Goal: Task Accomplishment & Management: Manage account settings

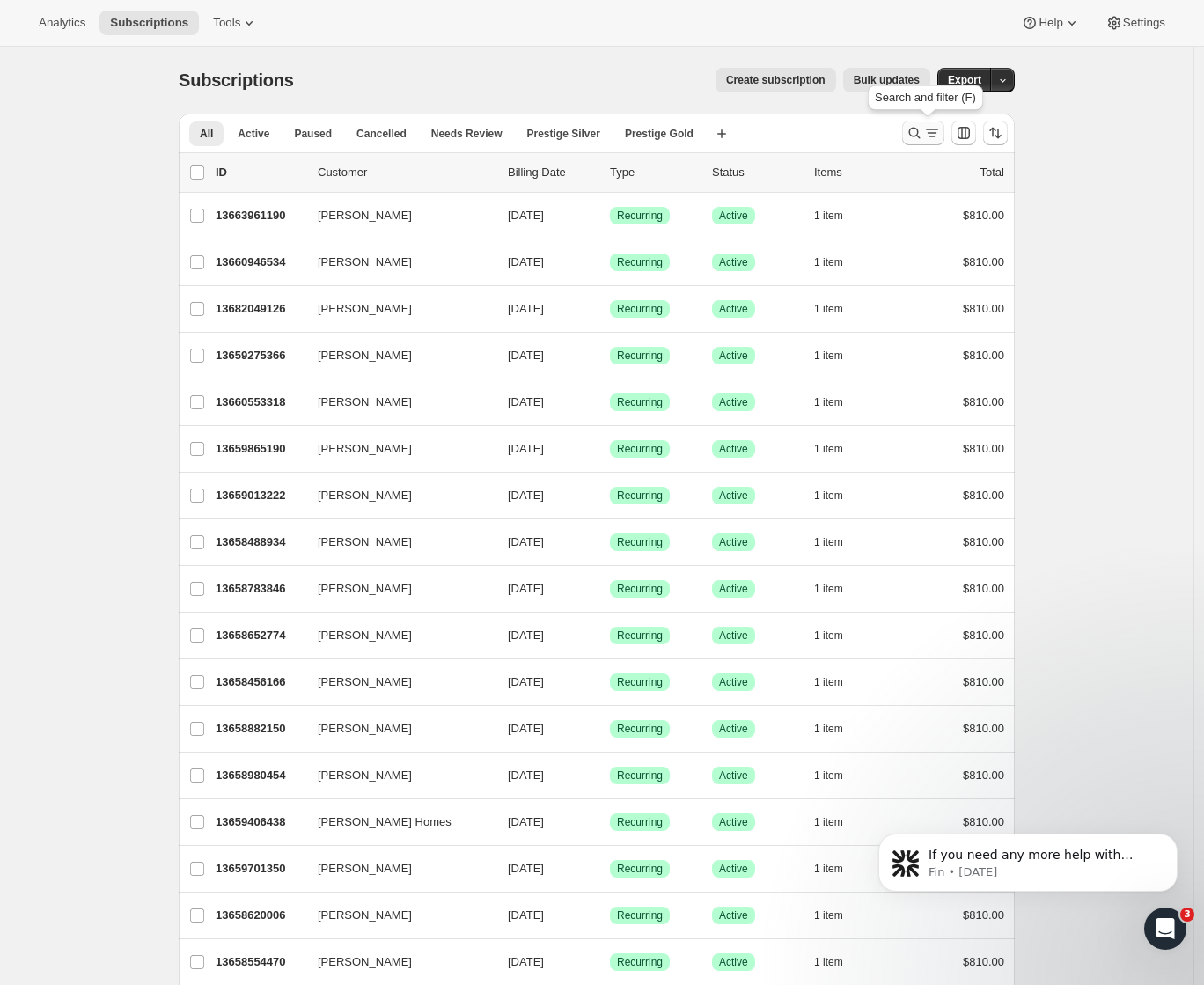
click at [921, 135] on icon "Search and filter results" at bounding box center [915, 133] width 11 height 11
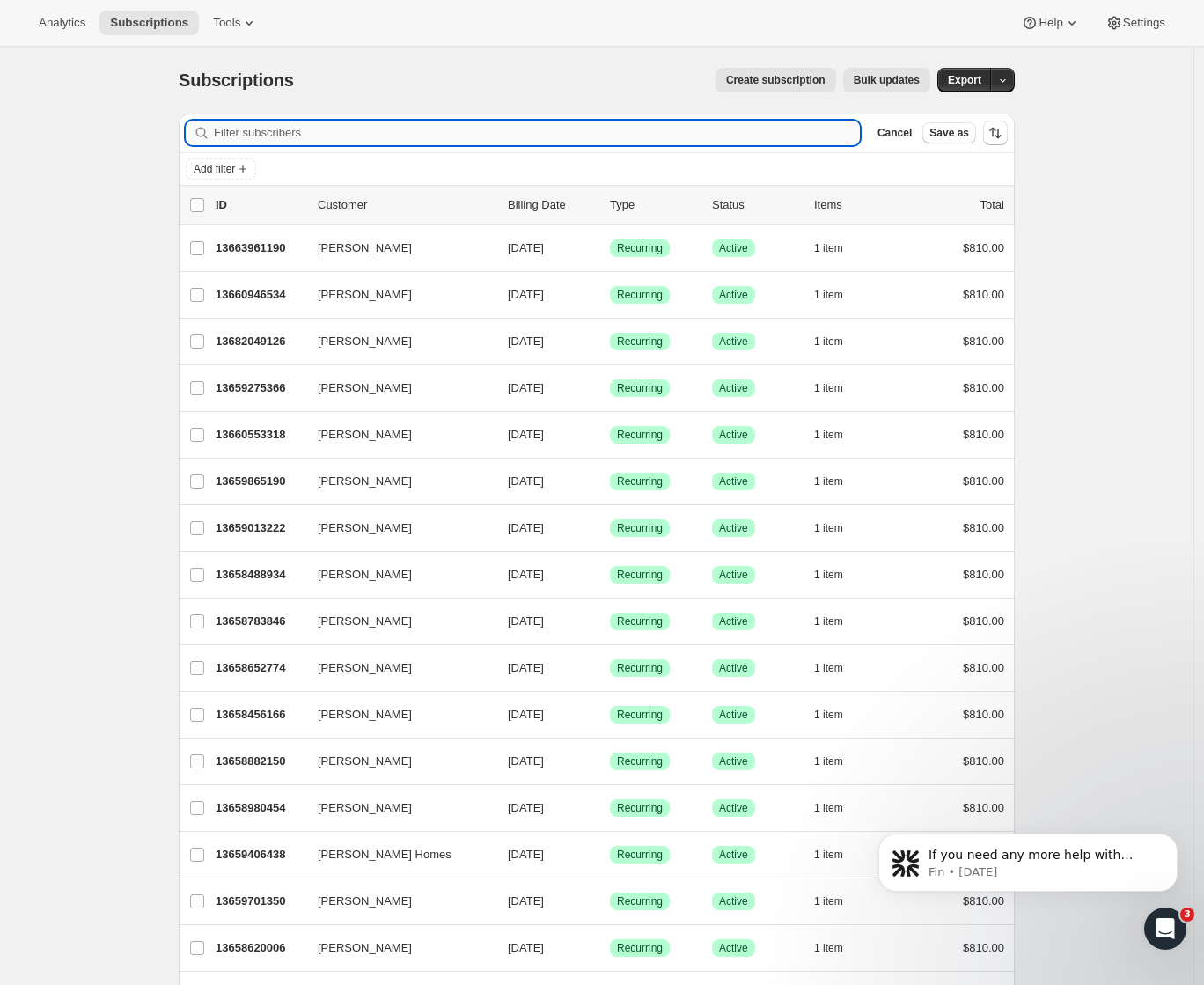
paste input "Evangeline Calugay"
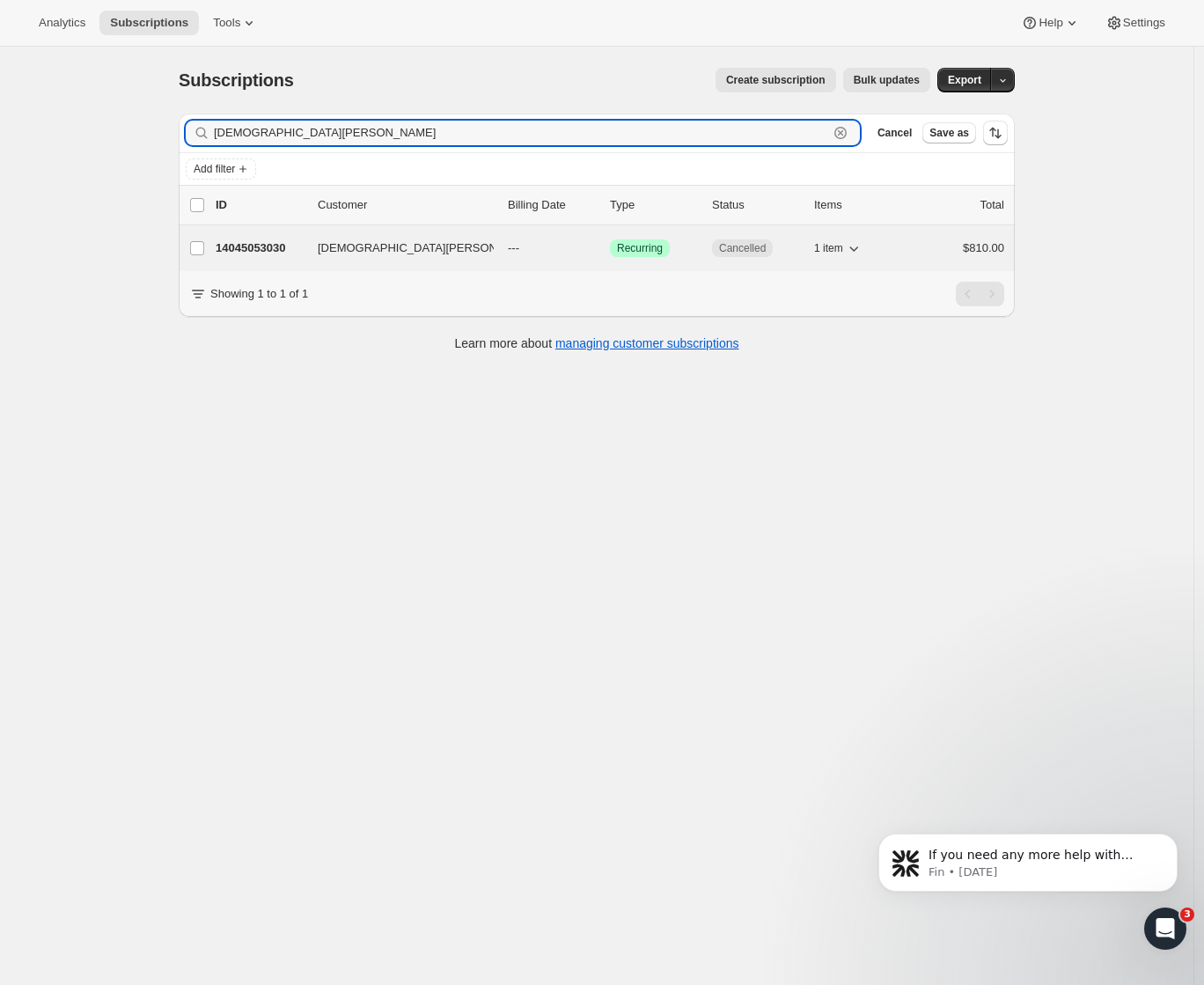
type input "Evangeline Calugay"
click at [350, 245] on span "Evangeline Calugay" at bounding box center [429, 247] width 222 height 17
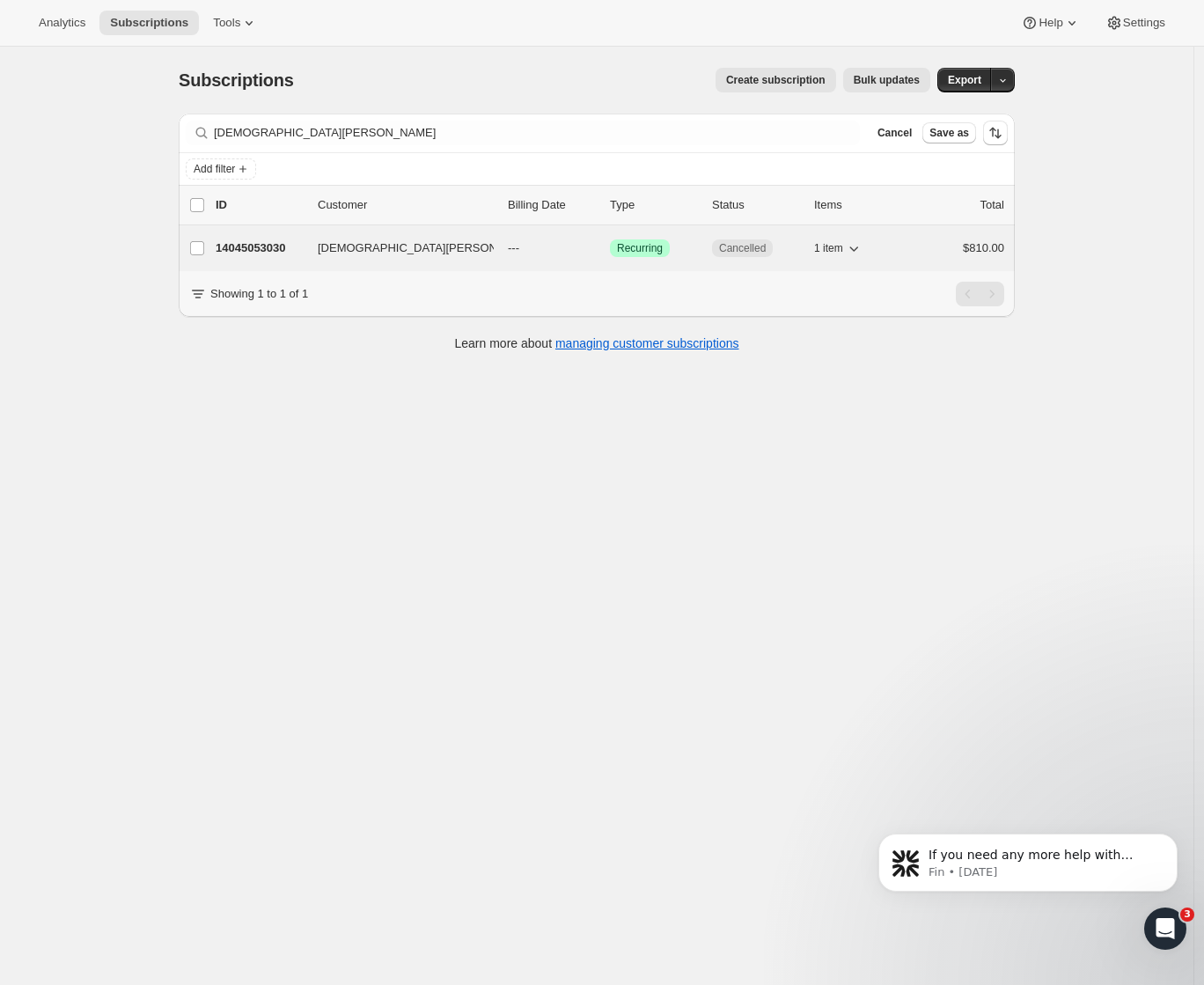
click at [291, 249] on p "14045053030" at bounding box center [260, 247] width 88 height 17
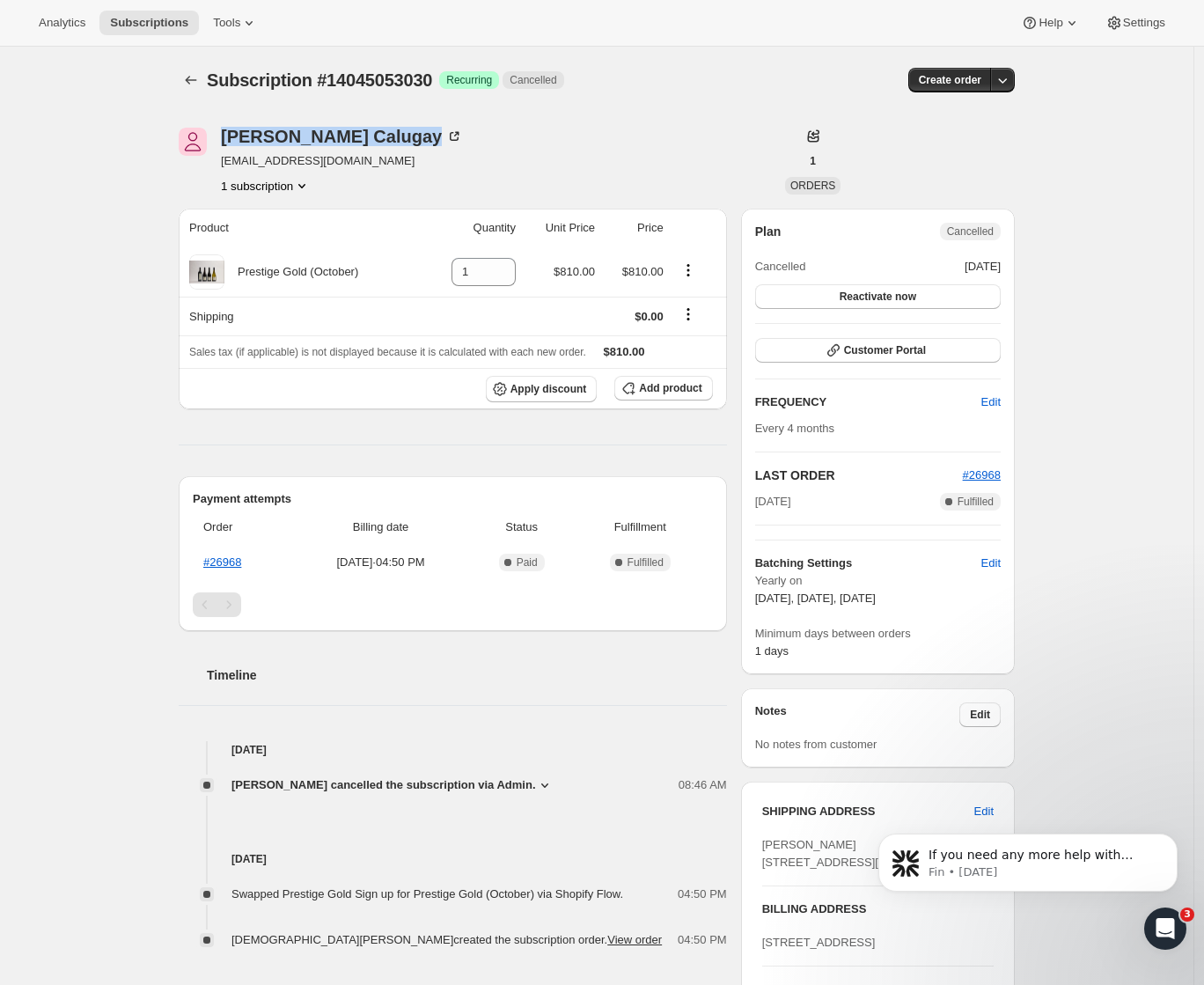
drag, startPoint x: 235, startPoint y: 135, endPoint x: 362, endPoint y: 146, distance: 127.5
click at [362, 146] on div "Evangeline Calugay gingc1205@yahoo.com 1 subscription" at bounding box center [471, 161] width 586 height 67
copy div "Evangeline Calugay"
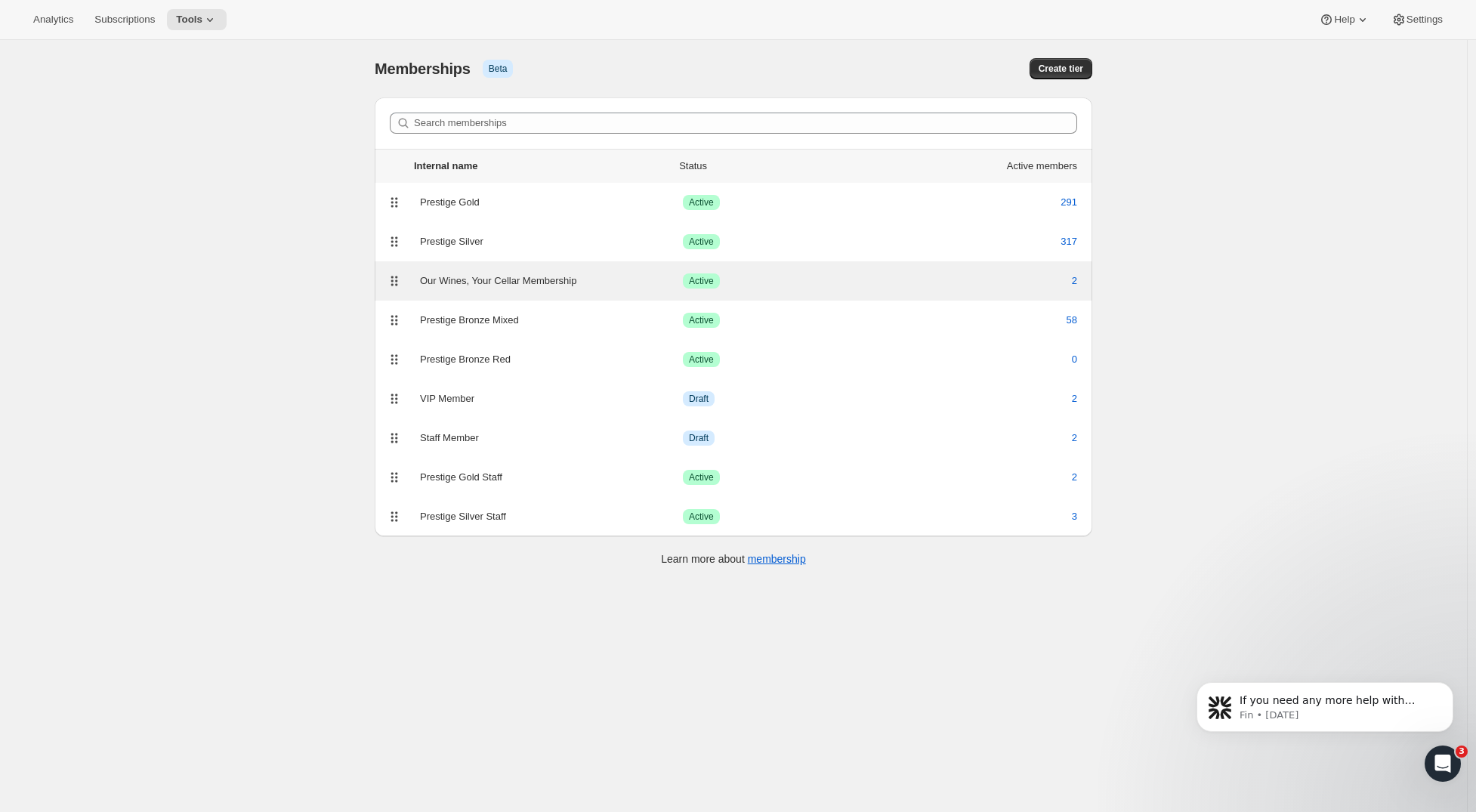
click at [525, 279] on div "Our Wines, Your Cellar Membership" at bounding box center [551, 281] width 263 height 15
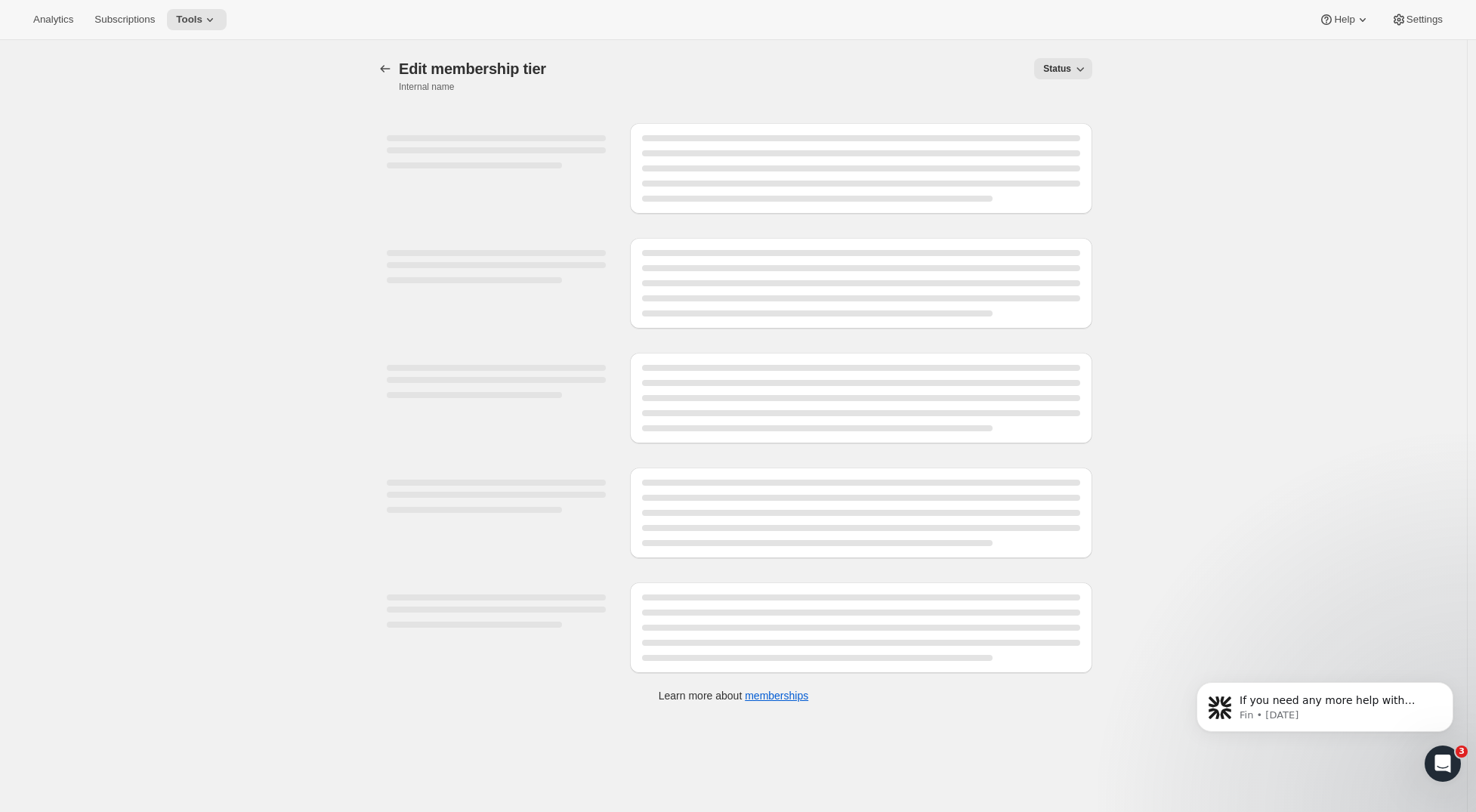
select select "products"
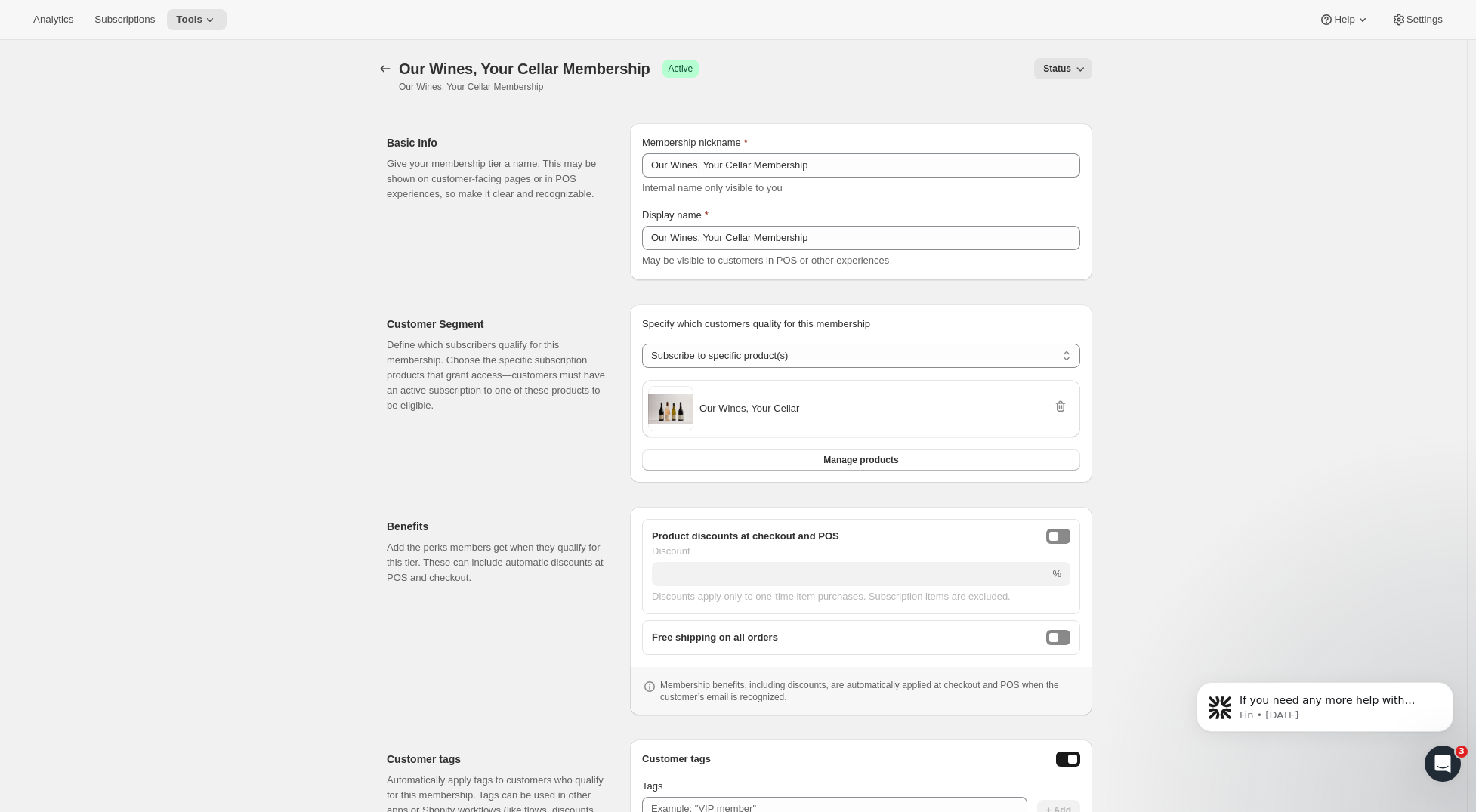
scroll to position [185, 0]
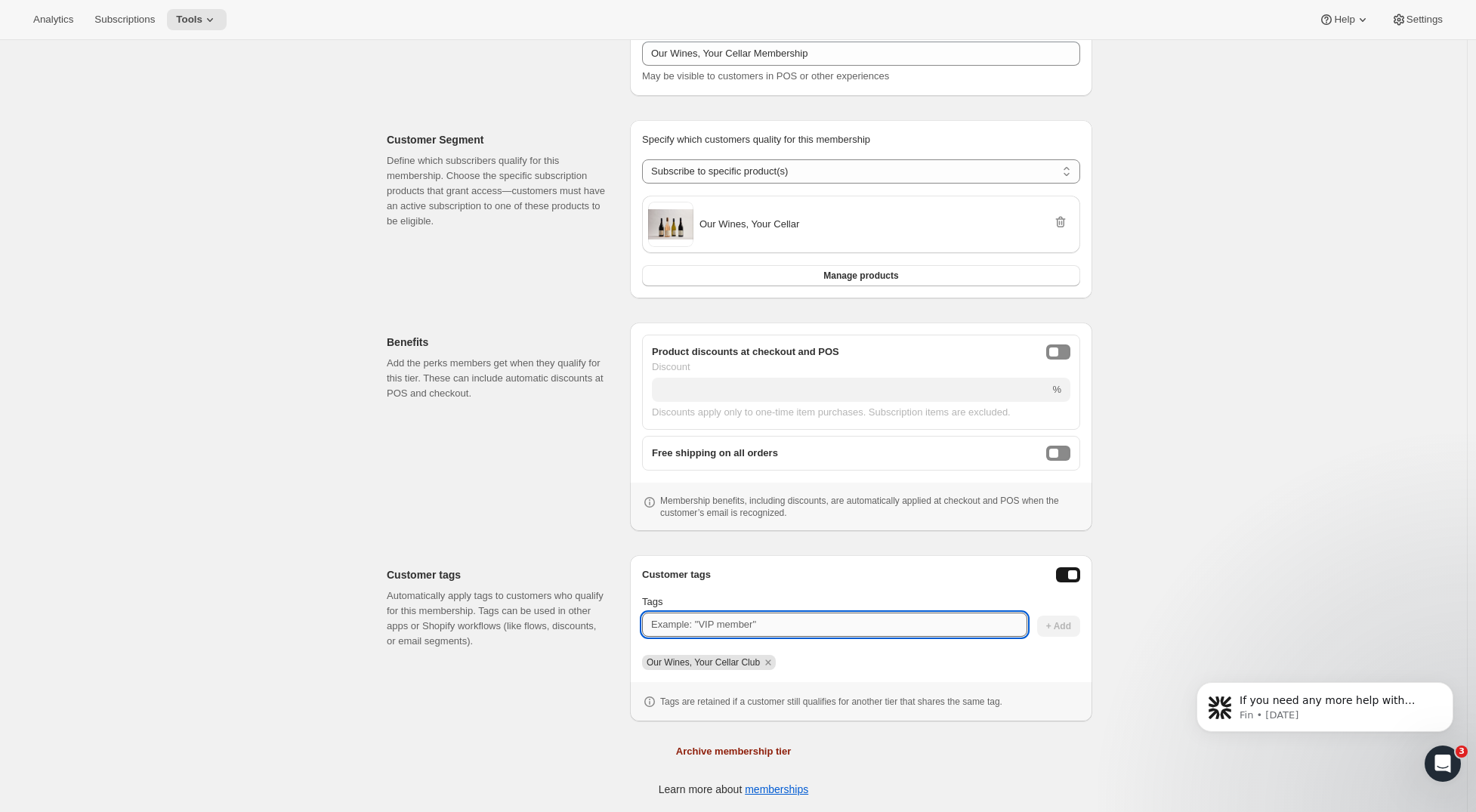
click at [693, 612] on input "Tags" at bounding box center [835, 624] width 385 height 24
type input "Our Wines Your Cellar Club"
click at [1077, 630] on button "+ Add" at bounding box center [1058, 626] width 43 height 21
click at [775, 662] on icon "Remove Our Wines, Your Cellar Club" at bounding box center [768, 662] width 13 height 13
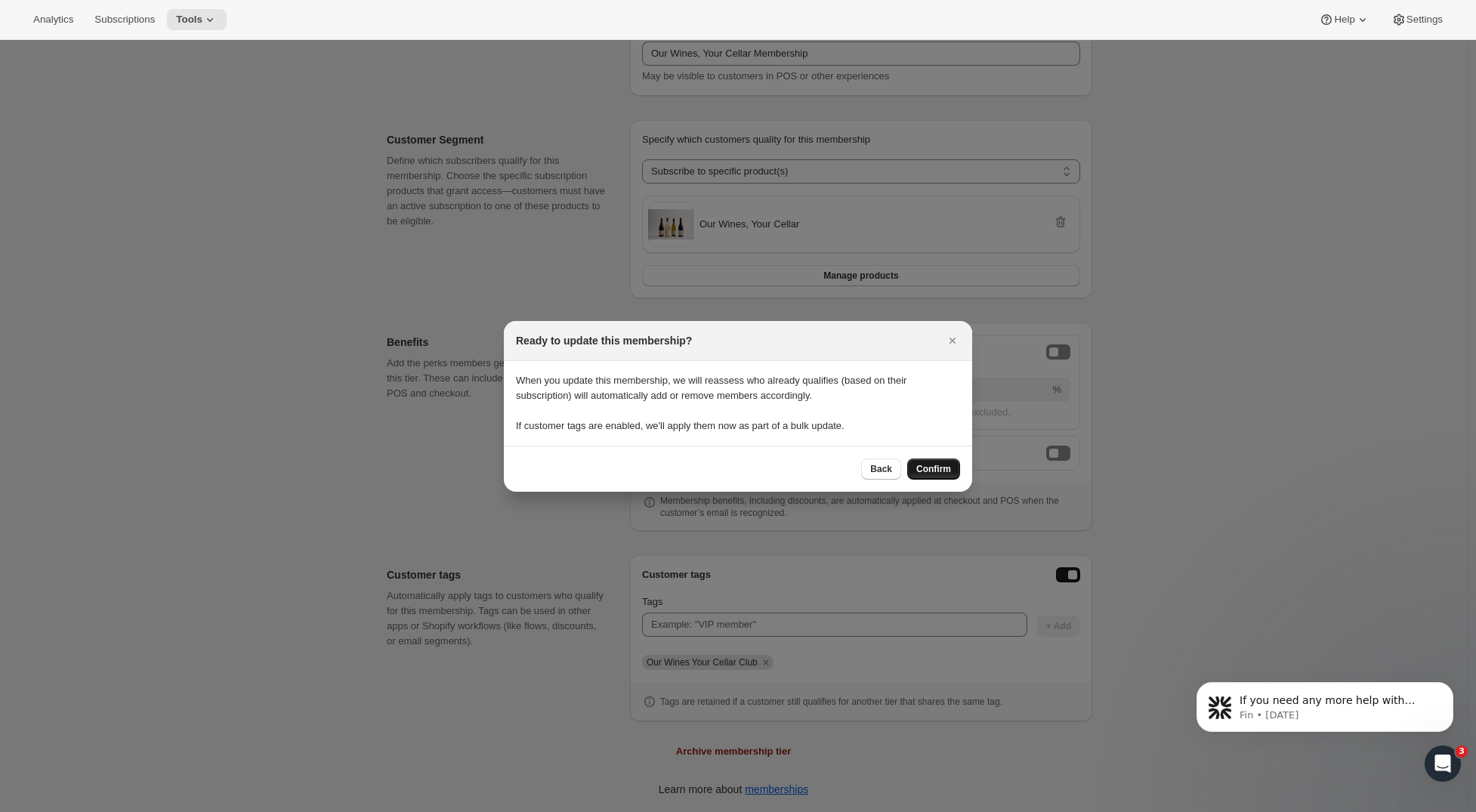
click at [940, 472] on span "Confirm" at bounding box center [934, 469] width 35 height 12
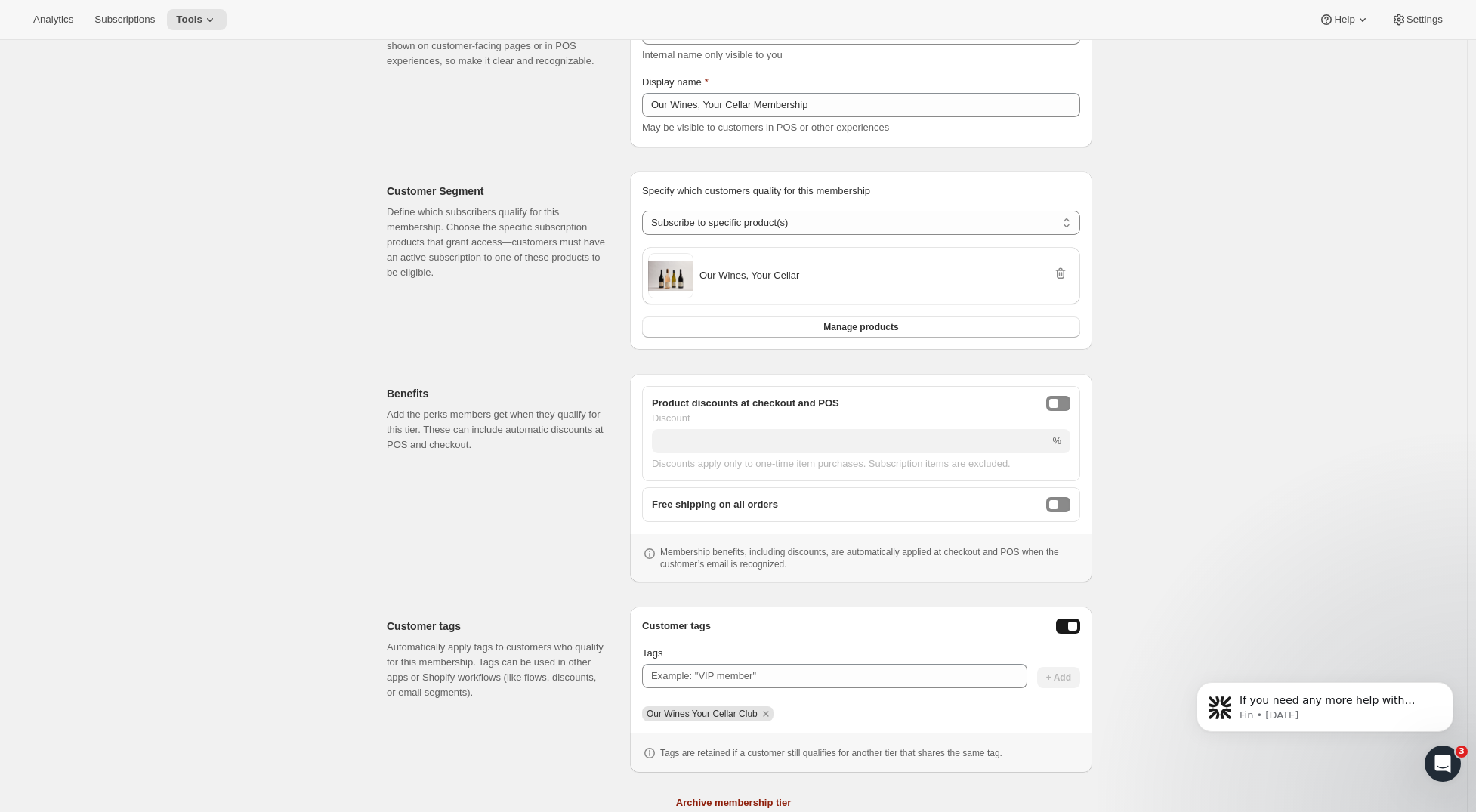
scroll to position [0, 0]
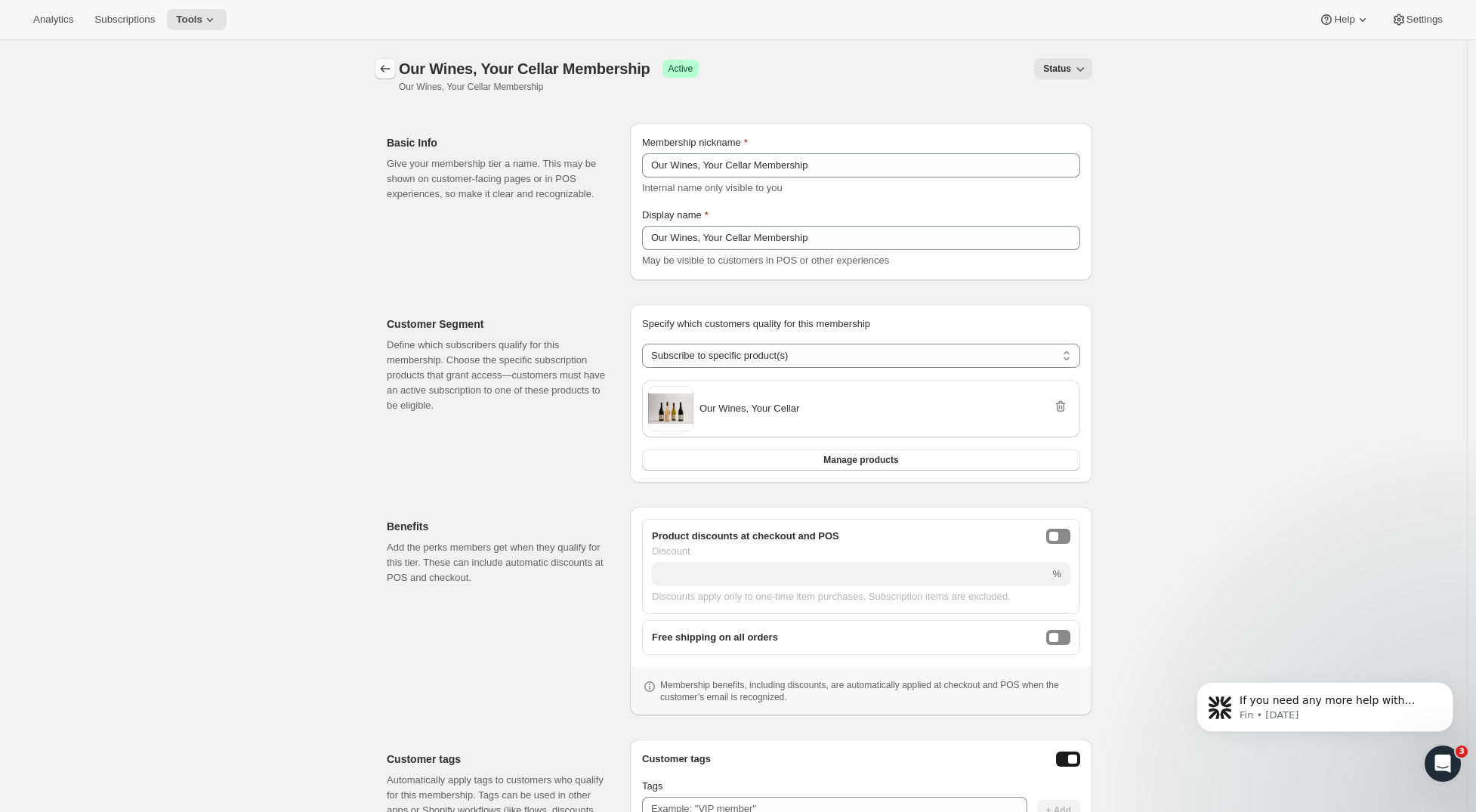
click at [384, 65] on icon "Memberships" at bounding box center [385, 69] width 15 height 15
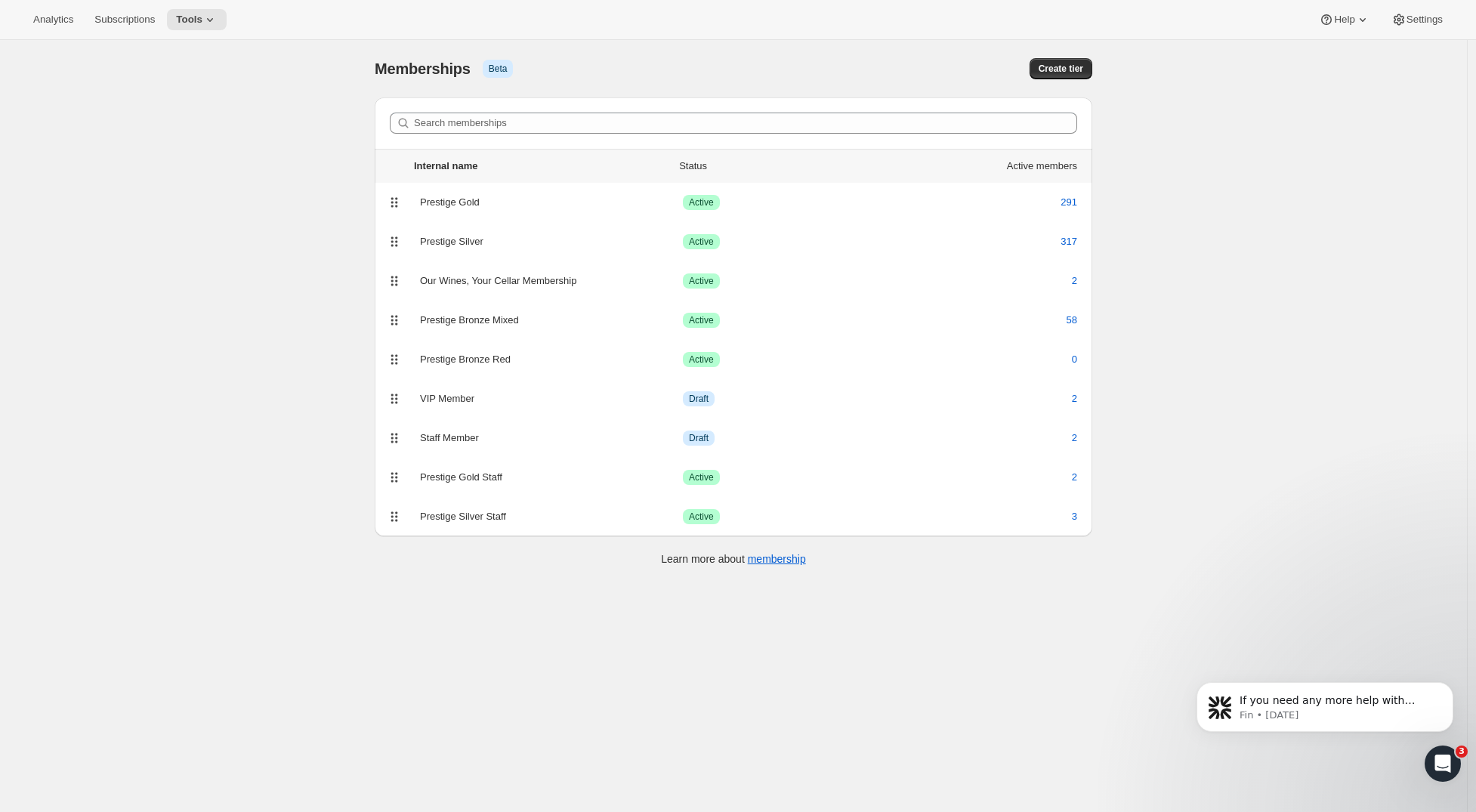
select select "products"
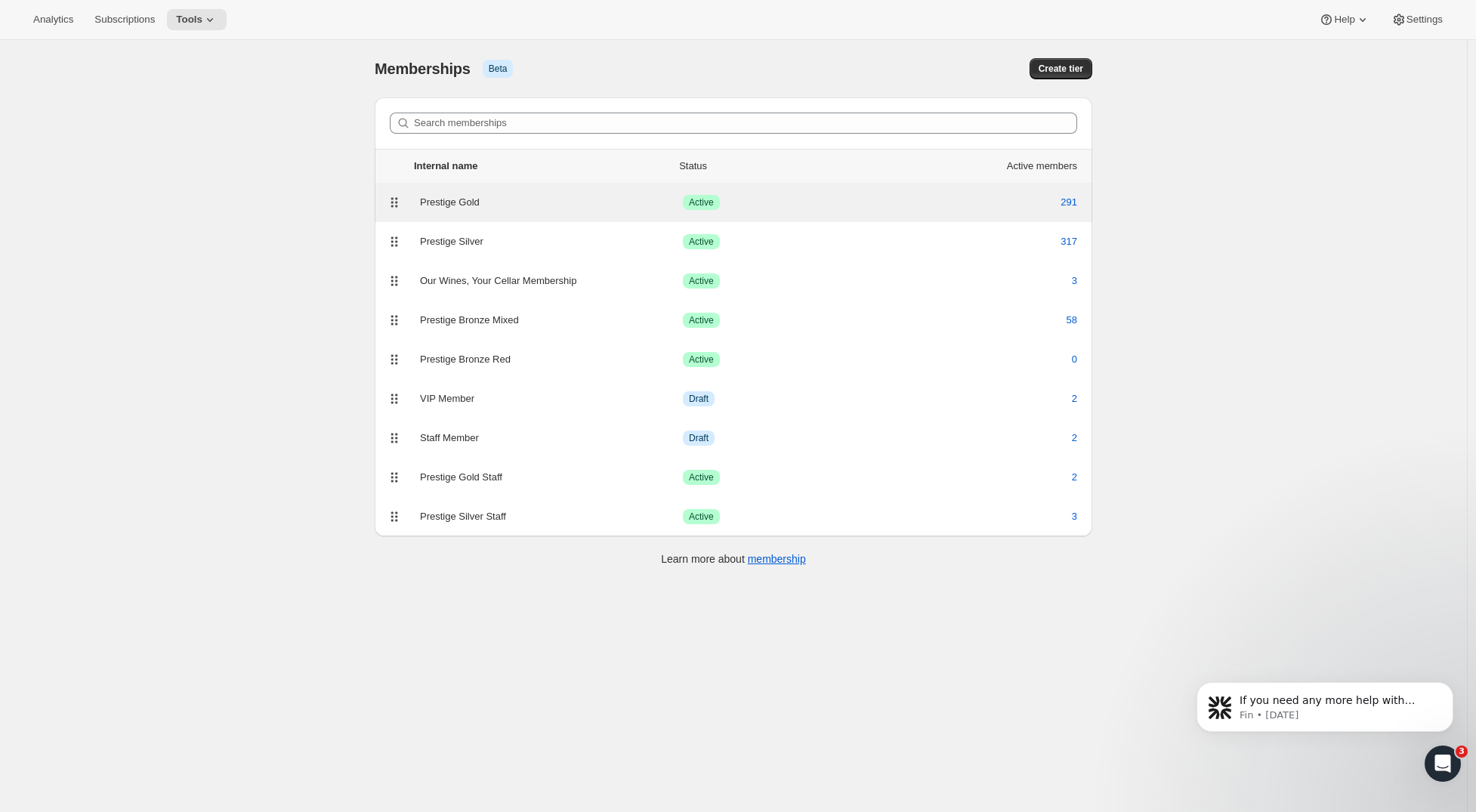
click at [492, 203] on div "Prestige Gold" at bounding box center [551, 202] width 263 height 15
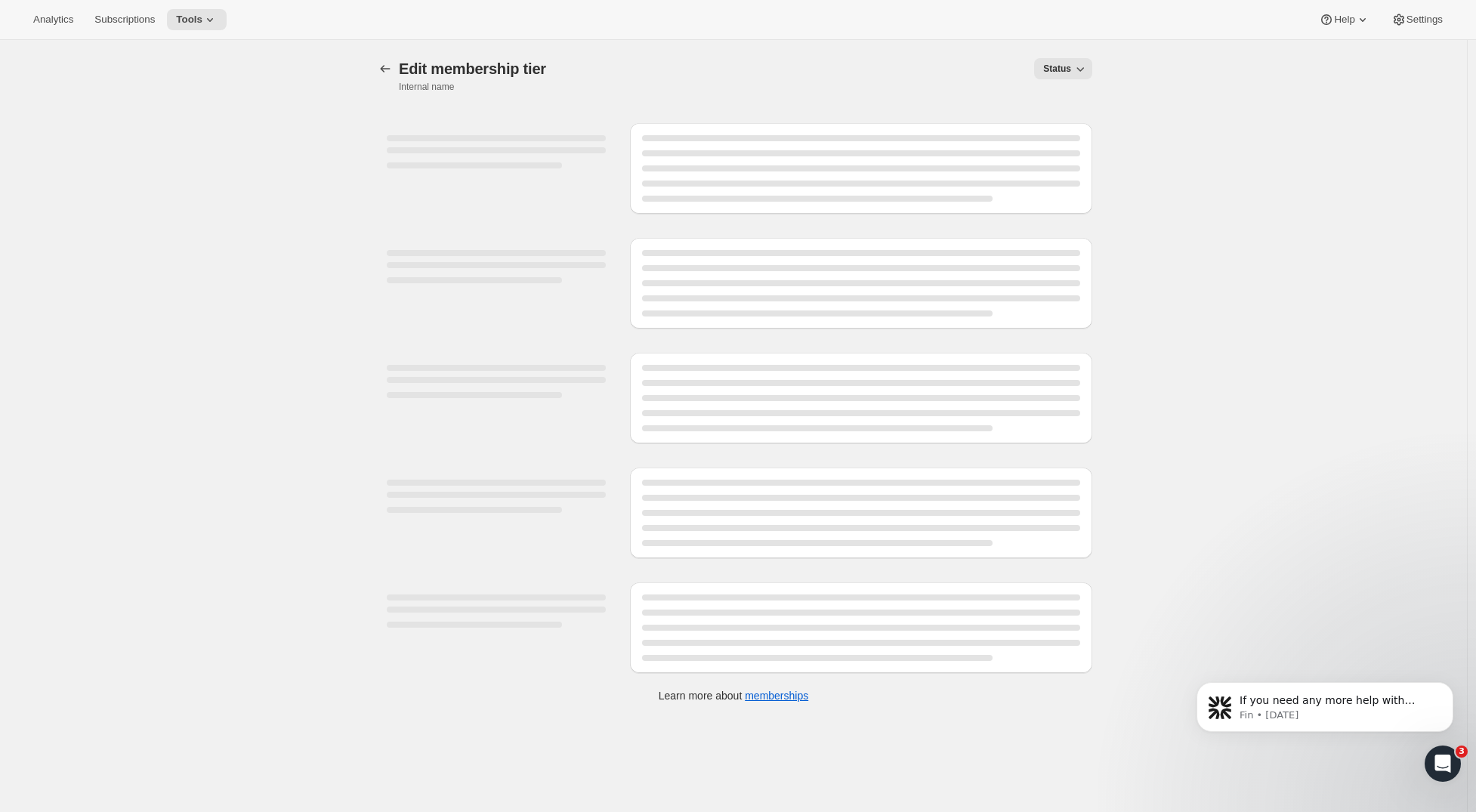
select select "products"
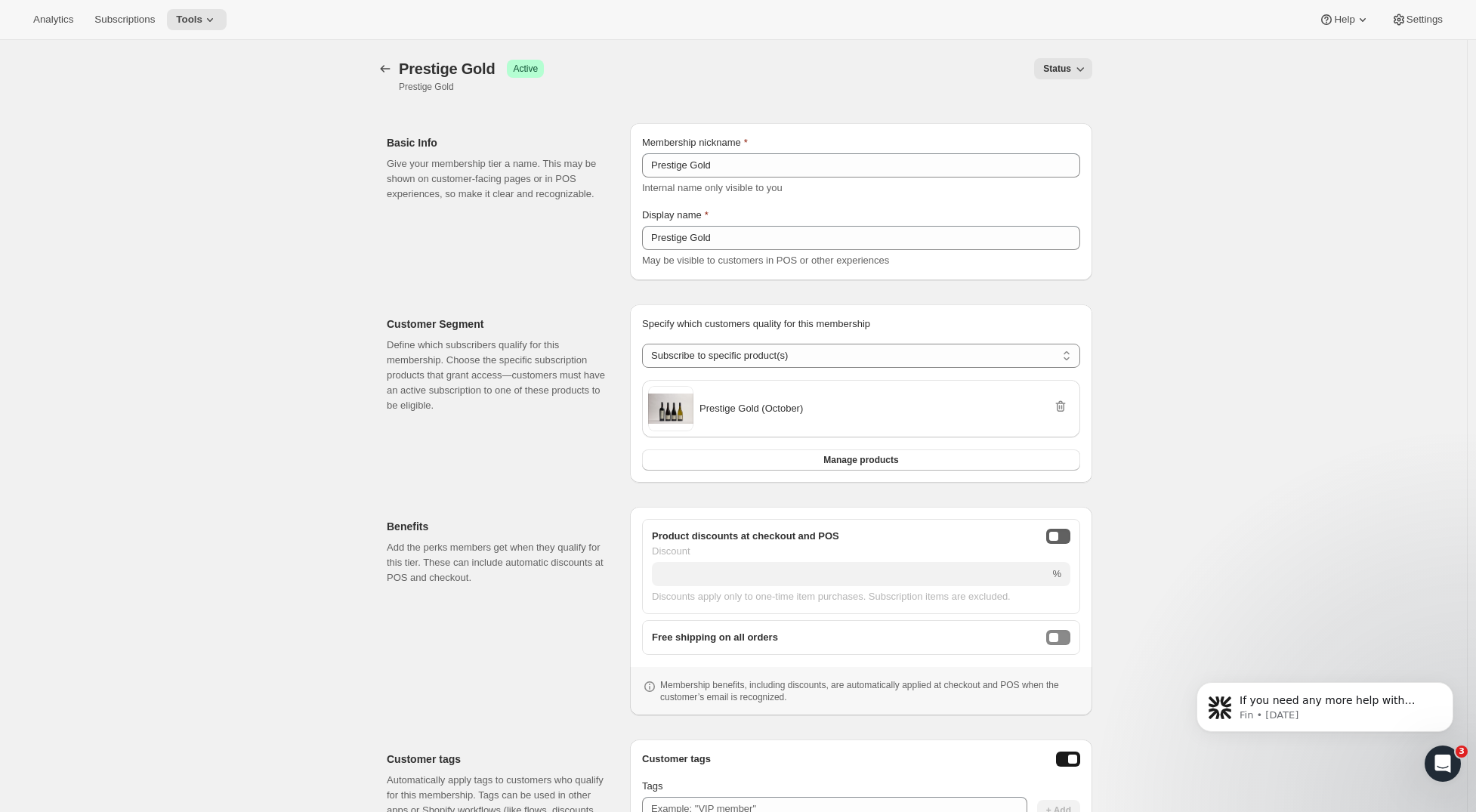
click at [1069, 533] on button "onlineDiscountEnabled" at bounding box center [1058, 536] width 24 height 15
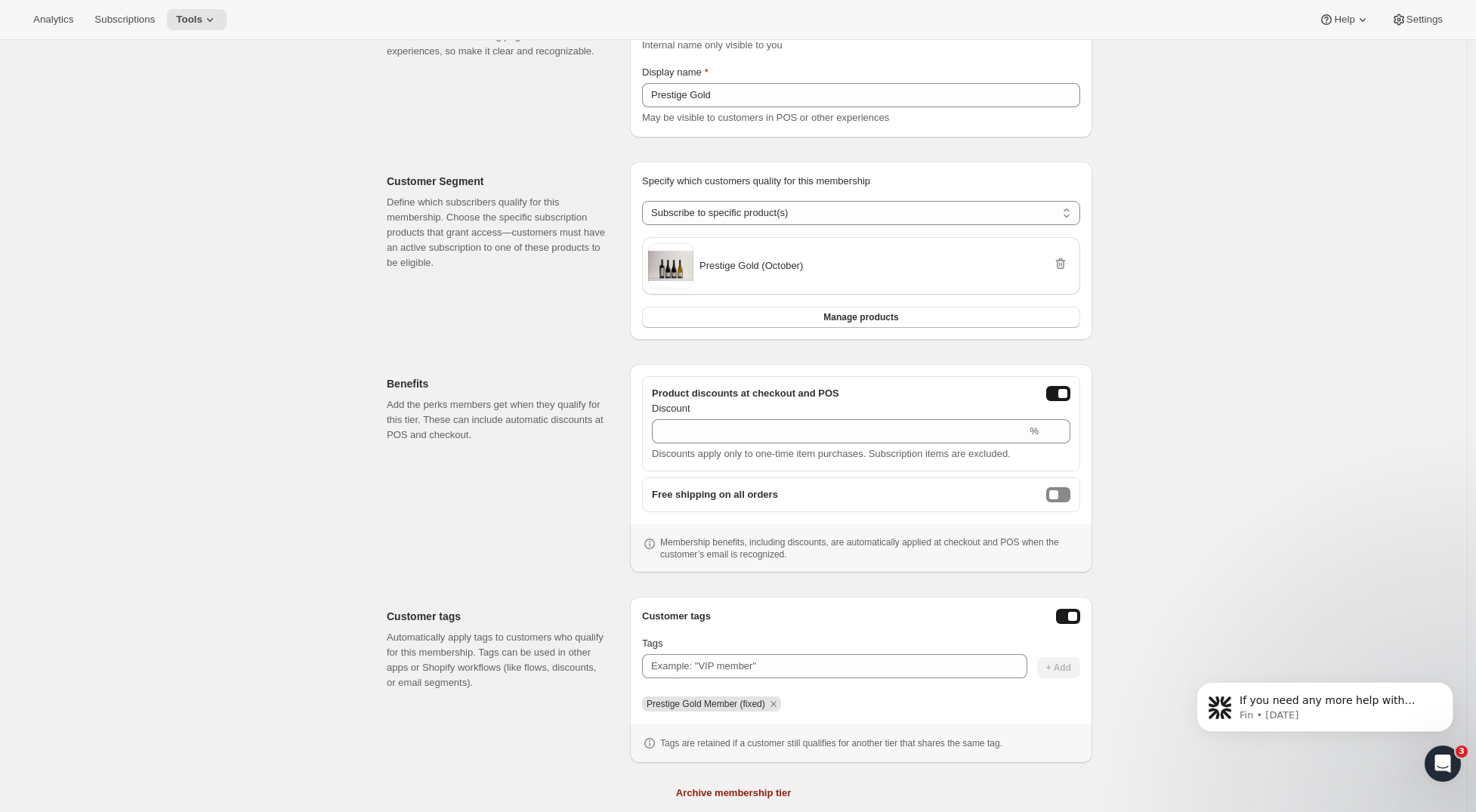
scroll to position [185, 0]
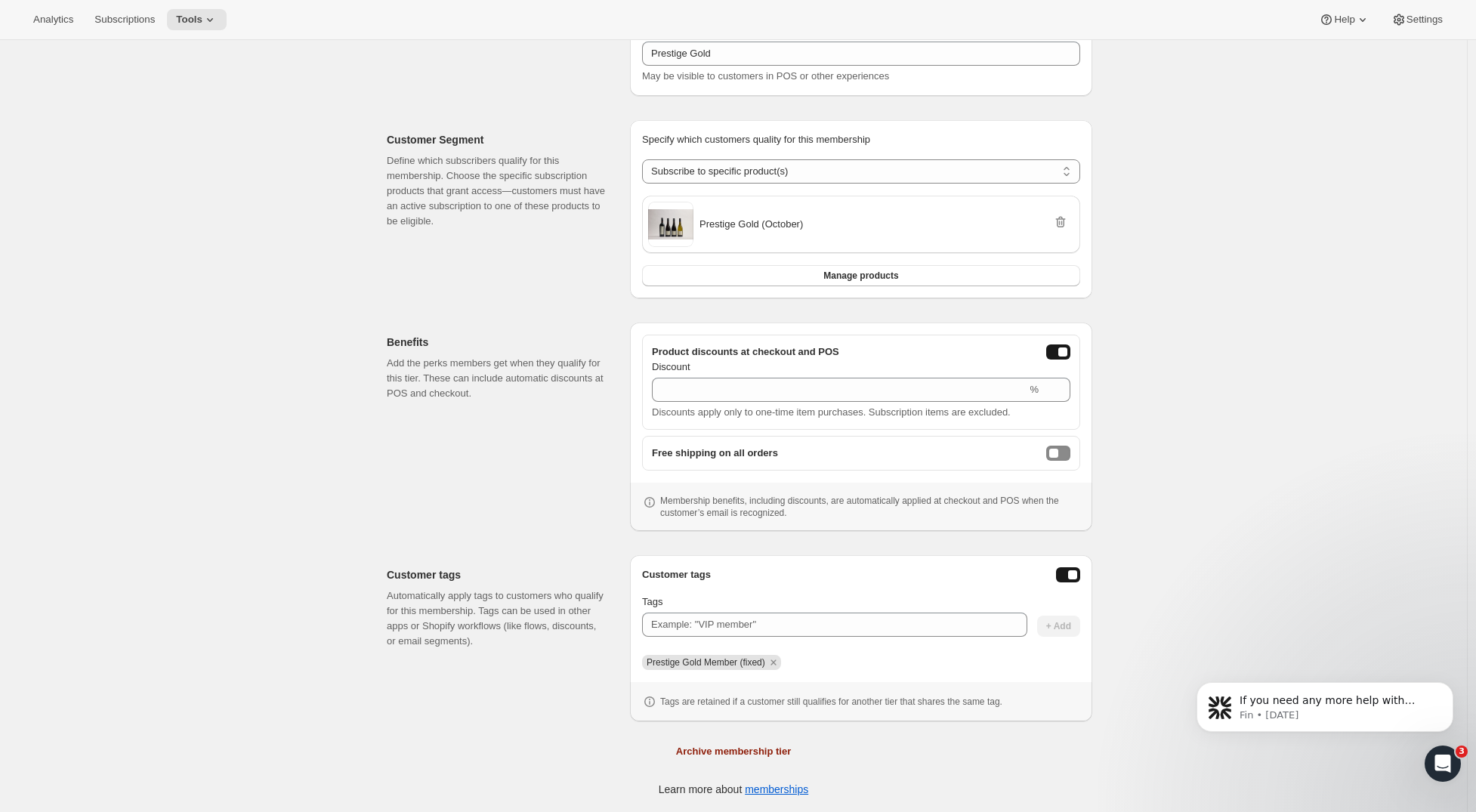
click at [1070, 446] on div "Free shipping on all orders" at bounding box center [861, 453] width 418 height 15
click at [1070, 451] on button "freeShippingEnabled" at bounding box center [1058, 453] width 24 height 15
click at [715, 387] on input "Discount" at bounding box center [839, 390] width 375 height 24
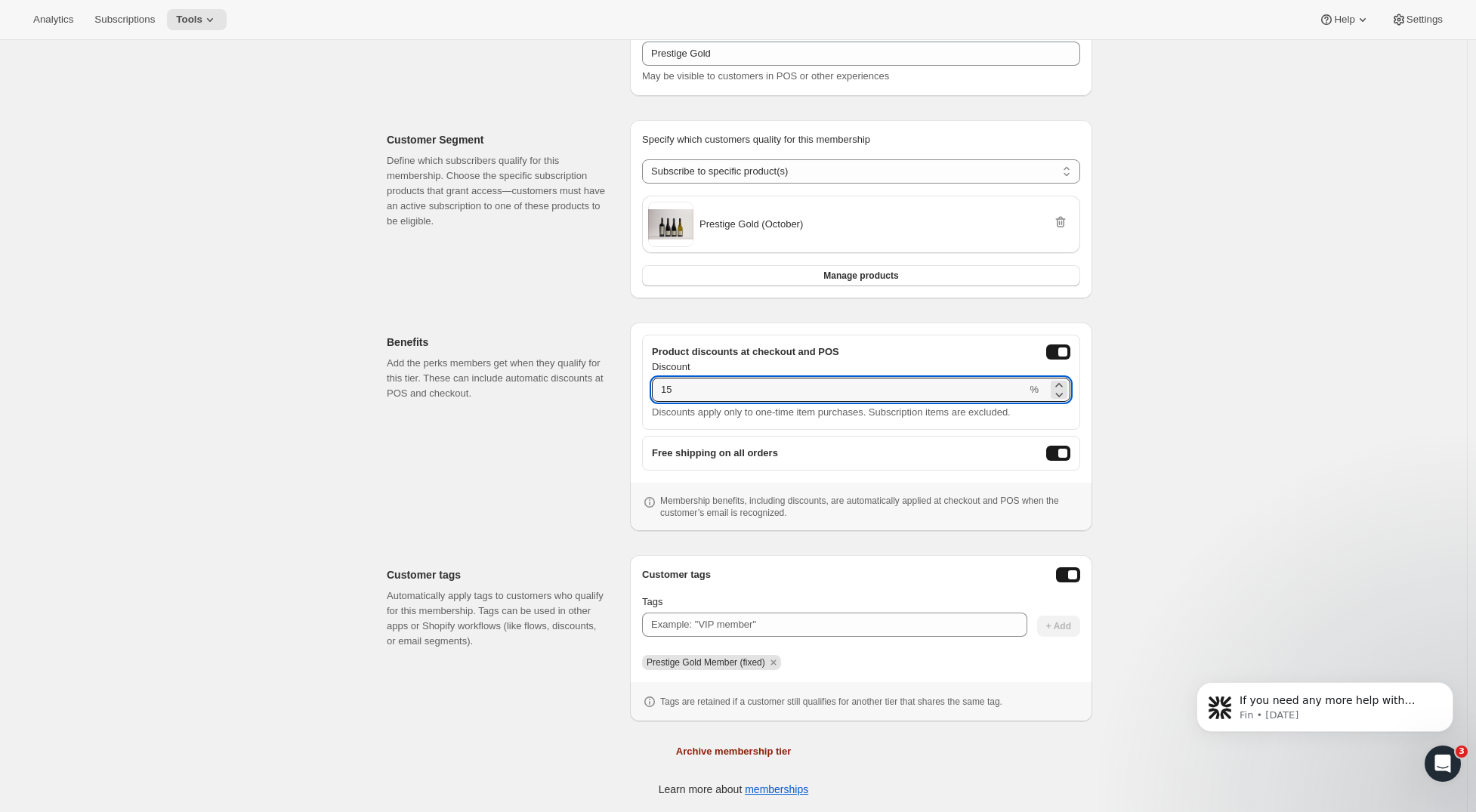
type input "15"
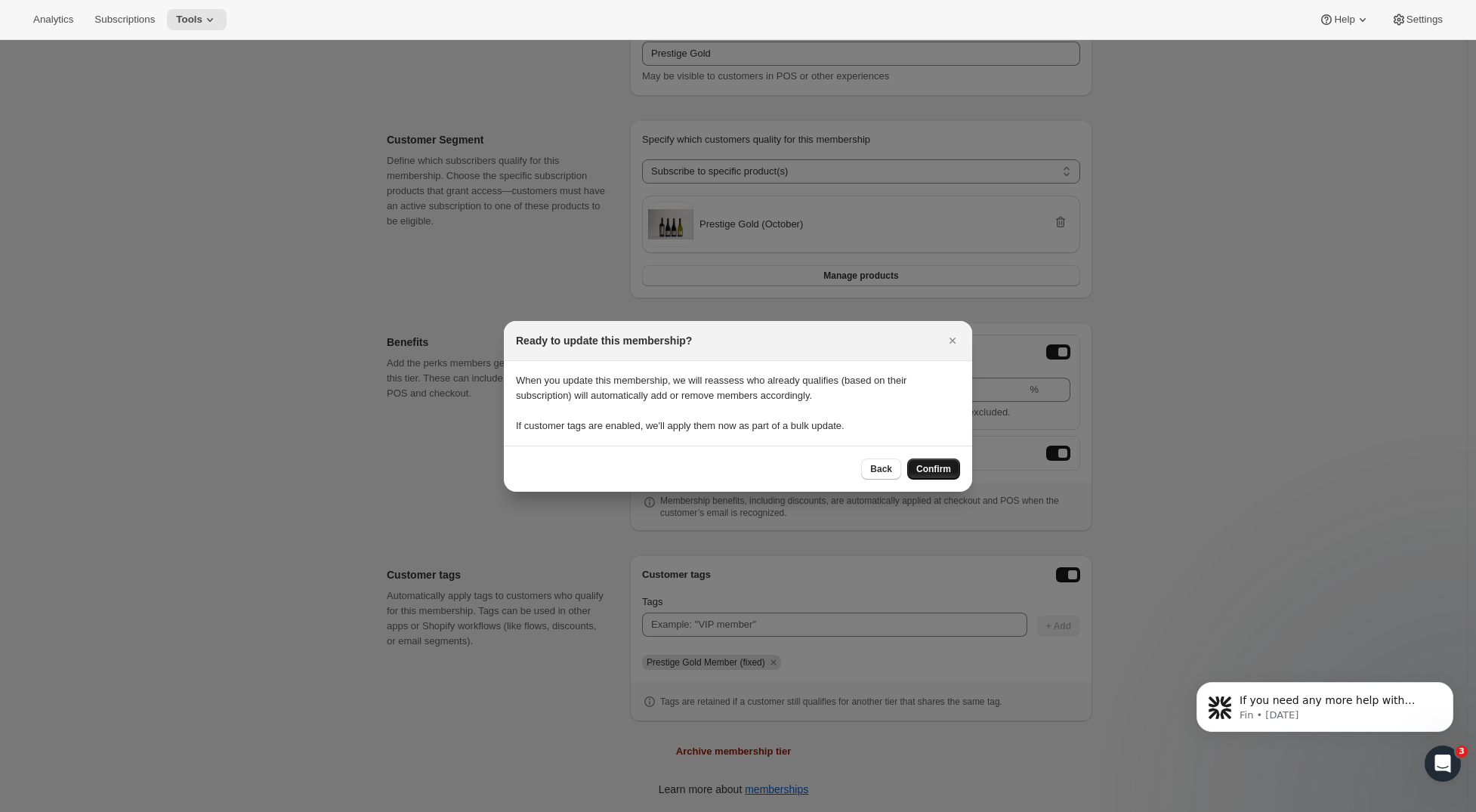
click at [934, 469] on span "Confirm" at bounding box center [934, 469] width 35 height 12
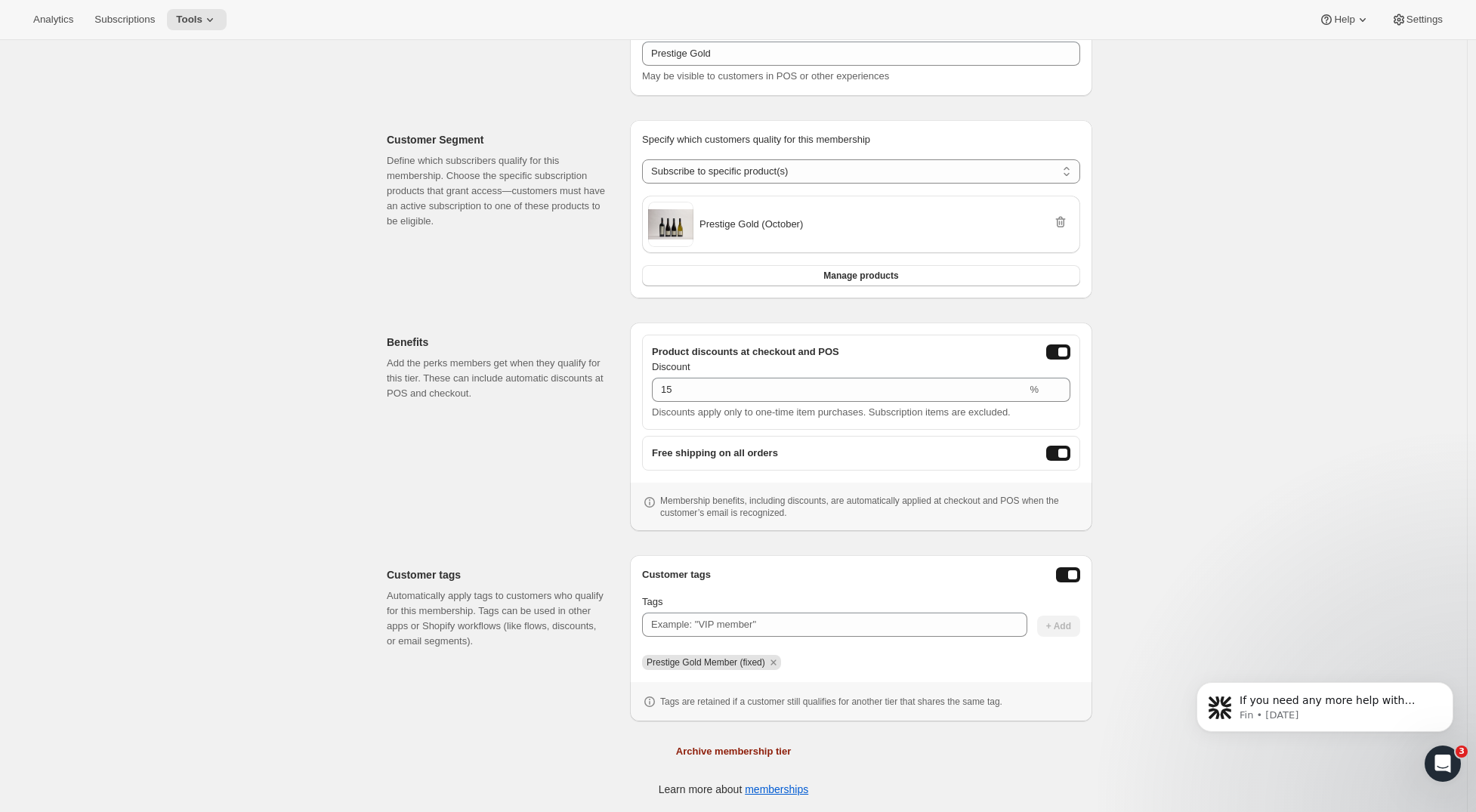
scroll to position [0, 0]
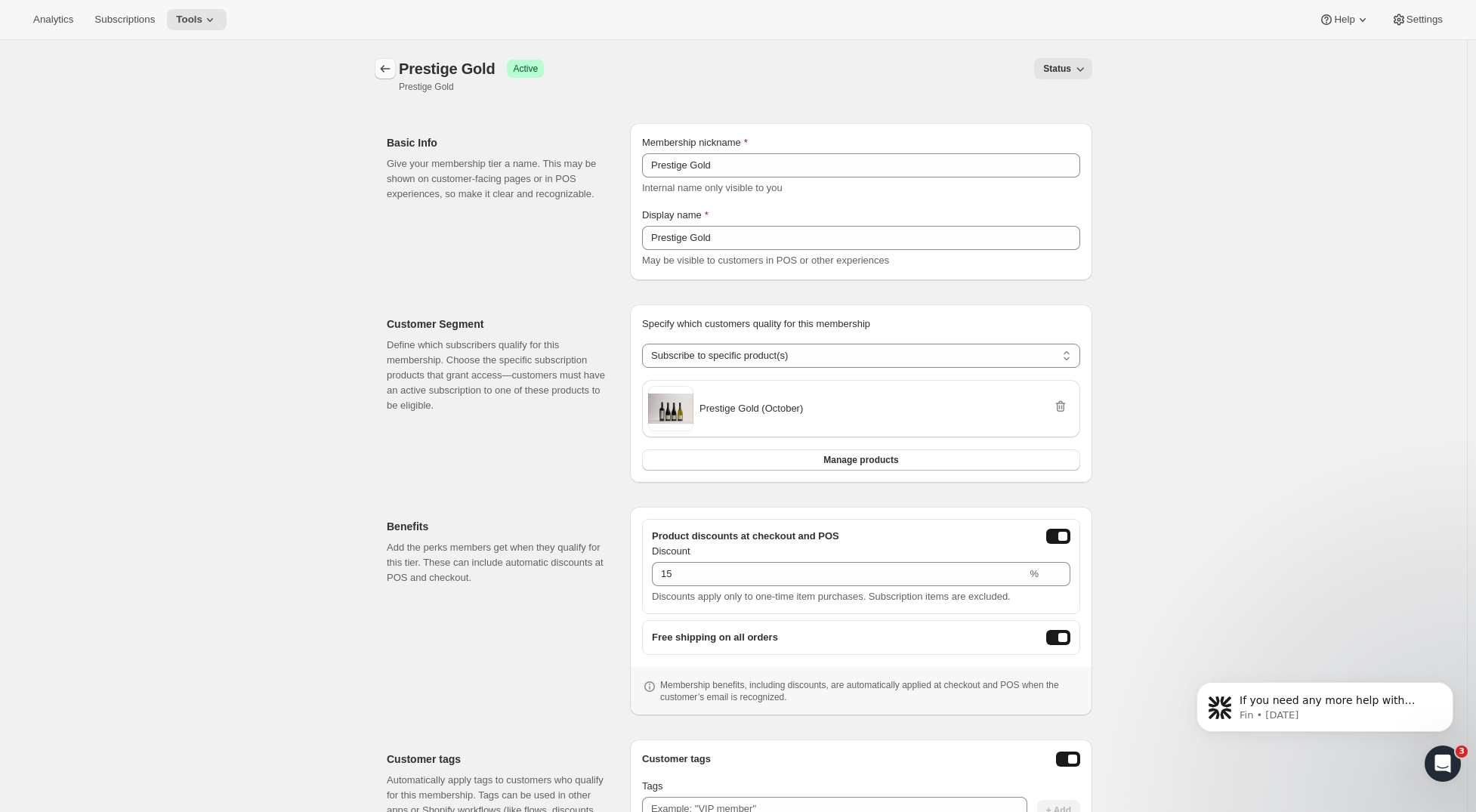
click at [384, 62] on icon "Memberships" at bounding box center [385, 69] width 15 height 15
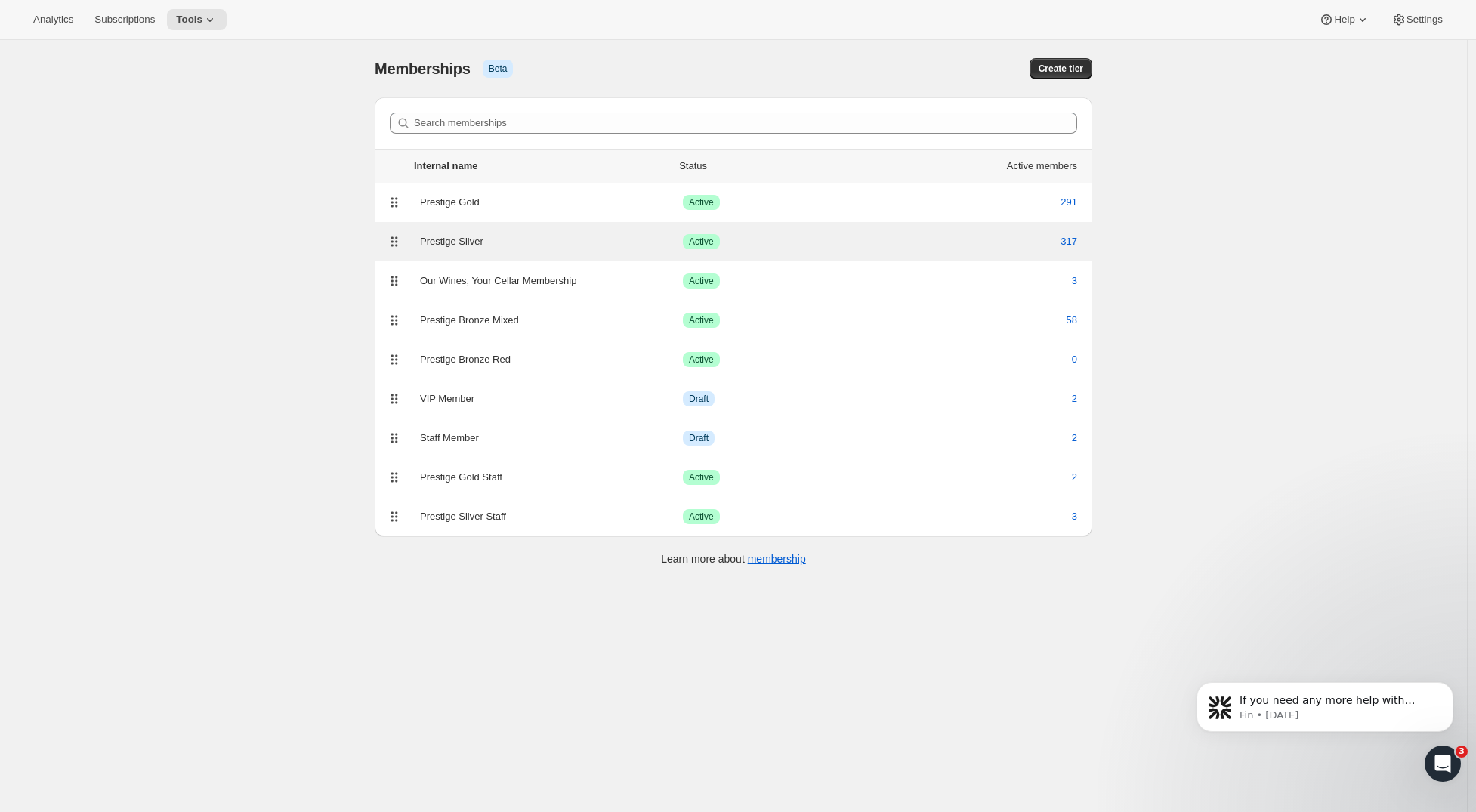
click at [493, 254] on div "Prestige Silver Success Active 317" at bounding box center [733, 241] width 717 height 39
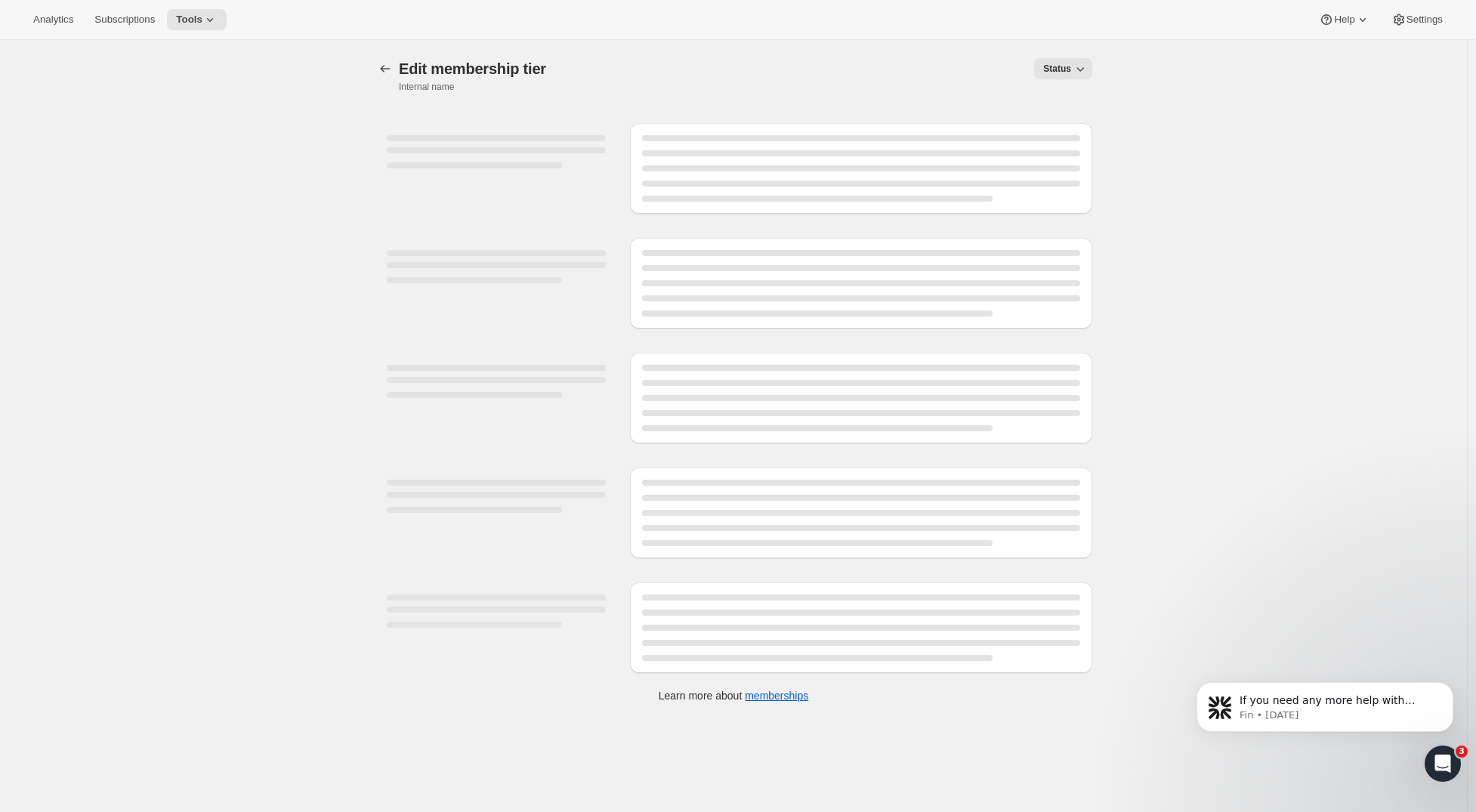
select select "products"
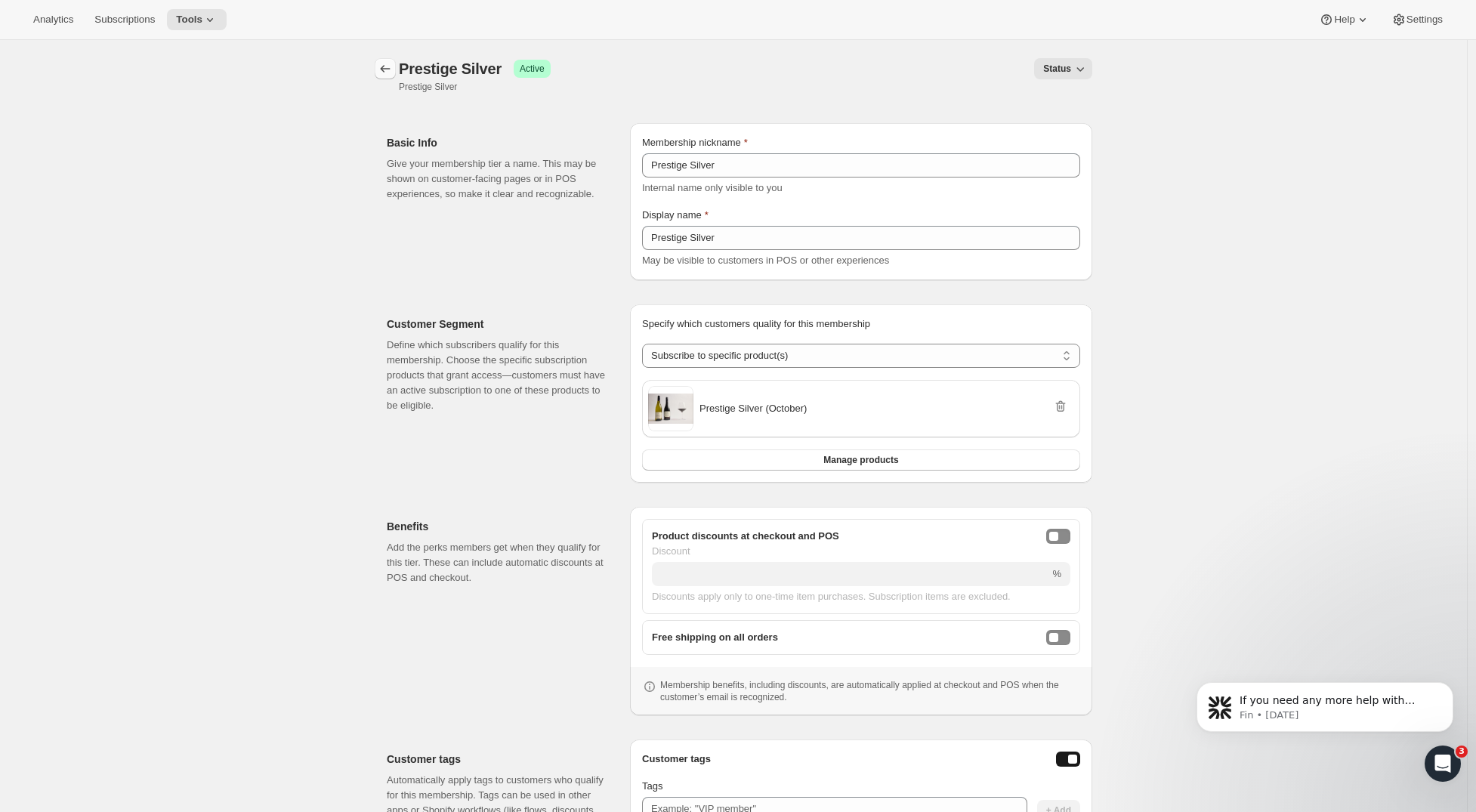
click at [393, 66] on icon "Memberships" at bounding box center [385, 69] width 15 height 15
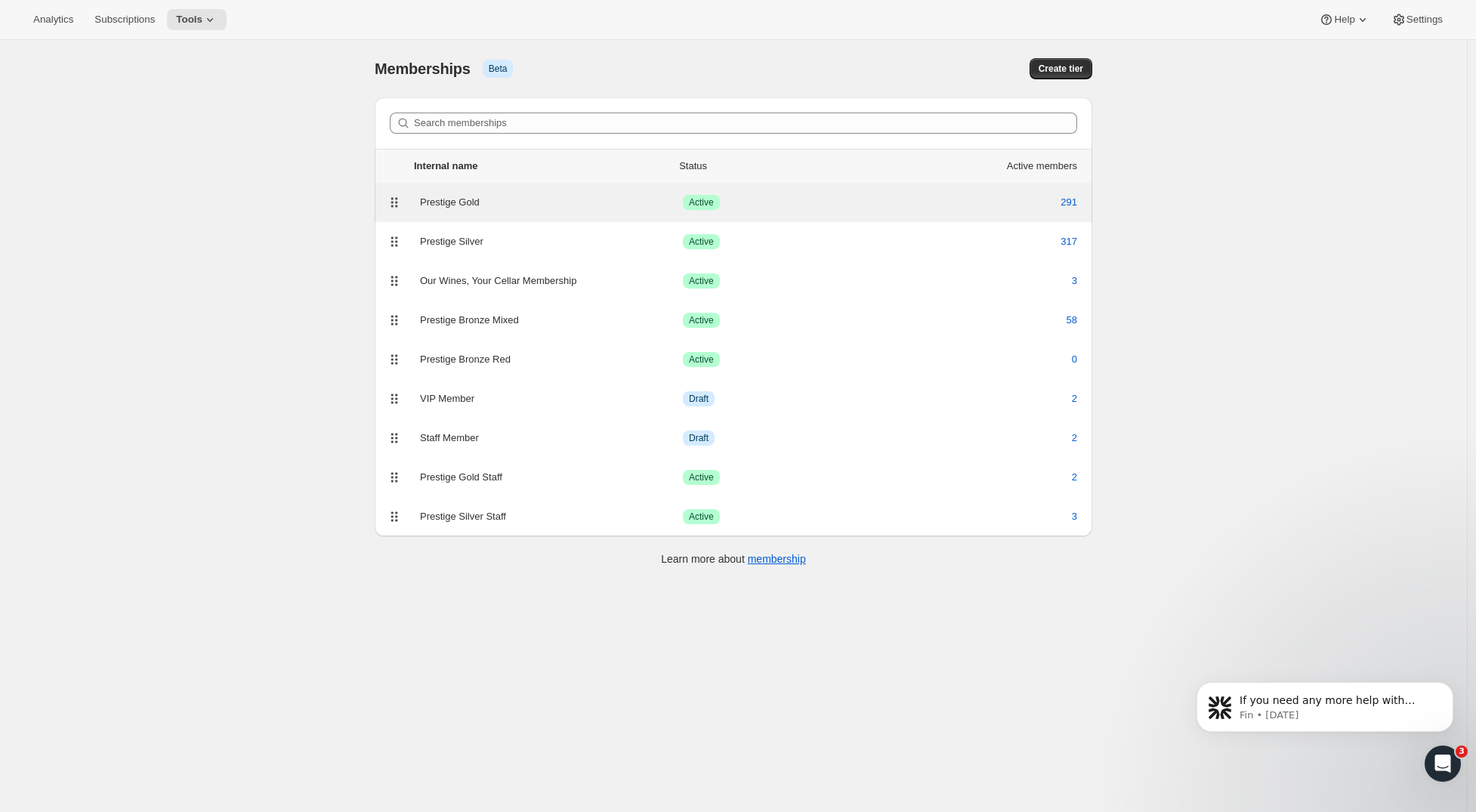
click at [463, 195] on div "Prestige Gold" at bounding box center [551, 202] width 263 height 15
select select "products"
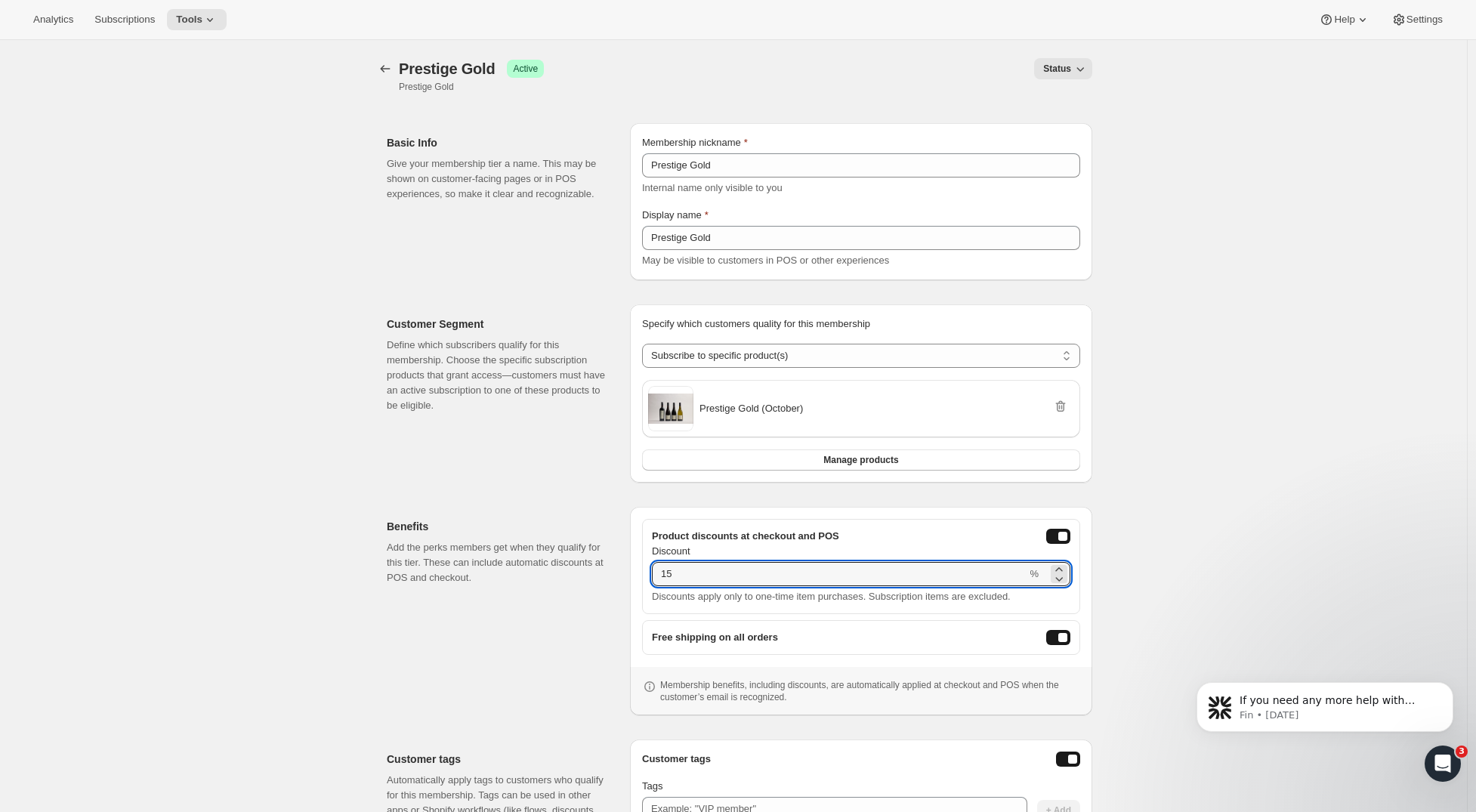
drag, startPoint x: 711, startPoint y: 576, endPoint x: 642, endPoint y: 572, distance: 69.1
click at [642, 572] on div "Product discounts at checkout and POS Discount 15 % Discounts apply only to one…" at bounding box center [861, 611] width 463 height 208
type input "23"
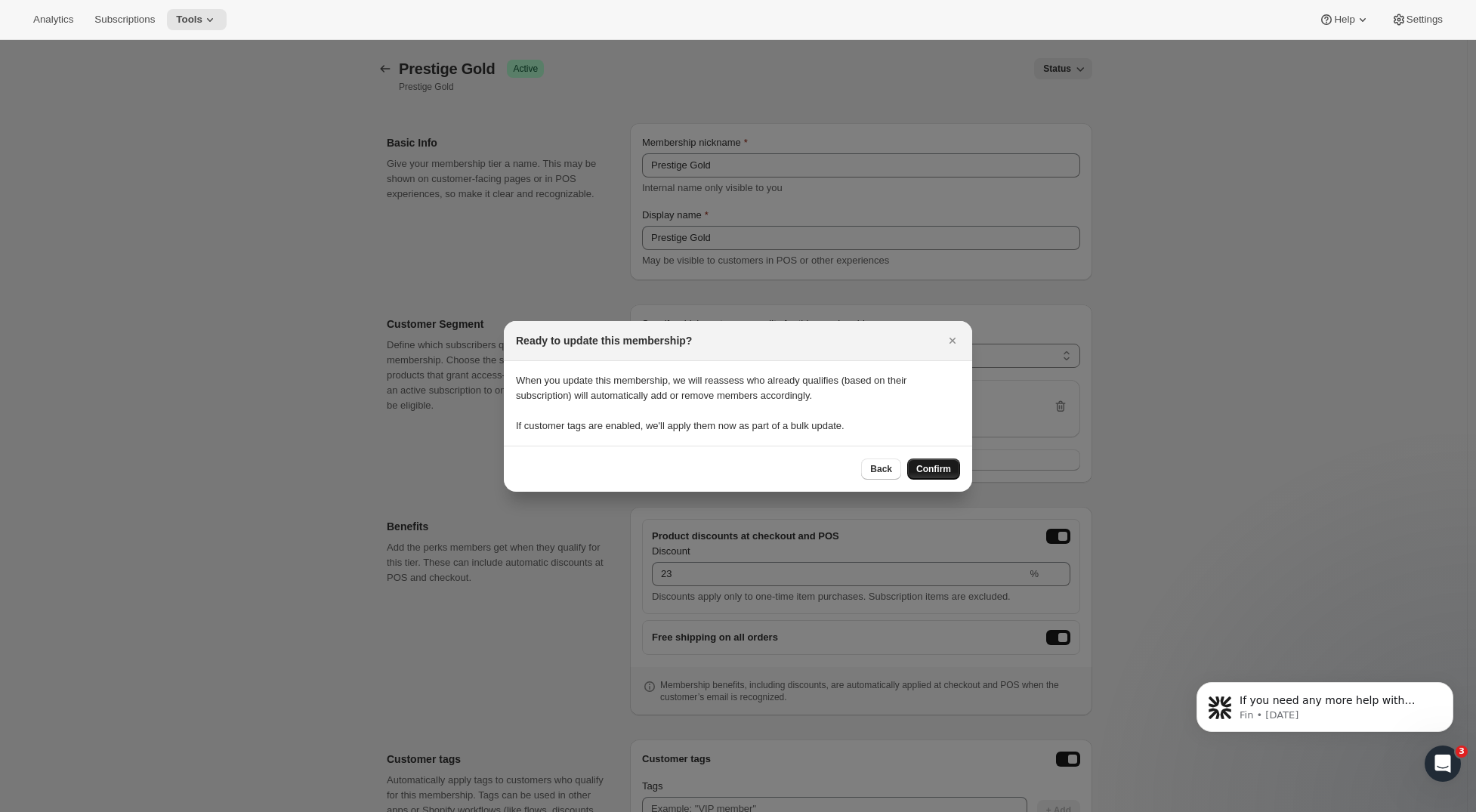
click at [927, 470] on span "Confirm" at bounding box center [934, 469] width 35 height 12
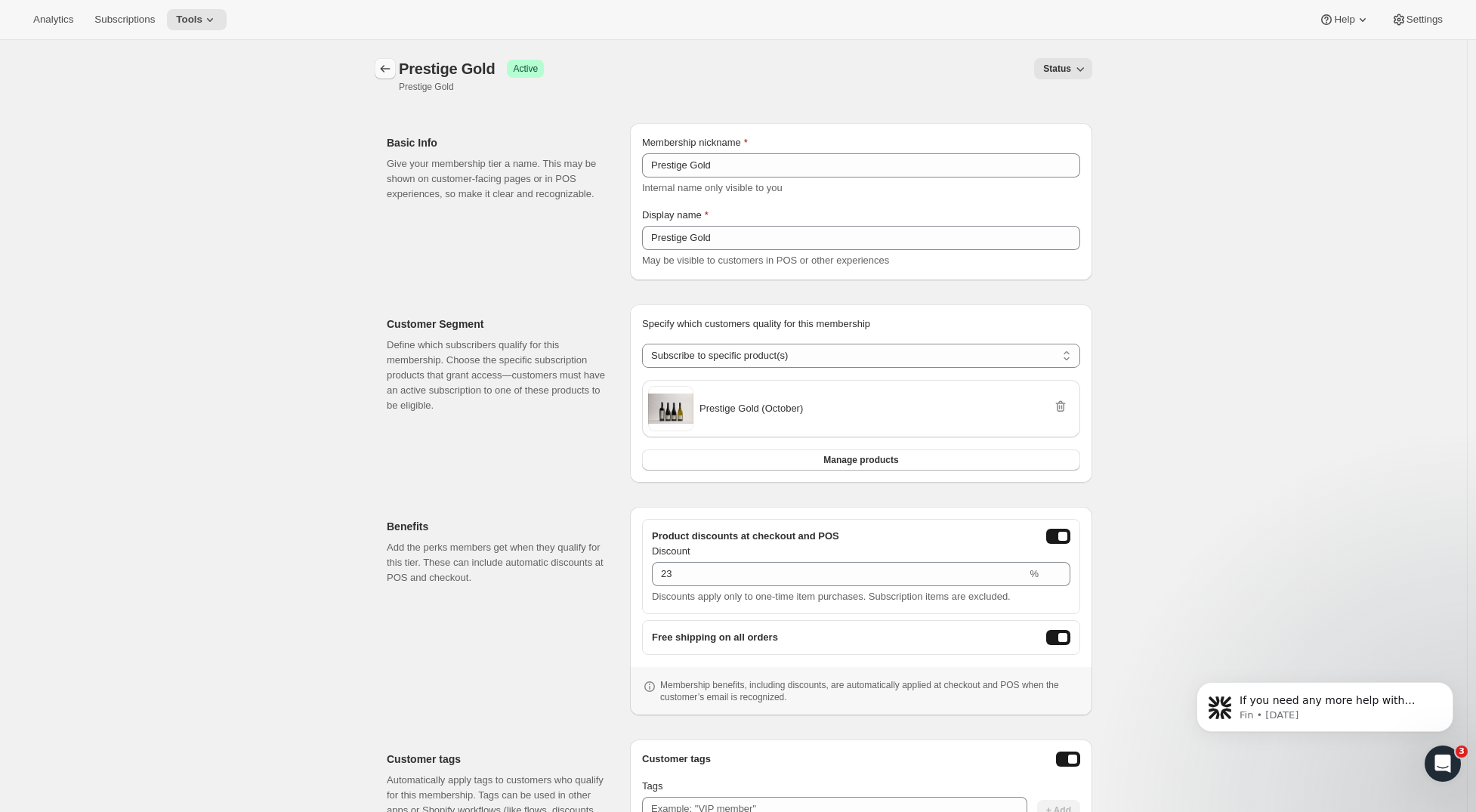
click at [383, 72] on icon "Memberships" at bounding box center [385, 69] width 15 height 15
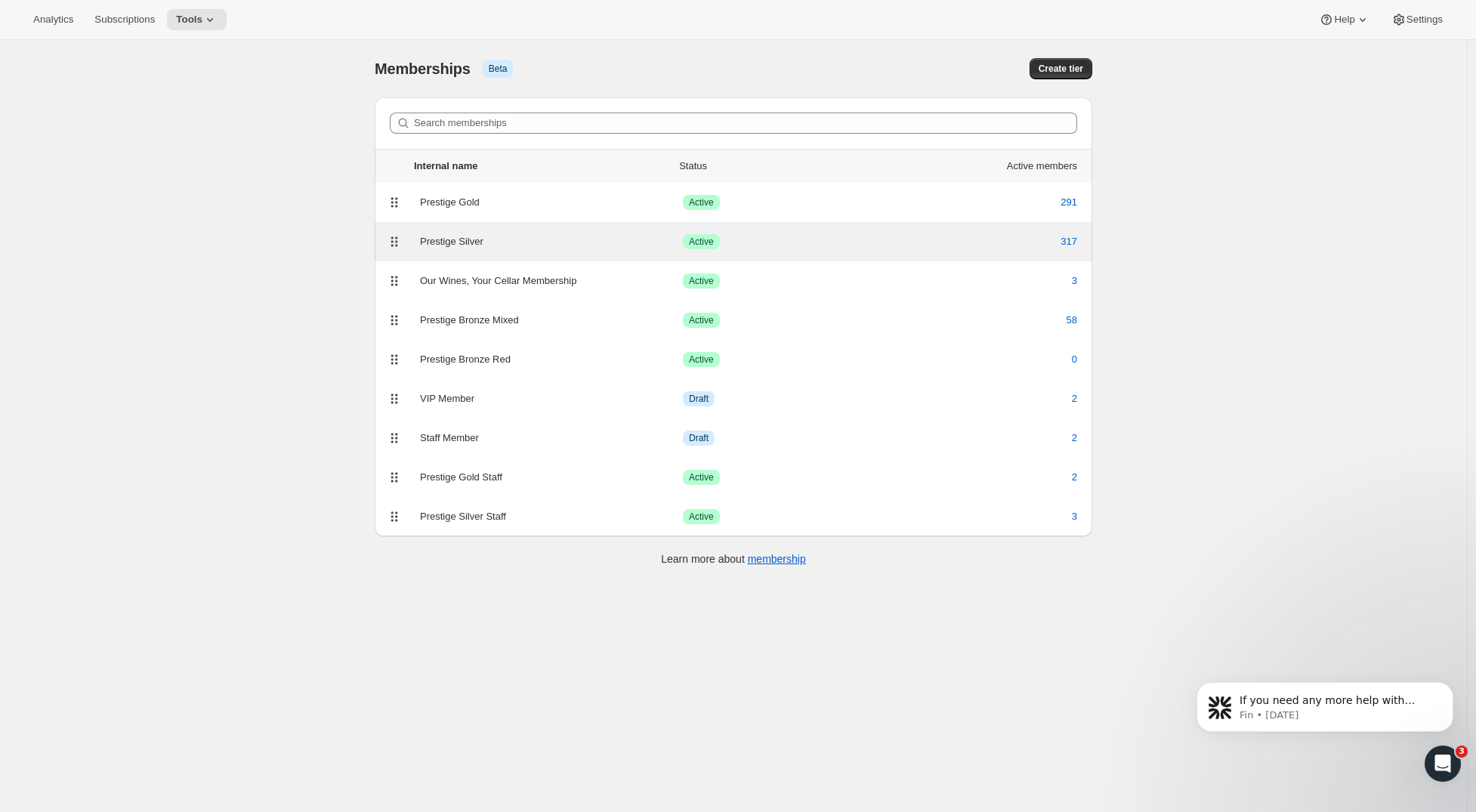
click at [493, 250] on div "Prestige Silver Success Active 317" at bounding box center [733, 241] width 699 height 21
select select "products"
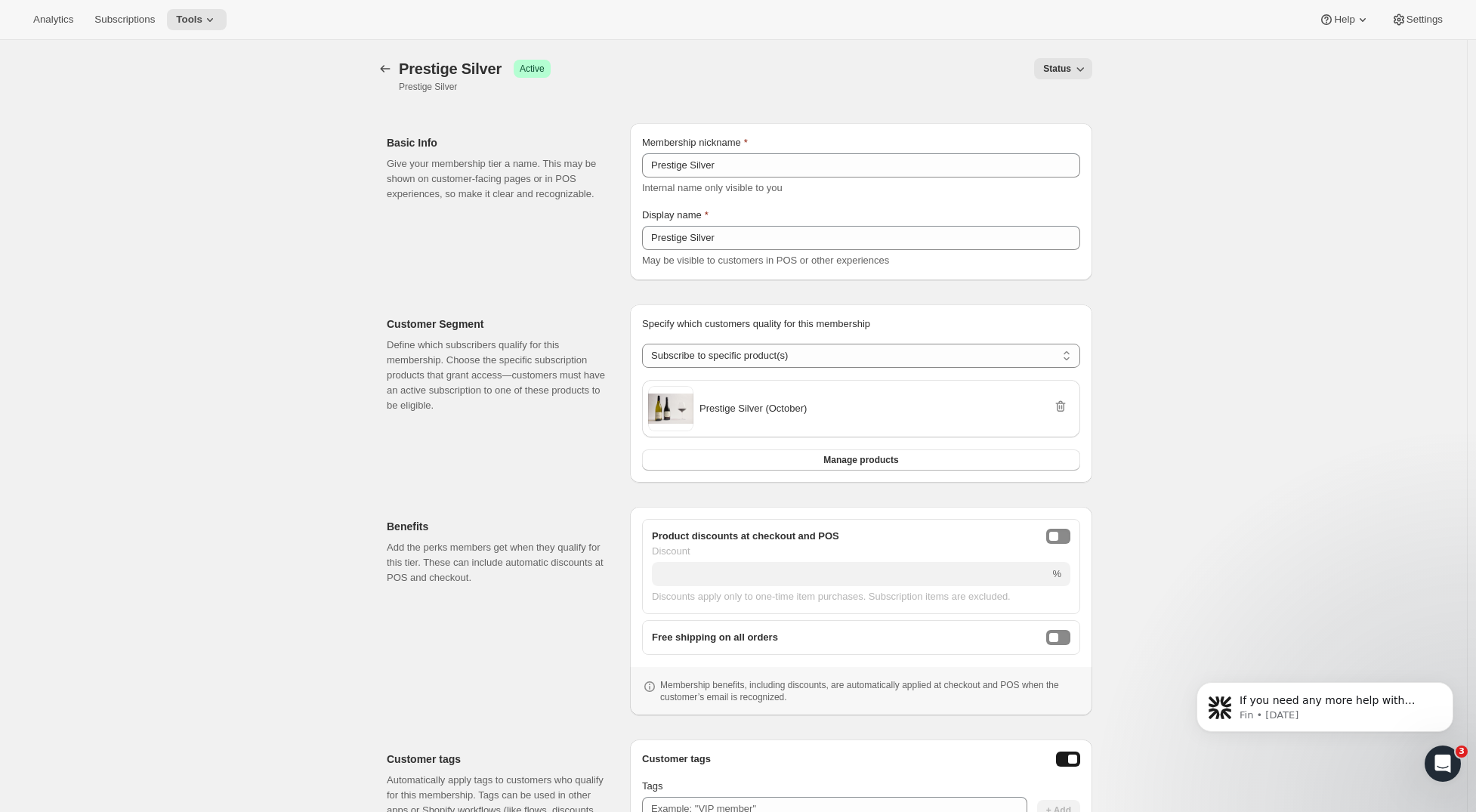
click at [1066, 535] on button "onlineDiscountEnabled" at bounding box center [1058, 536] width 24 height 15
click at [1057, 634] on div "freeShippingEnabled" at bounding box center [1054, 637] width 9 height 9
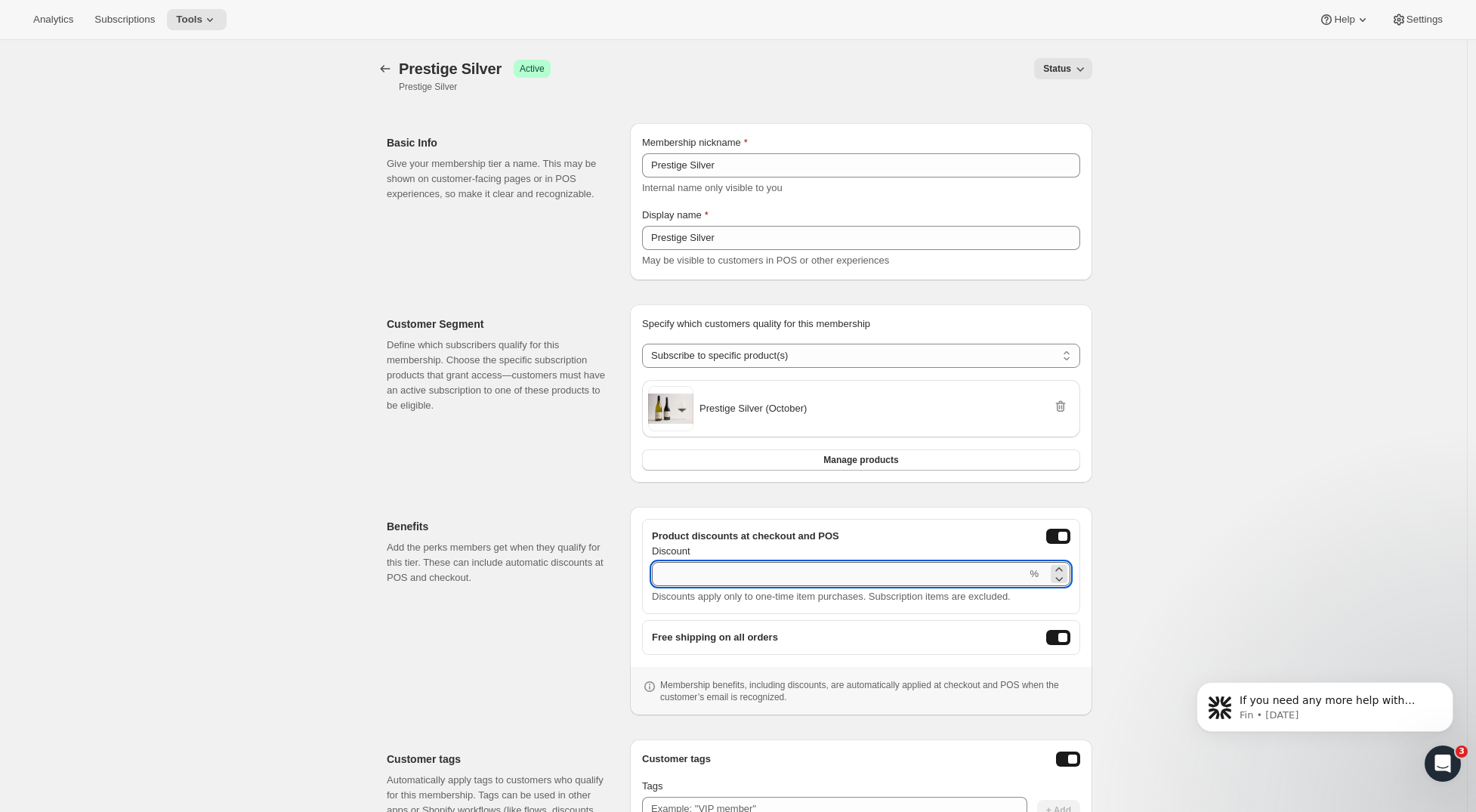
click at [769, 566] on input "Discount" at bounding box center [839, 574] width 375 height 24
type input "23"
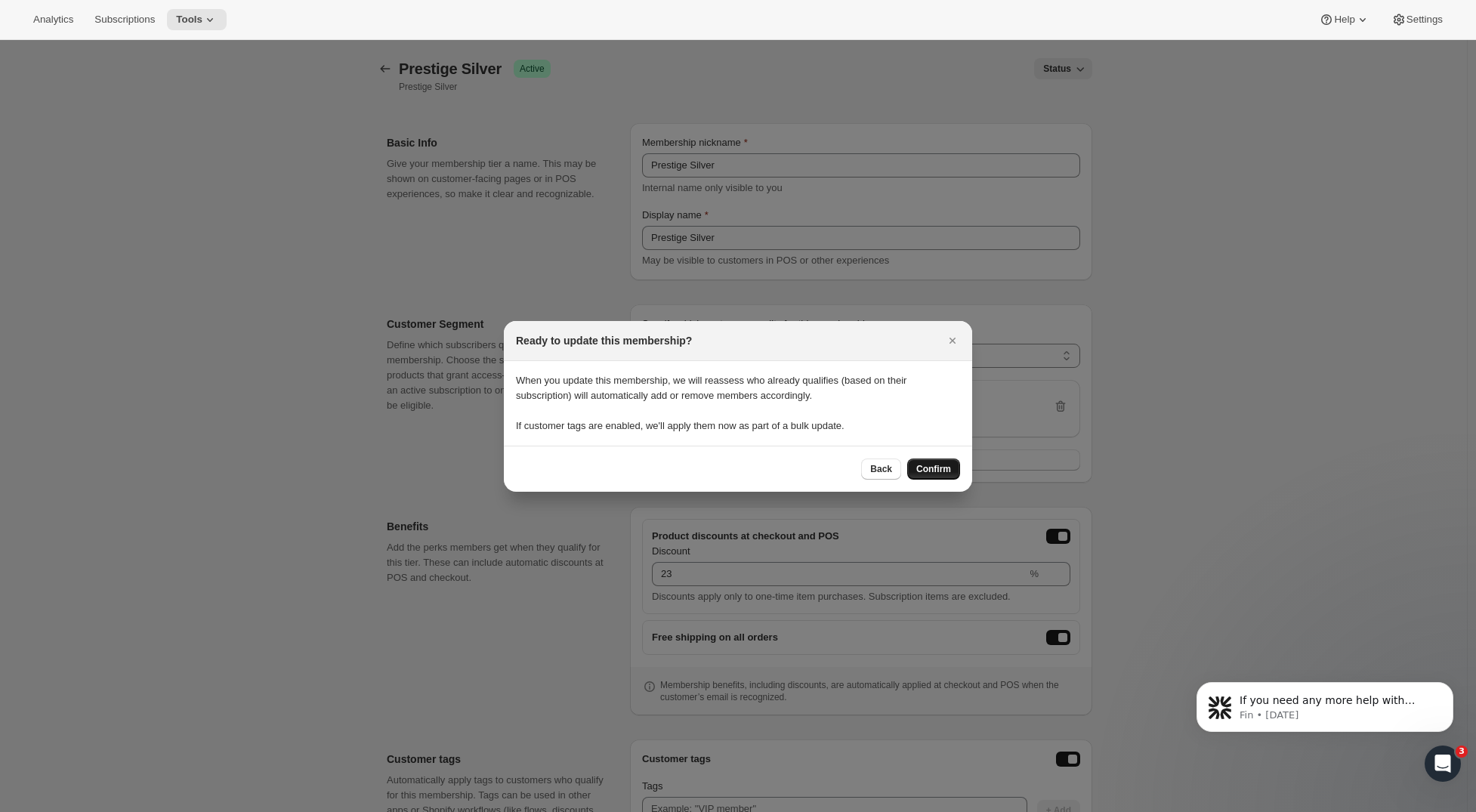
click at [945, 473] on span "Confirm" at bounding box center [934, 469] width 35 height 12
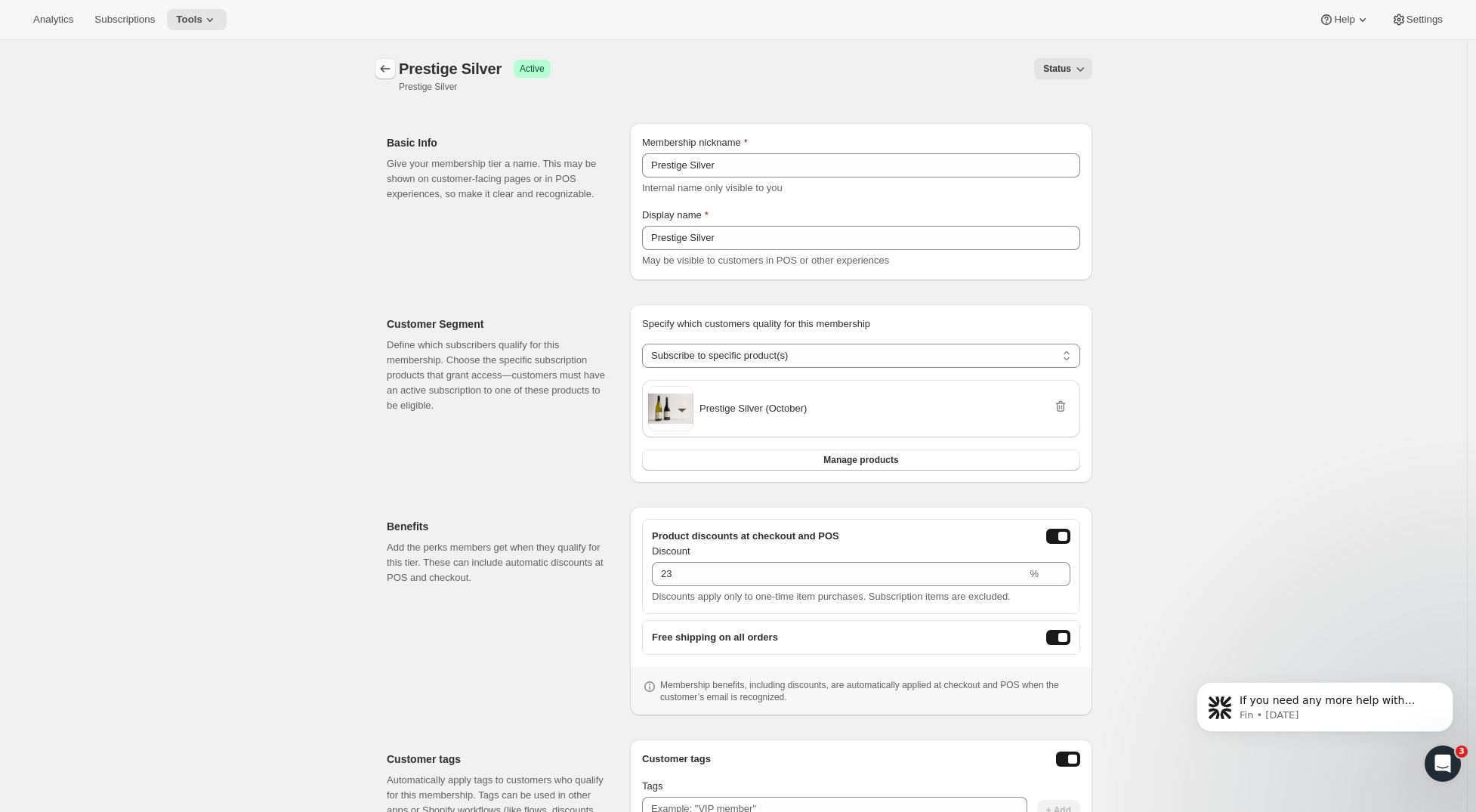
click at [393, 73] on icon "Memberships" at bounding box center [385, 69] width 15 height 15
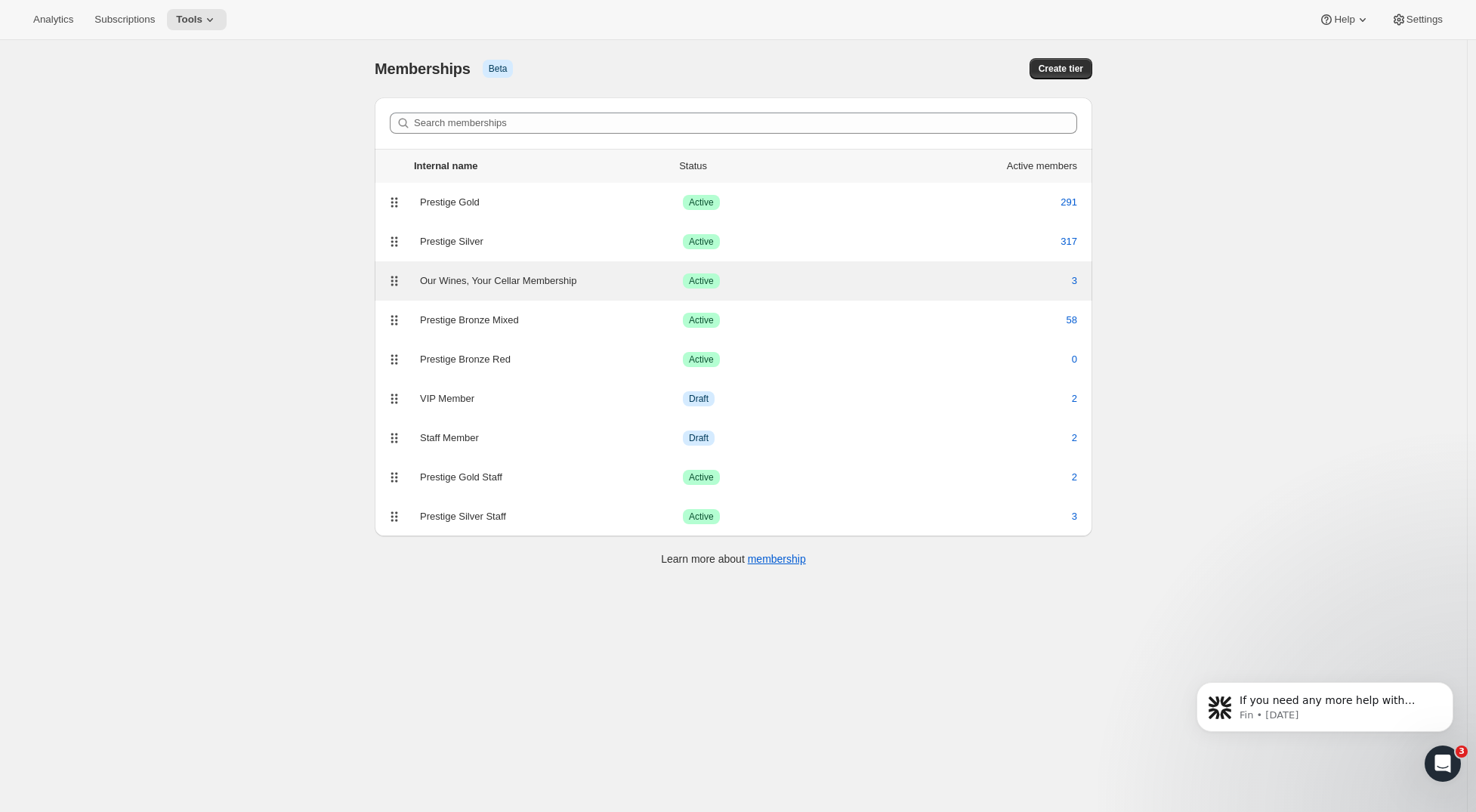
click at [521, 277] on div "Our Wines, Your Cellar Membership" at bounding box center [551, 281] width 263 height 15
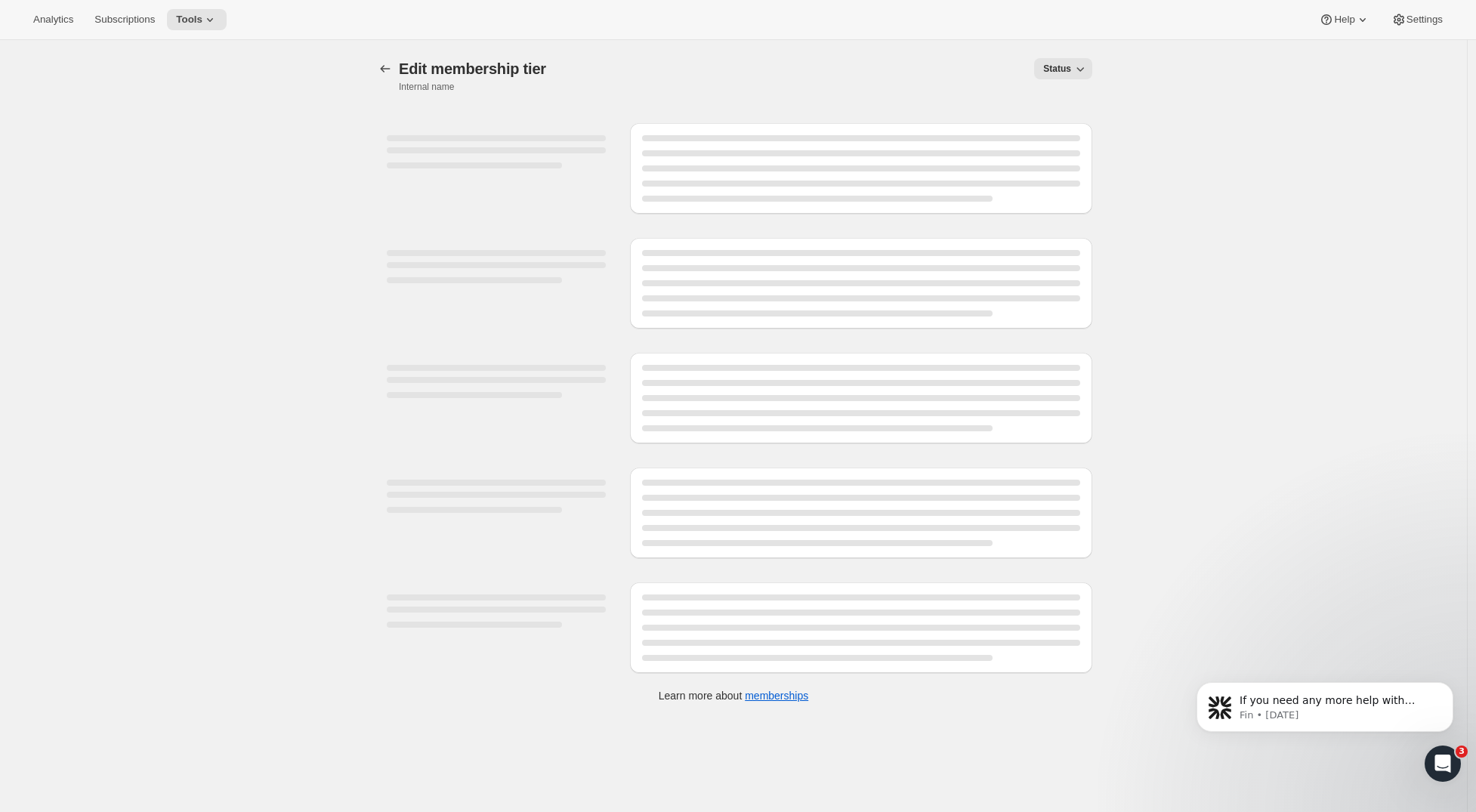
select select "products"
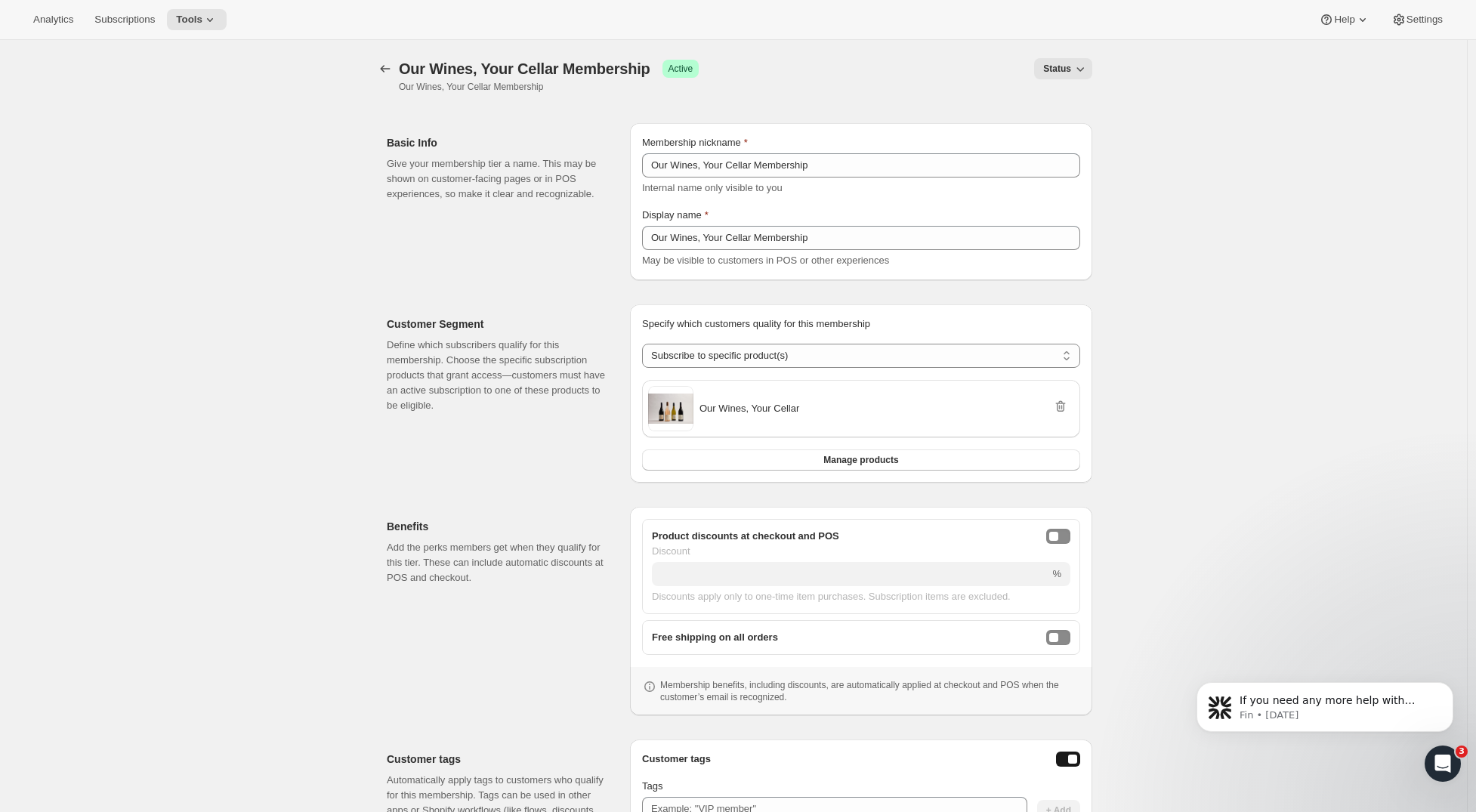
scroll to position [185, 0]
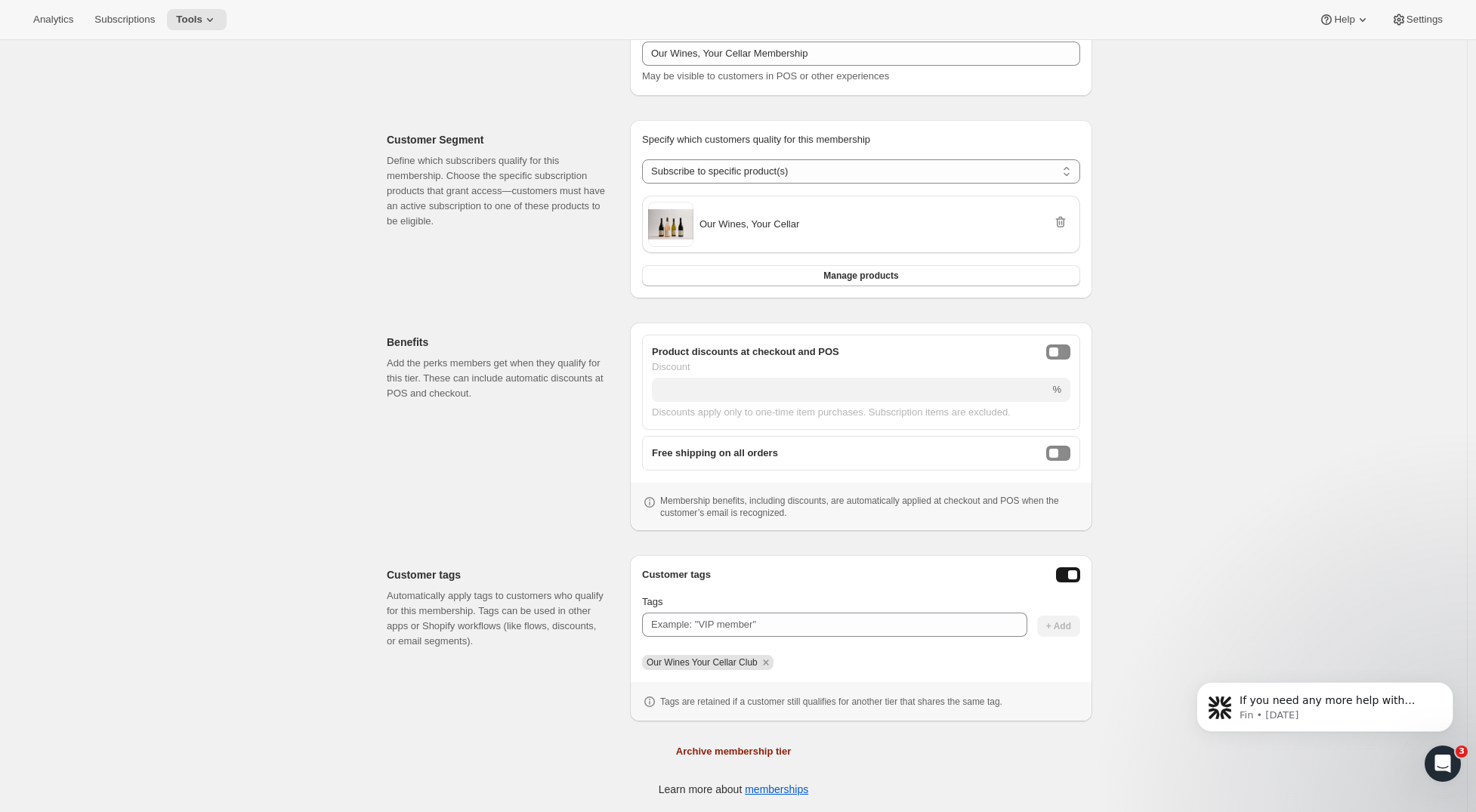
click at [1062, 342] on div "Product discounts at checkout and POS Discount % Discounts apply only to one-ti…" at bounding box center [861, 382] width 438 height 95
drag, startPoint x: 1062, startPoint y: 346, endPoint x: 1064, endPoint y: 354, distance: 8.2
click at [1063, 346] on button "onlineDiscountEnabled" at bounding box center [1058, 351] width 24 height 15
click at [1069, 449] on button "freeShippingEnabled" at bounding box center [1058, 453] width 24 height 15
click at [904, 388] on input "Discount" at bounding box center [839, 390] width 375 height 24
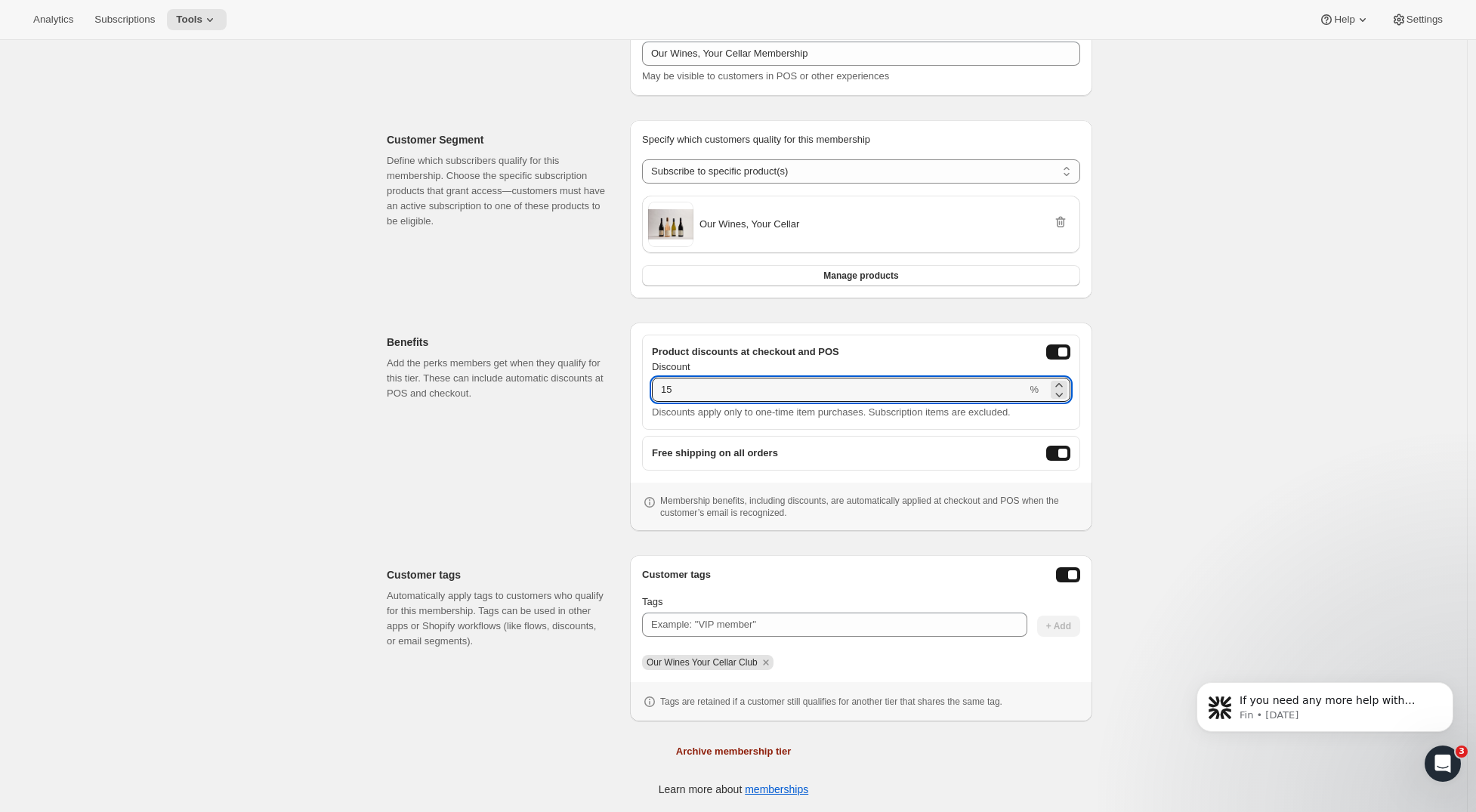
type input "15"
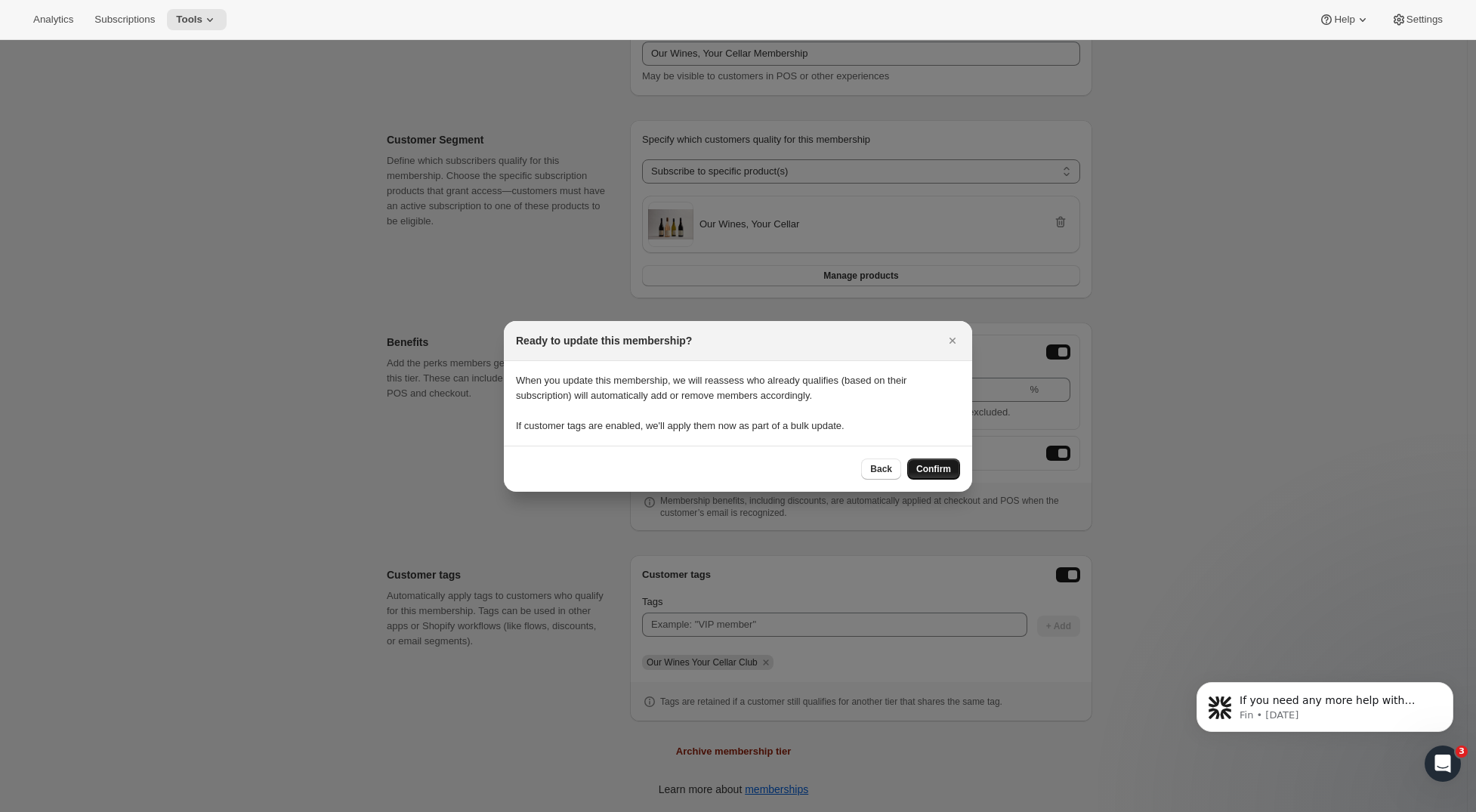
click at [942, 463] on button "Confirm" at bounding box center [934, 469] width 53 height 21
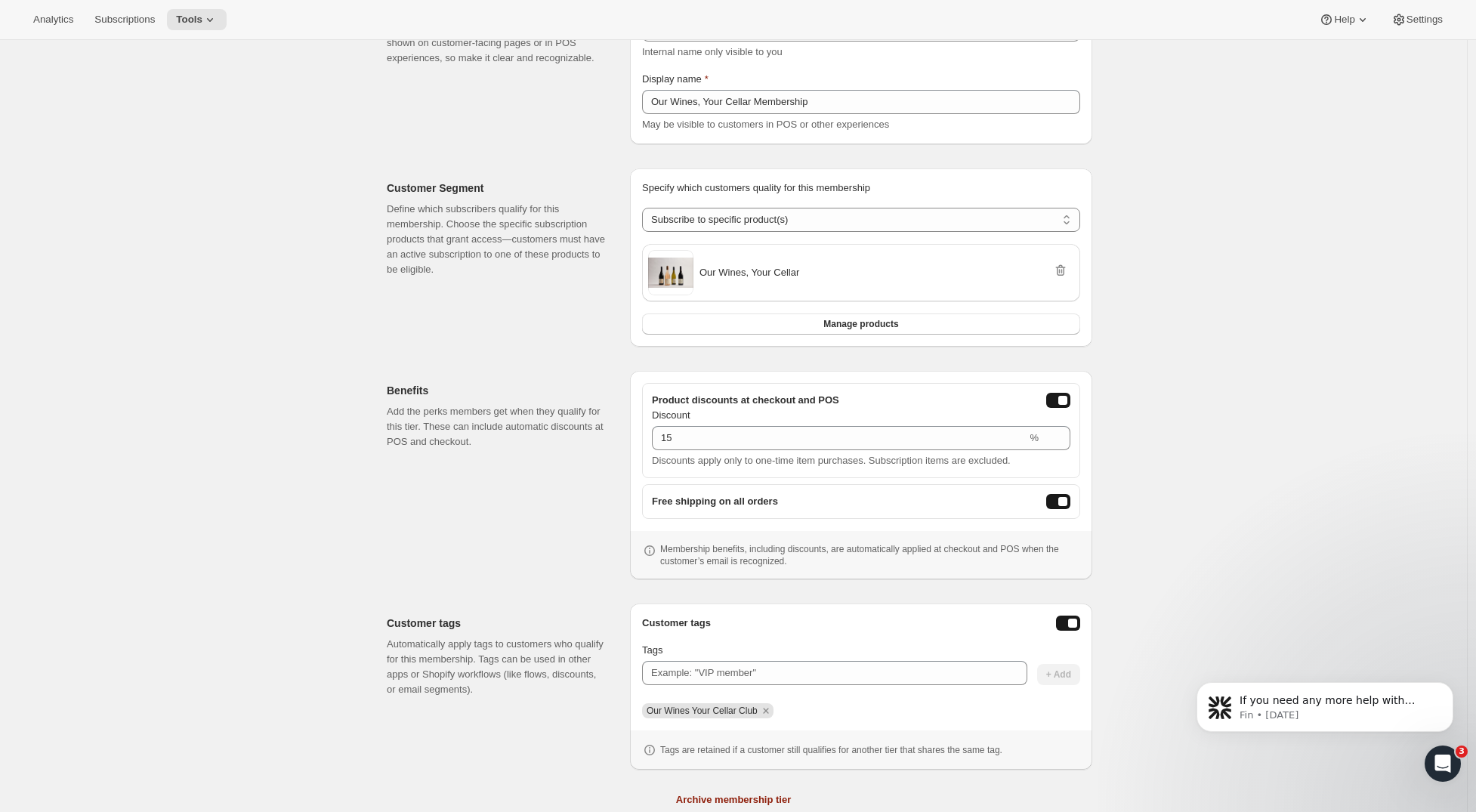
scroll to position [0, 0]
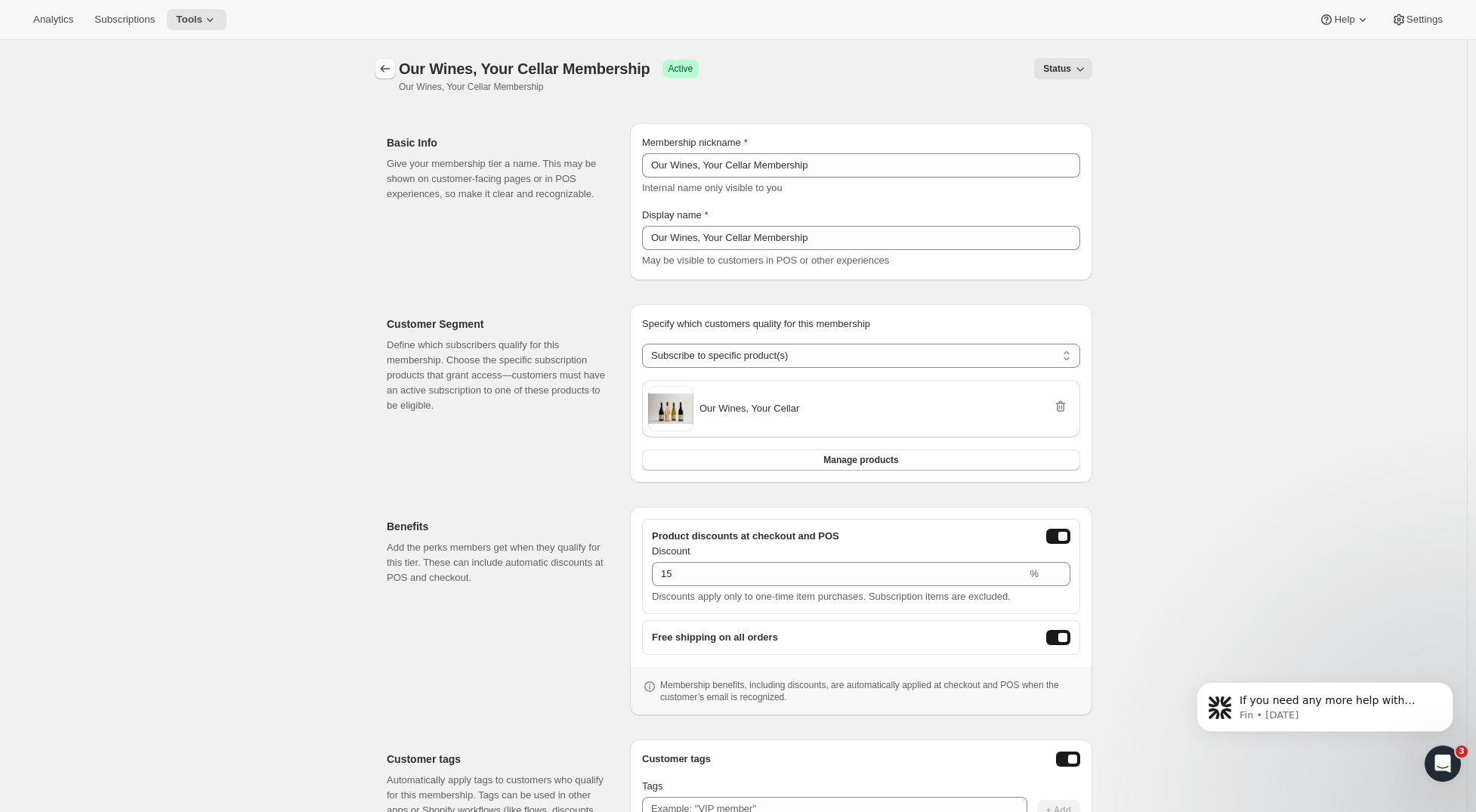
click at [389, 70] on icon "Memberships" at bounding box center [385, 69] width 15 height 15
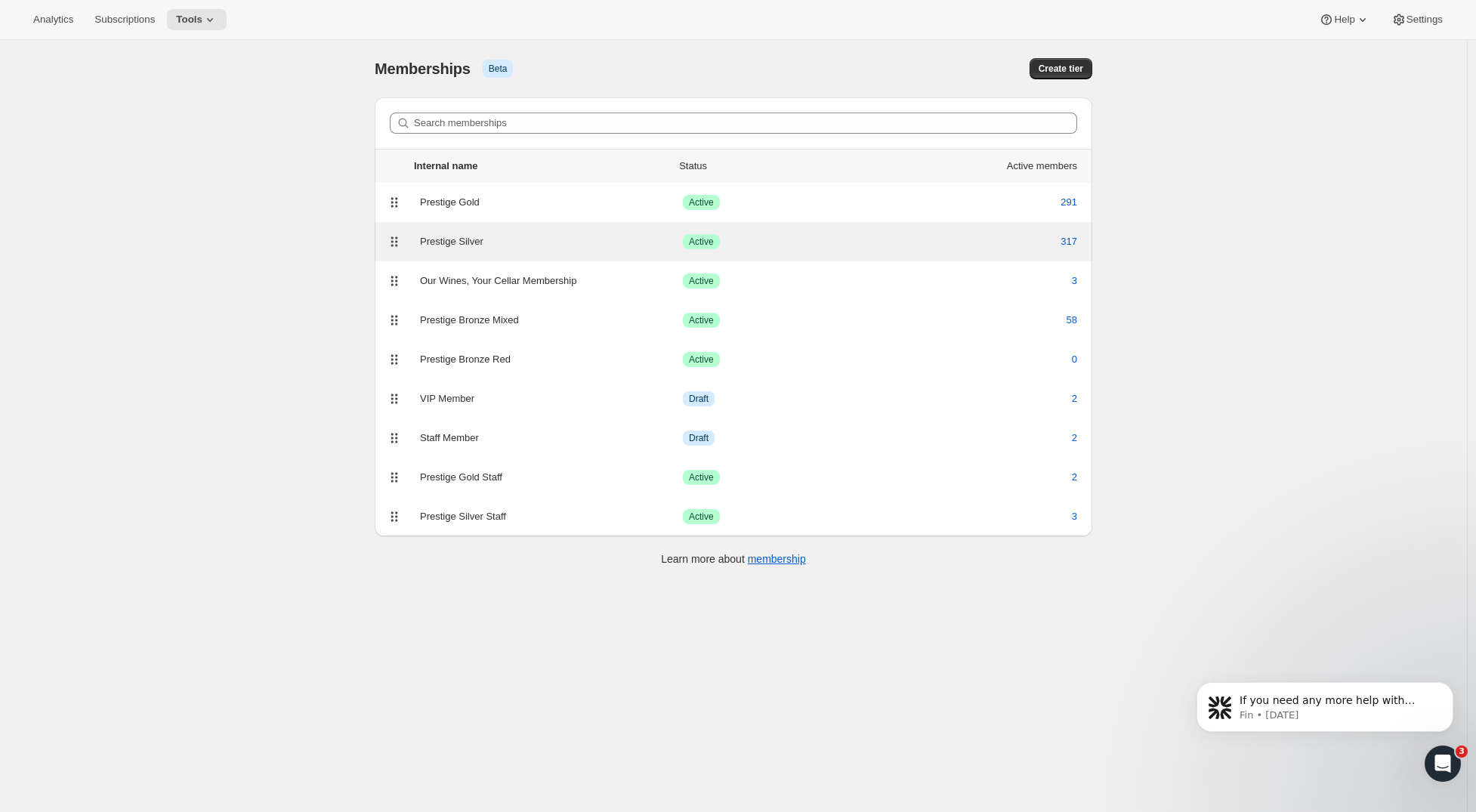
click at [504, 249] on div "Prestige Silver" at bounding box center [551, 241] width 263 height 15
select select "products"
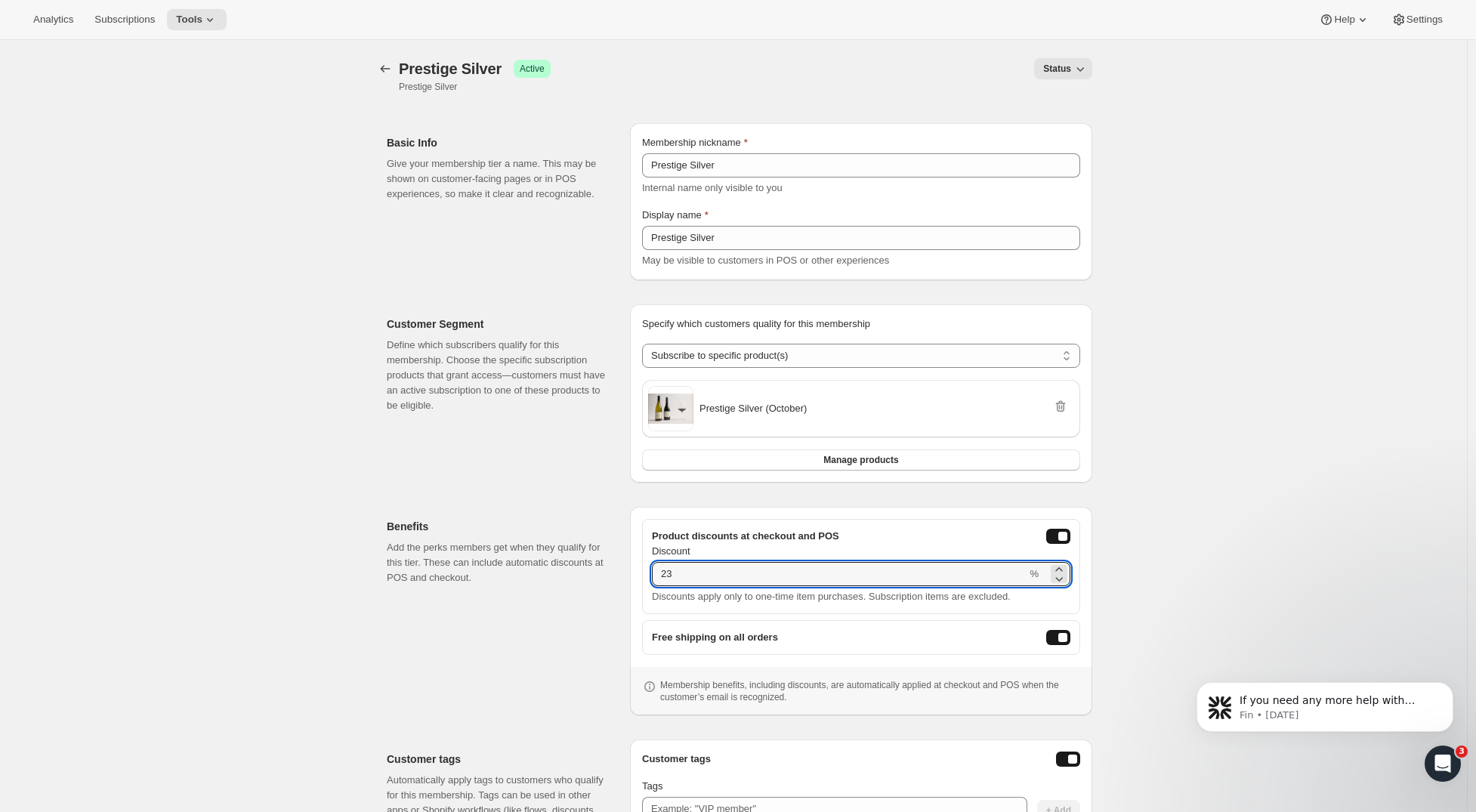
drag, startPoint x: 712, startPoint y: 574, endPoint x: 637, endPoint y: 578, distance: 75.1
click at [637, 578] on div "Product discounts at checkout and POS Discount 23 % Discounts apply only to one…" at bounding box center [861, 611] width 463 height 208
type input "20"
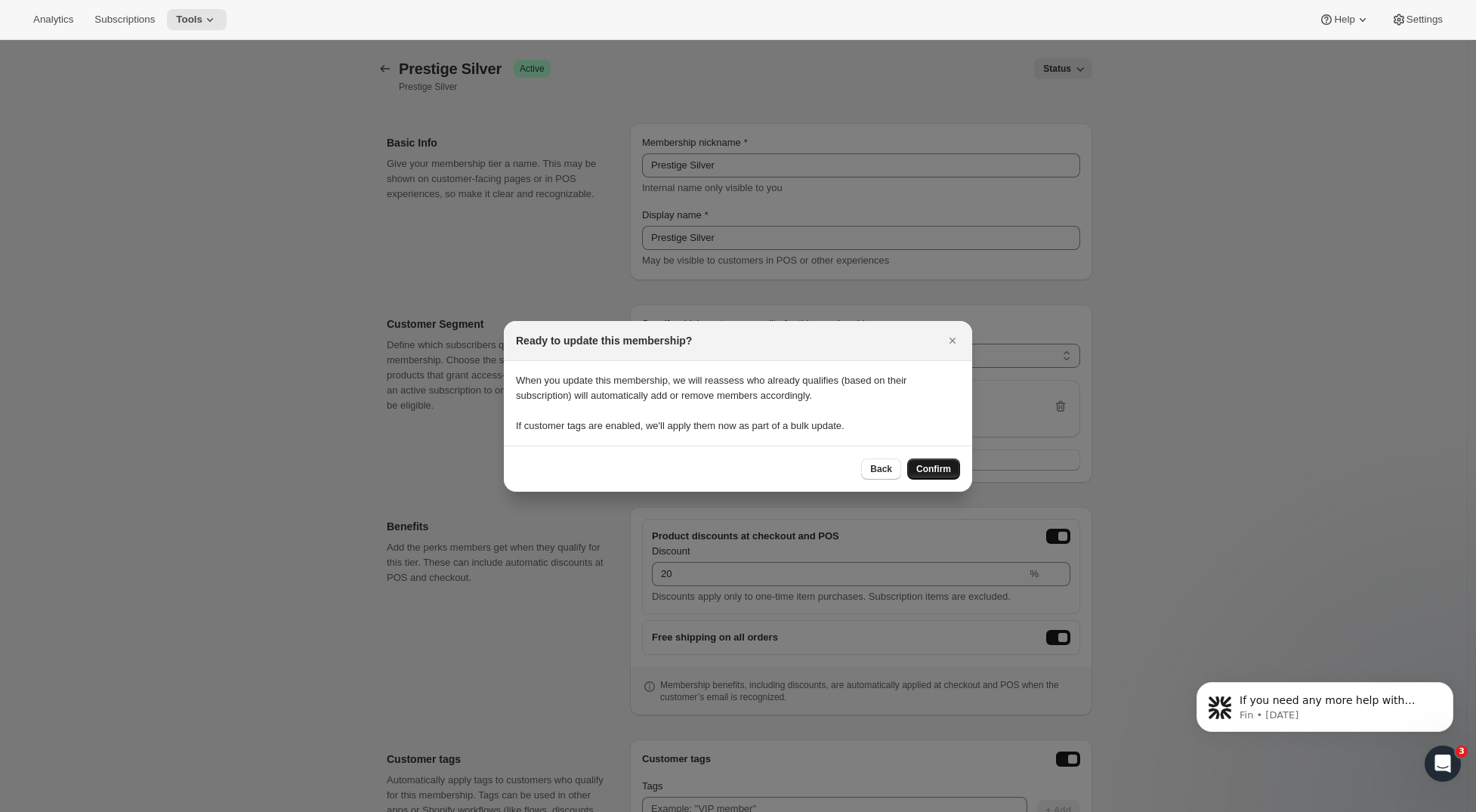
click at [938, 466] on span "Confirm" at bounding box center [934, 469] width 35 height 12
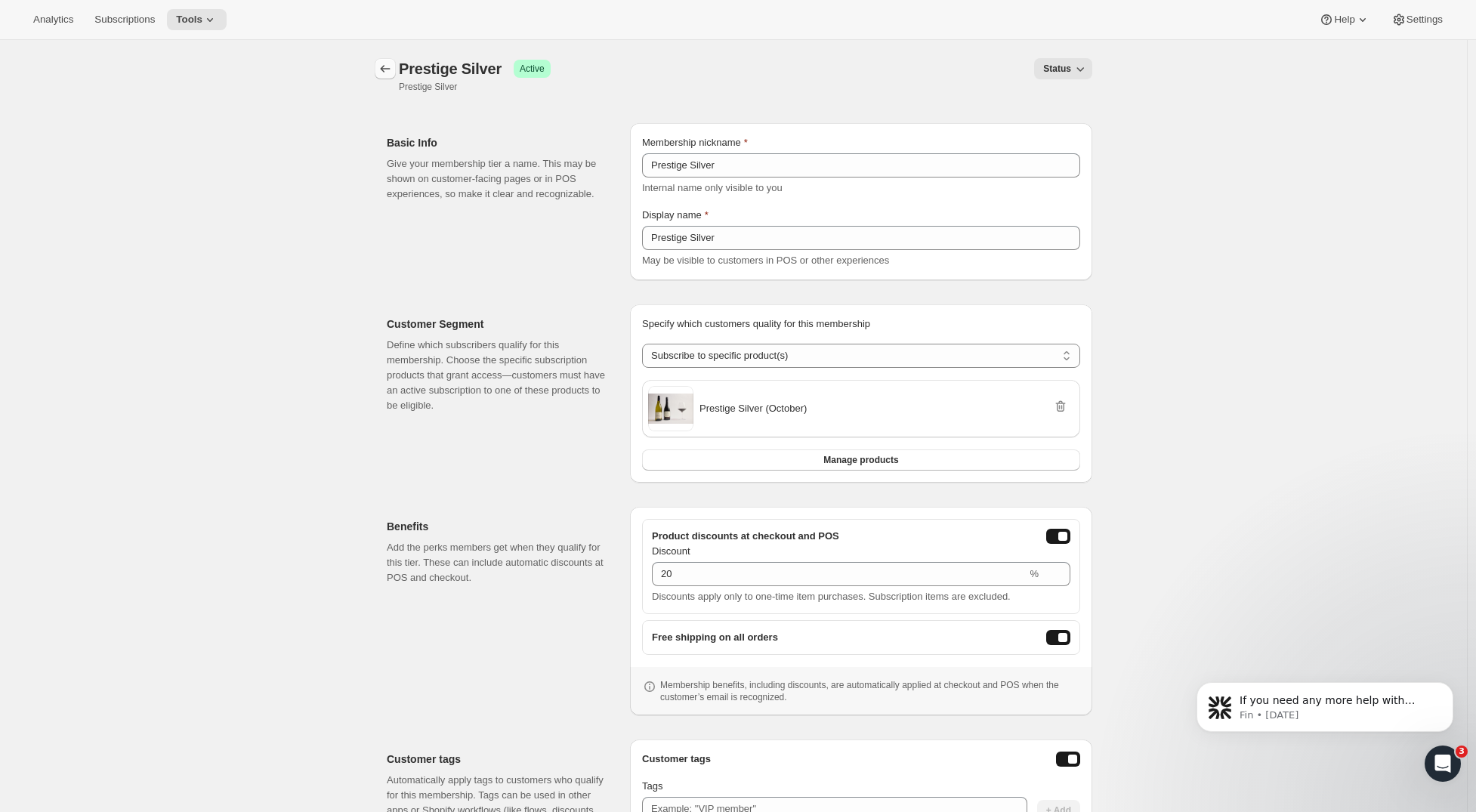
click at [391, 71] on icon "Memberships" at bounding box center [385, 69] width 15 height 15
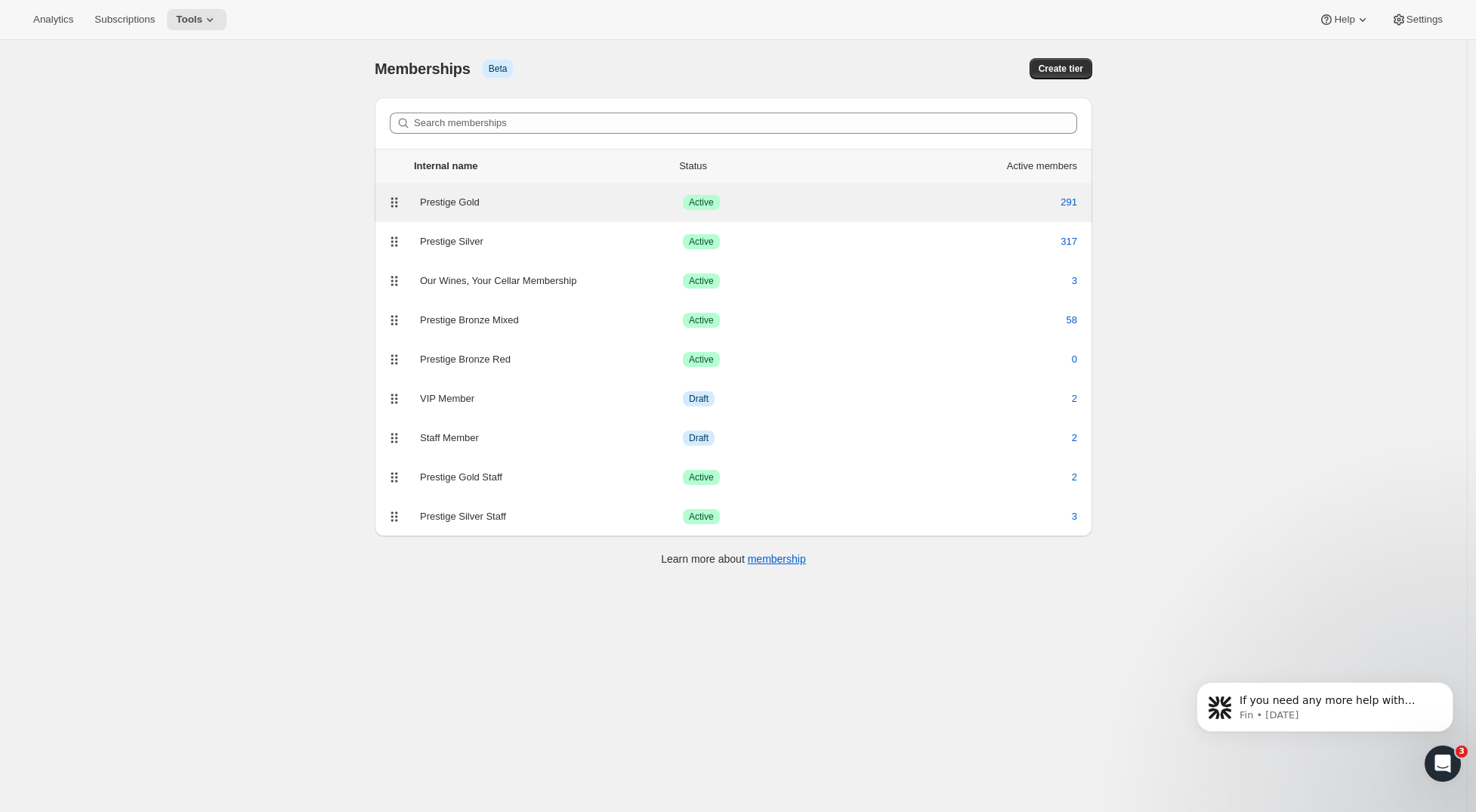
click at [496, 204] on div "Prestige Gold" at bounding box center [551, 202] width 263 height 15
select select "products"
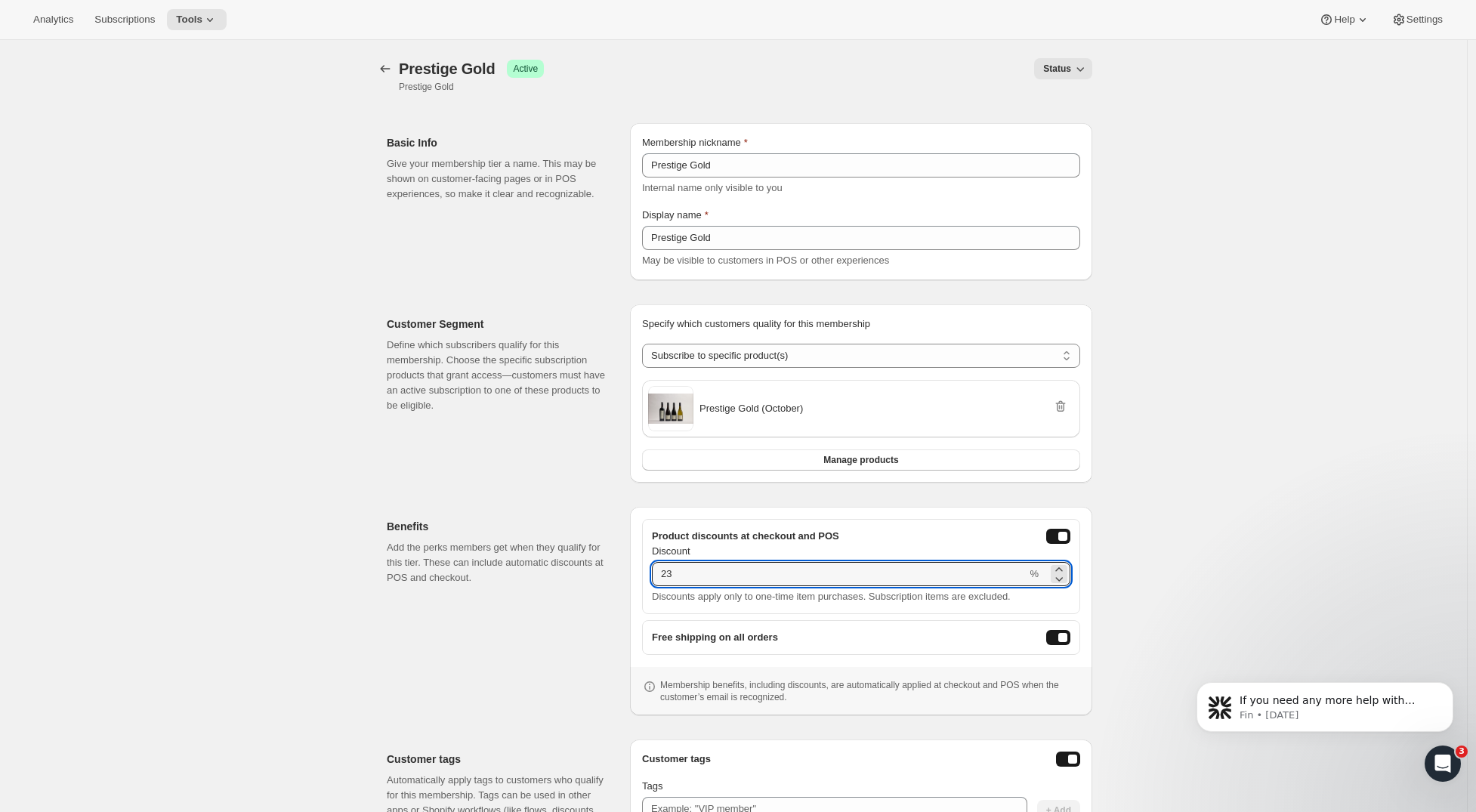
drag, startPoint x: 707, startPoint y: 573, endPoint x: 585, endPoint y: 571, distance: 122.0
click at [586, 571] on div "Benefits Add the perks members get when they qualify for this tier. These can i…" at bounding box center [733, 605] width 717 height 221
type input "20"
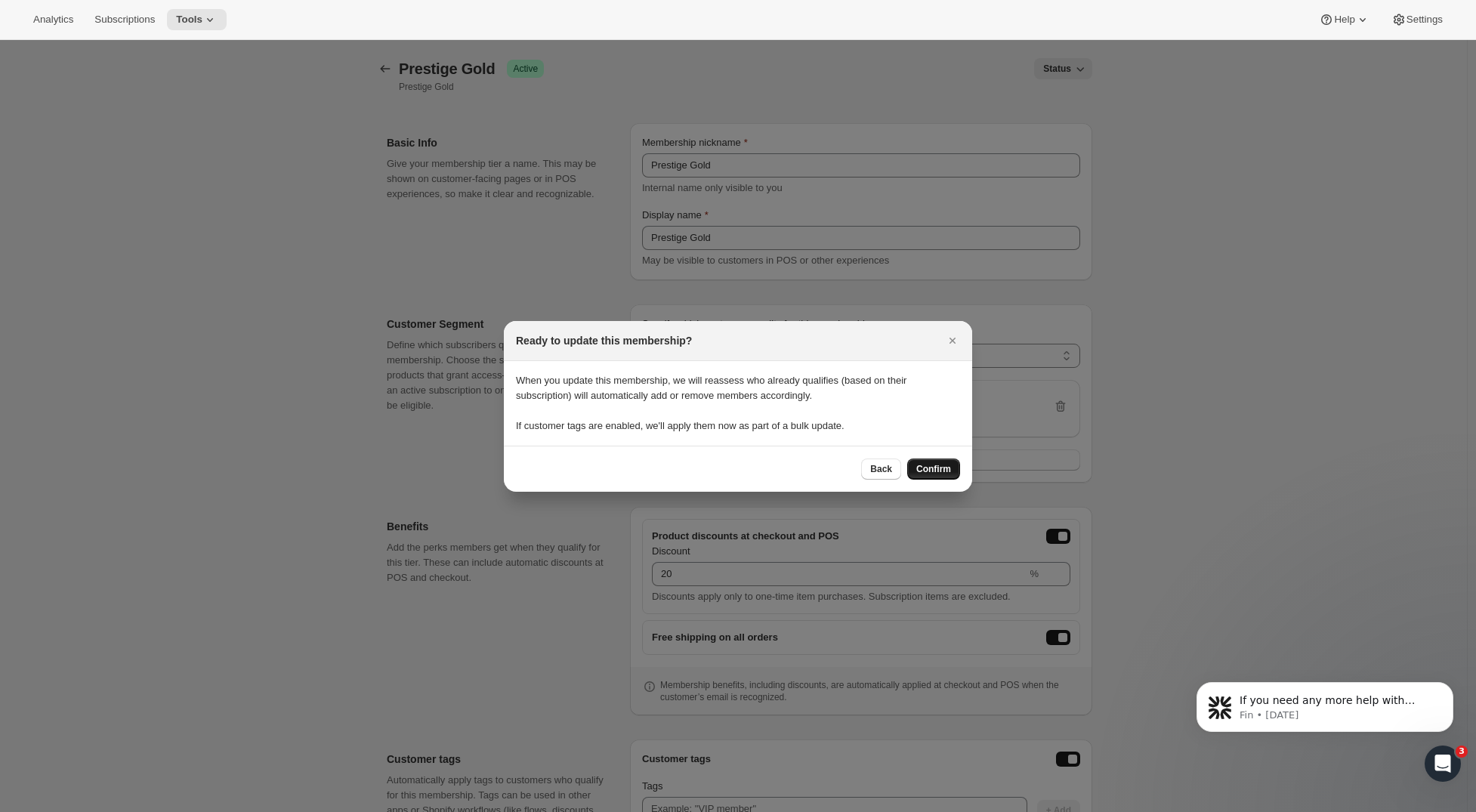
click at [942, 473] on span "Confirm" at bounding box center [934, 469] width 35 height 12
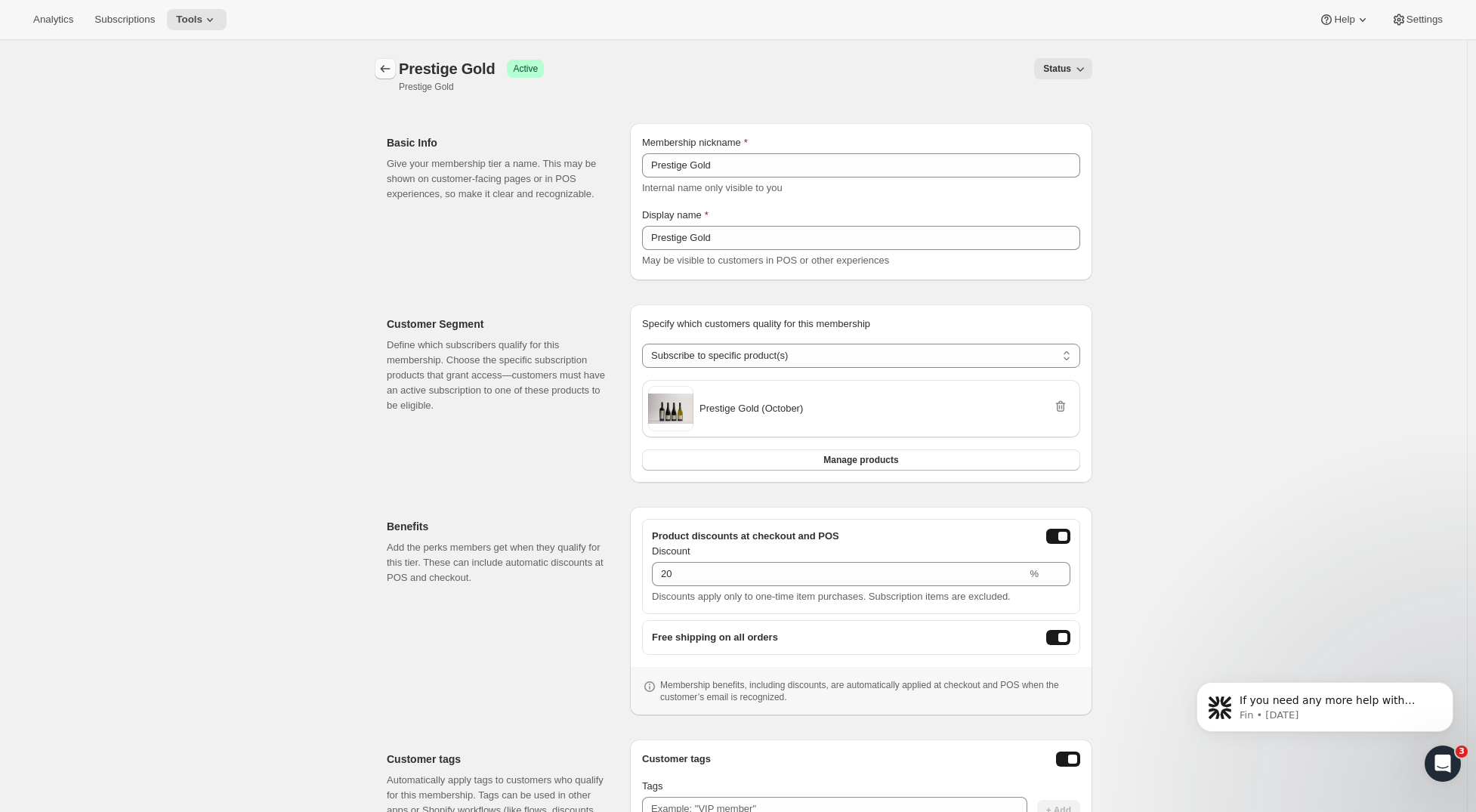
click at [387, 71] on icon "Memberships" at bounding box center [385, 69] width 15 height 15
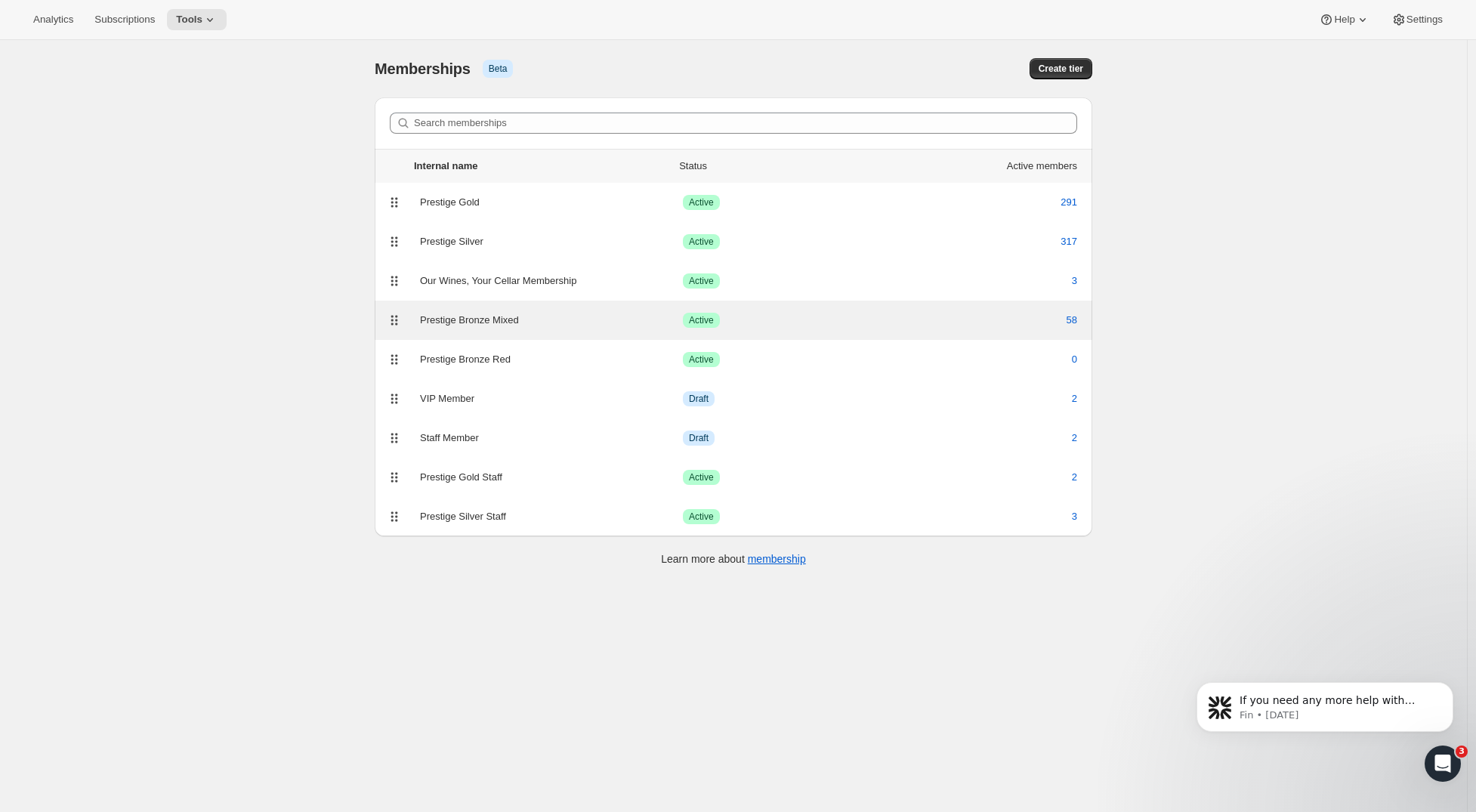
click at [504, 321] on div "Prestige Bronze Mixed" at bounding box center [551, 320] width 263 height 15
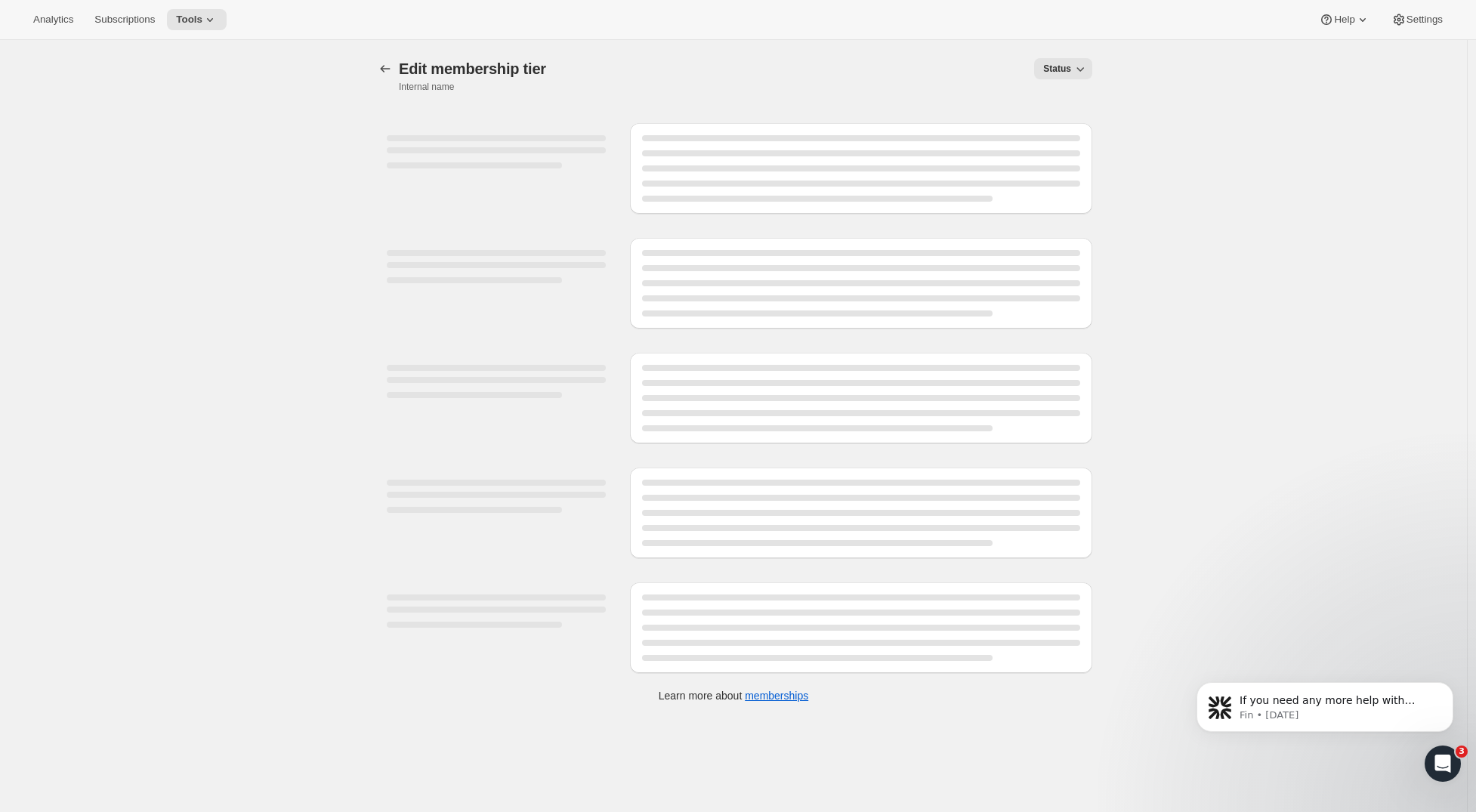
select select "products"
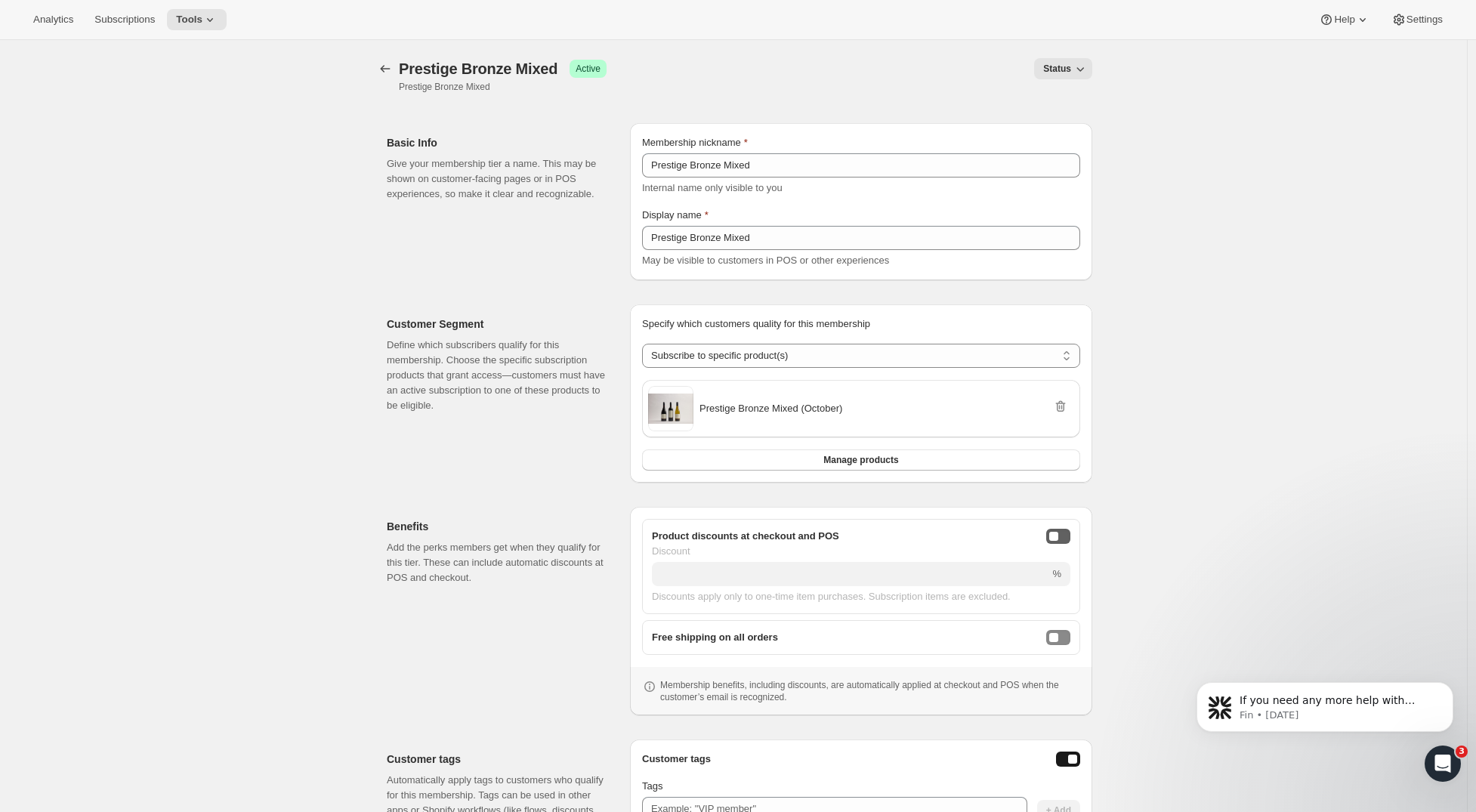
click at [1060, 529] on button "onlineDiscountEnabled" at bounding box center [1058, 536] width 24 height 15
click at [1066, 642] on button "freeShippingEnabled" at bounding box center [1058, 637] width 24 height 15
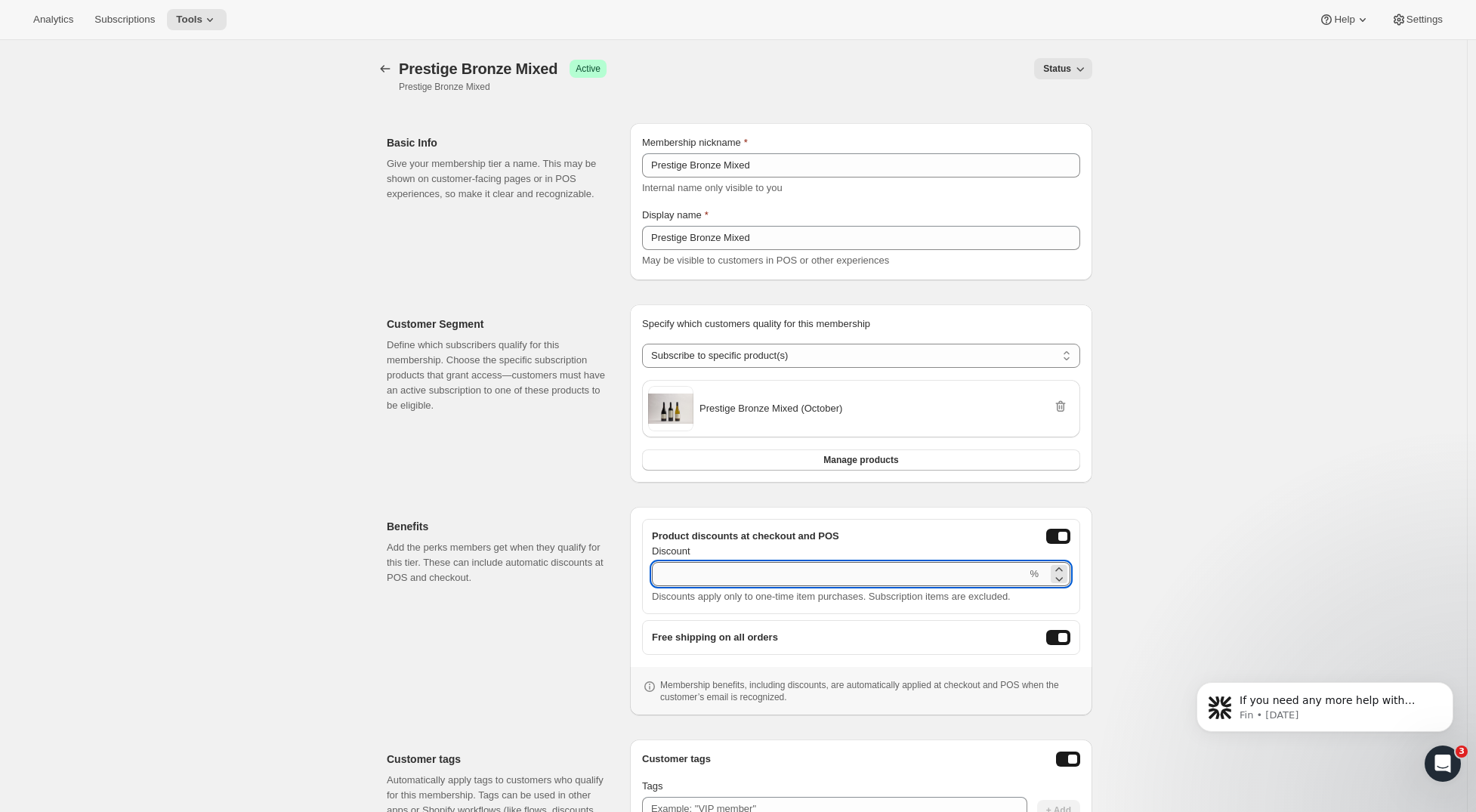
click at [896, 574] on input "Discount" at bounding box center [839, 574] width 375 height 24
type input "15"
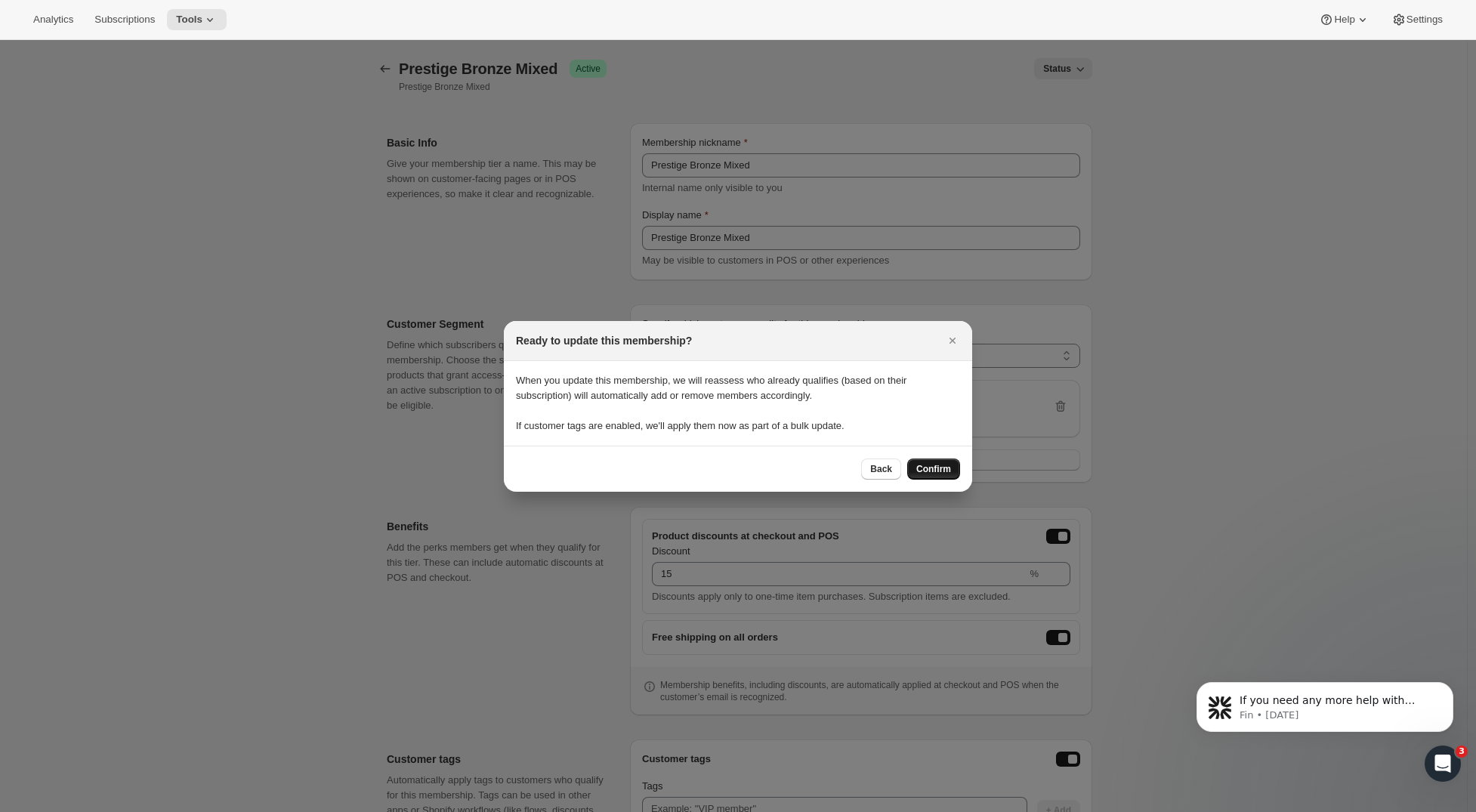
click at [932, 469] on span "Confirm" at bounding box center [934, 469] width 35 height 12
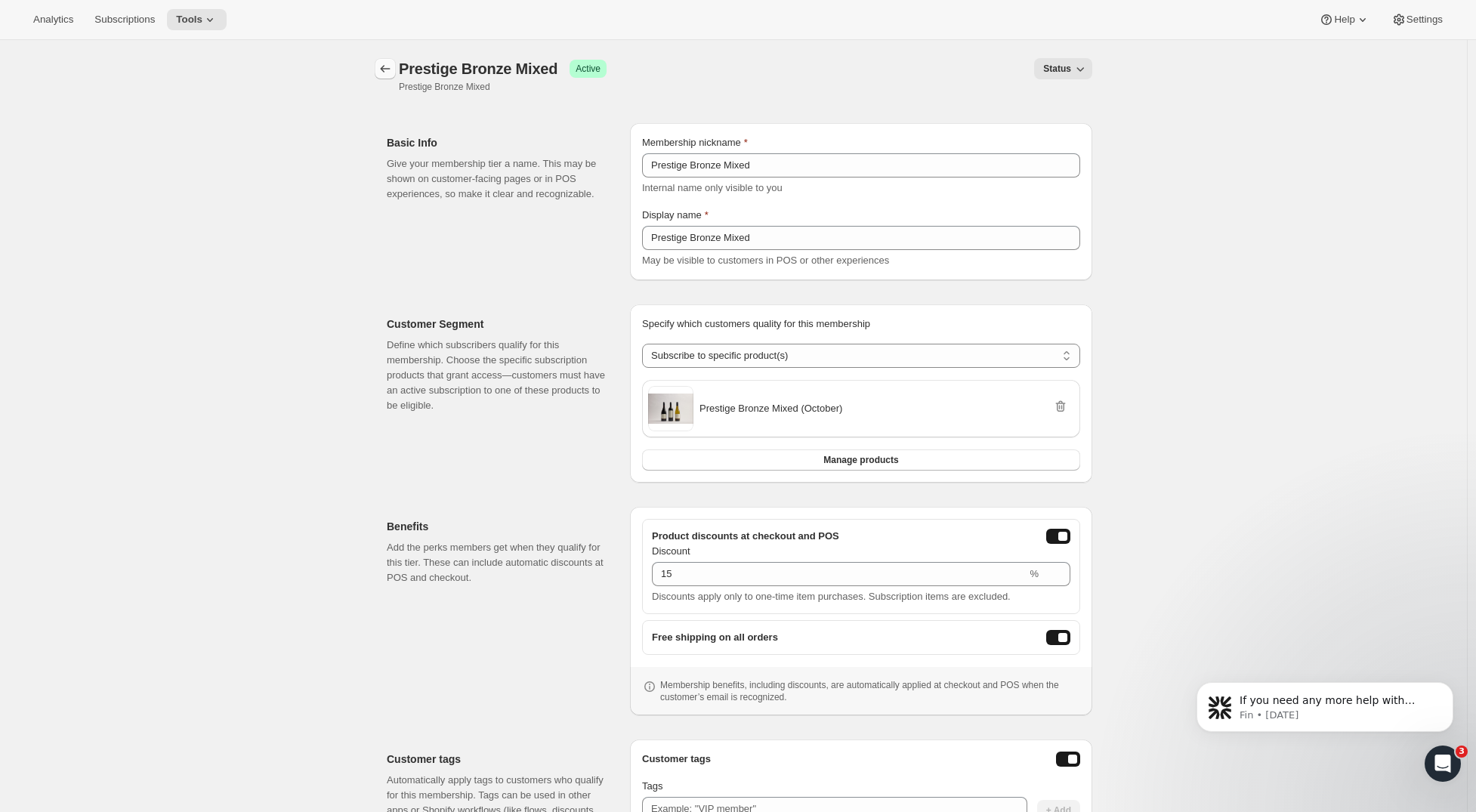
click at [393, 69] on icon "Memberships" at bounding box center [385, 69] width 15 height 15
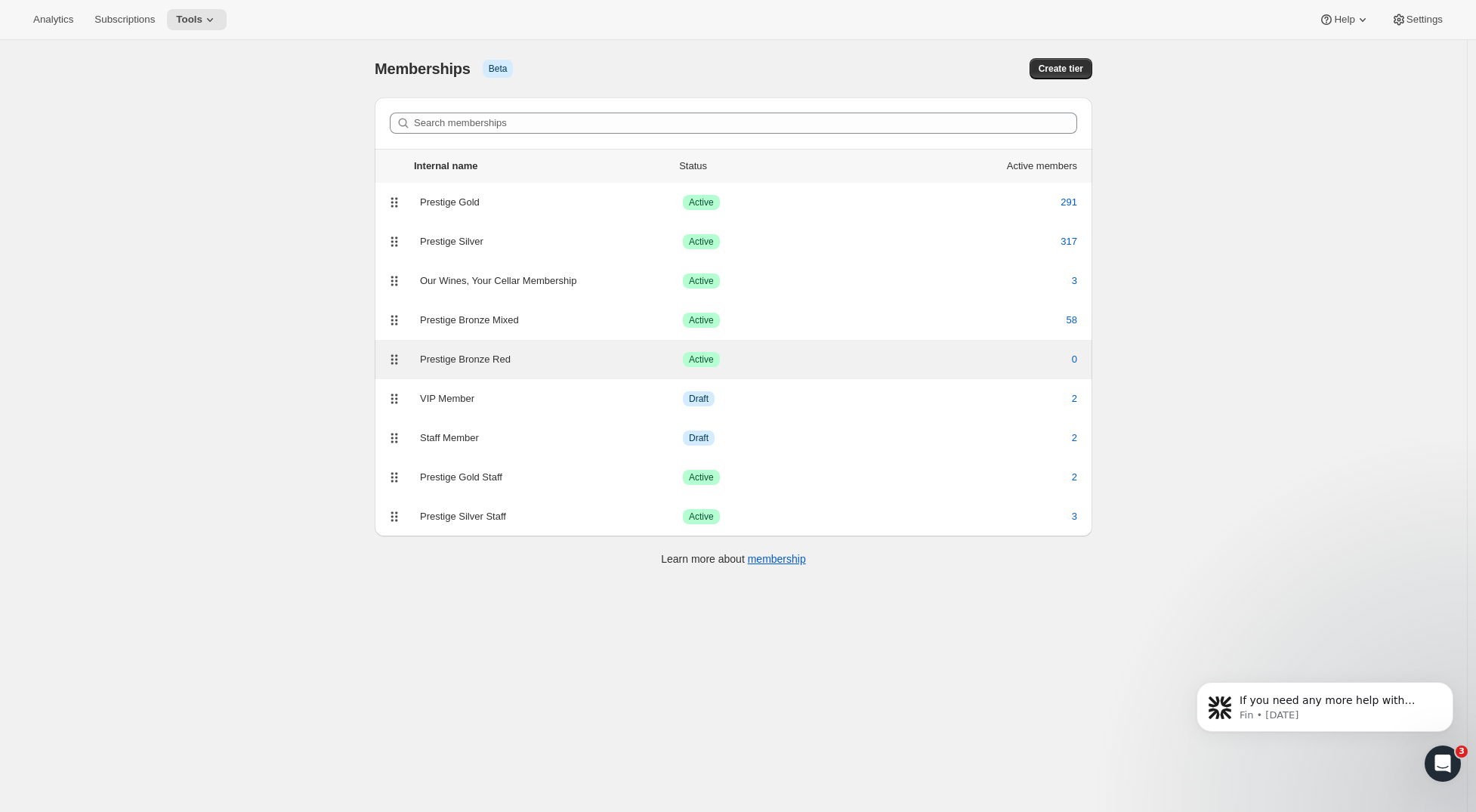
click at [508, 352] on div "Prestige Bronze Red" at bounding box center [551, 359] width 263 height 15
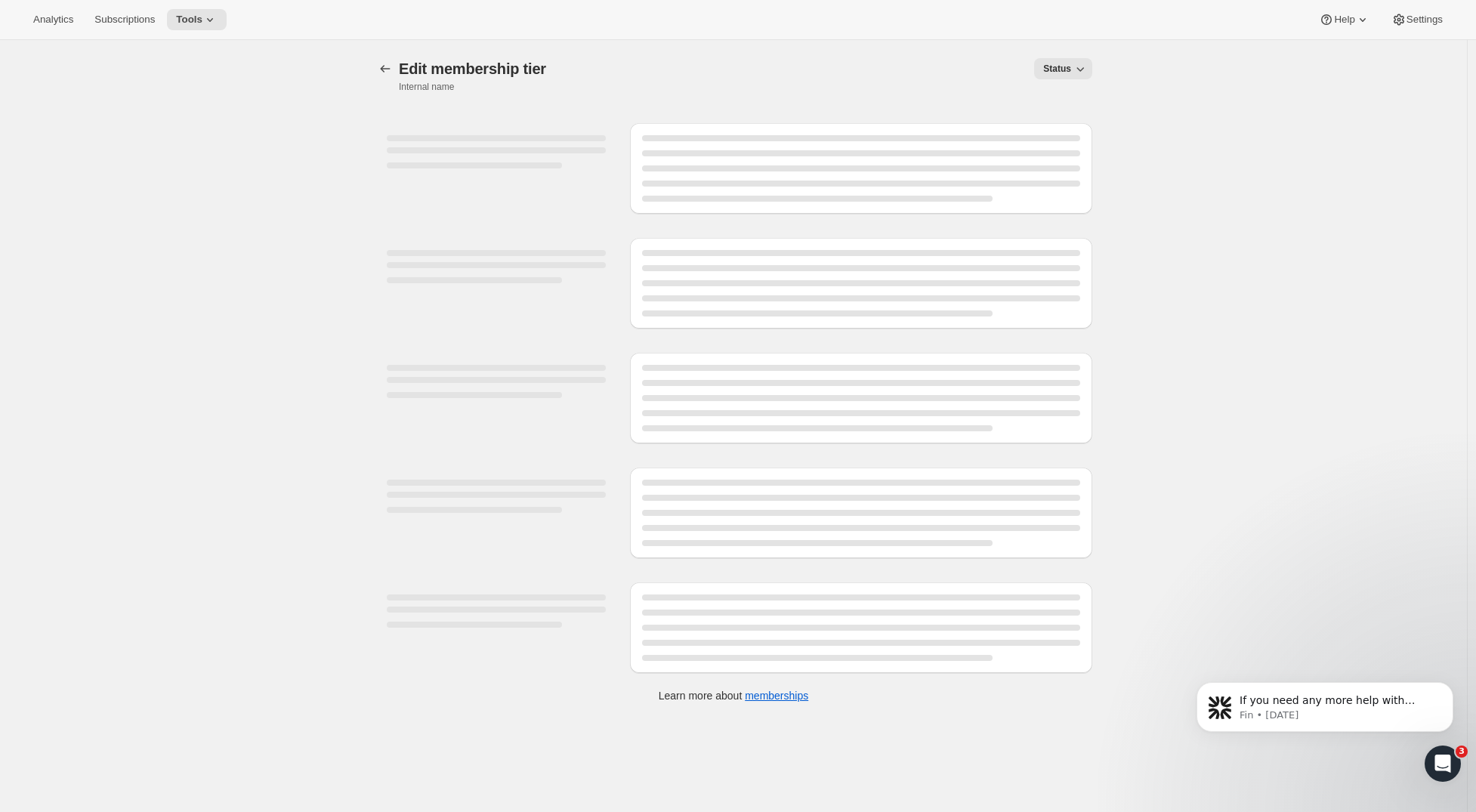
select select "products"
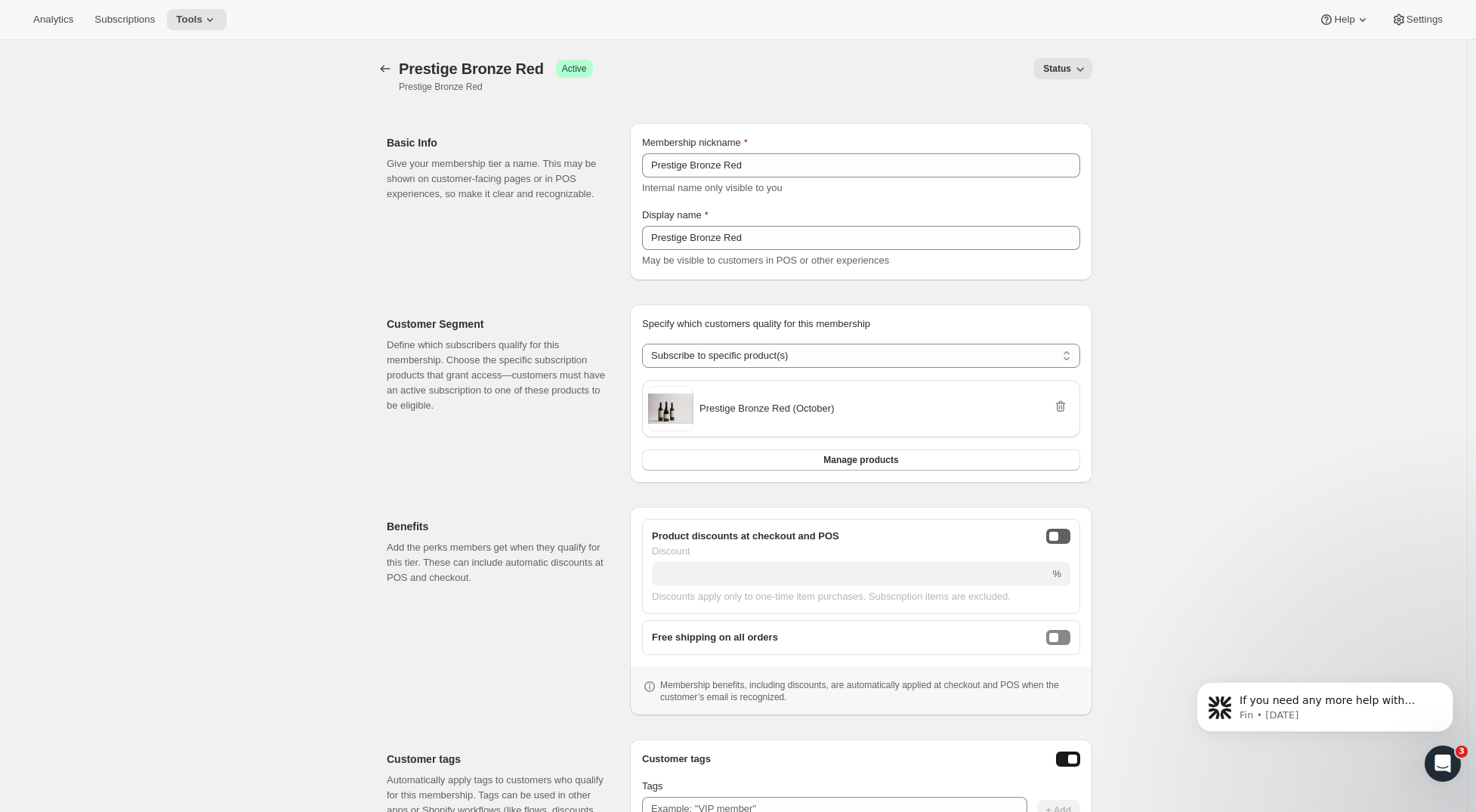
click at [1069, 536] on button "onlineDiscountEnabled" at bounding box center [1058, 536] width 24 height 15
click at [1070, 637] on button "freeShippingEnabled" at bounding box center [1058, 637] width 24 height 15
click at [938, 560] on div "Discount % Discounts apply only to one-time item purchases. Subscription items …" at bounding box center [861, 574] width 418 height 61
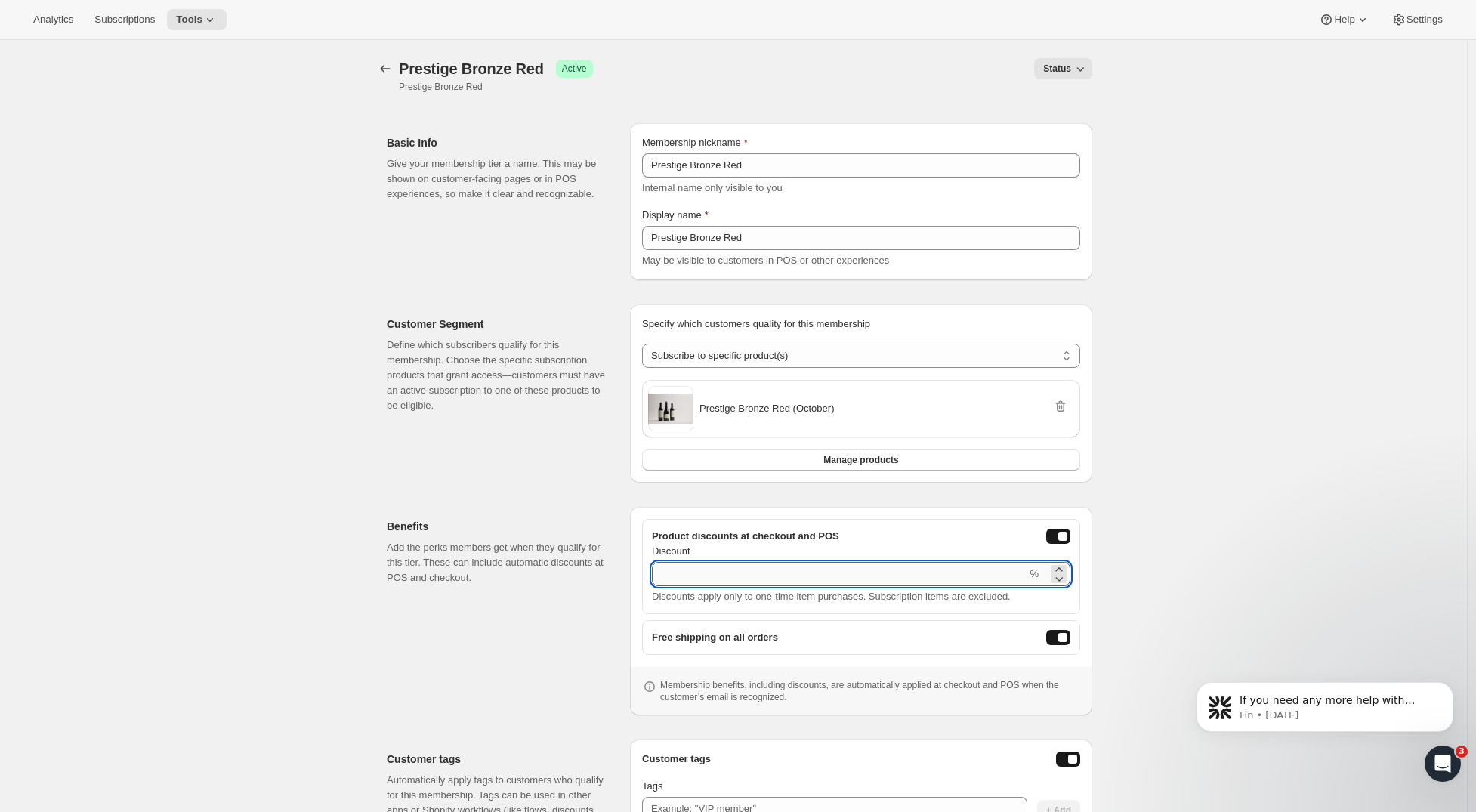
click at [938, 569] on input "Discount" at bounding box center [839, 574] width 375 height 24
type input "15"
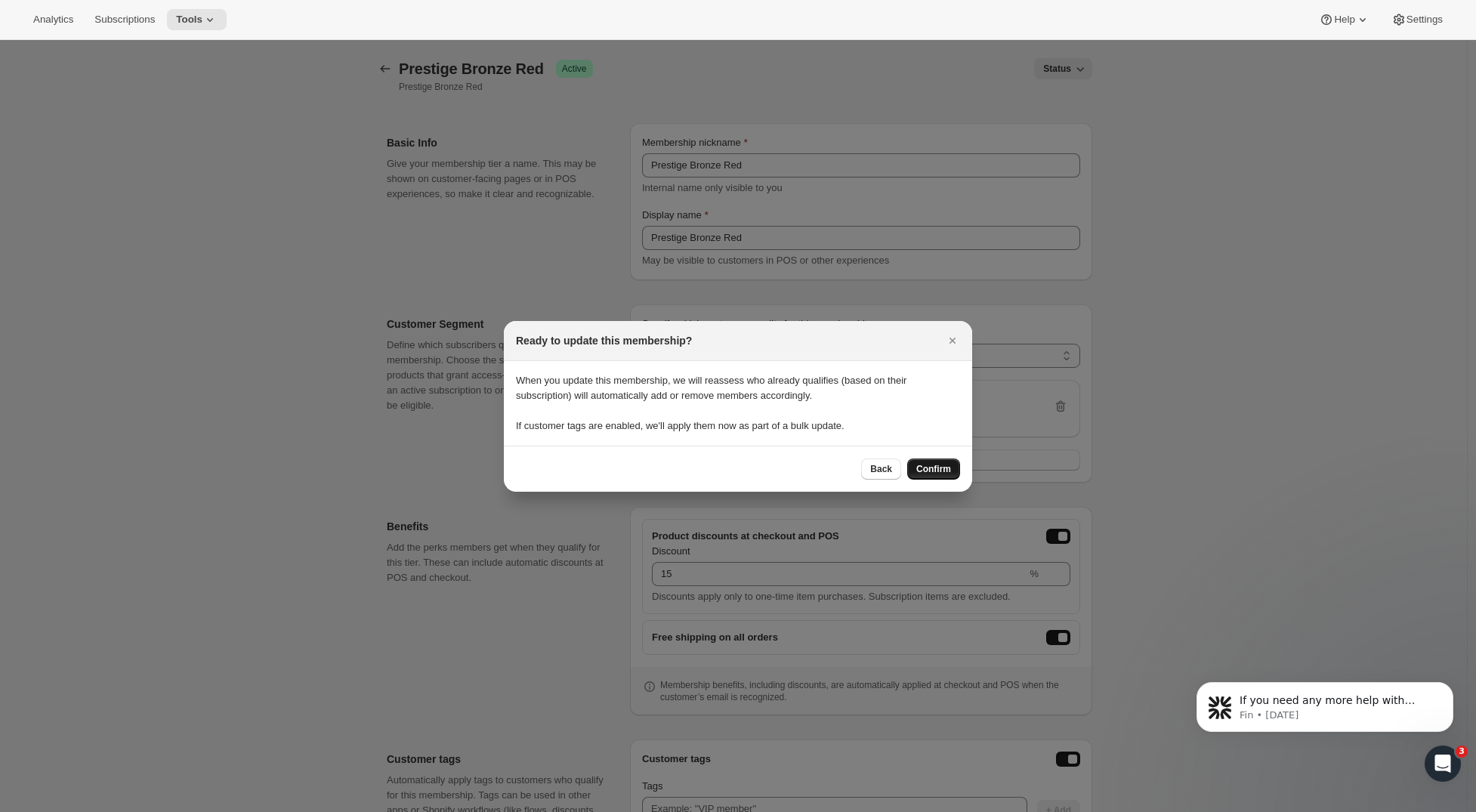
click at [938, 473] on span "Confirm" at bounding box center [934, 469] width 35 height 12
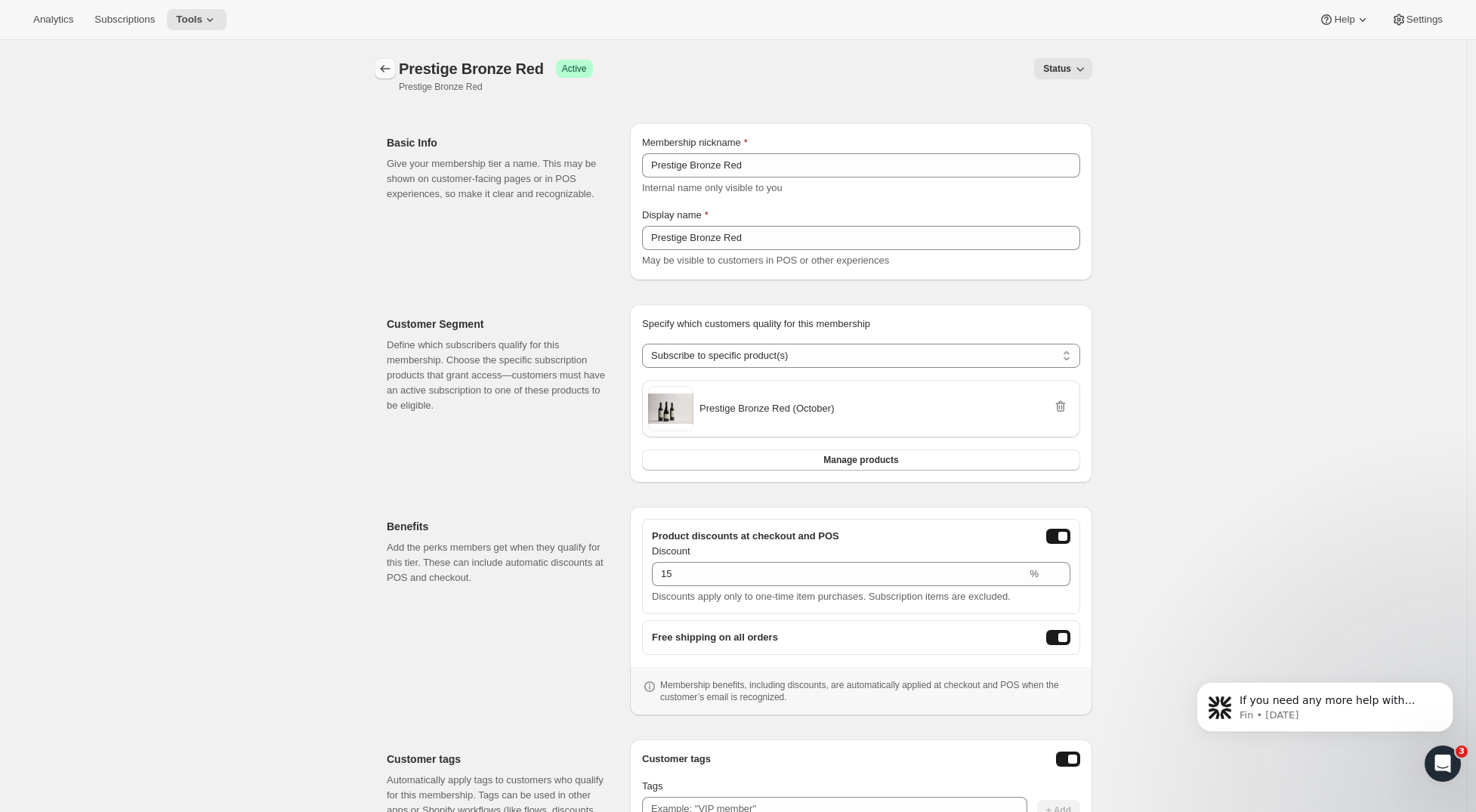
click at [393, 68] on icon "Memberships" at bounding box center [385, 69] width 15 height 15
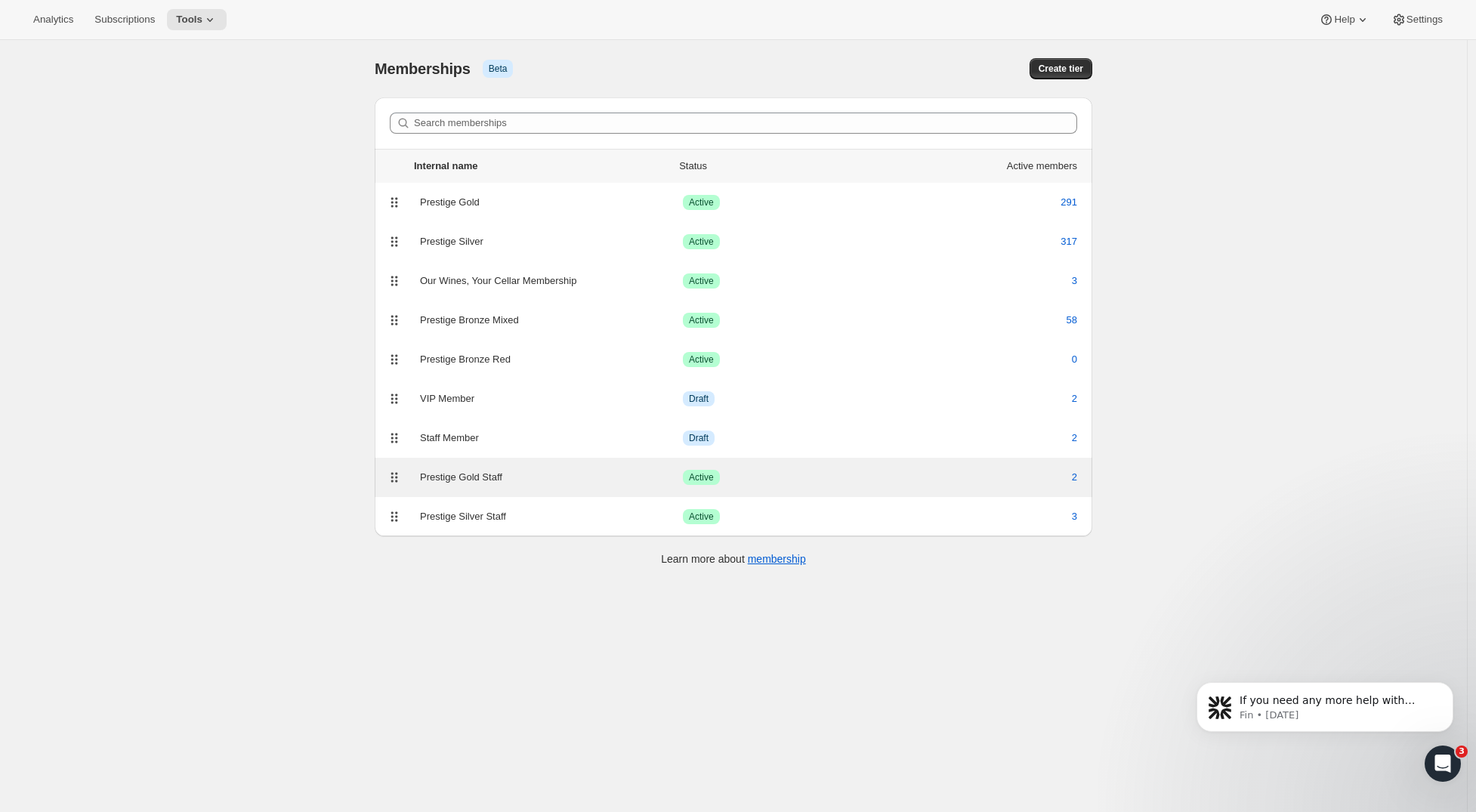
click at [520, 478] on div "Prestige Gold Staff" at bounding box center [551, 477] width 263 height 15
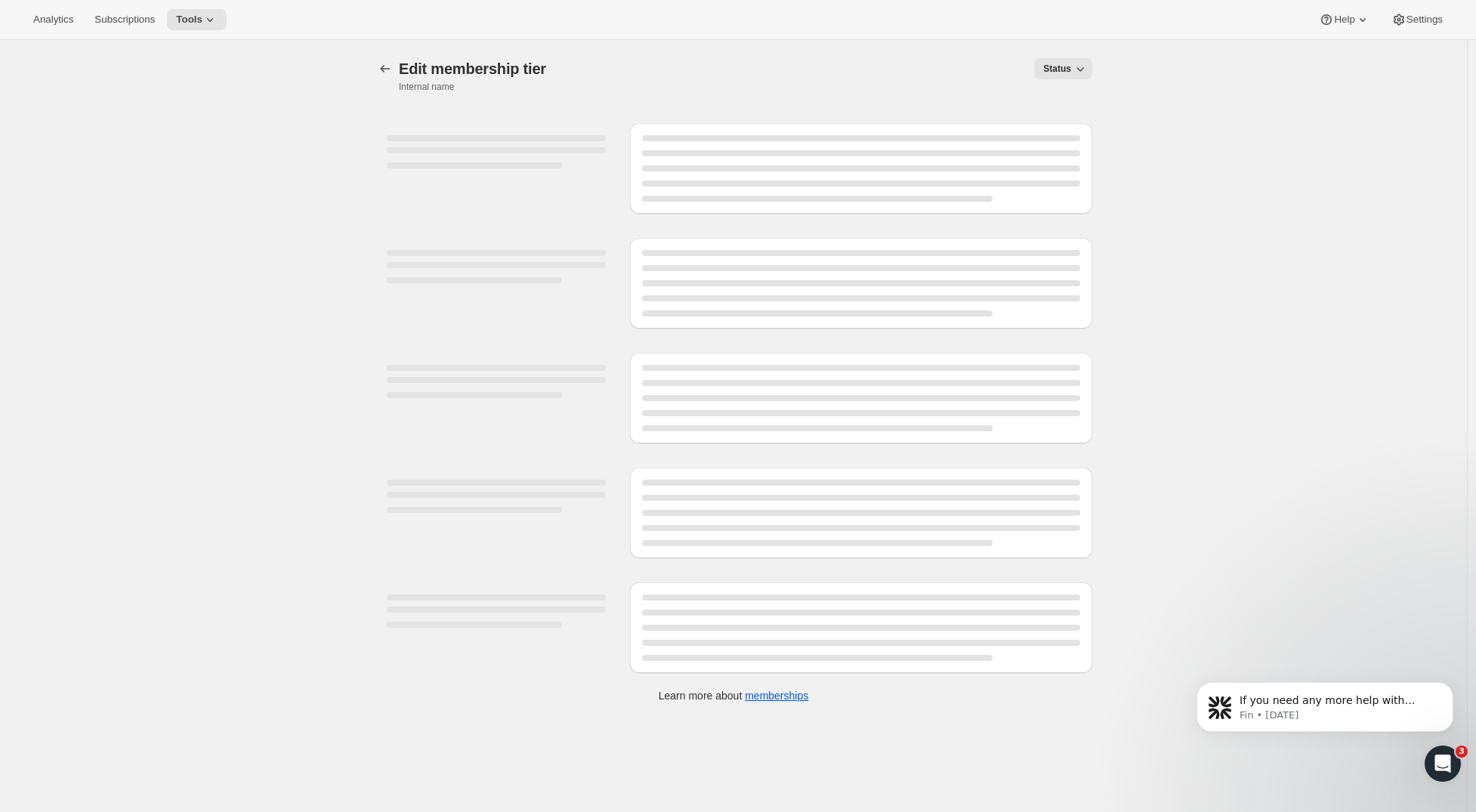
select select "products"
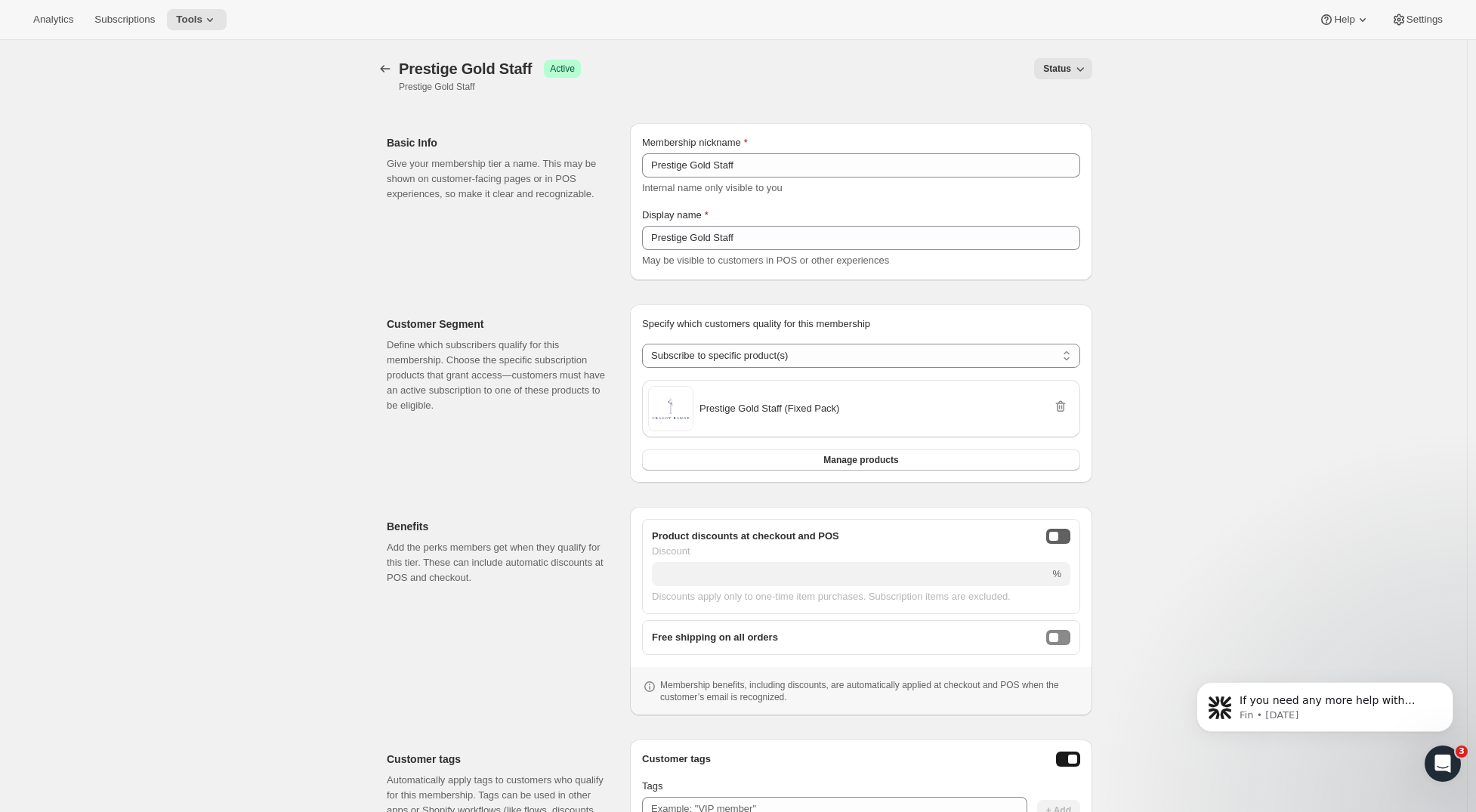
click at [1058, 535] on div "onlineDiscountEnabled" at bounding box center [1054, 536] width 9 height 9
click at [1067, 634] on button "freeShippingEnabled" at bounding box center [1058, 637] width 24 height 15
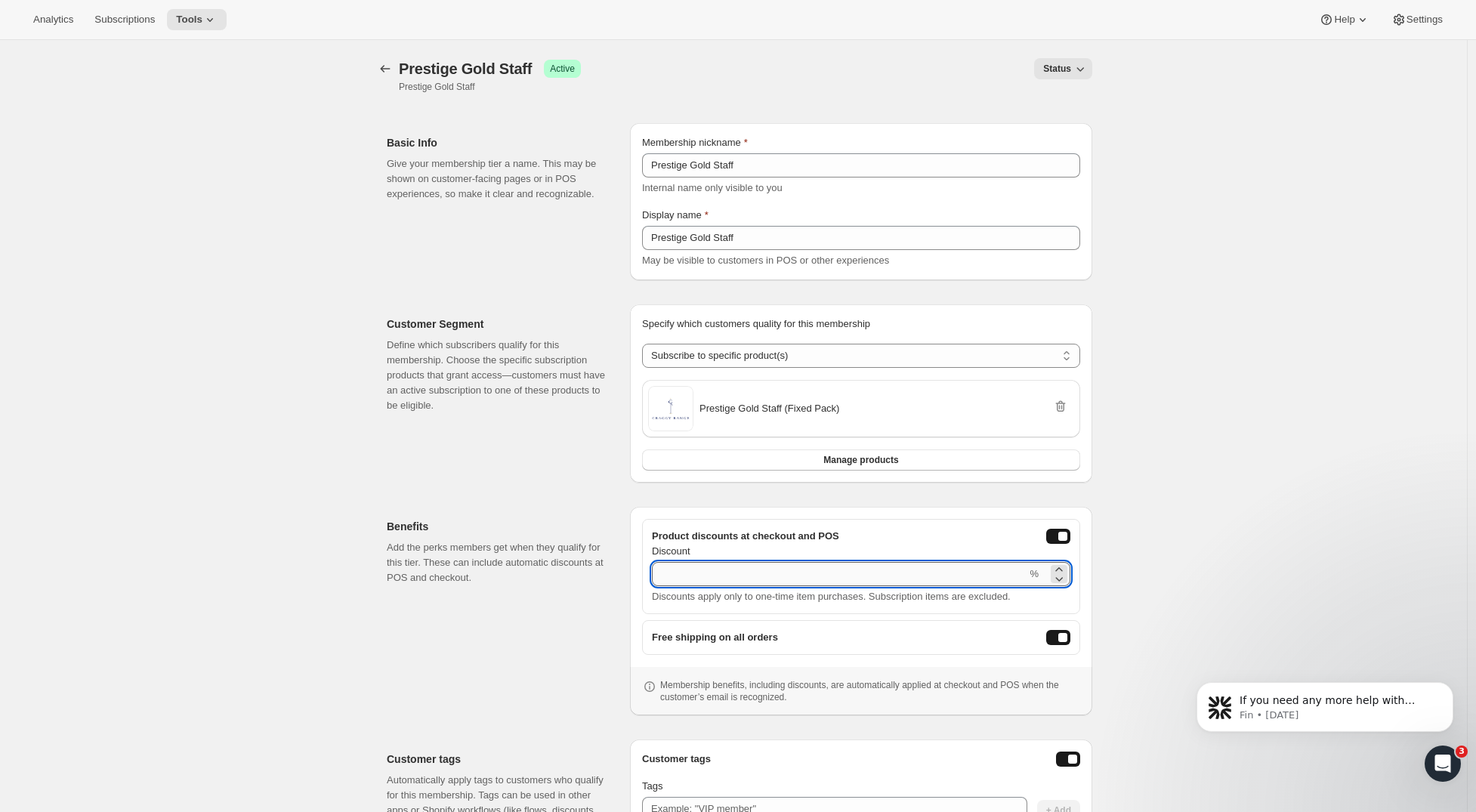
click at [907, 576] on input "Discount" at bounding box center [839, 574] width 375 height 24
type input "50"
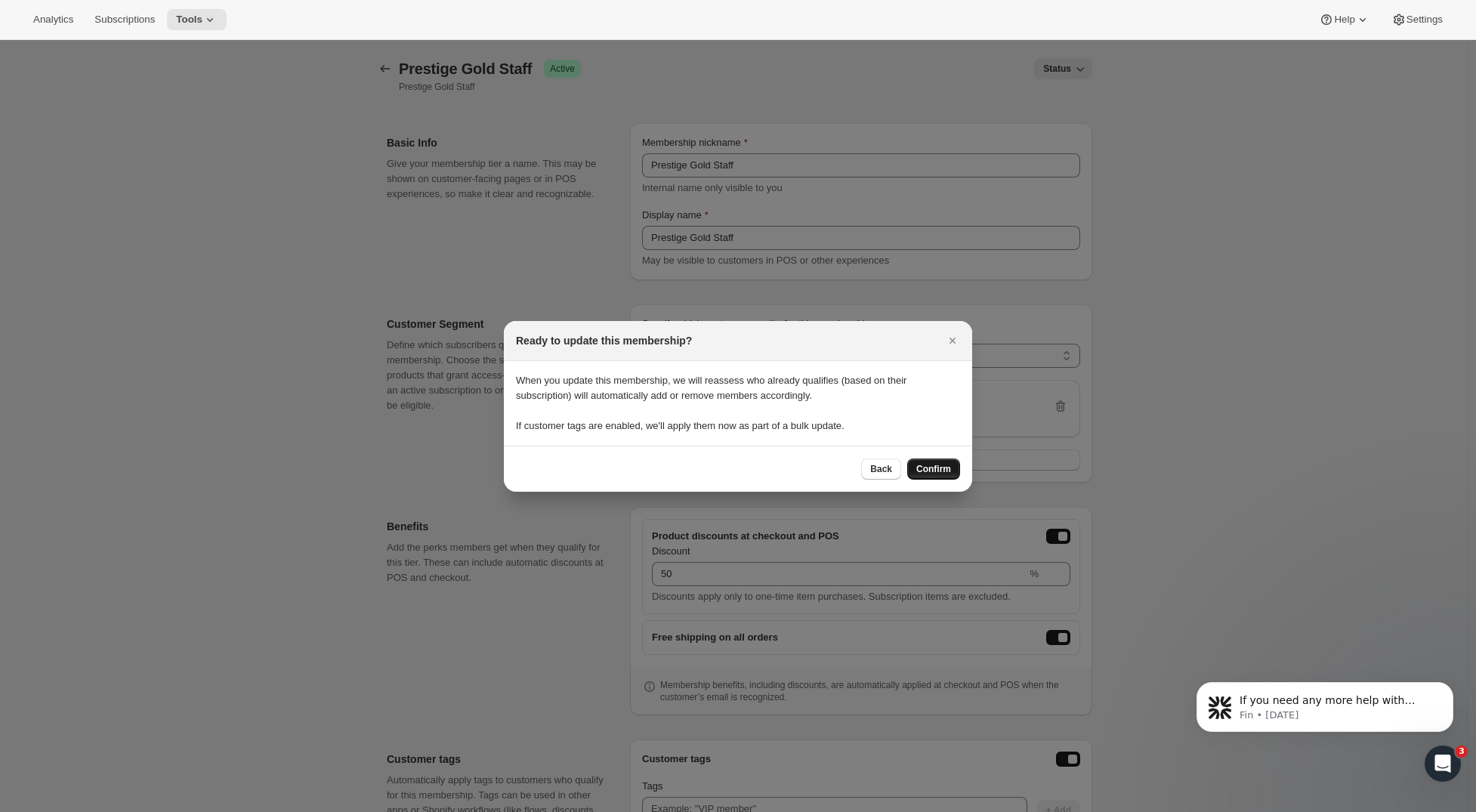
click at [943, 470] on span "Confirm" at bounding box center [934, 469] width 35 height 12
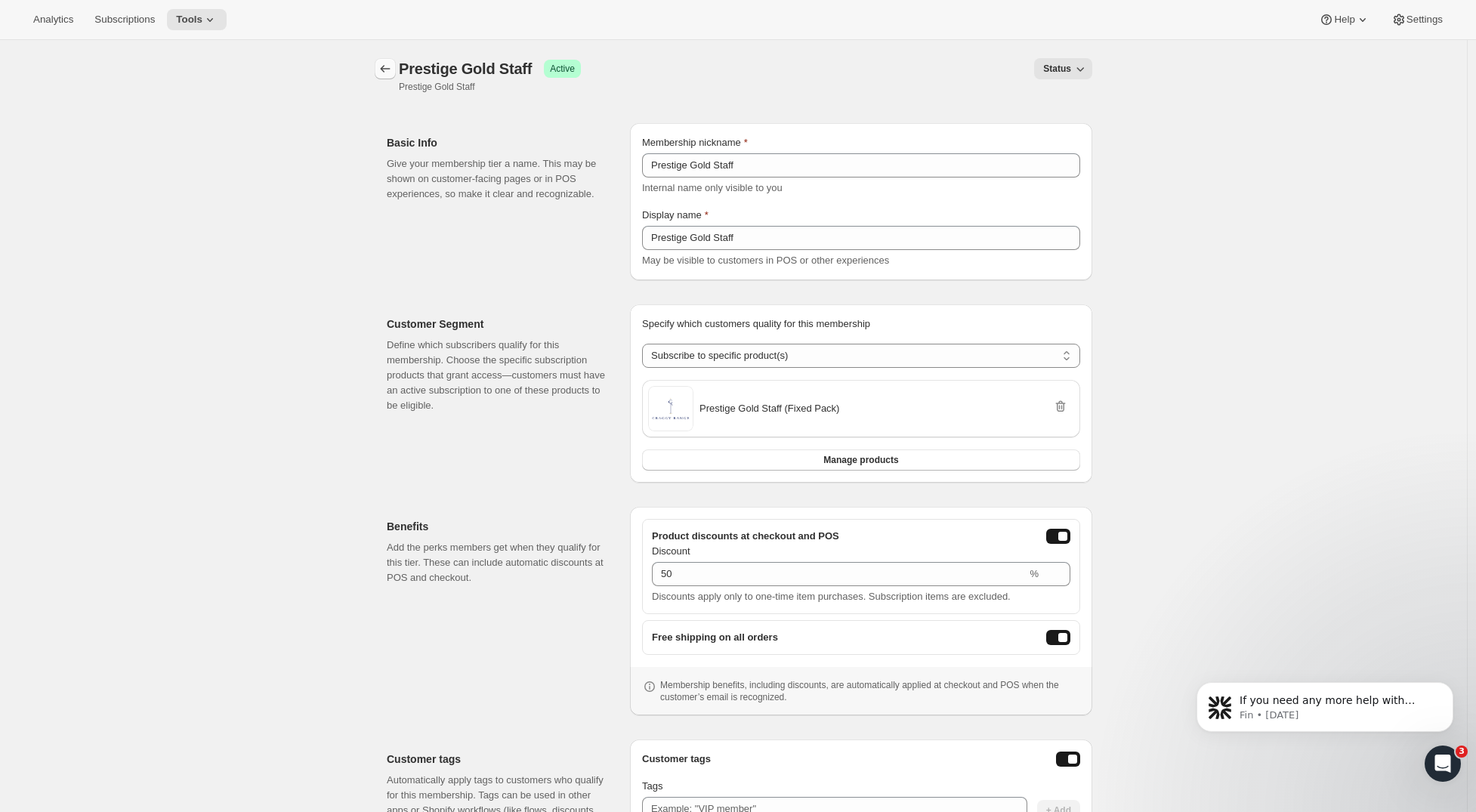
click at [390, 67] on icon "Memberships" at bounding box center [385, 69] width 15 height 15
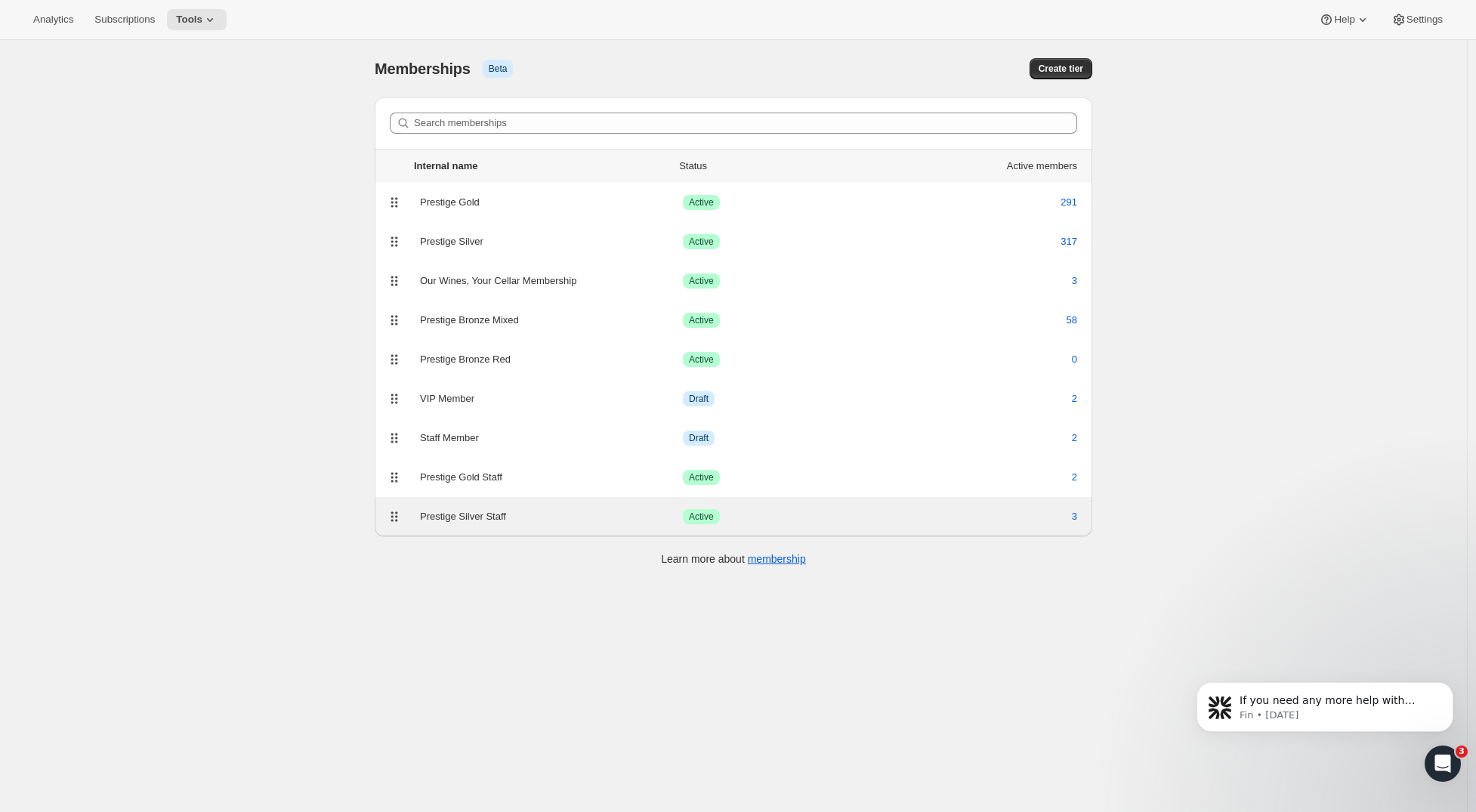
click at [536, 514] on div "Prestige Silver Staff" at bounding box center [551, 516] width 263 height 15
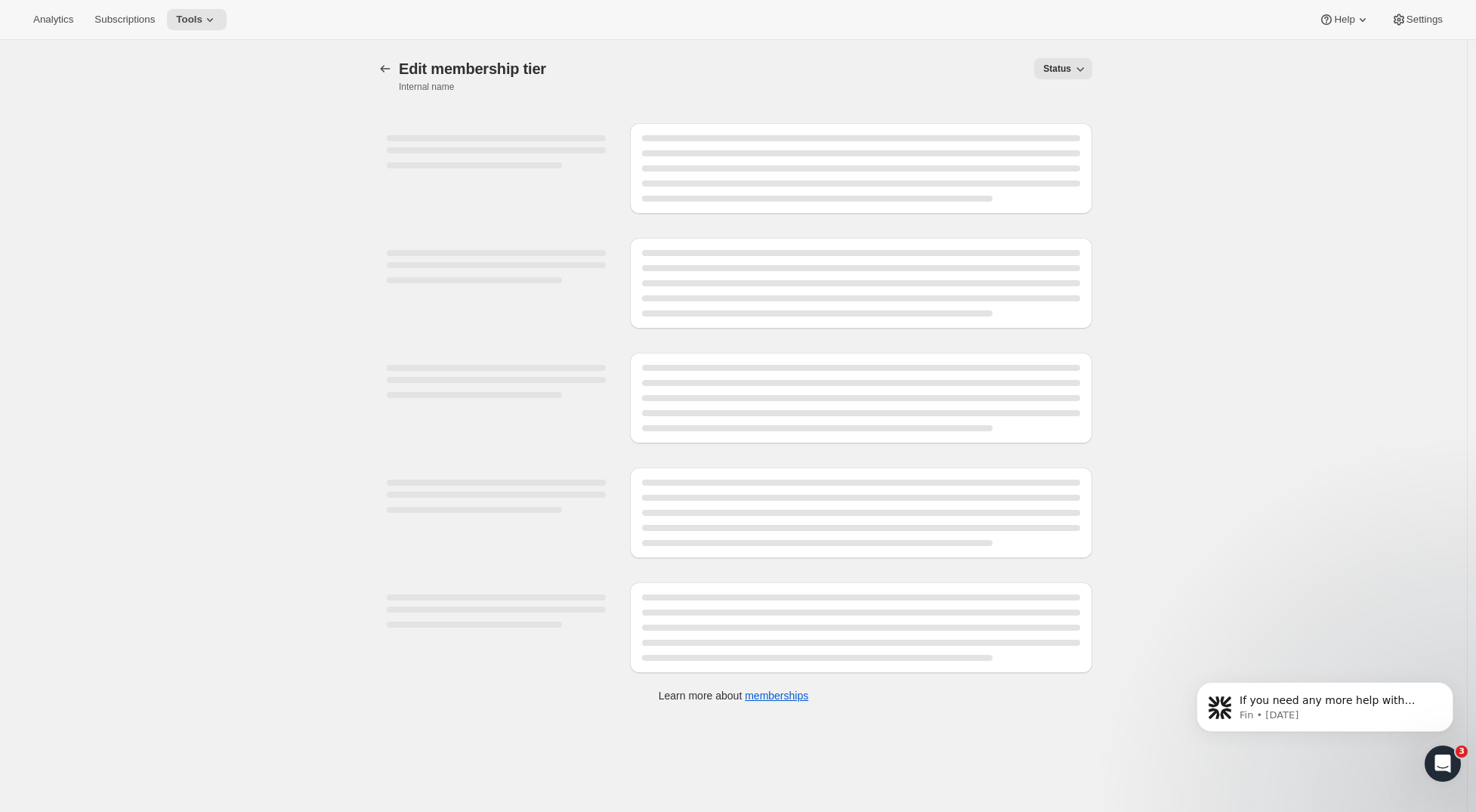
select select "products"
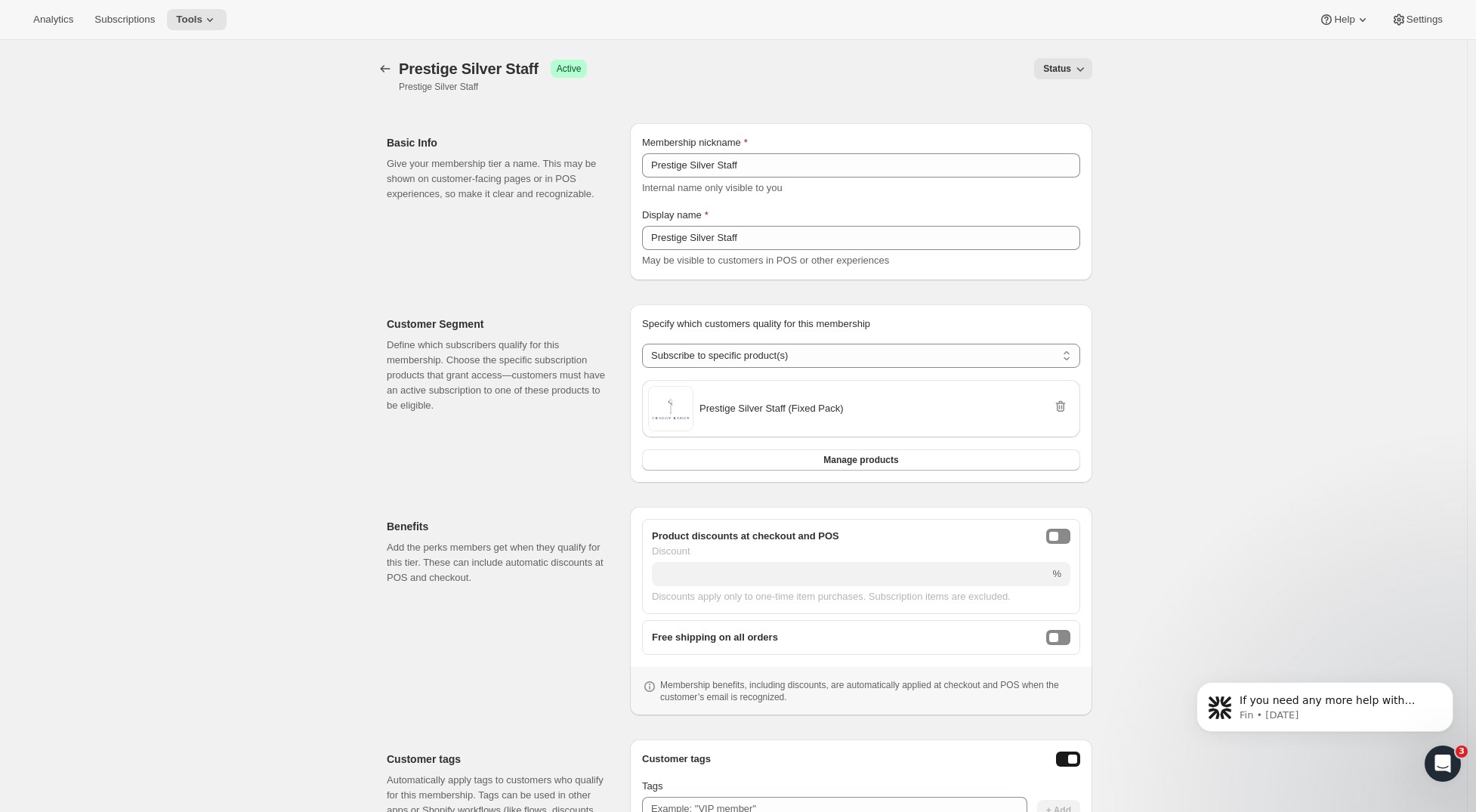
drag, startPoint x: 1061, startPoint y: 537, endPoint x: 1064, endPoint y: 548, distance: 11.4
click at [1058, 537] on div "onlineDiscountEnabled" at bounding box center [1054, 536] width 9 height 9
click at [1058, 638] on div "freeShippingEnabled" at bounding box center [1054, 637] width 9 height 9
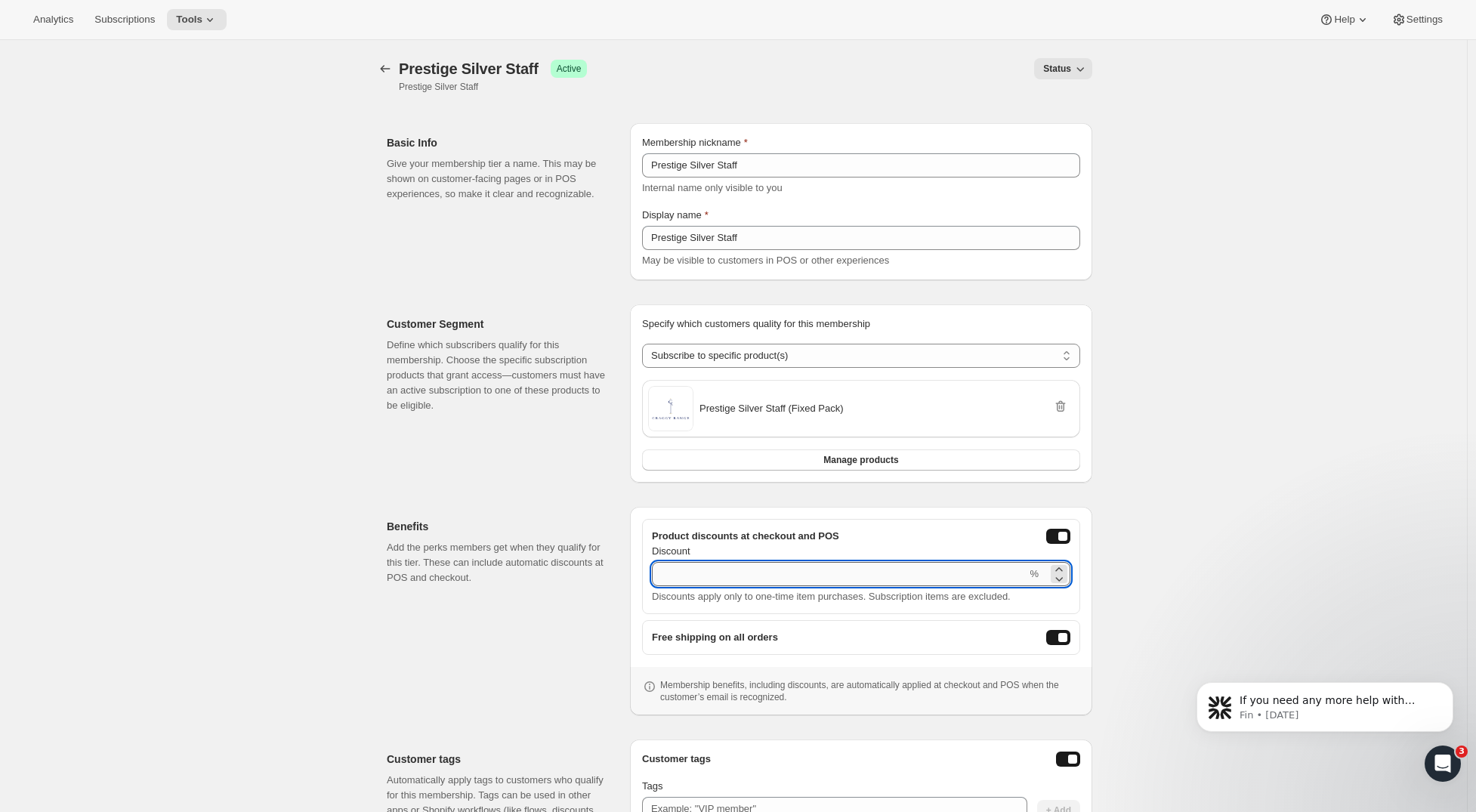
click at [894, 571] on input "Discount" at bounding box center [839, 574] width 375 height 24
type input "50"
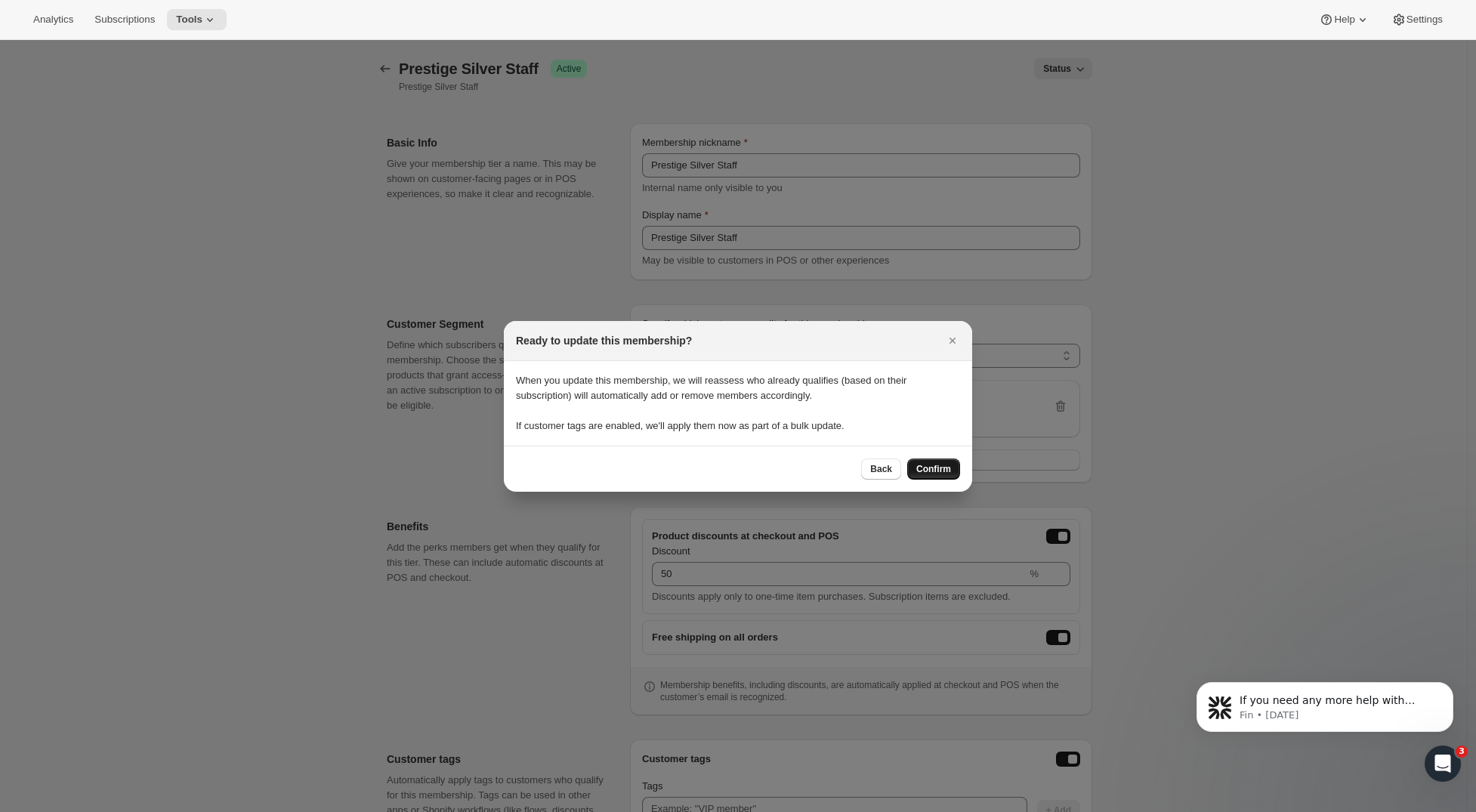
click at [927, 466] on span "Confirm" at bounding box center [934, 469] width 35 height 12
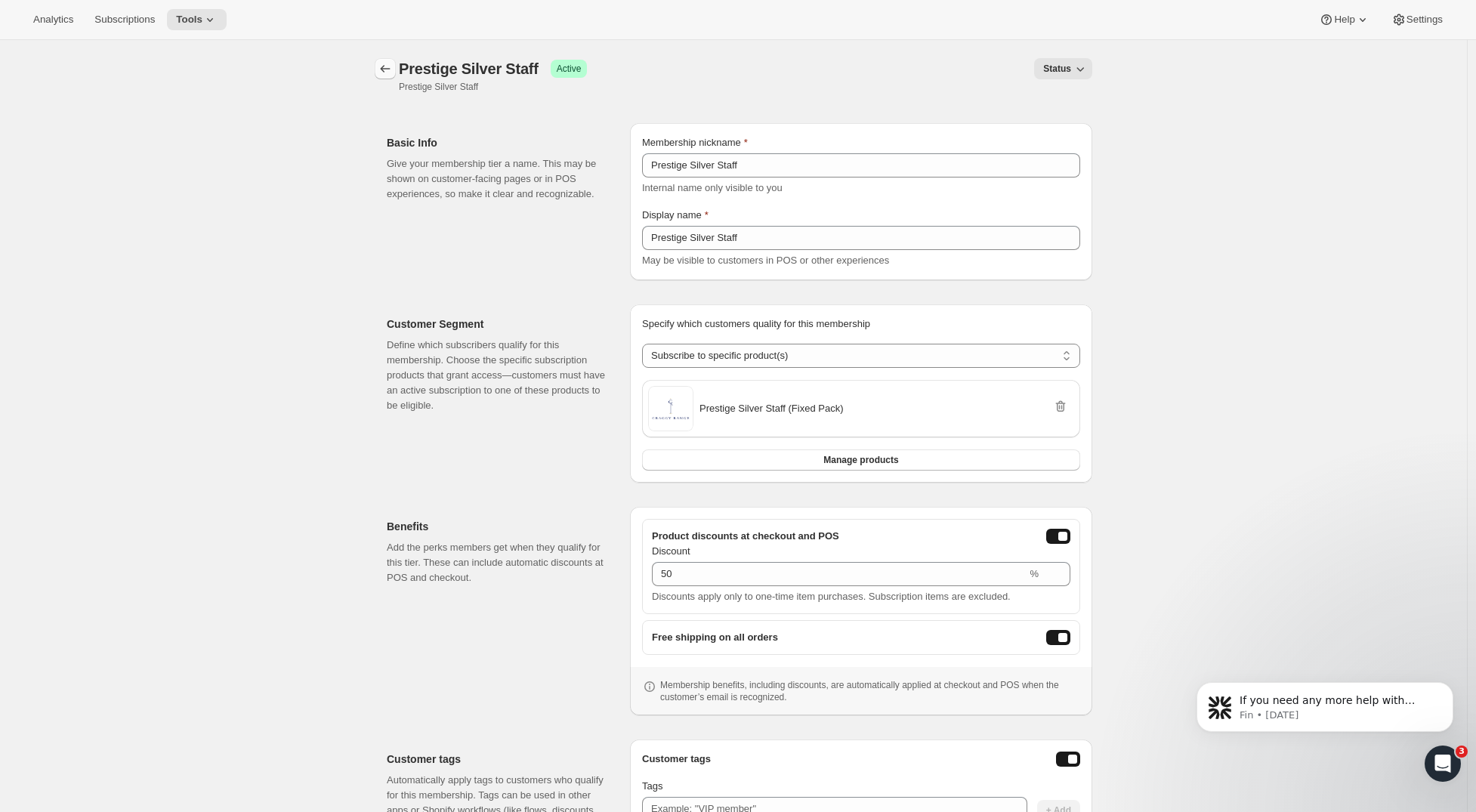
click at [393, 71] on icon "Memberships" at bounding box center [385, 69] width 15 height 15
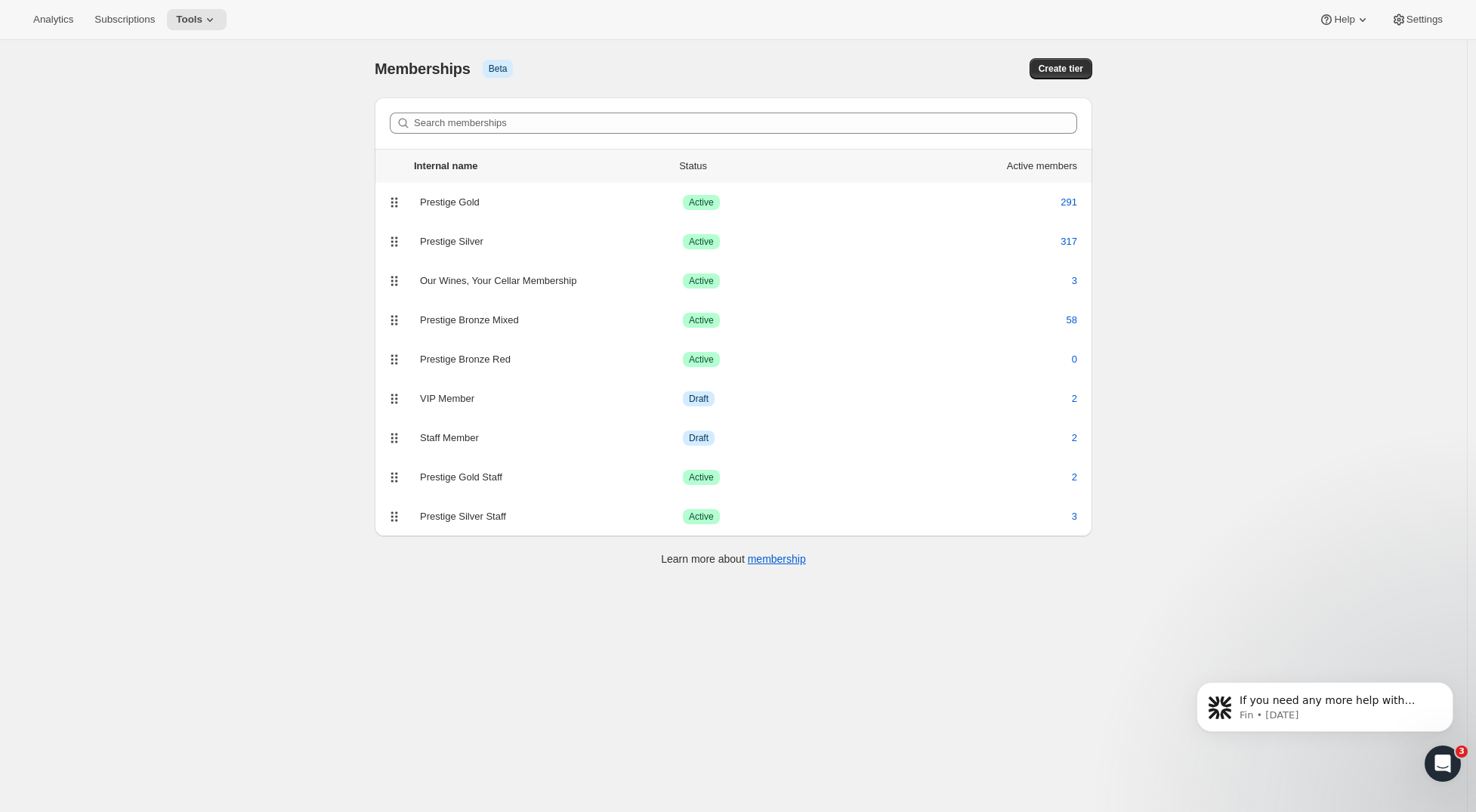
click at [298, 248] on div "[object Object]. This page is ready Memberships Info Beta Create tier Search me…" at bounding box center [733, 446] width 1467 height 812
click at [181, 25] on span "Tools" at bounding box center [189, 19] width 27 height 12
click at [161, 97] on span "Bundles" at bounding box center [143, 103] width 36 height 11
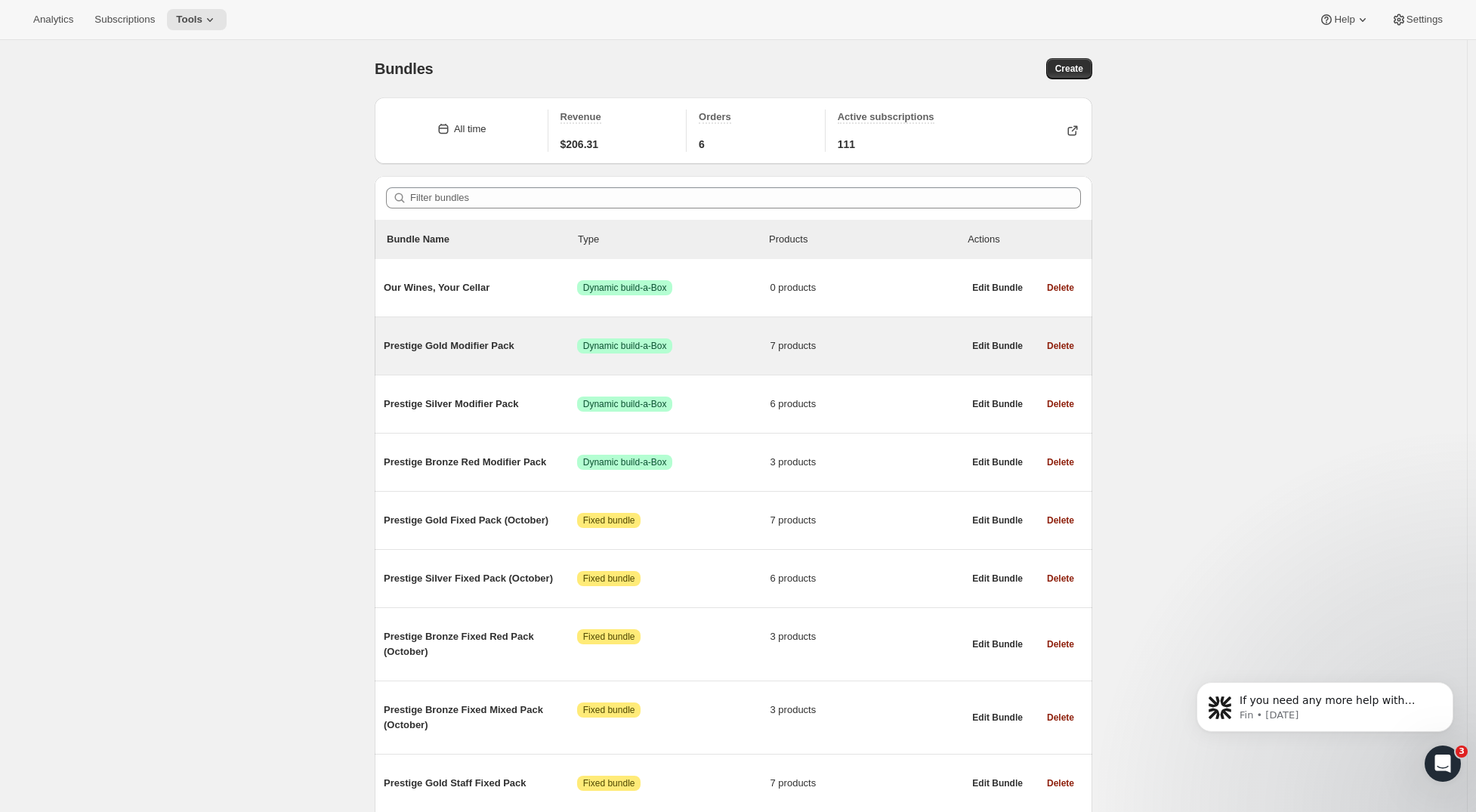
click at [480, 348] on span "Prestige Gold Modifier Pack" at bounding box center [480, 346] width 193 height 15
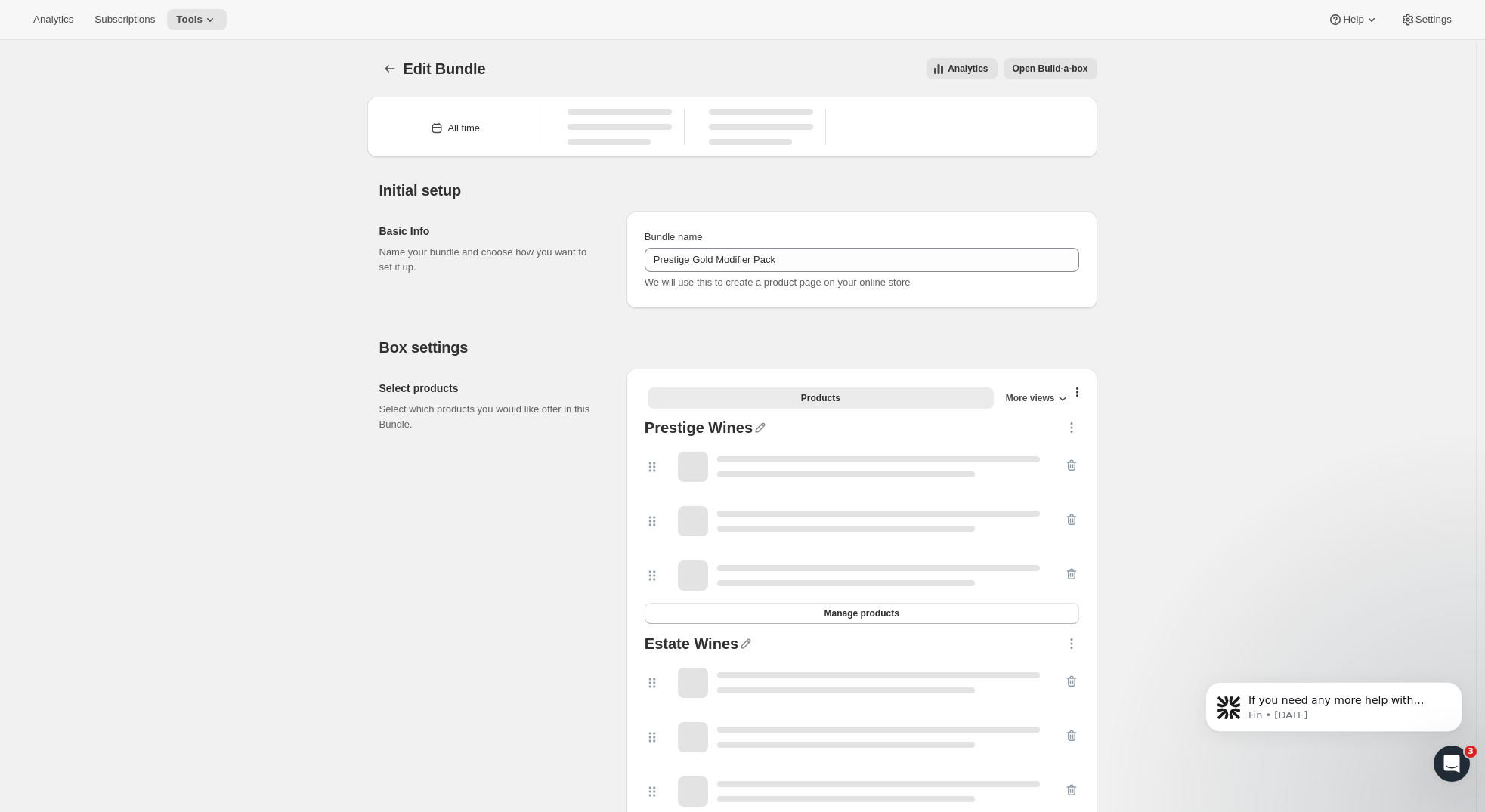
type input "Prestige Gold Modifier Pack"
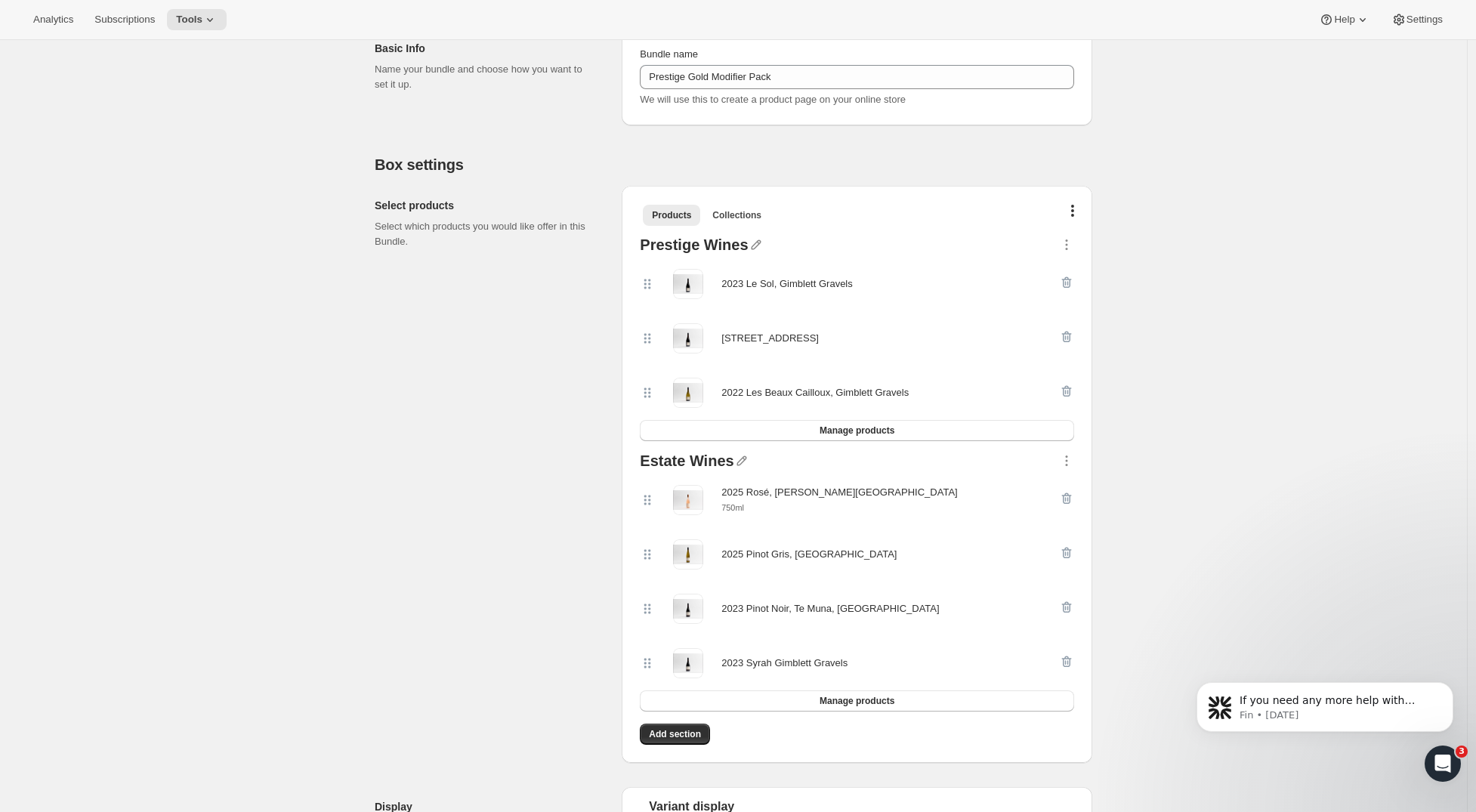
scroll to position [876, 0]
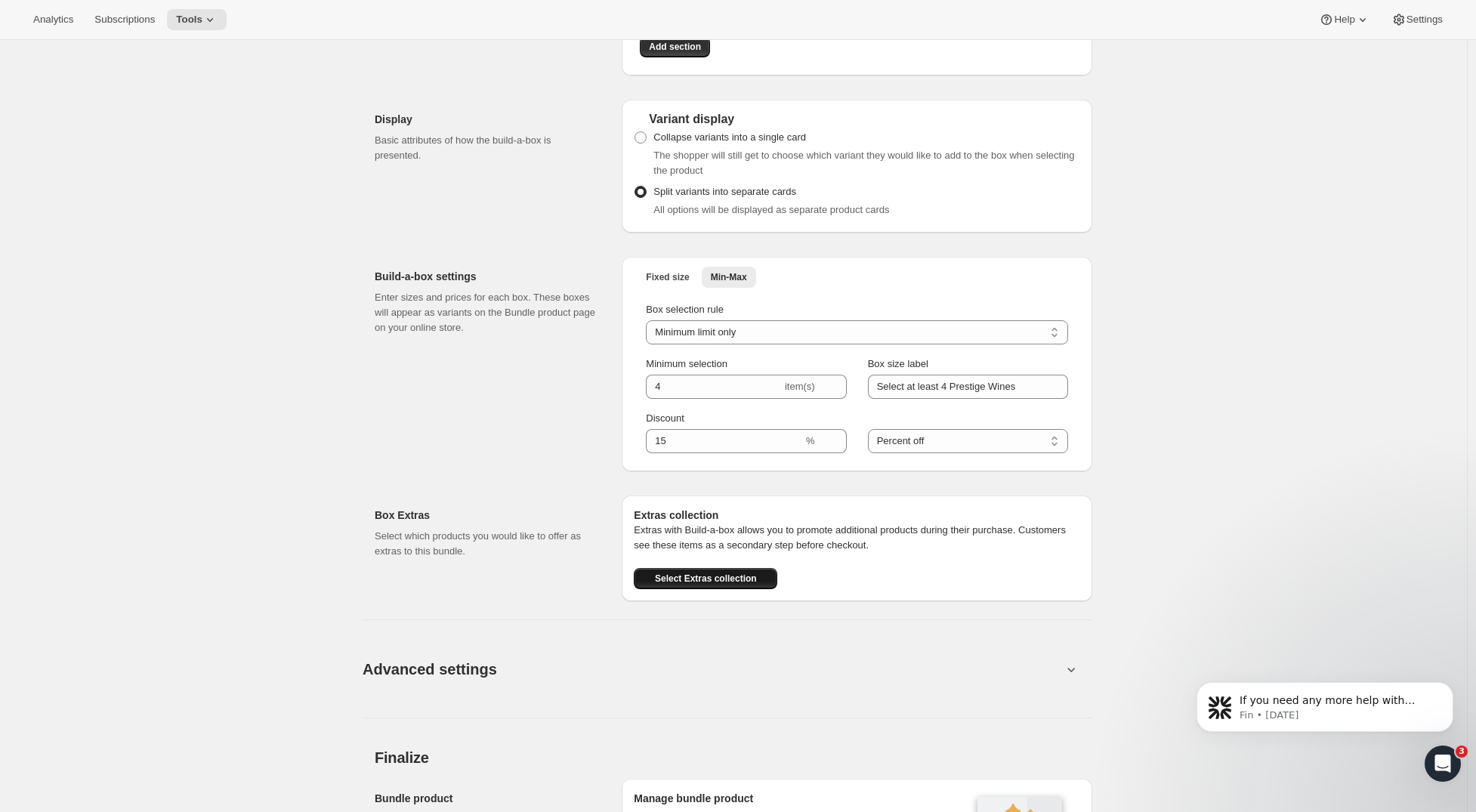
click at [718, 582] on span "Select Extras collection" at bounding box center [706, 578] width 102 height 12
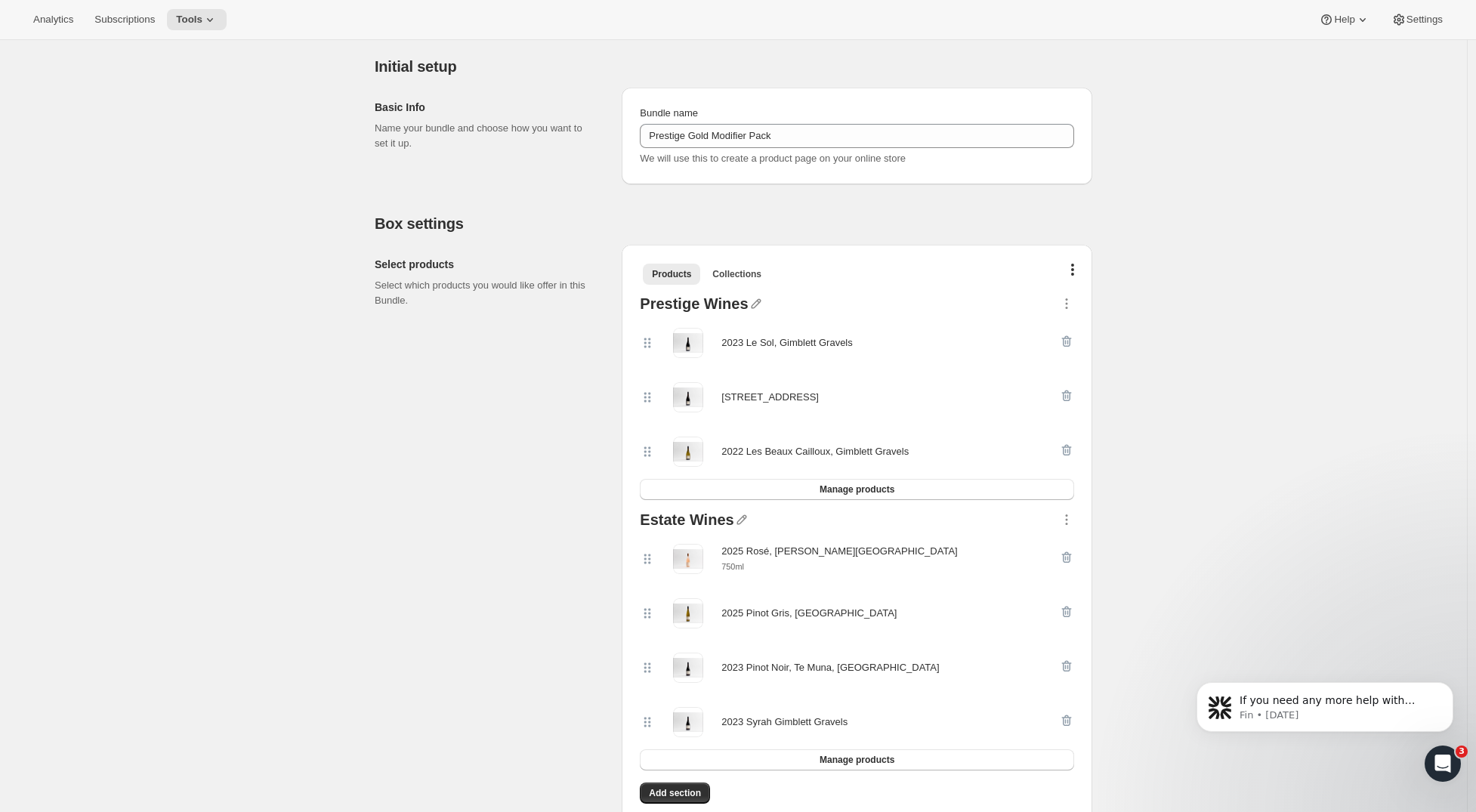
scroll to position [1038, 0]
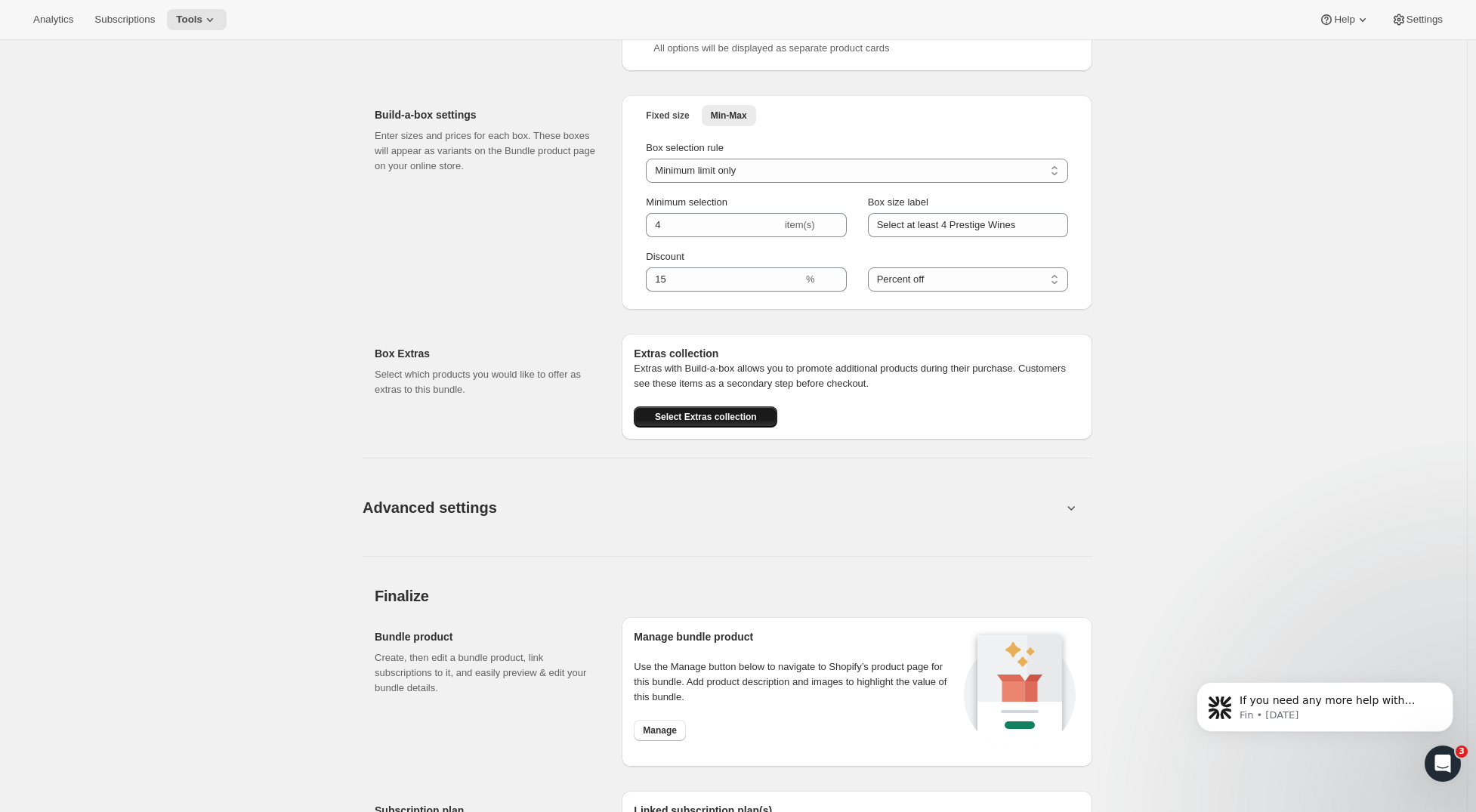
click at [669, 415] on span "Select Extras collection" at bounding box center [706, 417] width 102 height 12
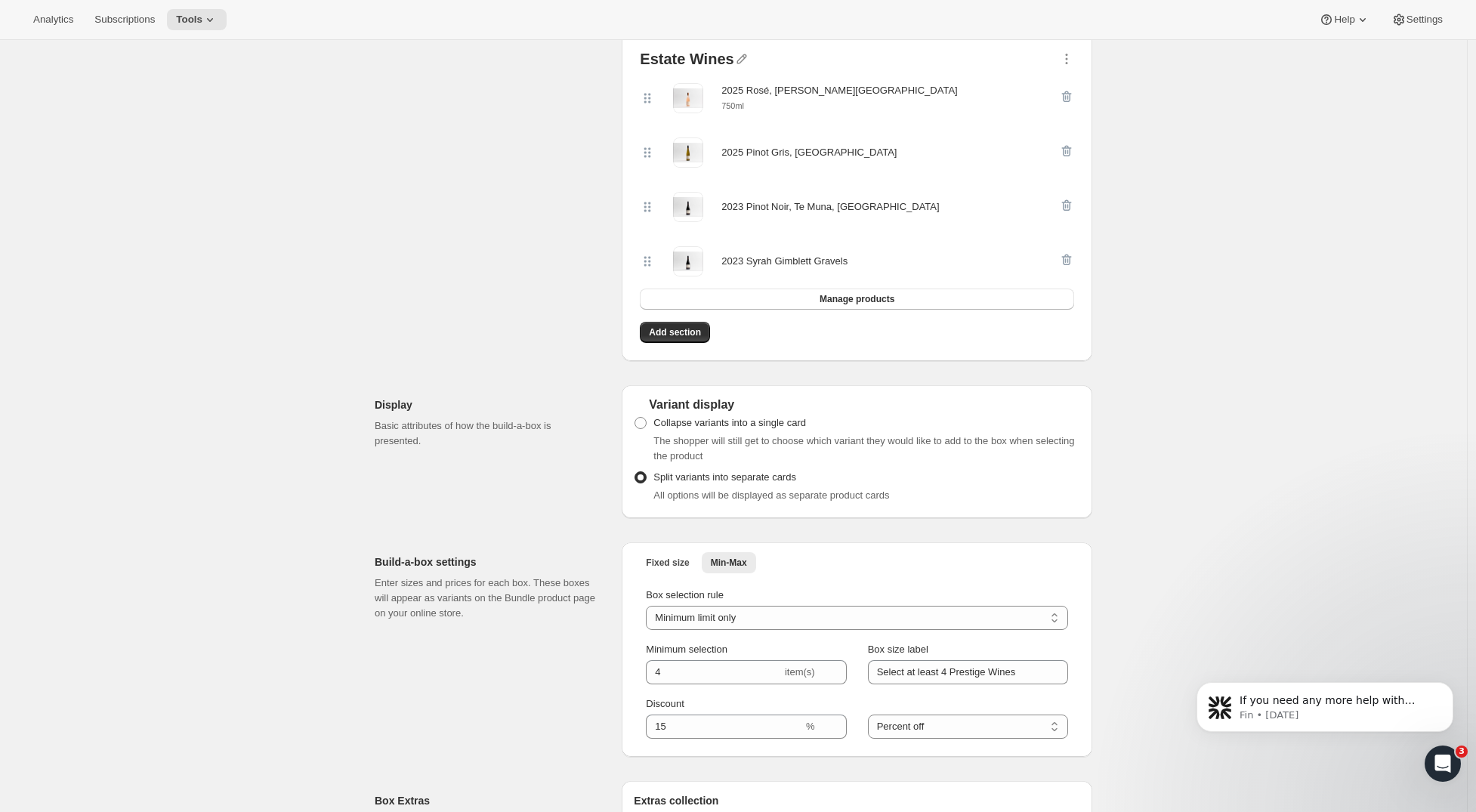
scroll to position [0, 0]
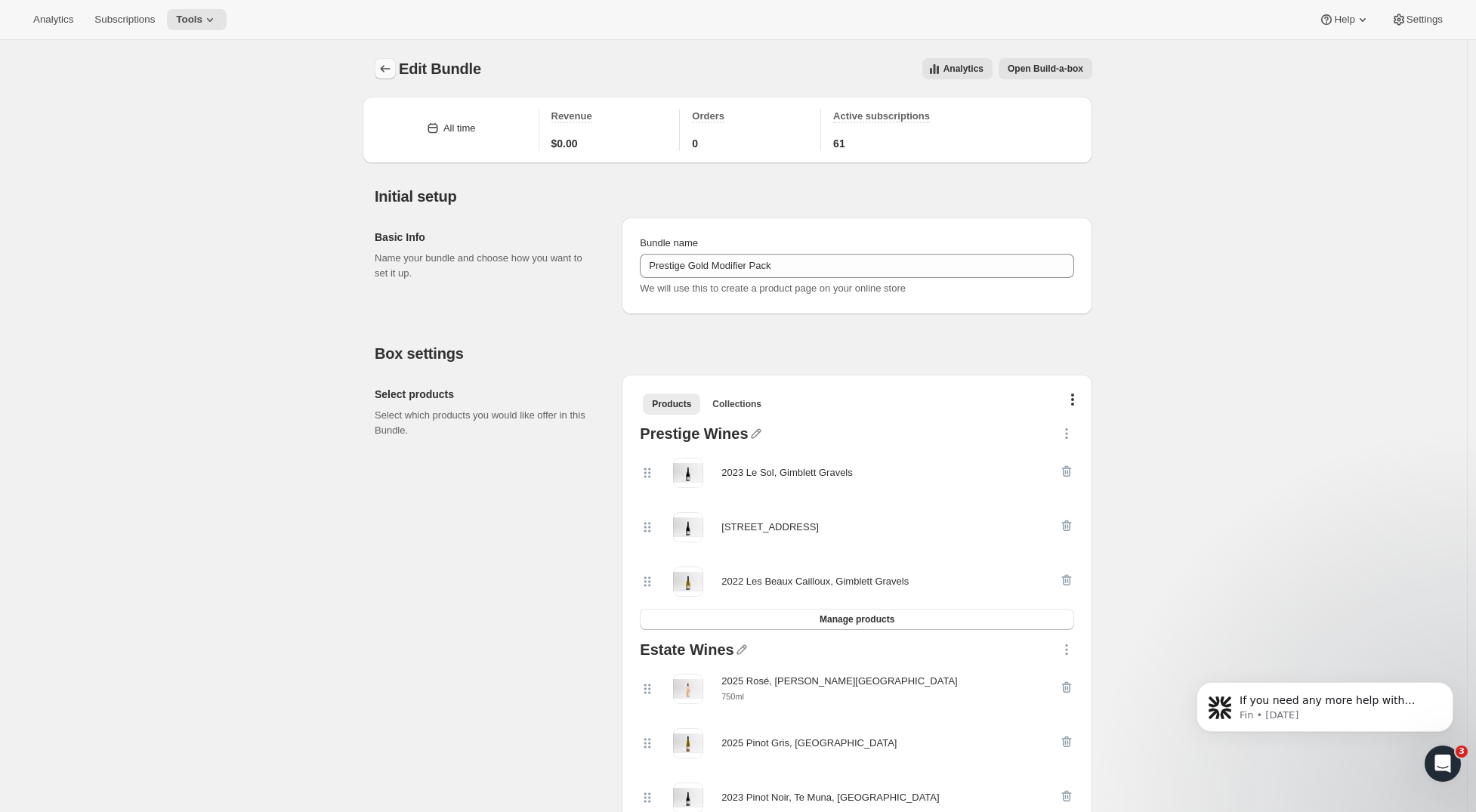
click at [393, 72] on icon "Bundles" at bounding box center [385, 69] width 15 height 15
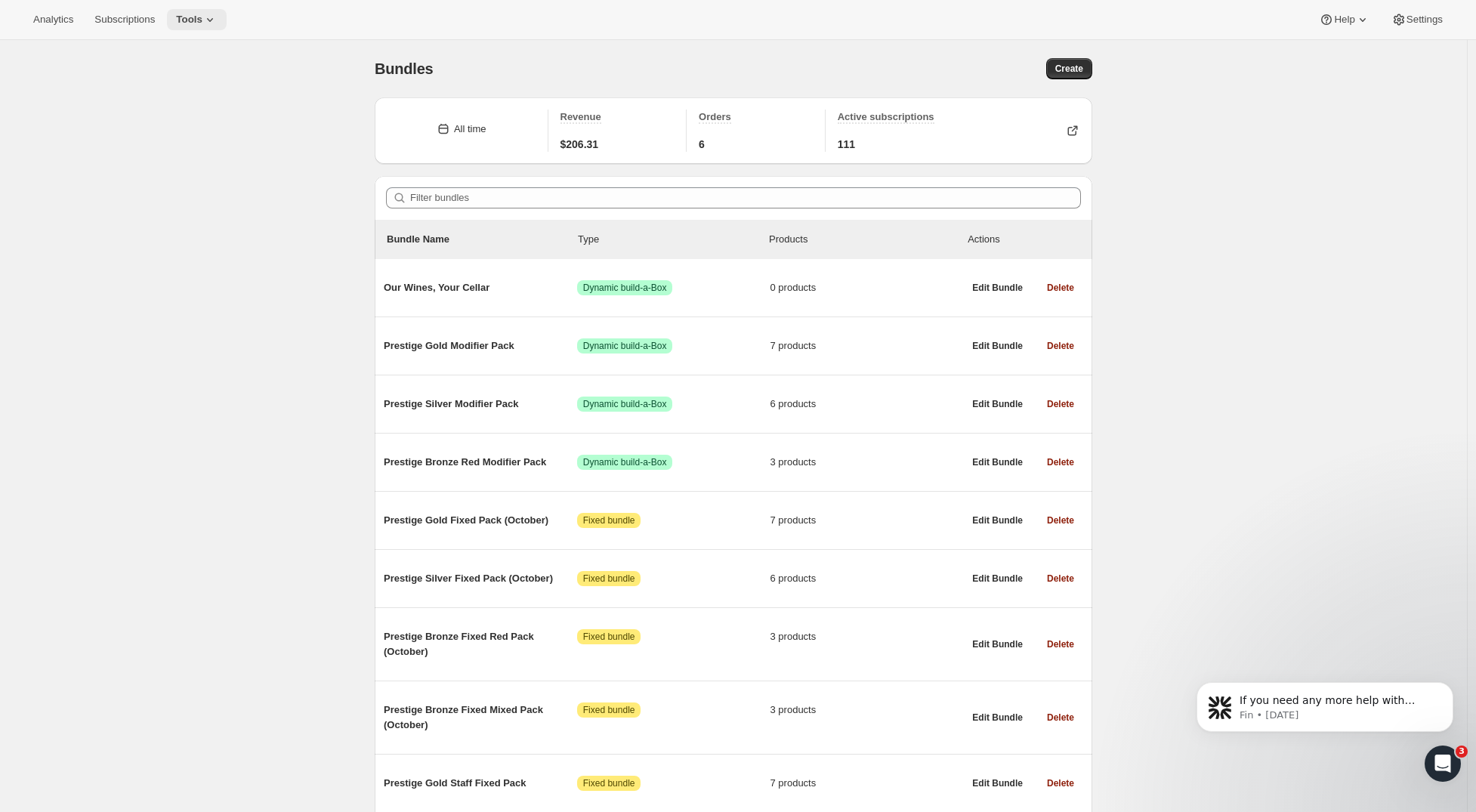
click at [182, 17] on span "Tools" at bounding box center [189, 19] width 27 height 12
click at [163, 203] on div "Memberships Info Beta" at bounding box center [192, 205] width 133 height 15
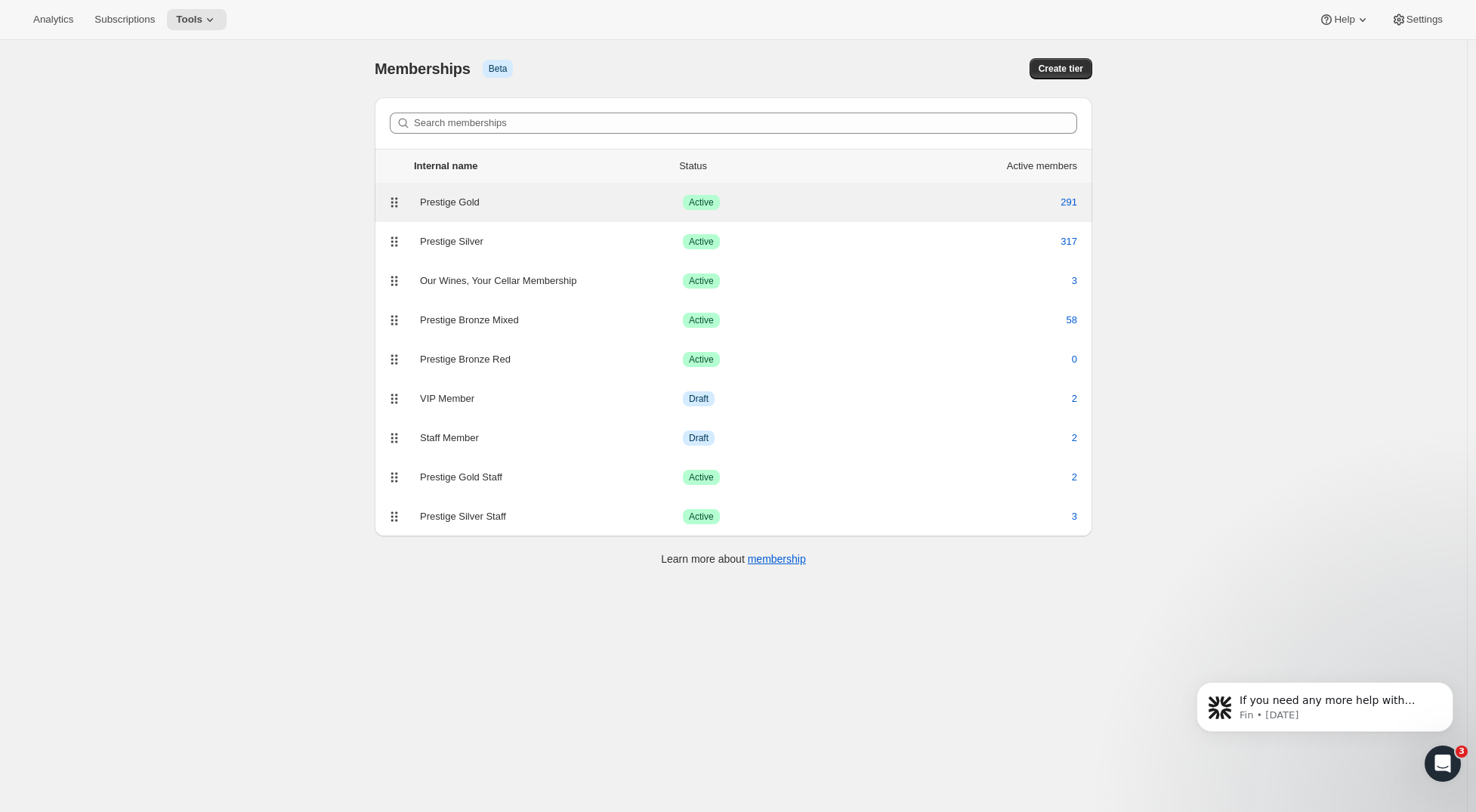
click at [451, 195] on div "Prestige Gold" at bounding box center [551, 202] width 263 height 15
select select "products"
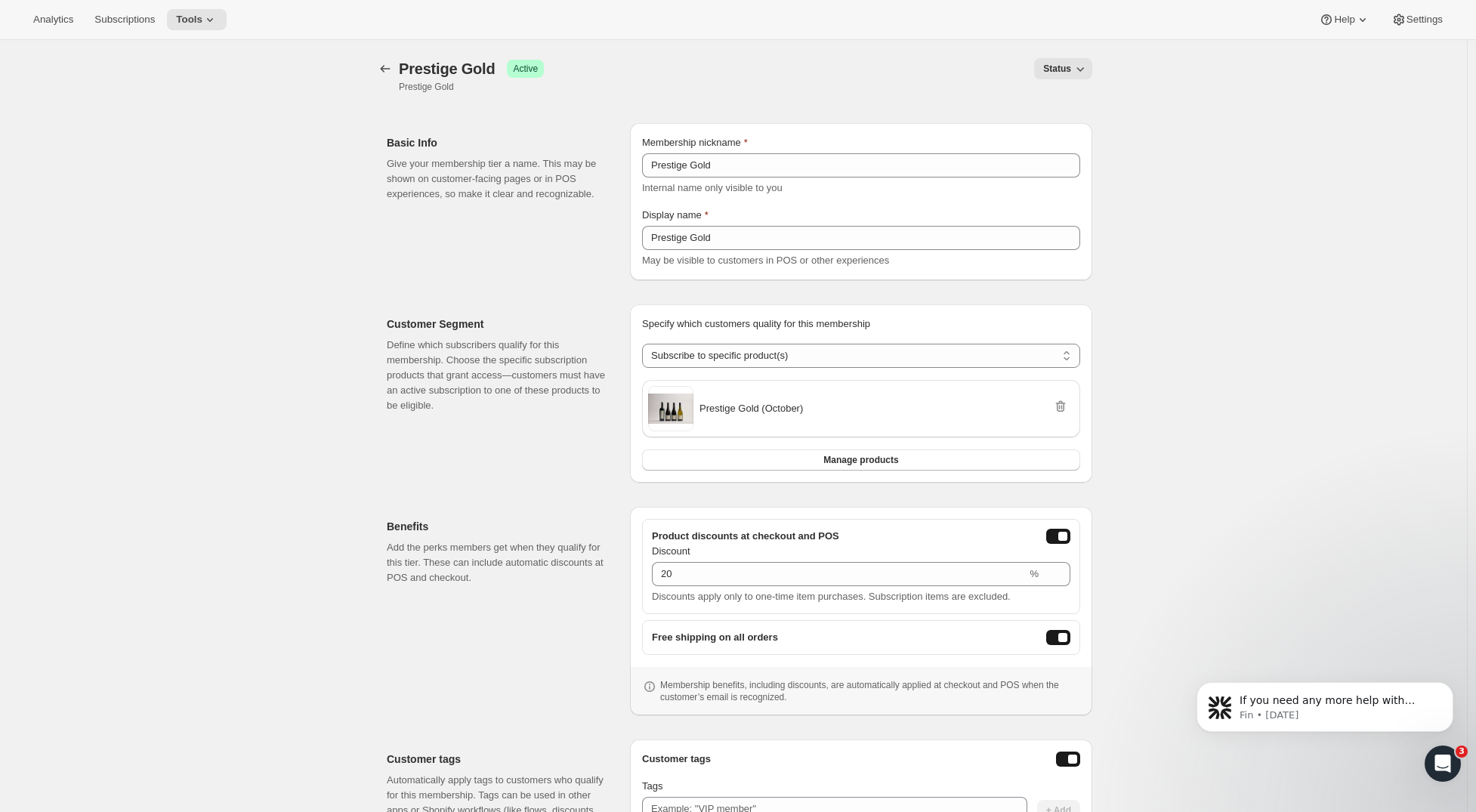
click at [627, 364] on div "Customer Segment Define which subscribers qualify for this membership. Choose t…" at bounding box center [733, 387] width 717 height 190
click at [393, 67] on icon "Memberships" at bounding box center [385, 69] width 15 height 15
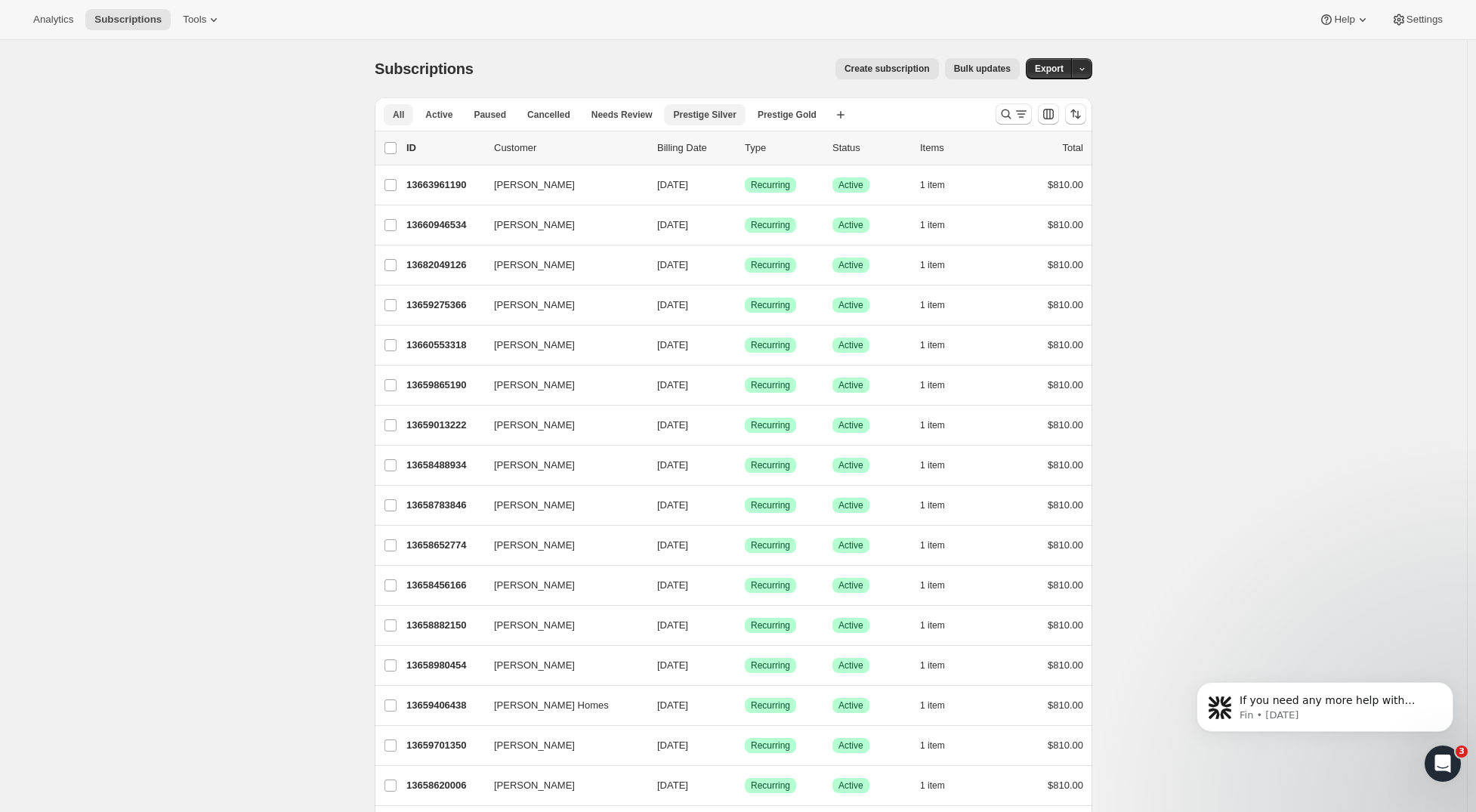
click at [730, 113] on span "Prestige Silver" at bounding box center [704, 114] width 62 height 12
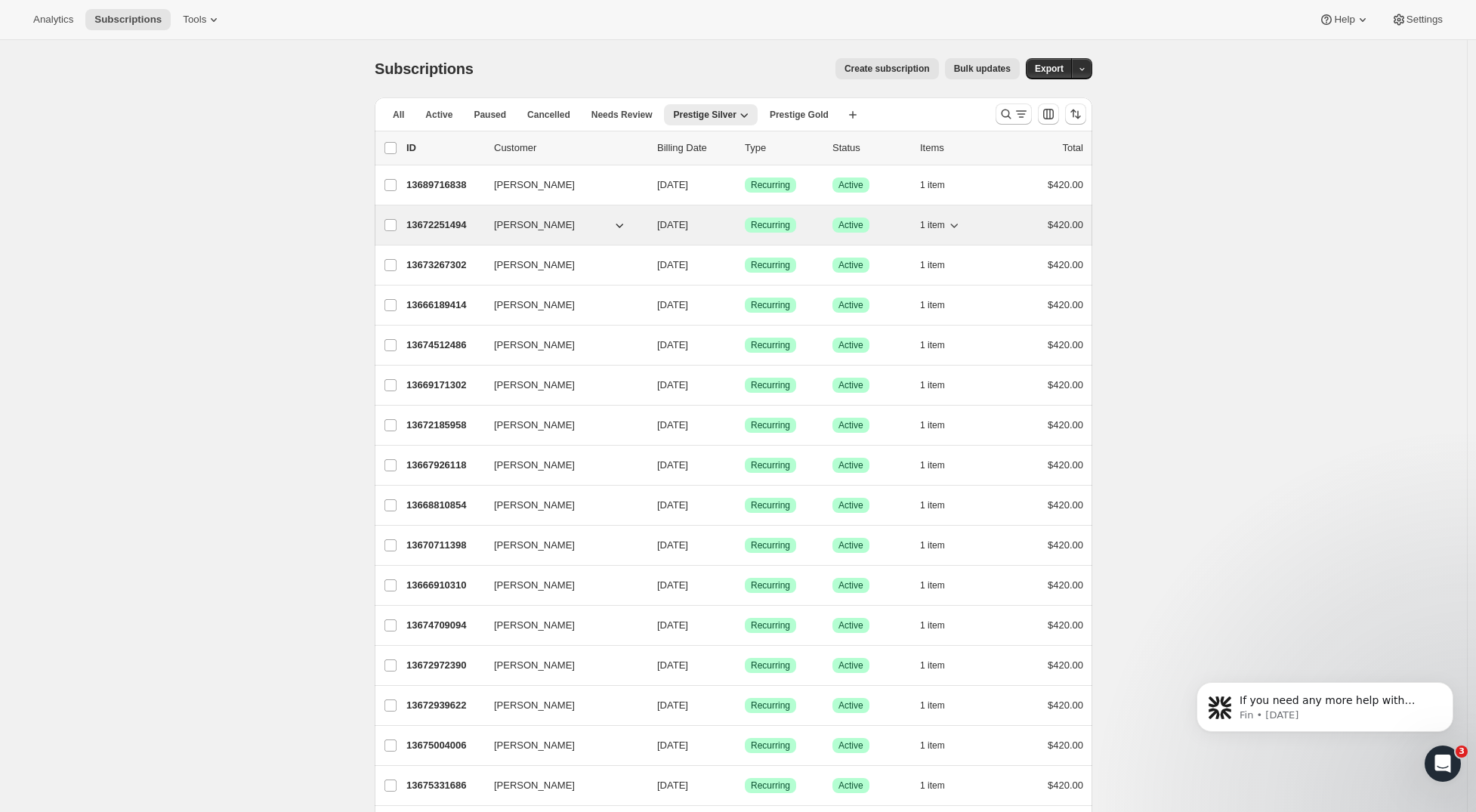
click at [532, 226] on span "[PERSON_NAME]" at bounding box center [534, 225] width 81 height 15
click at [455, 226] on p "13672251494" at bounding box center [444, 225] width 76 height 15
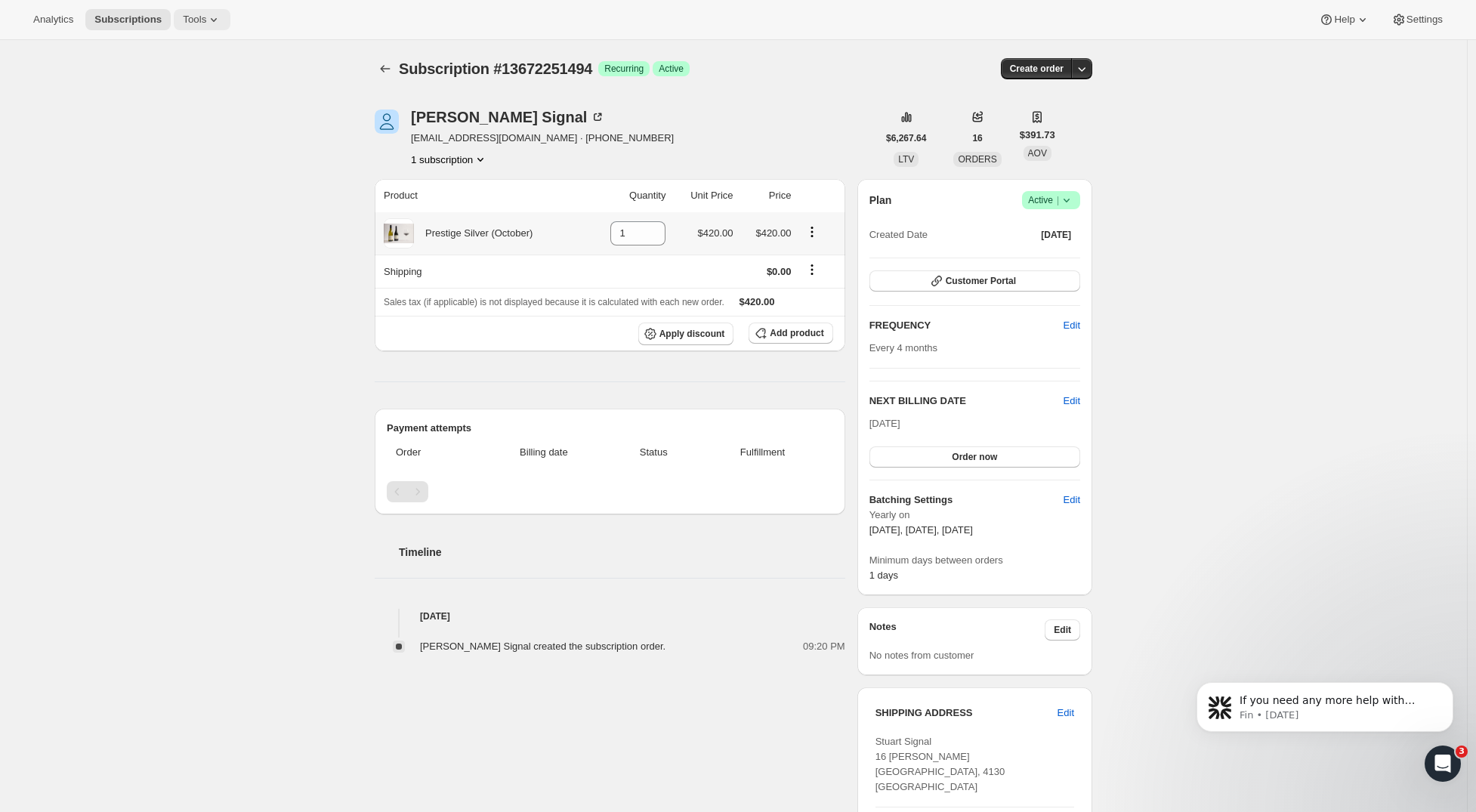
click at [185, 9] on button "Tools" at bounding box center [202, 19] width 57 height 21
click at [146, 207] on div "Memberships Info Beta" at bounding box center [193, 205] width 133 height 15
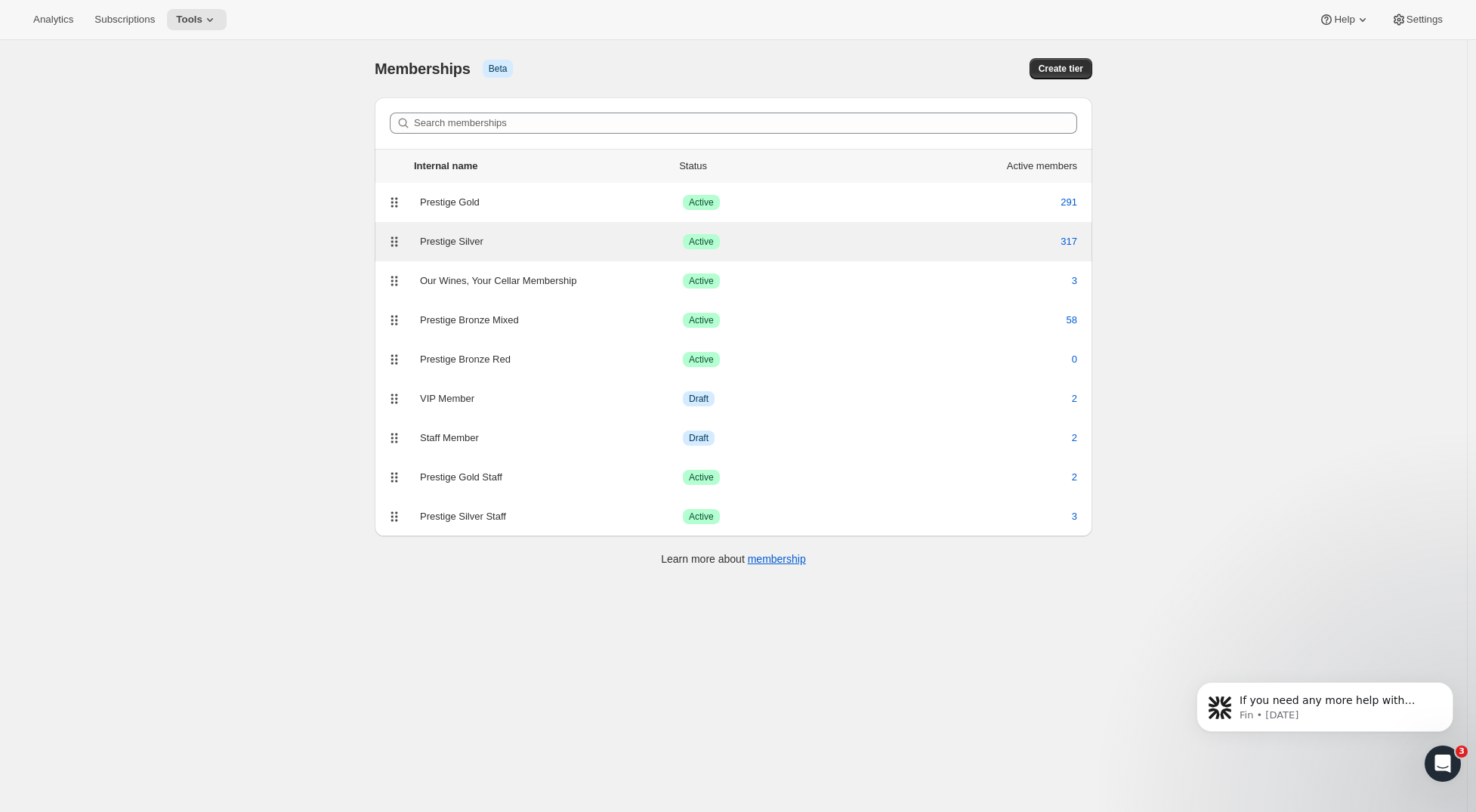
click at [492, 238] on div "Prestige Silver" at bounding box center [551, 241] width 263 height 15
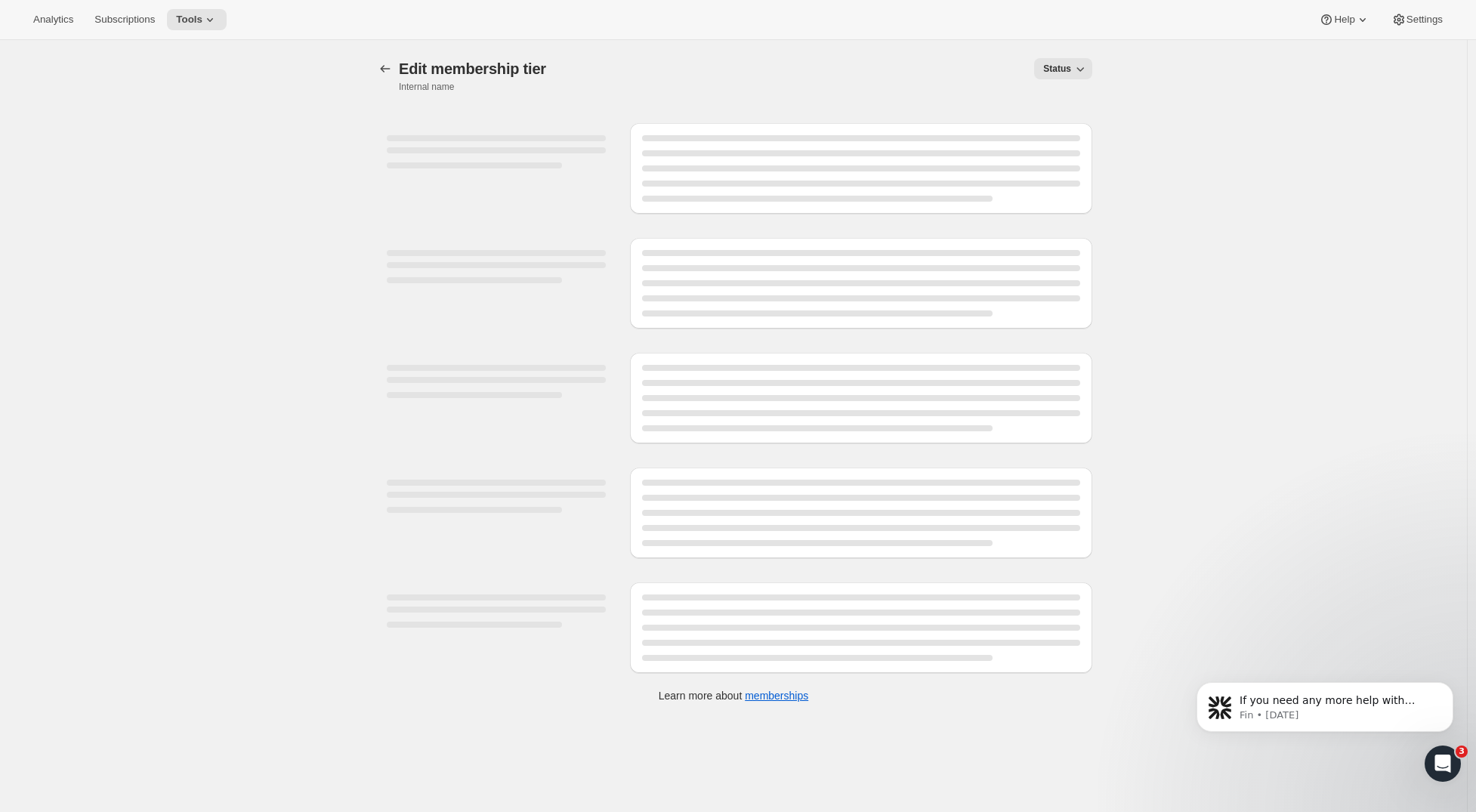
select select "products"
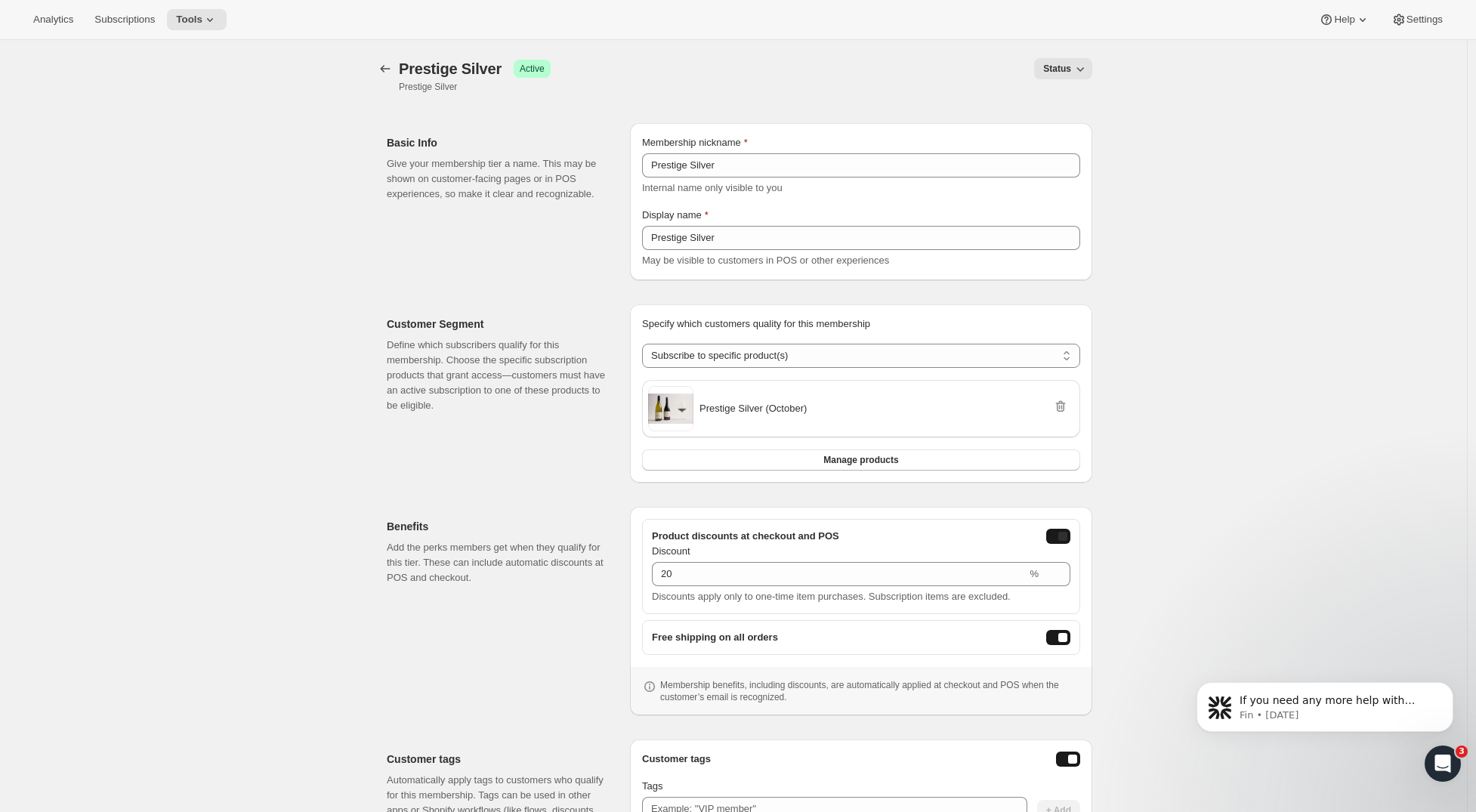
click at [1068, 537] on div "onlineDiscountEnabled" at bounding box center [1062, 536] width 9 height 9
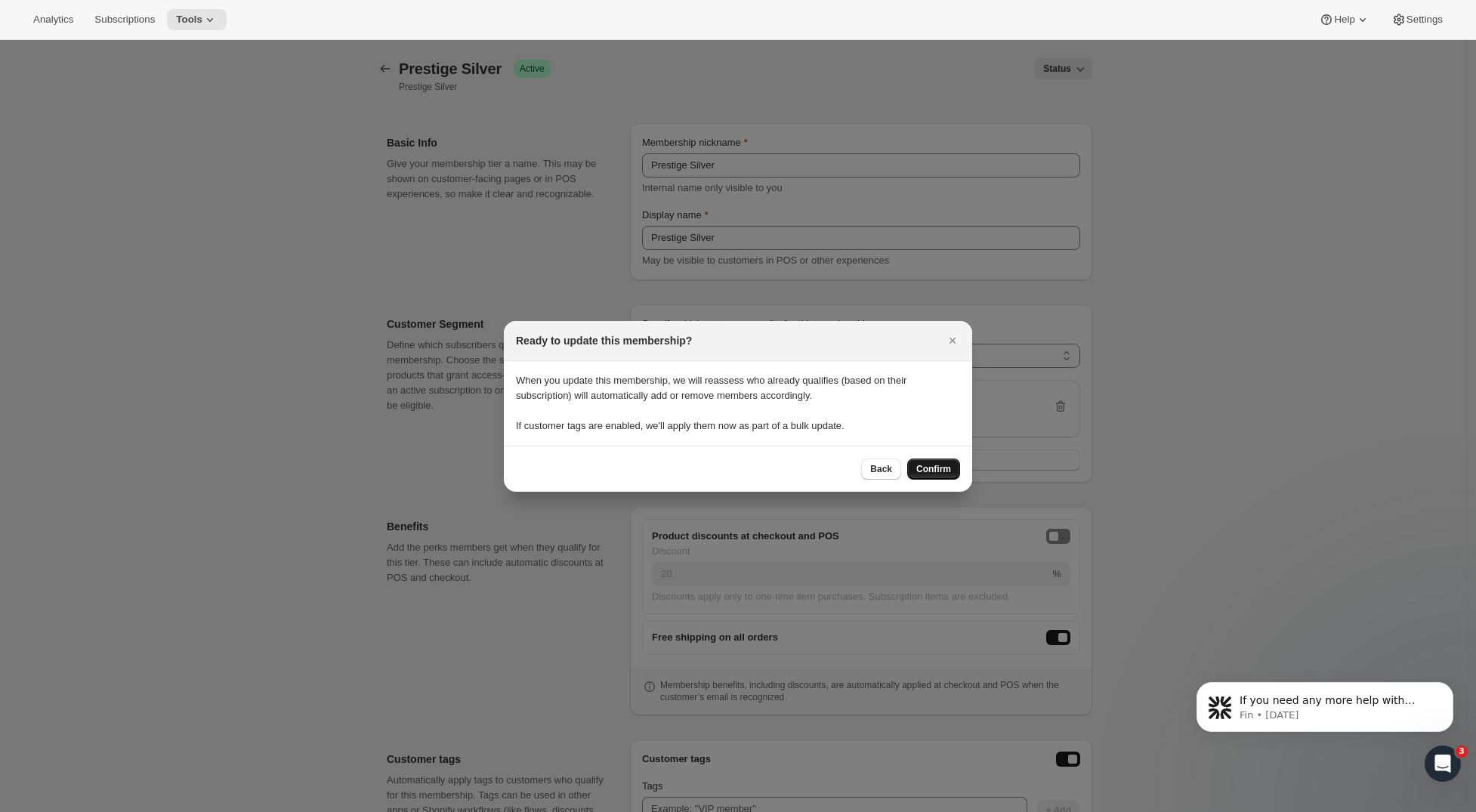
click at [942, 475] on button "Confirm" at bounding box center [934, 469] width 53 height 21
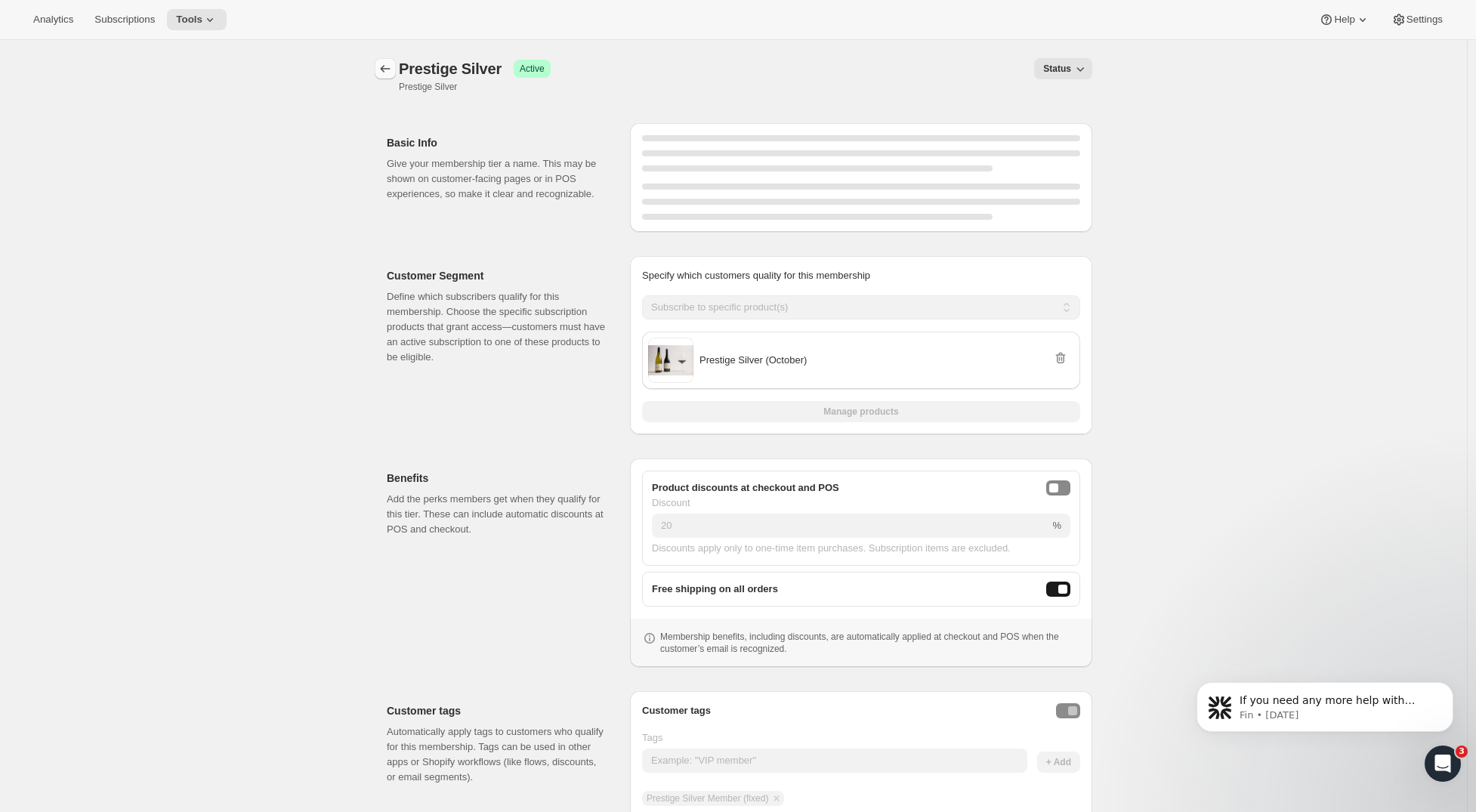
click at [389, 65] on icon "Memberships" at bounding box center [385, 69] width 15 height 15
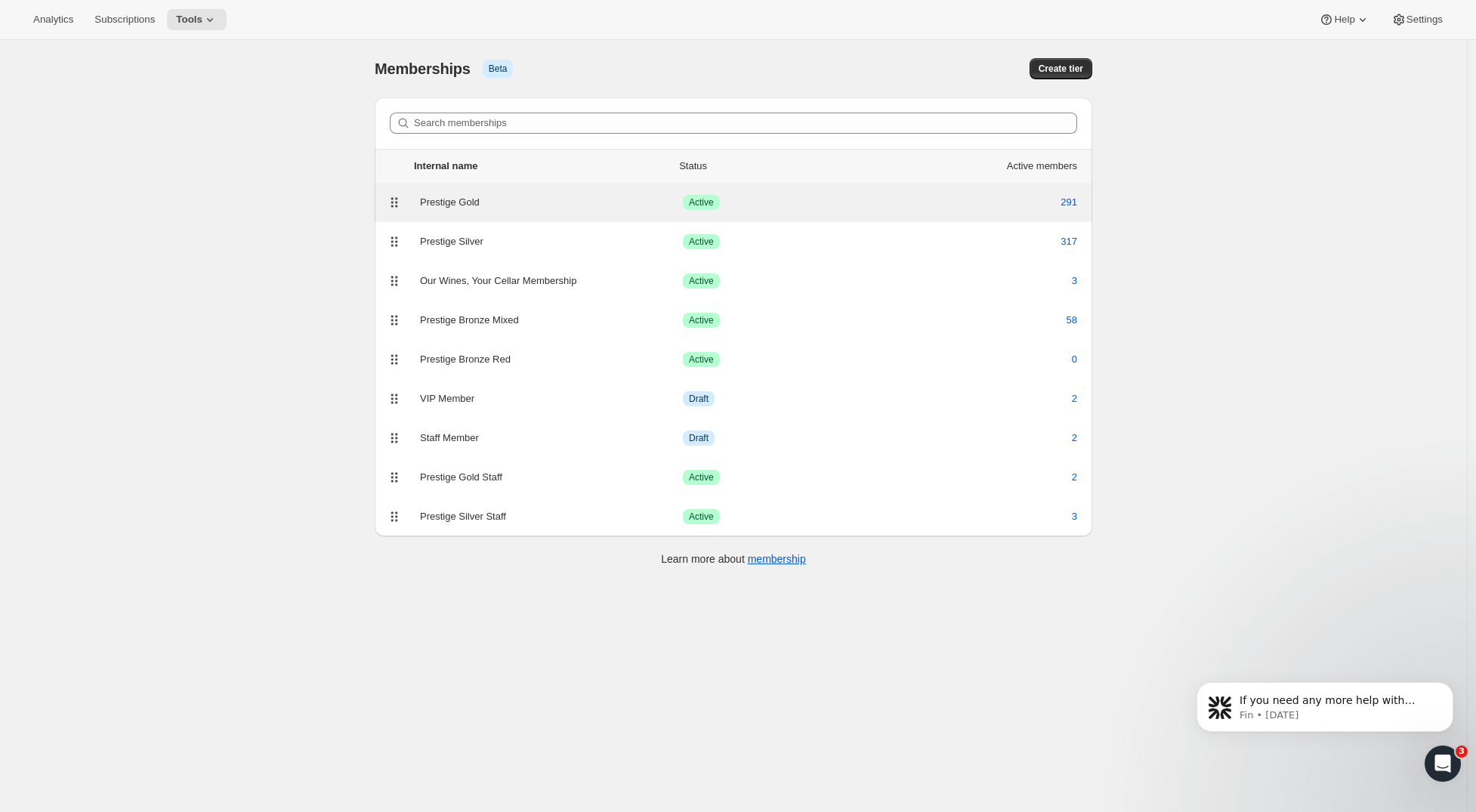
click at [495, 208] on div "Prestige Gold" at bounding box center [551, 202] width 263 height 15
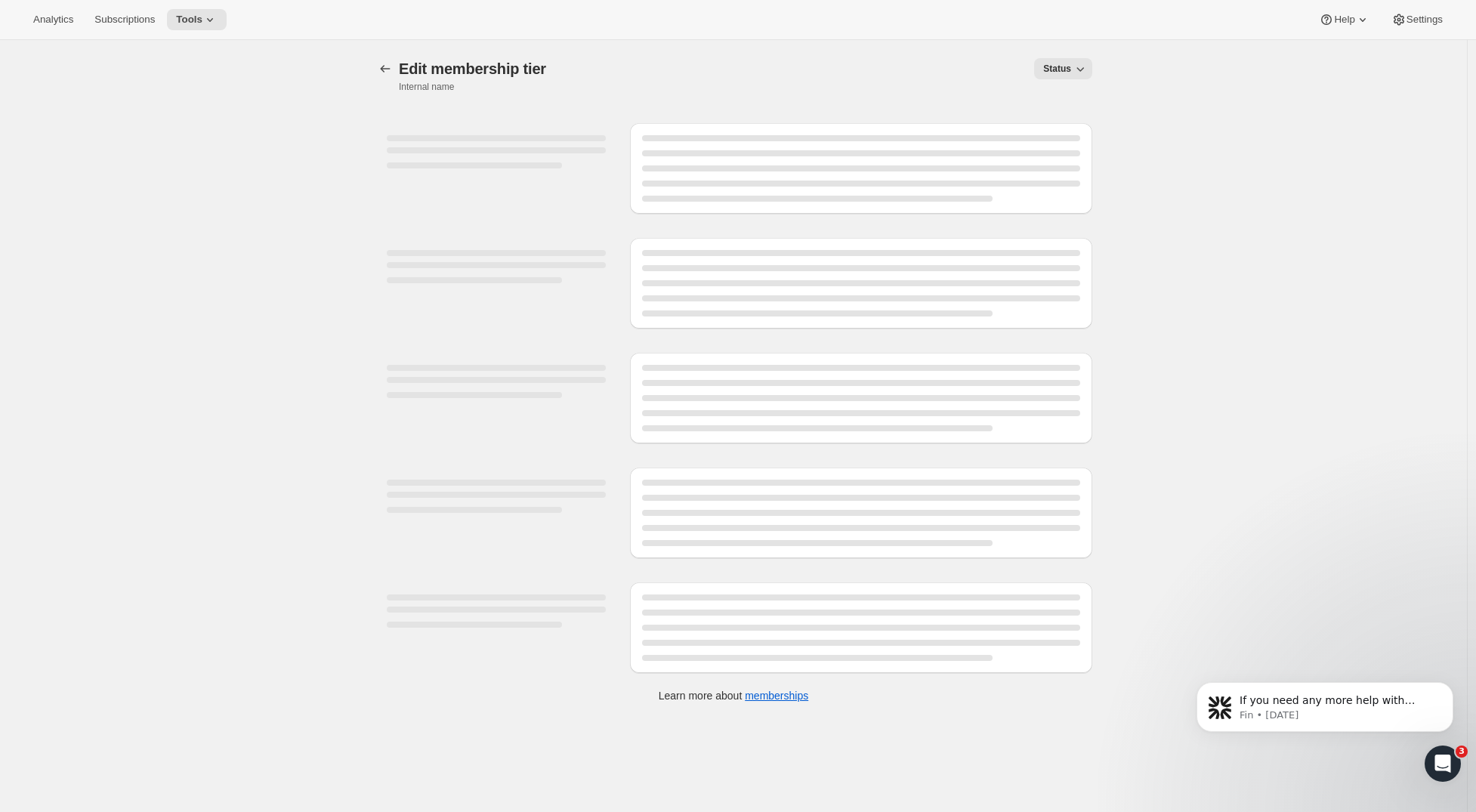
select select "products"
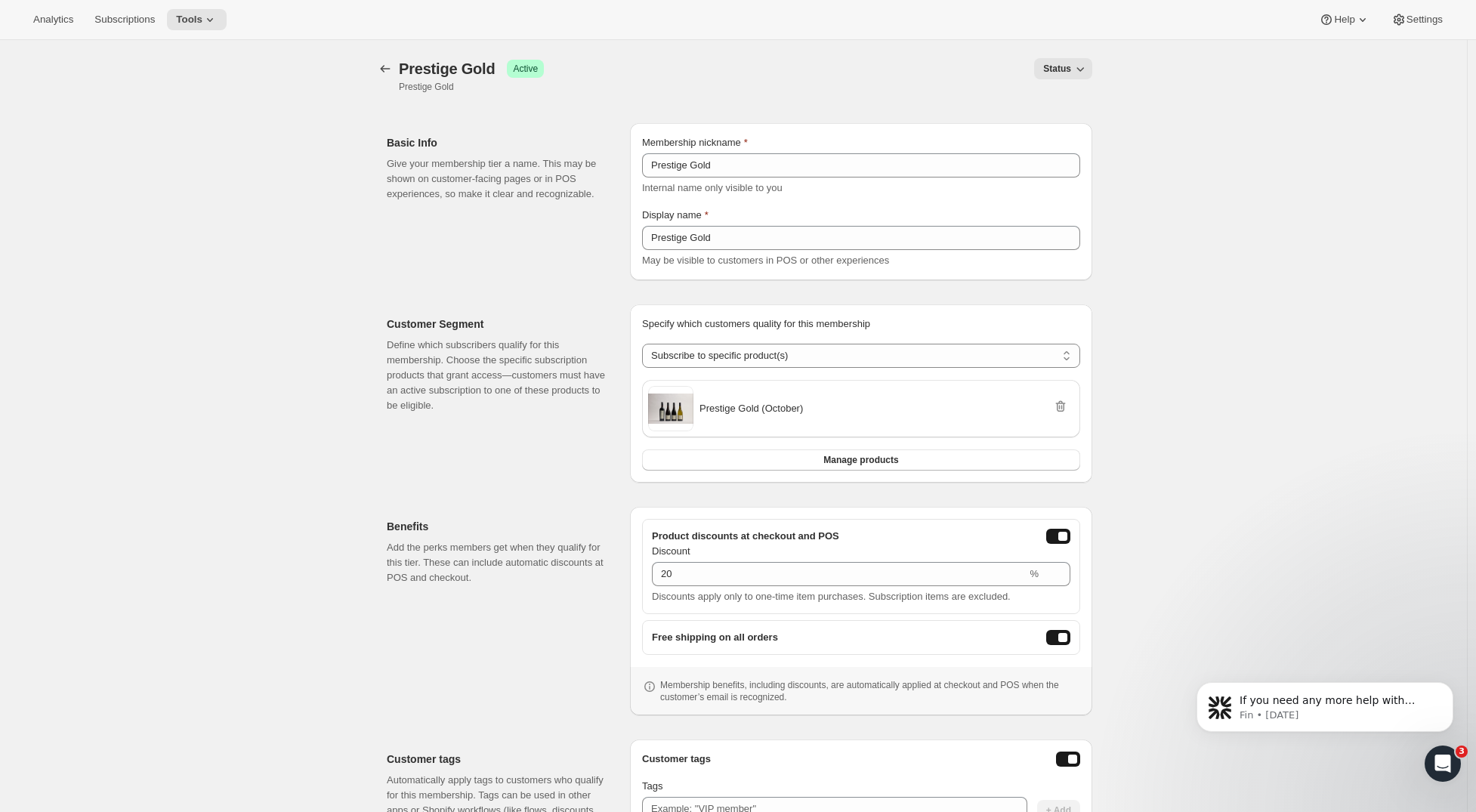
click at [1066, 531] on button "onlineDiscountEnabled" at bounding box center [1058, 536] width 24 height 15
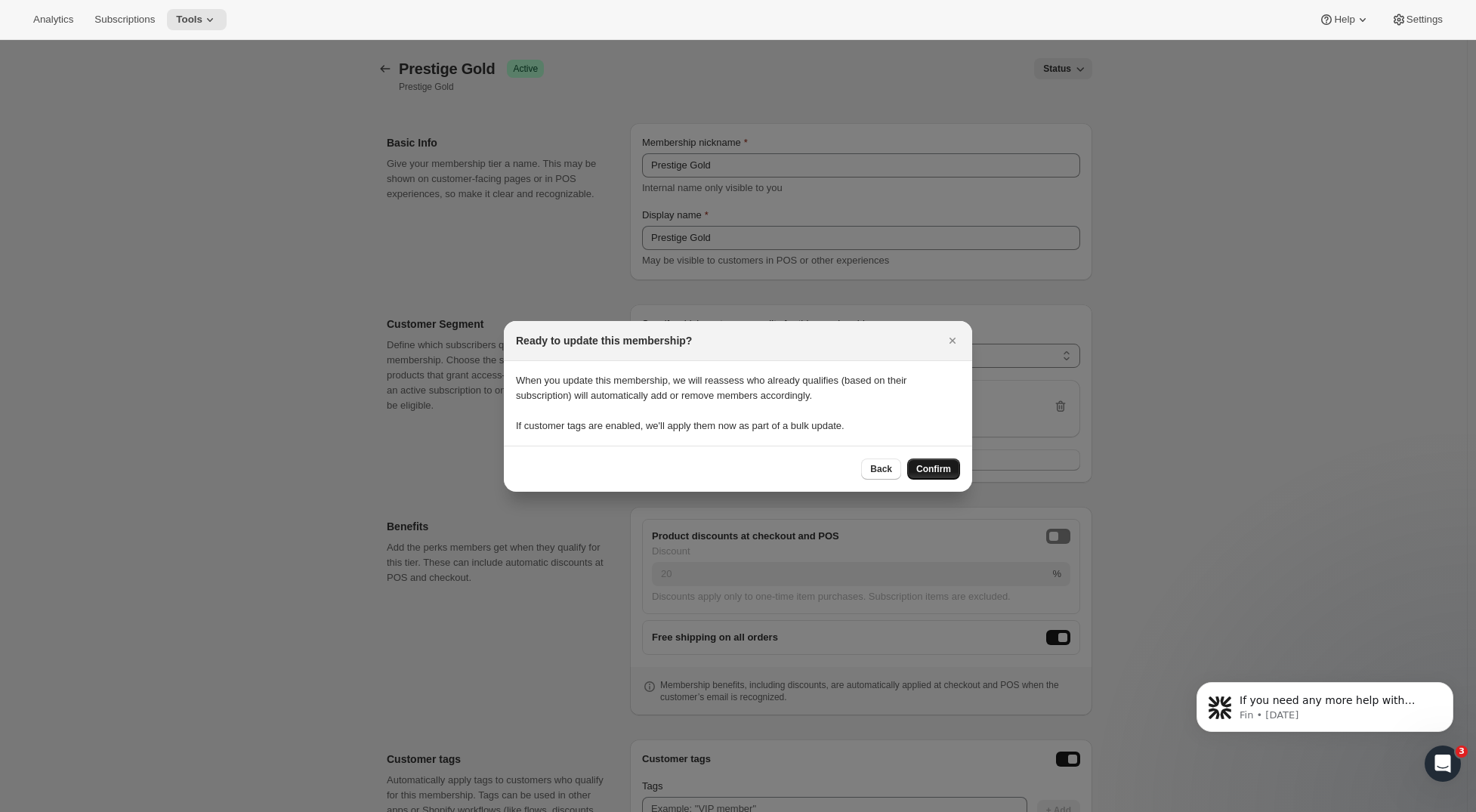
click at [934, 472] on span "Confirm" at bounding box center [934, 469] width 35 height 12
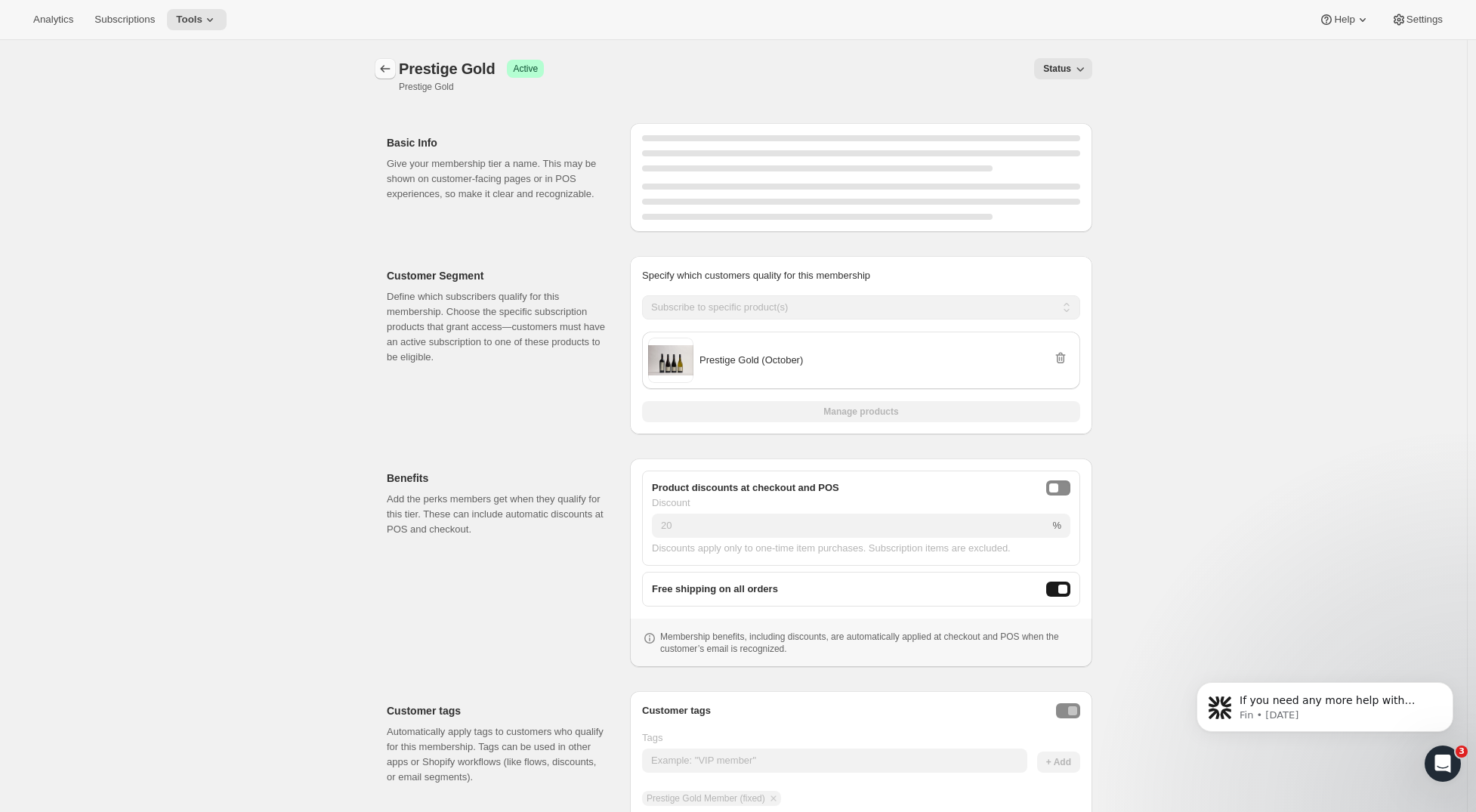
click at [389, 71] on icon "Memberships" at bounding box center [385, 69] width 15 height 15
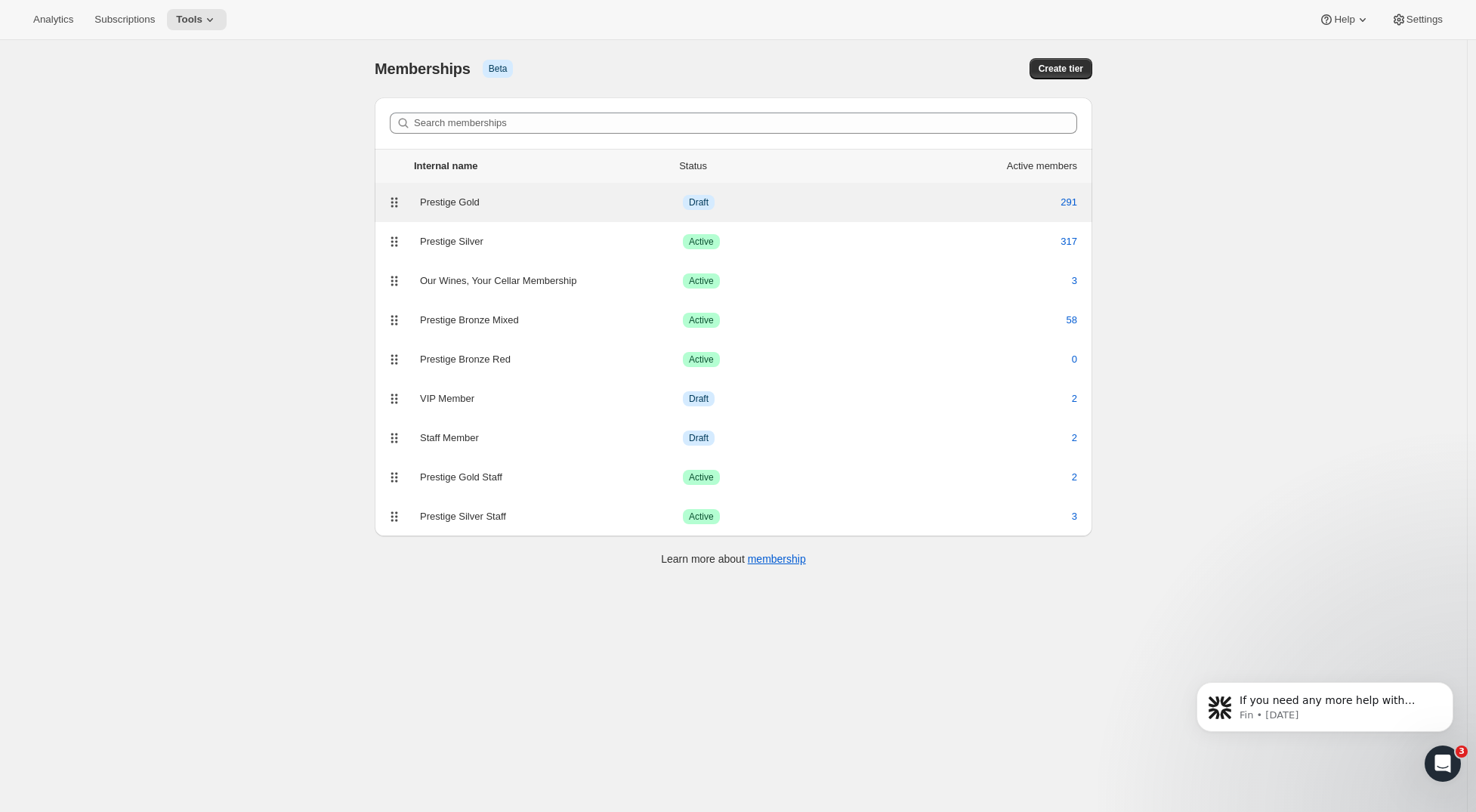
click at [494, 203] on div "Prestige Gold" at bounding box center [551, 202] width 263 height 15
select select "products"
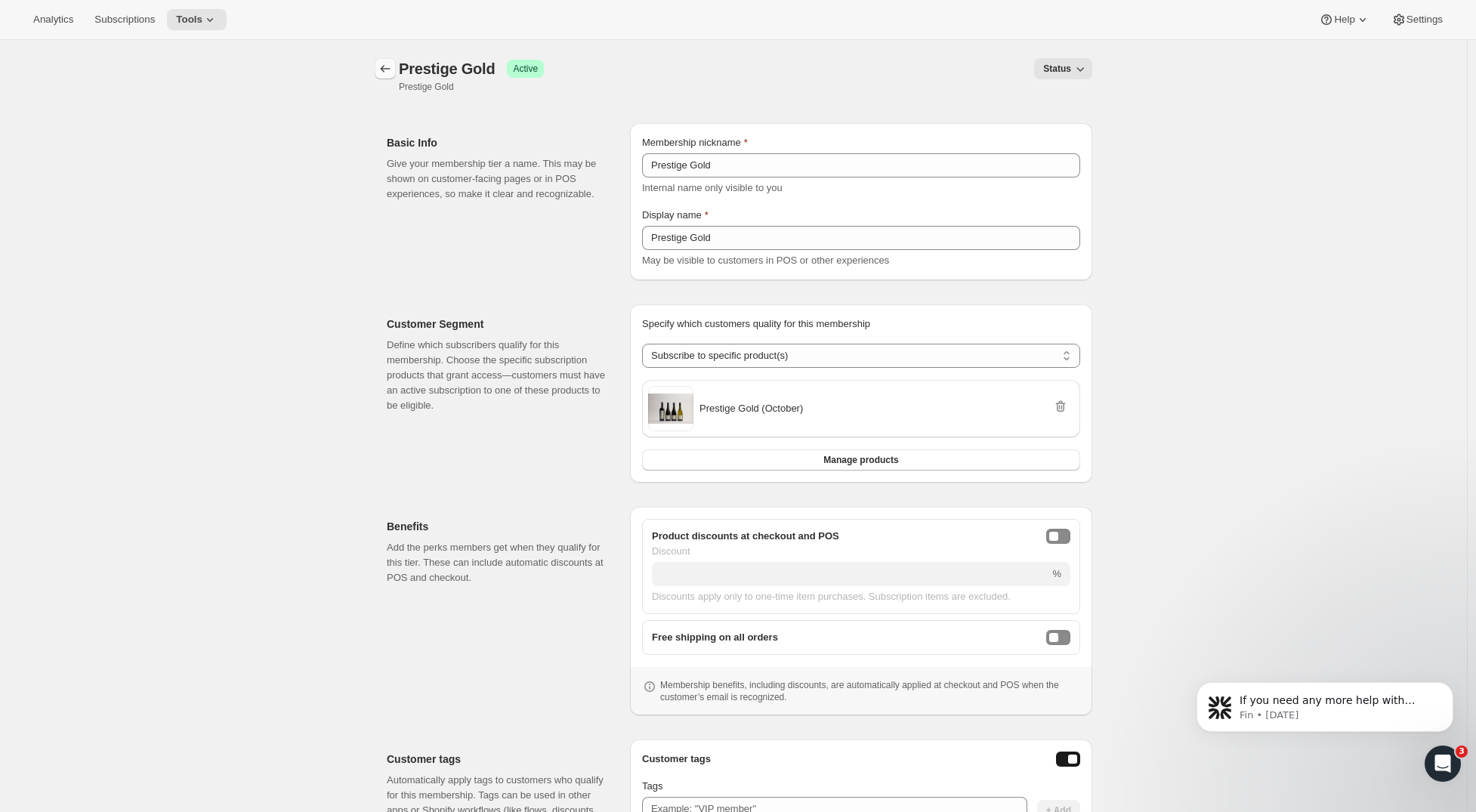
click at [391, 71] on icon "Memberships" at bounding box center [385, 69] width 15 height 15
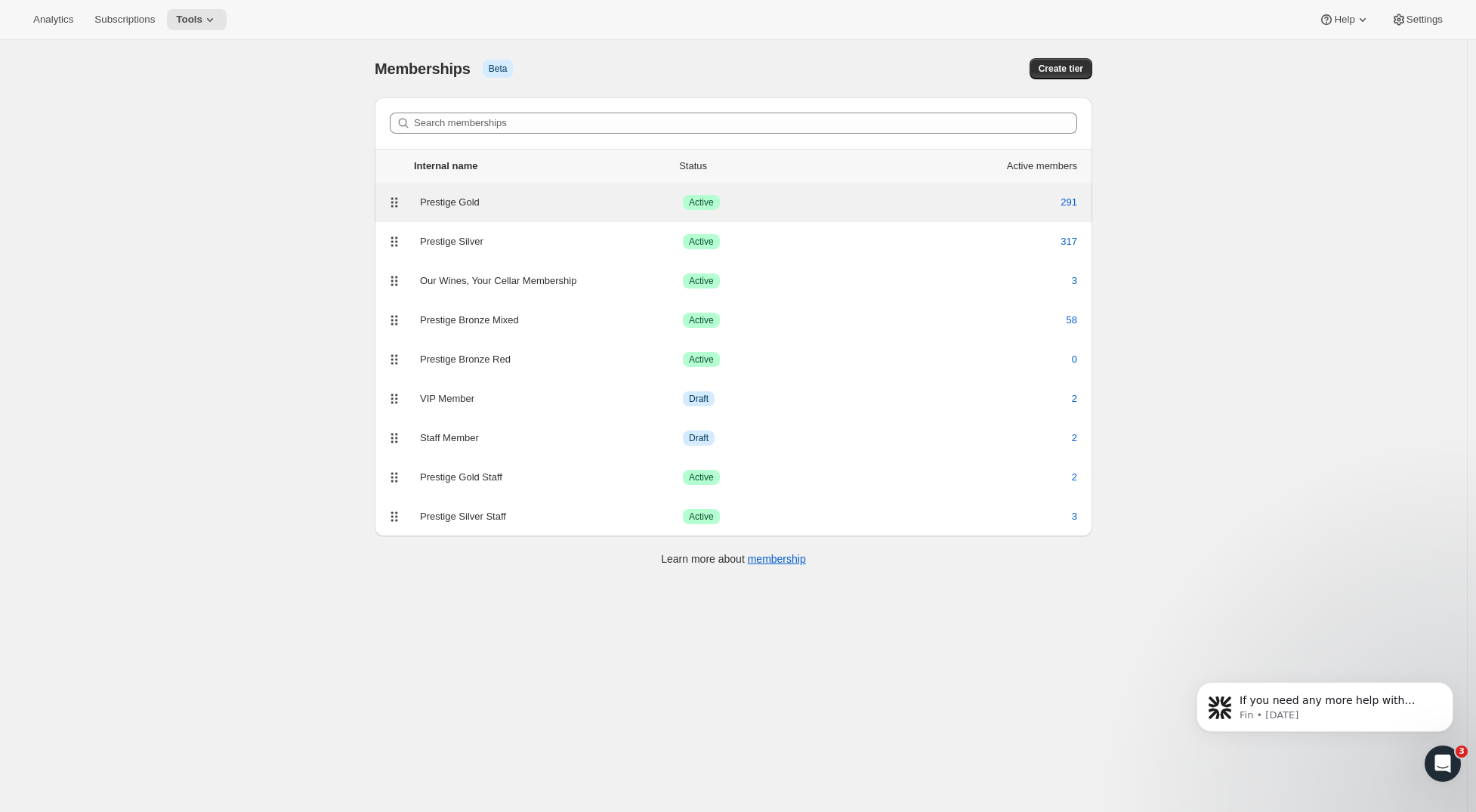
click at [470, 203] on div "Prestige Gold" at bounding box center [551, 202] width 263 height 15
select select "products"
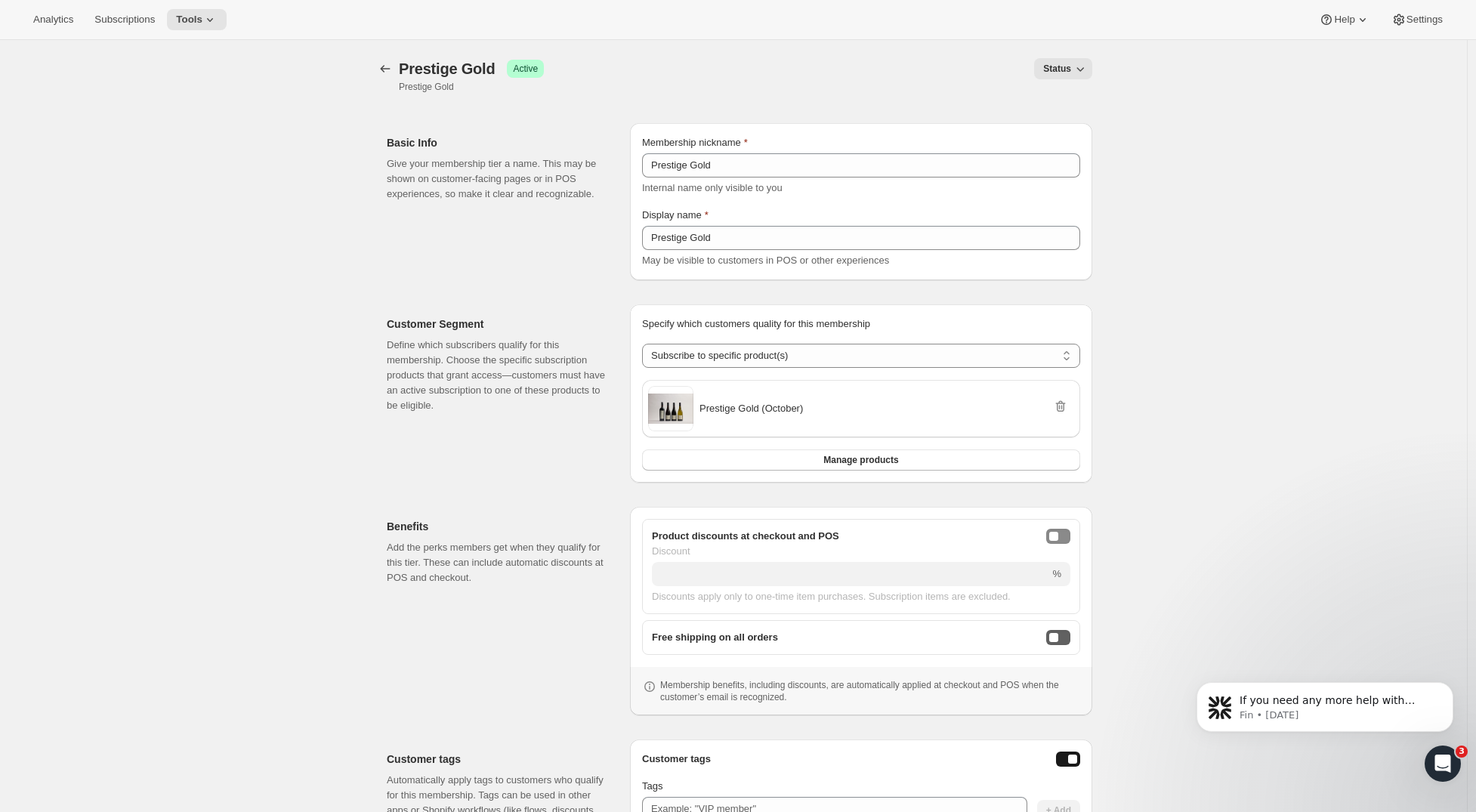
click at [1062, 642] on button "freeShippingEnabled" at bounding box center [1058, 637] width 24 height 15
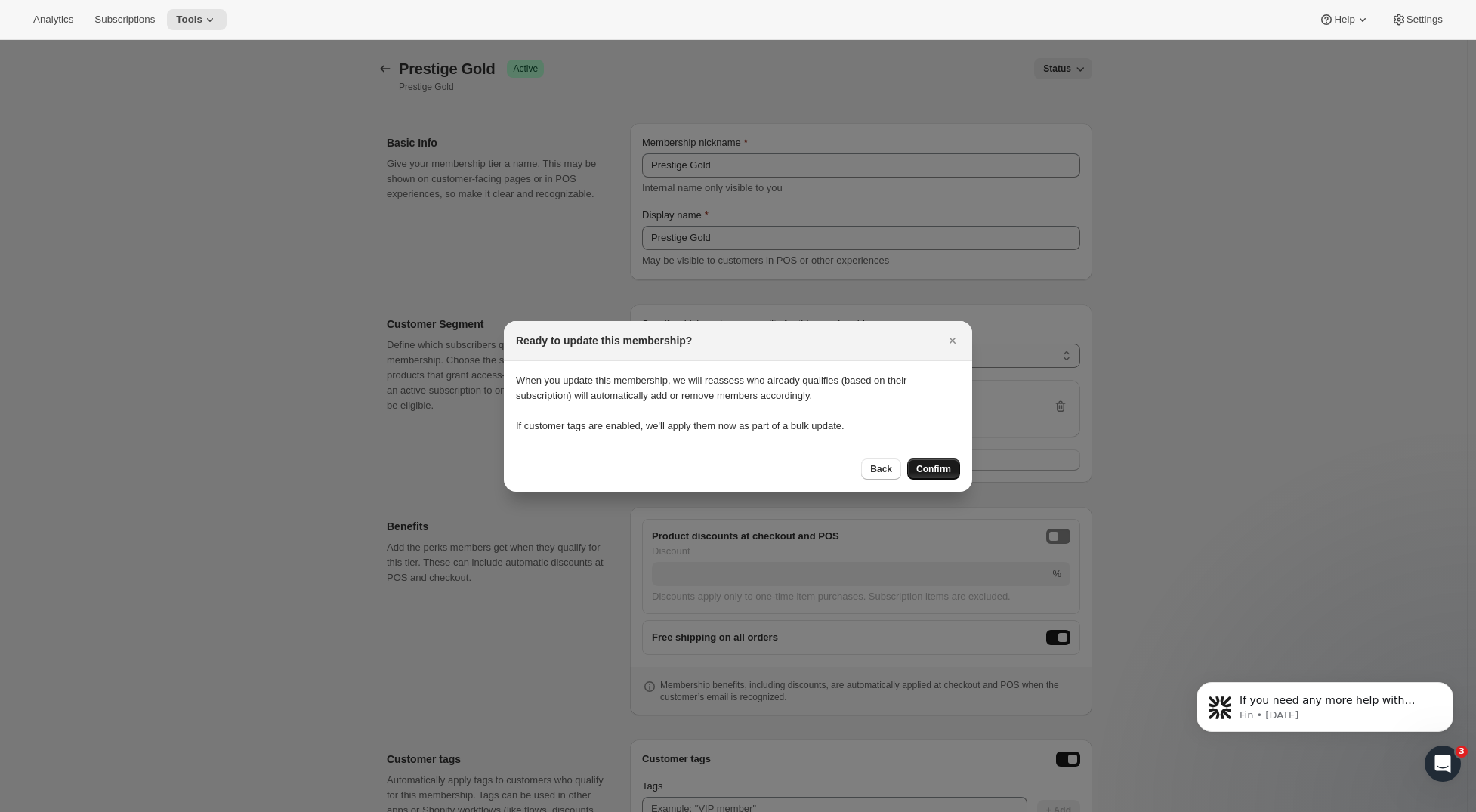
click at [940, 469] on span "Confirm" at bounding box center [934, 469] width 35 height 12
click at [945, 468] on span "Confirm" at bounding box center [934, 469] width 35 height 12
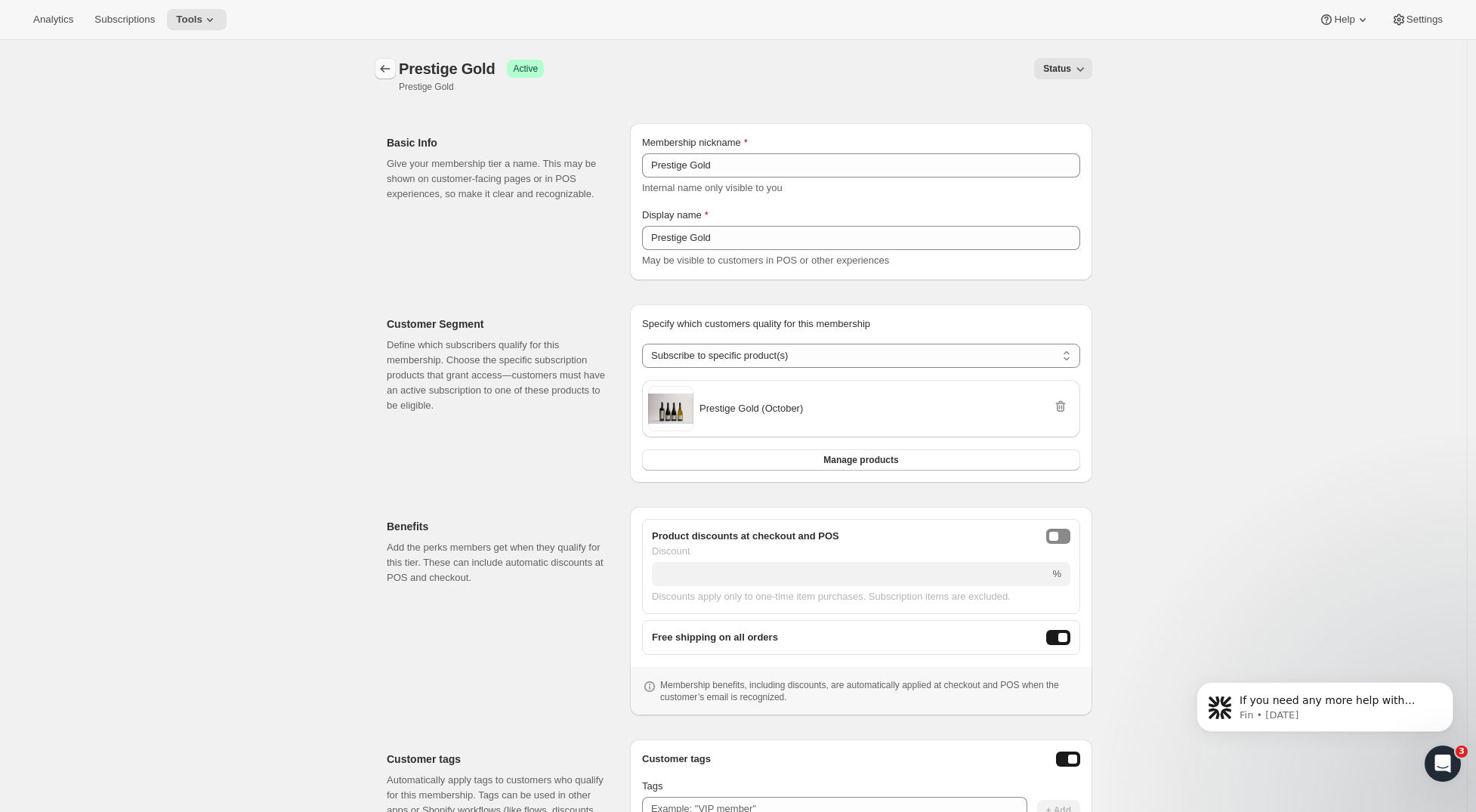
click at [391, 70] on icon "Memberships" at bounding box center [385, 69] width 15 height 15
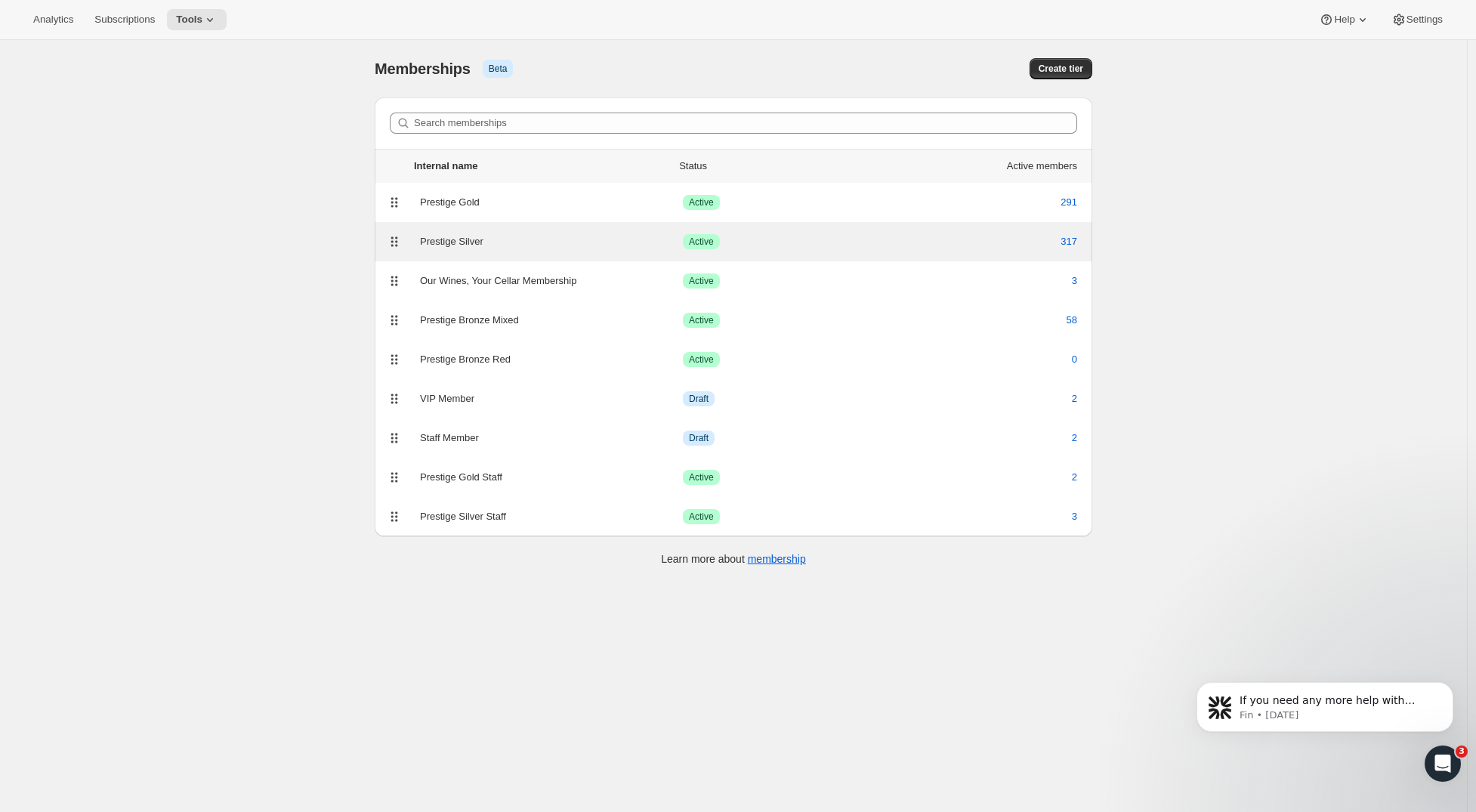
click at [504, 239] on div "Prestige Silver" at bounding box center [551, 241] width 263 height 15
select select "products"
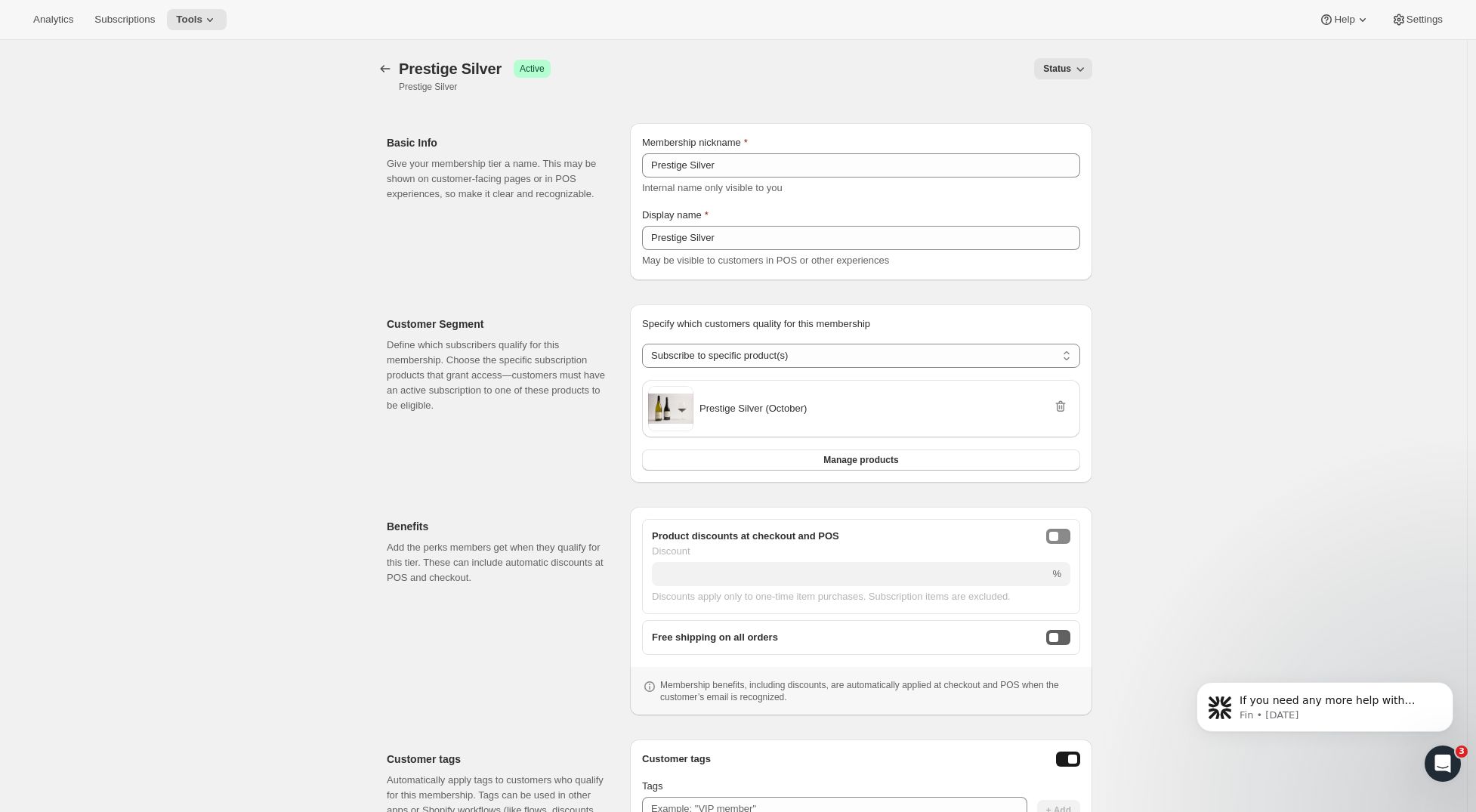
click at [1058, 642] on button "freeShippingEnabled" at bounding box center [1058, 637] width 24 height 15
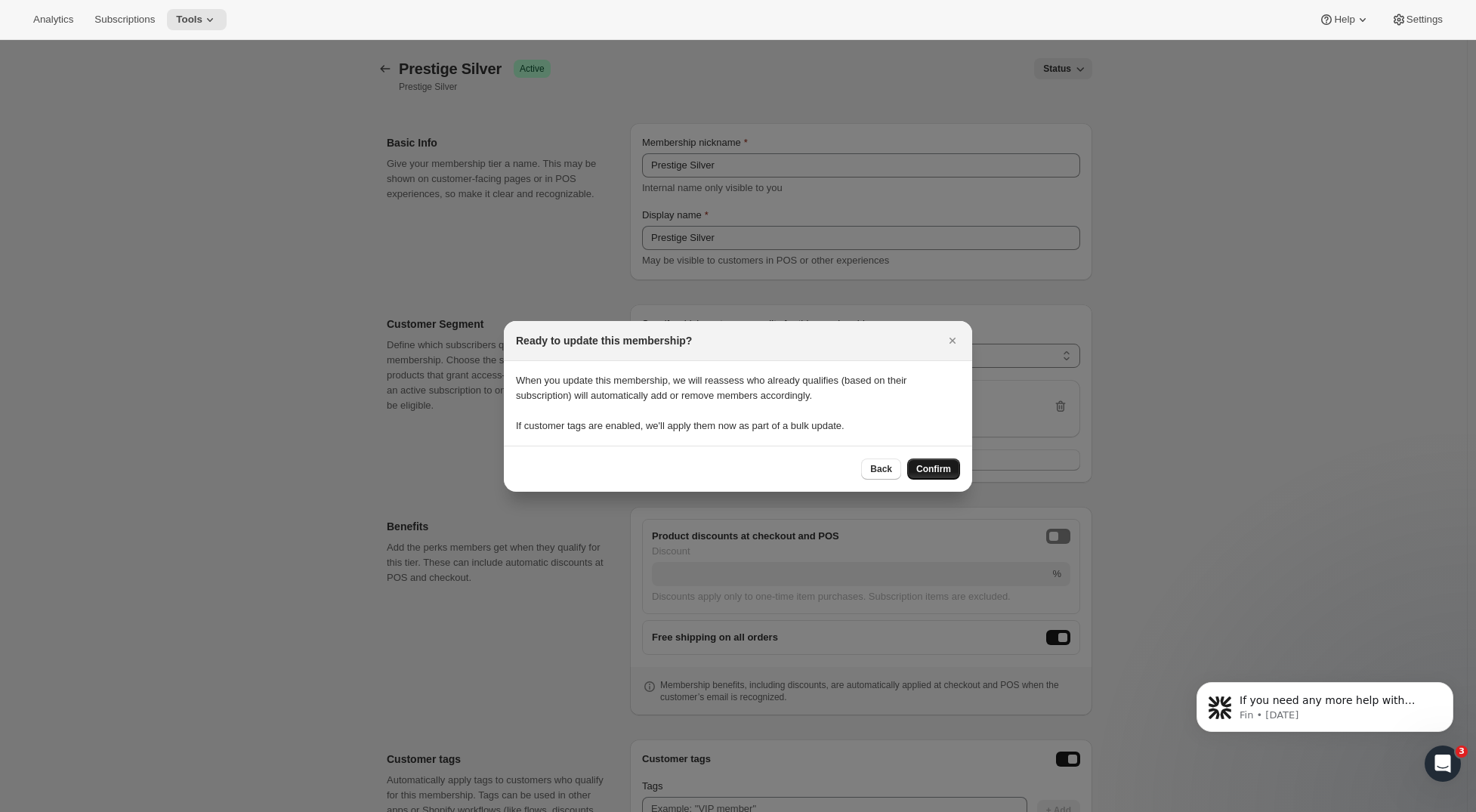
click at [936, 472] on span "Confirm" at bounding box center [934, 469] width 35 height 12
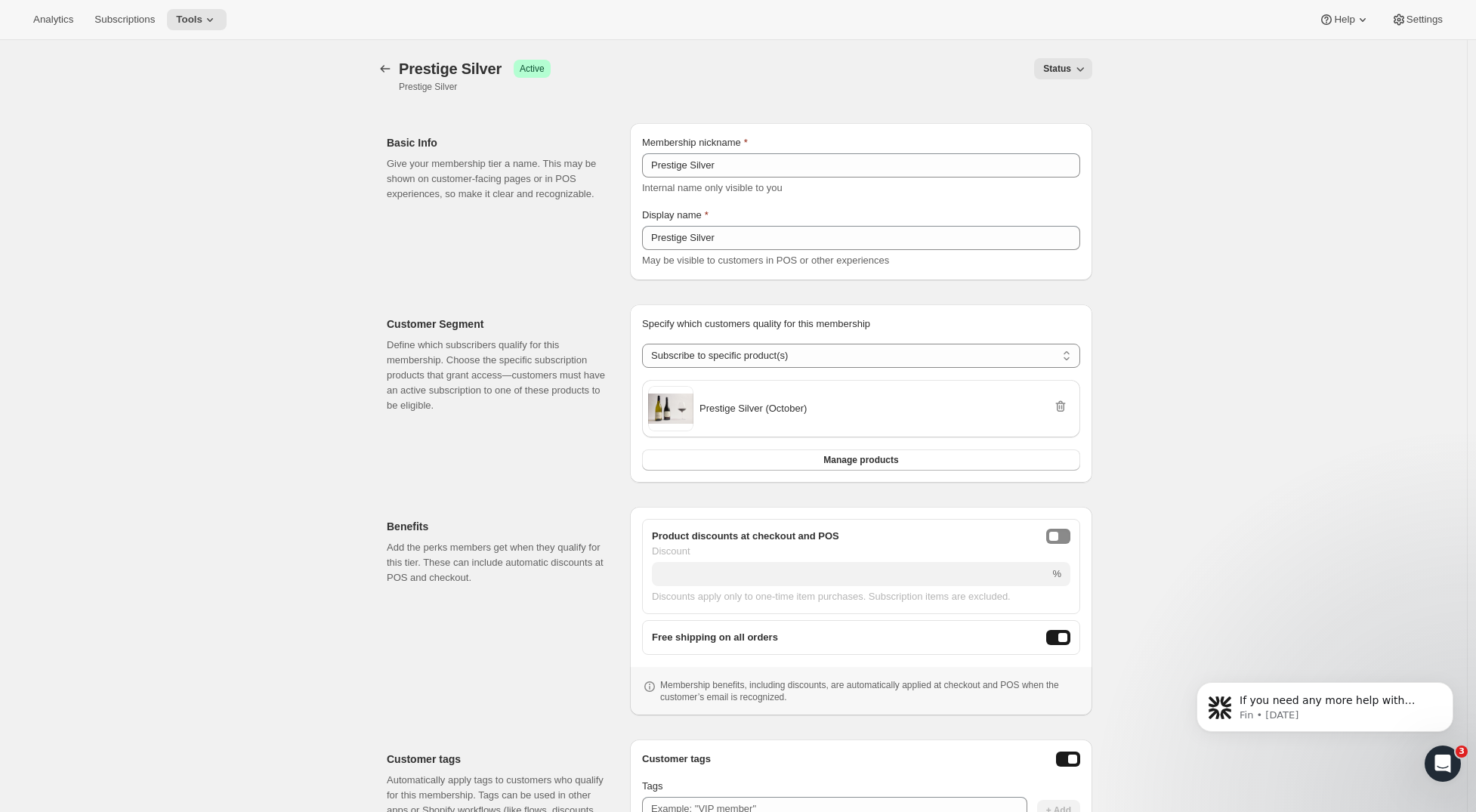
scroll to position [185, 0]
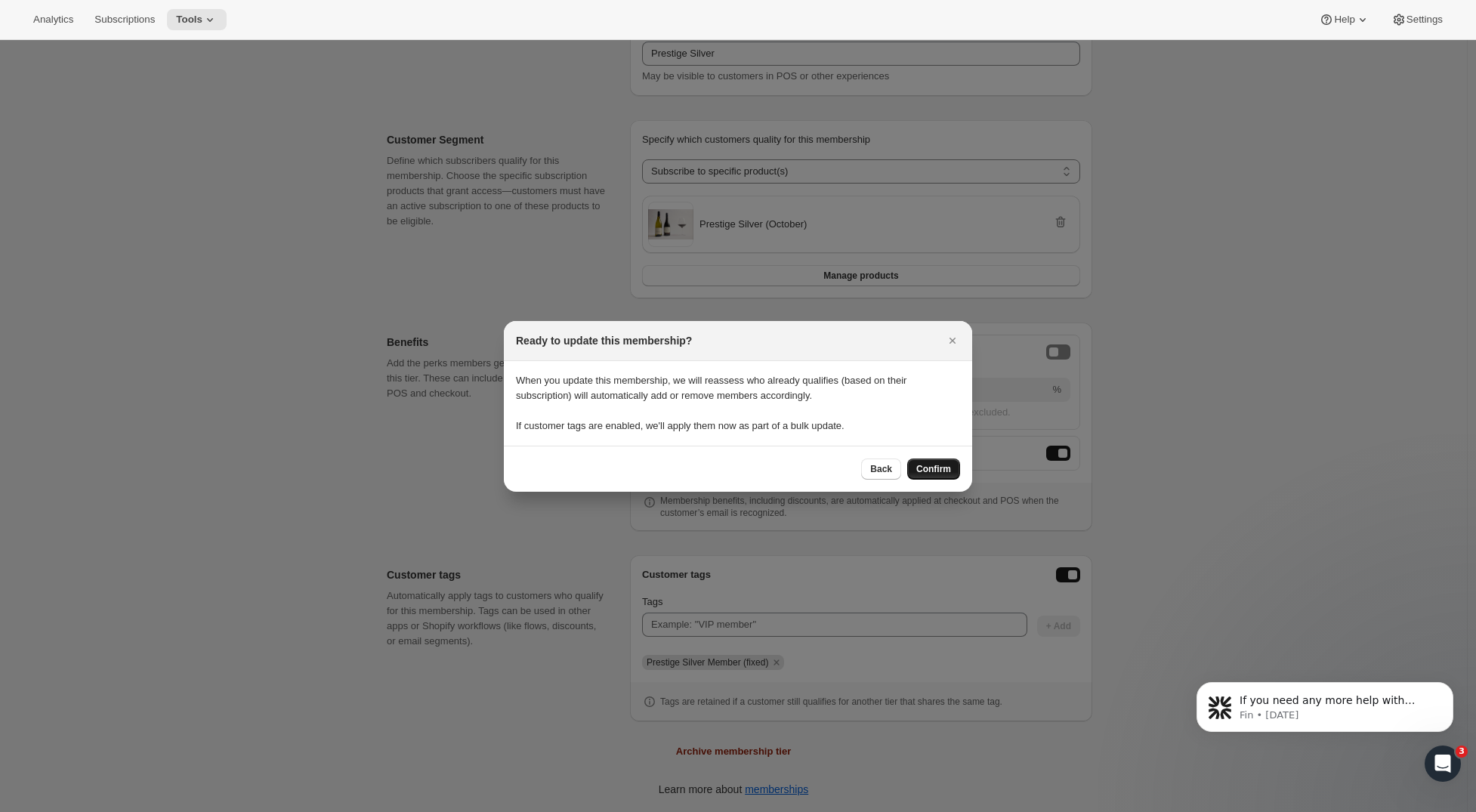
click at [932, 466] on span "Confirm" at bounding box center [934, 469] width 35 height 12
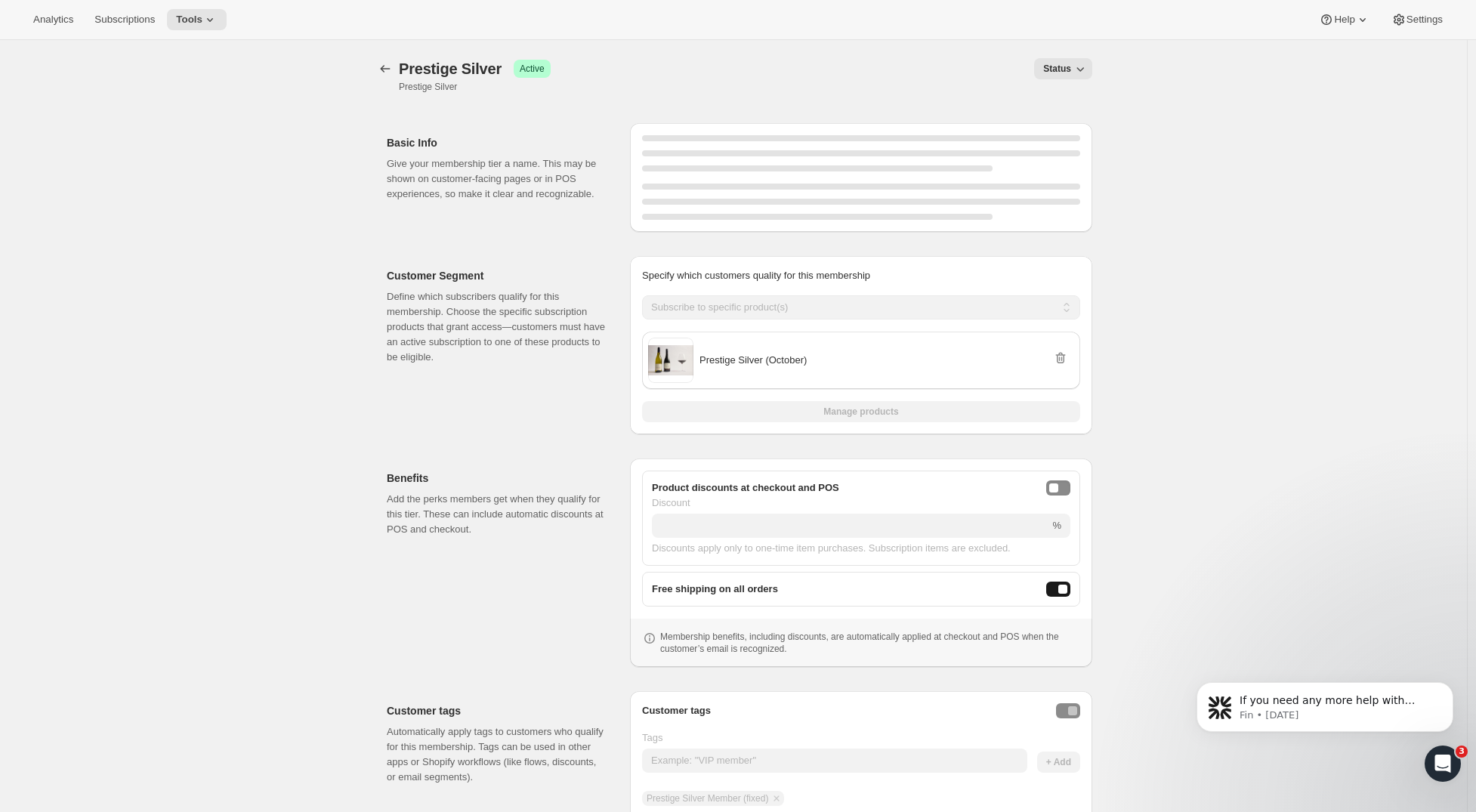
scroll to position [136, 0]
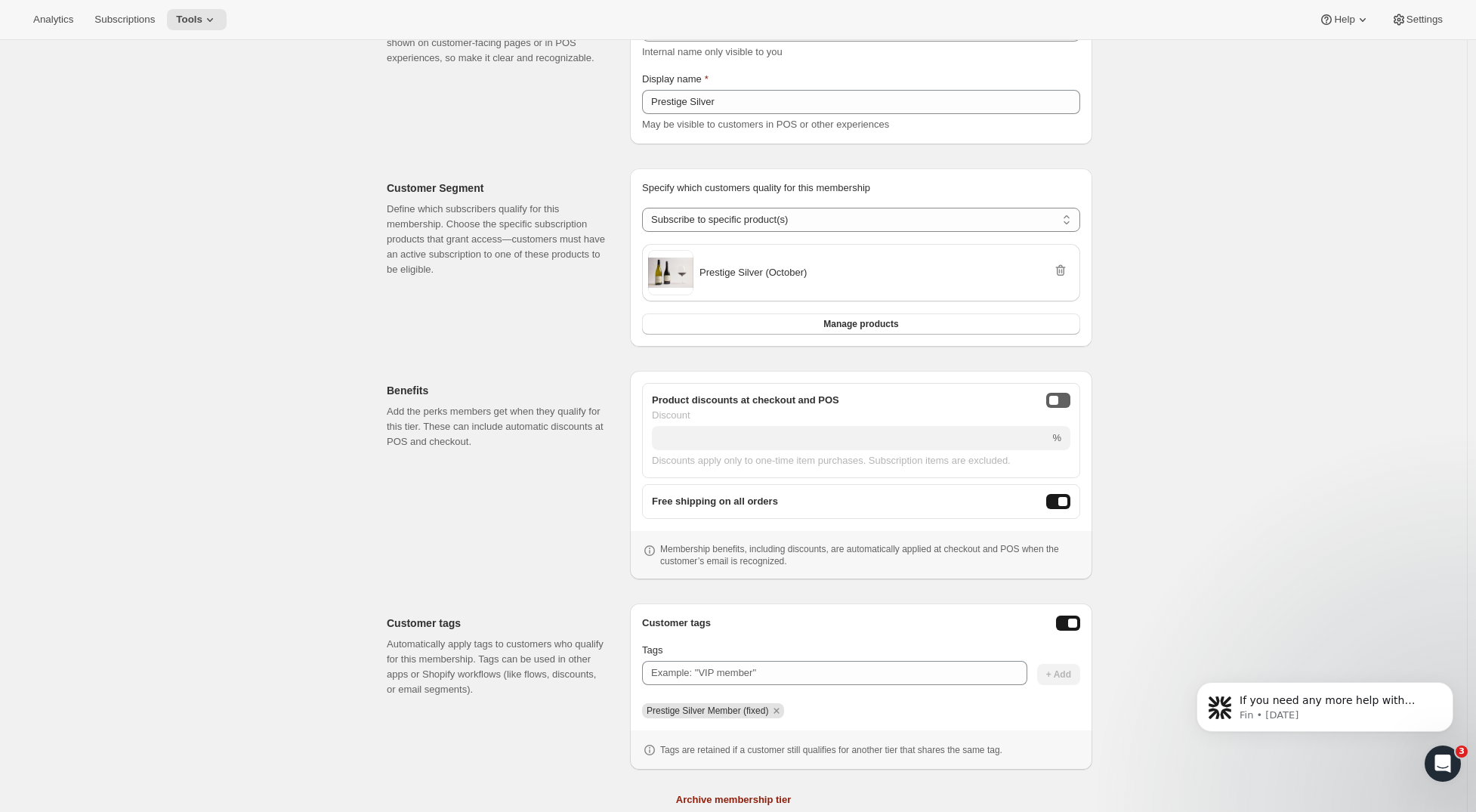
click at [1058, 404] on div "onlineDiscountEnabled" at bounding box center [1054, 400] width 9 height 9
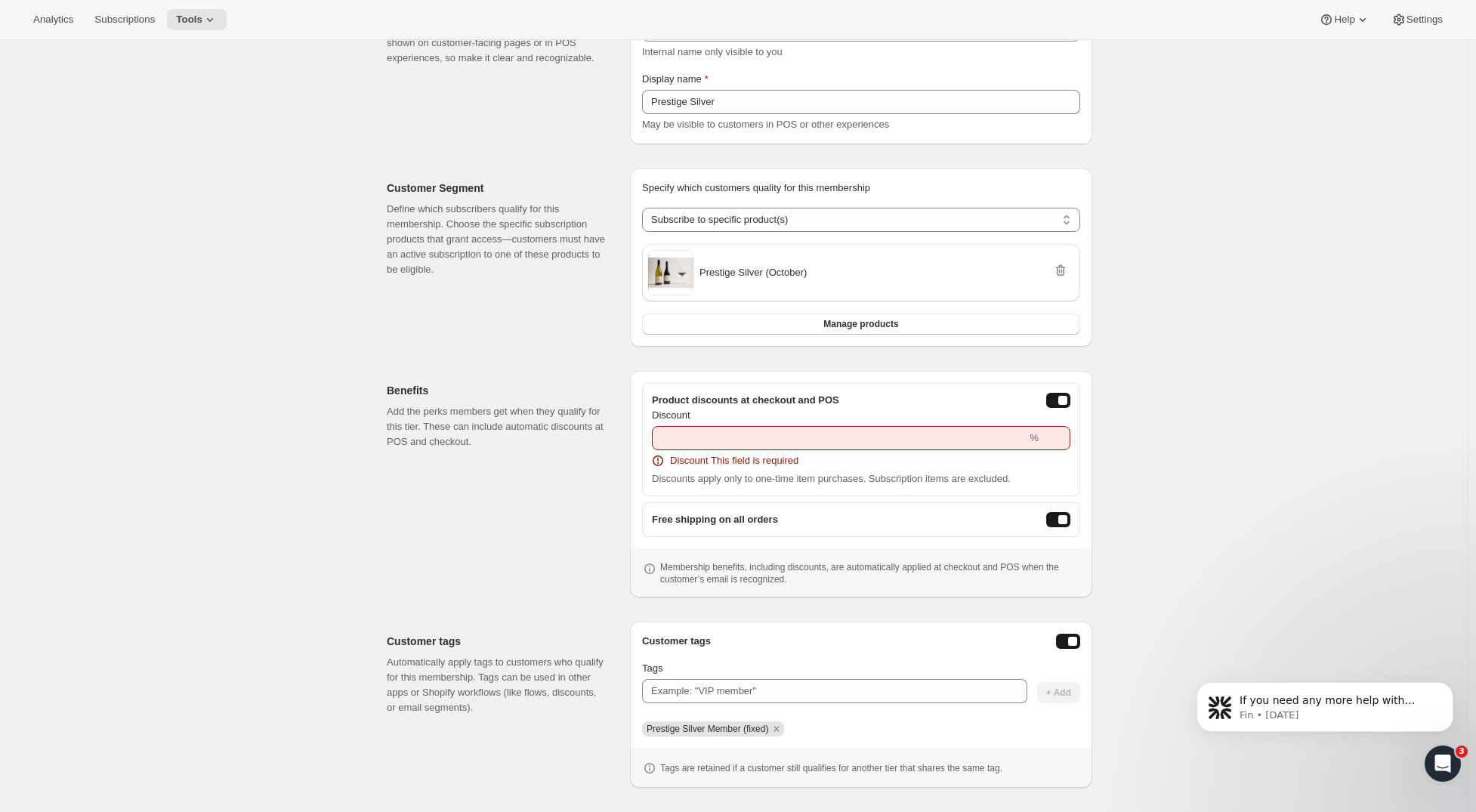
click at [1066, 392] on div "Product discounts at checkout and POS Discount % Discount This field is require…" at bounding box center [861, 440] width 438 height 114
click at [1068, 399] on div "onlineDiscountEnabled" at bounding box center [1062, 400] width 9 height 9
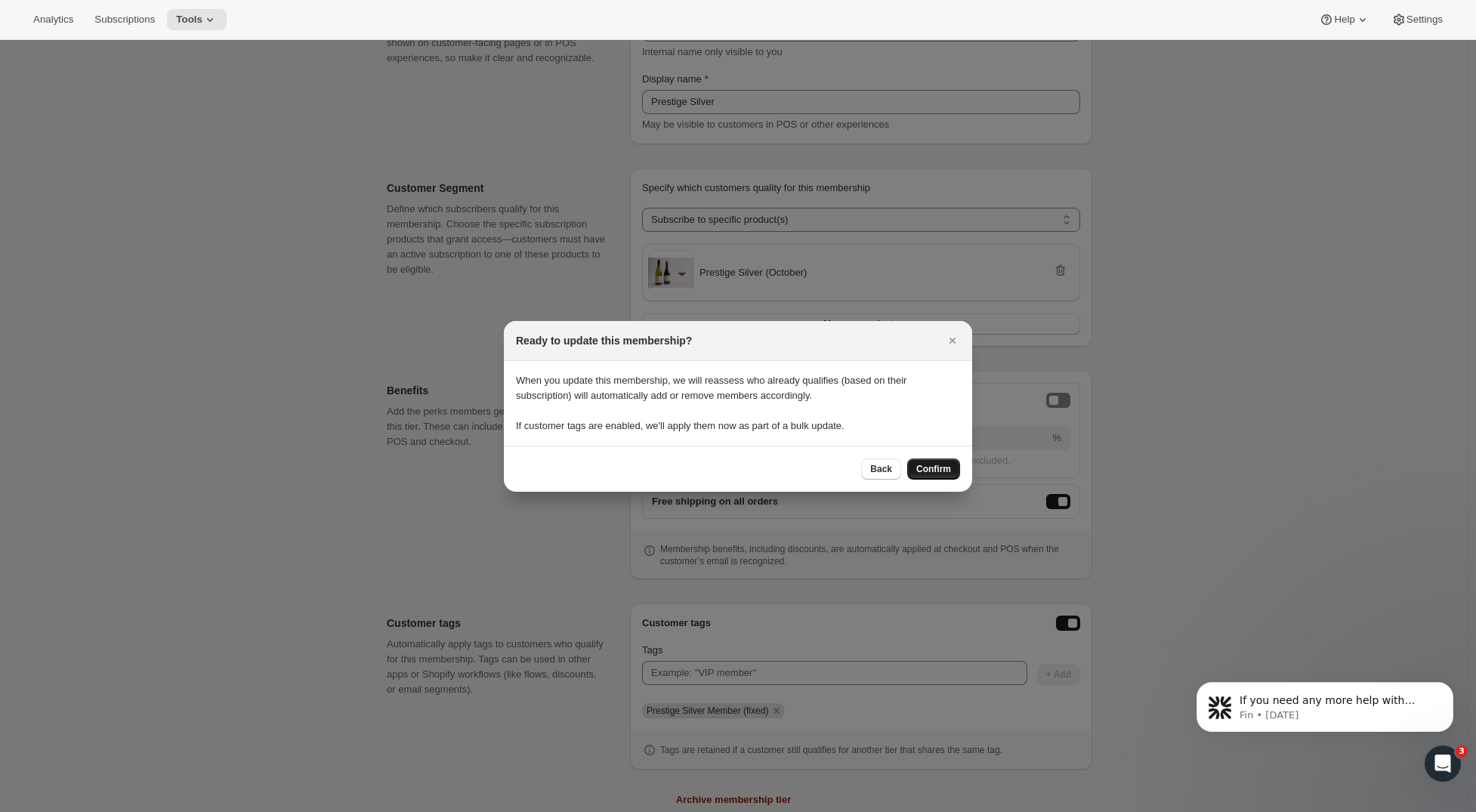
click at [937, 474] on span "Confirm" at bounding box center [934, 469] width 35 height 12
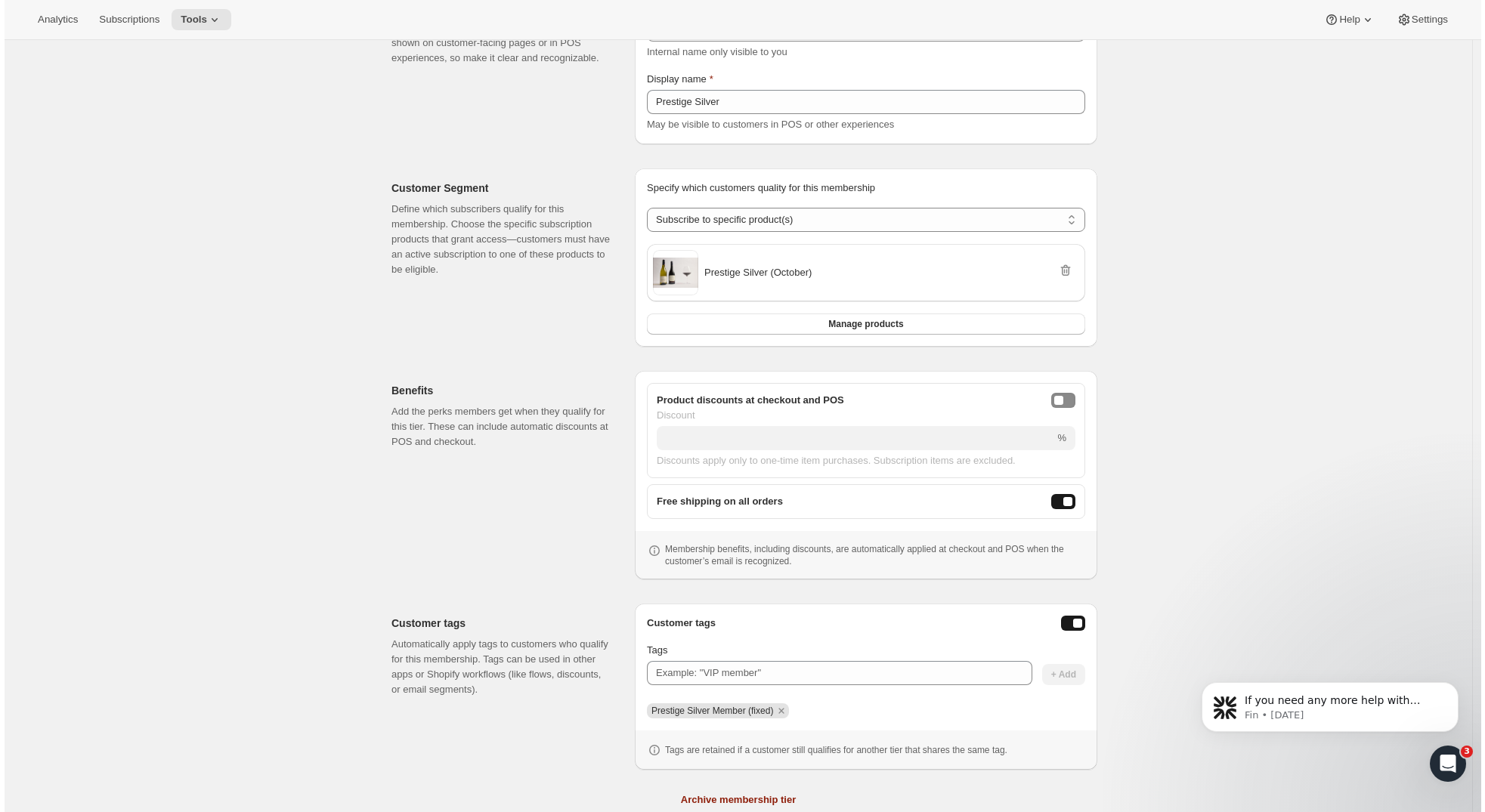
scroll to position [0, 0]
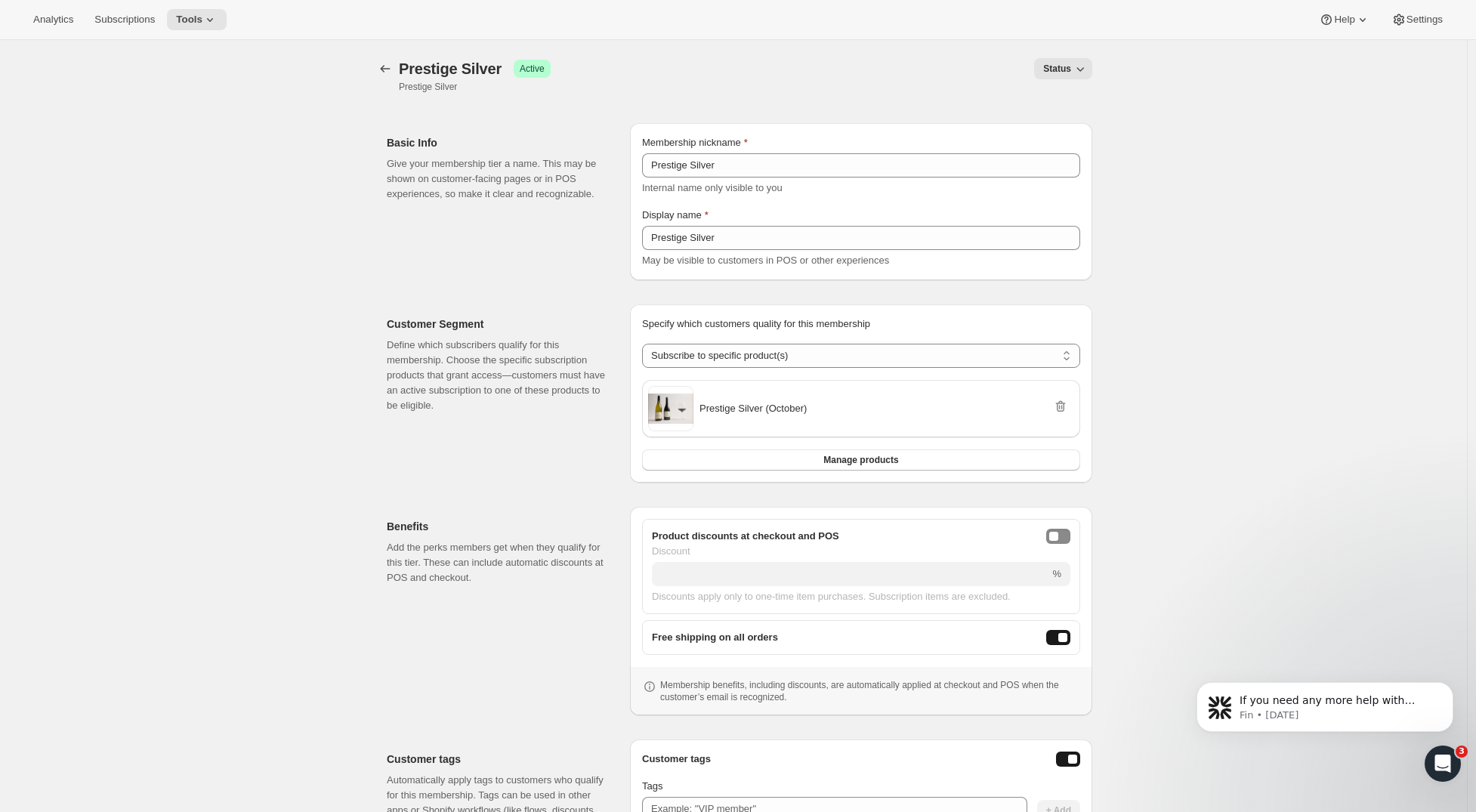
click at [1197, 508] on div "[object Object]. This page is ready Prestige Silver Success Active Prestige Sil…" at bounding box center [733, 518] width 1467 height 956
click at [1326, 721] on p "Fin • 2d ago" at bounding box center [1337, 715] width 195 height 13
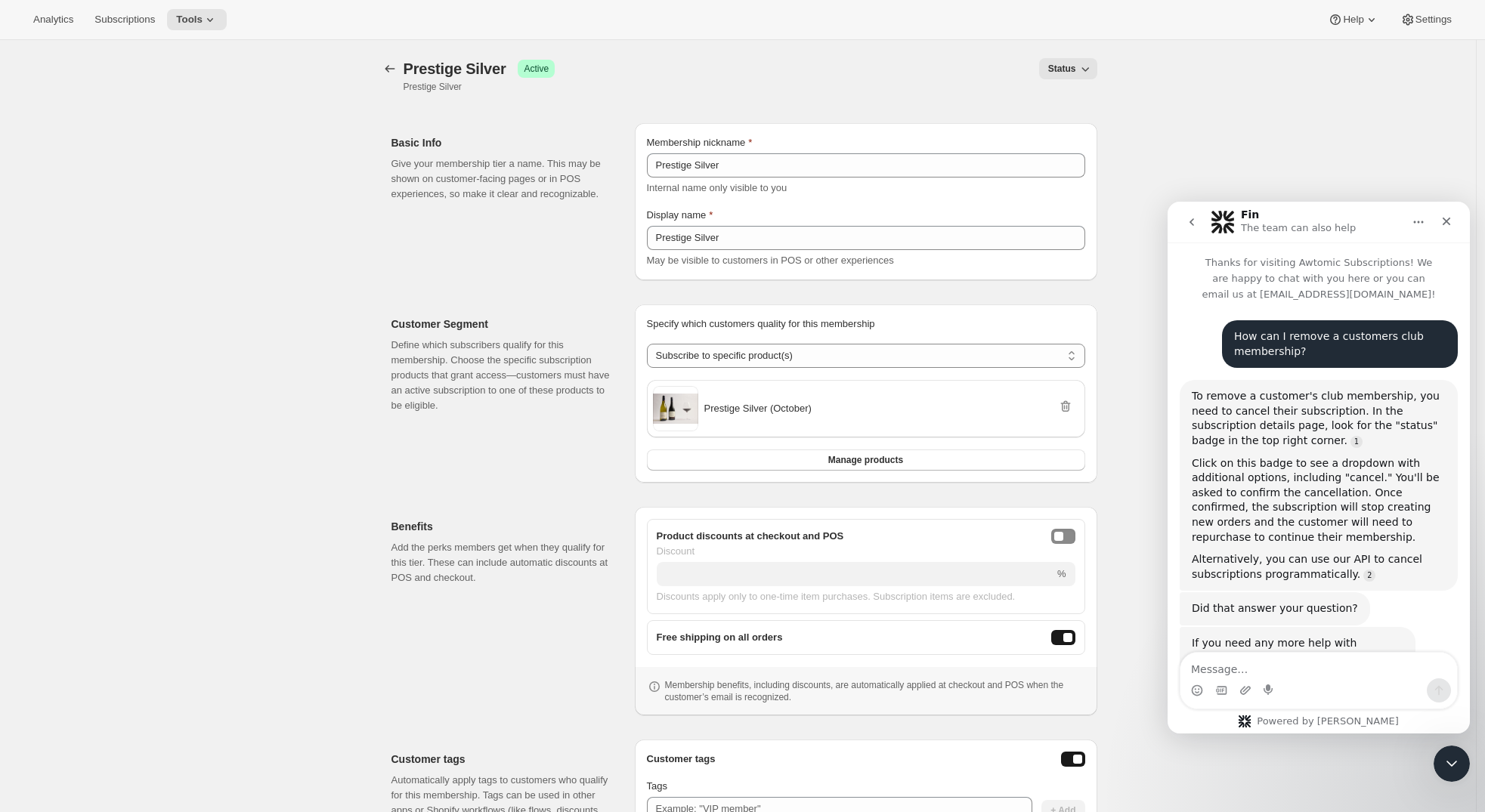
scroll to position [2, 0]
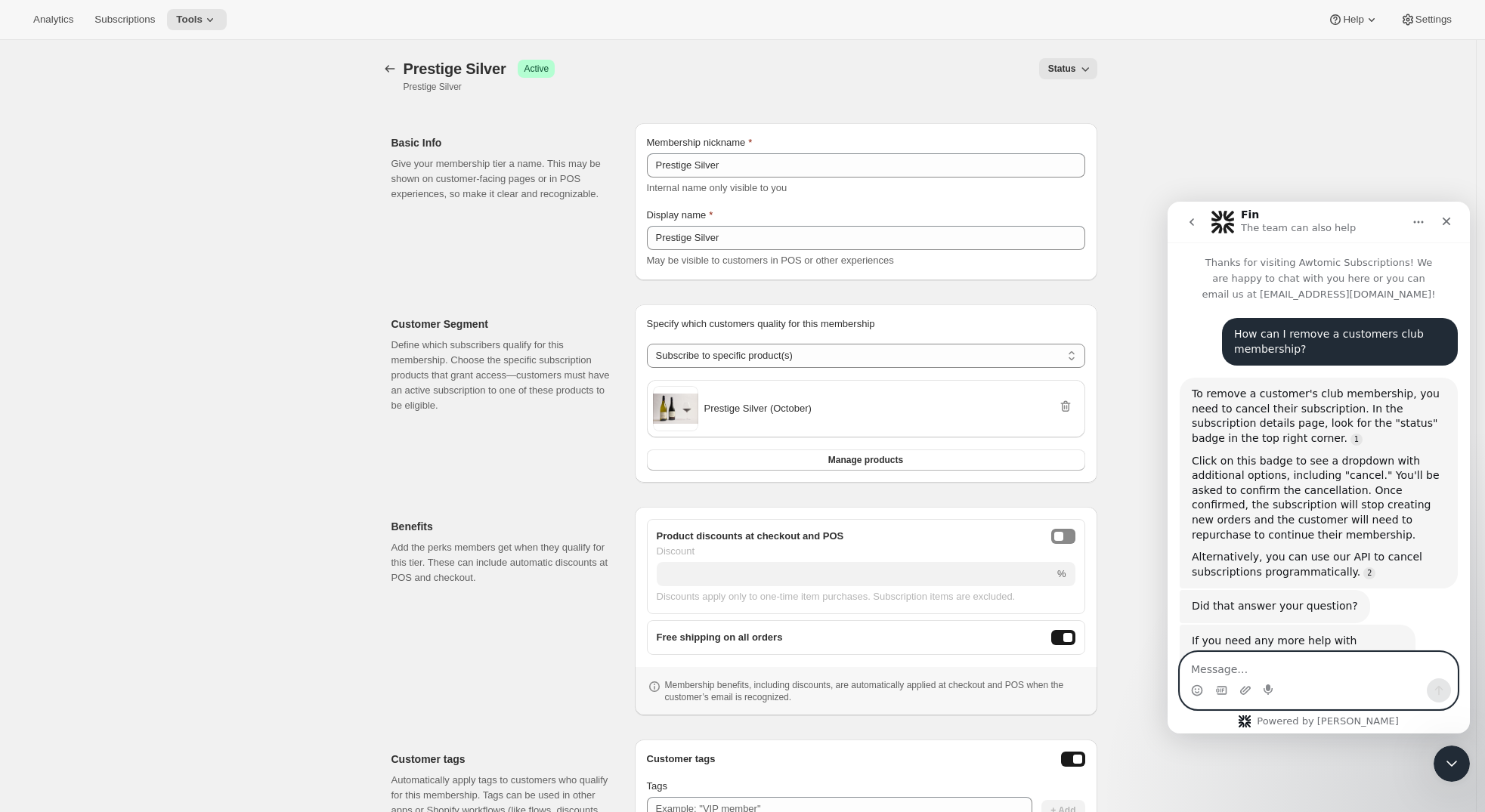
click at [1282, 675] on textarea "Message…" at bounding box center [1318, 665] width 276 height 26
type textarea "it isn't letting me only select the free shipping on all orders for POS"
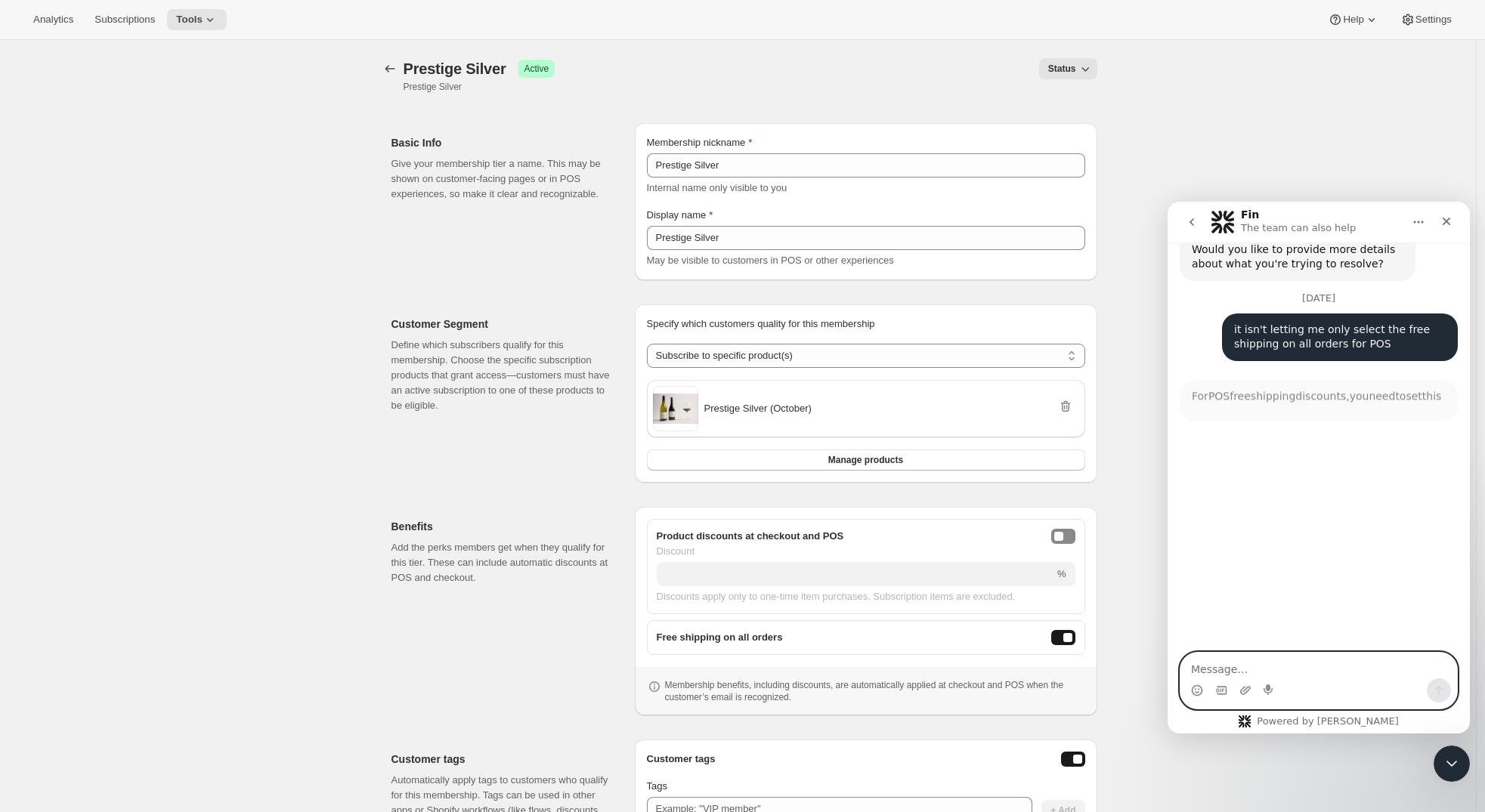
scroll to position [510, 0]
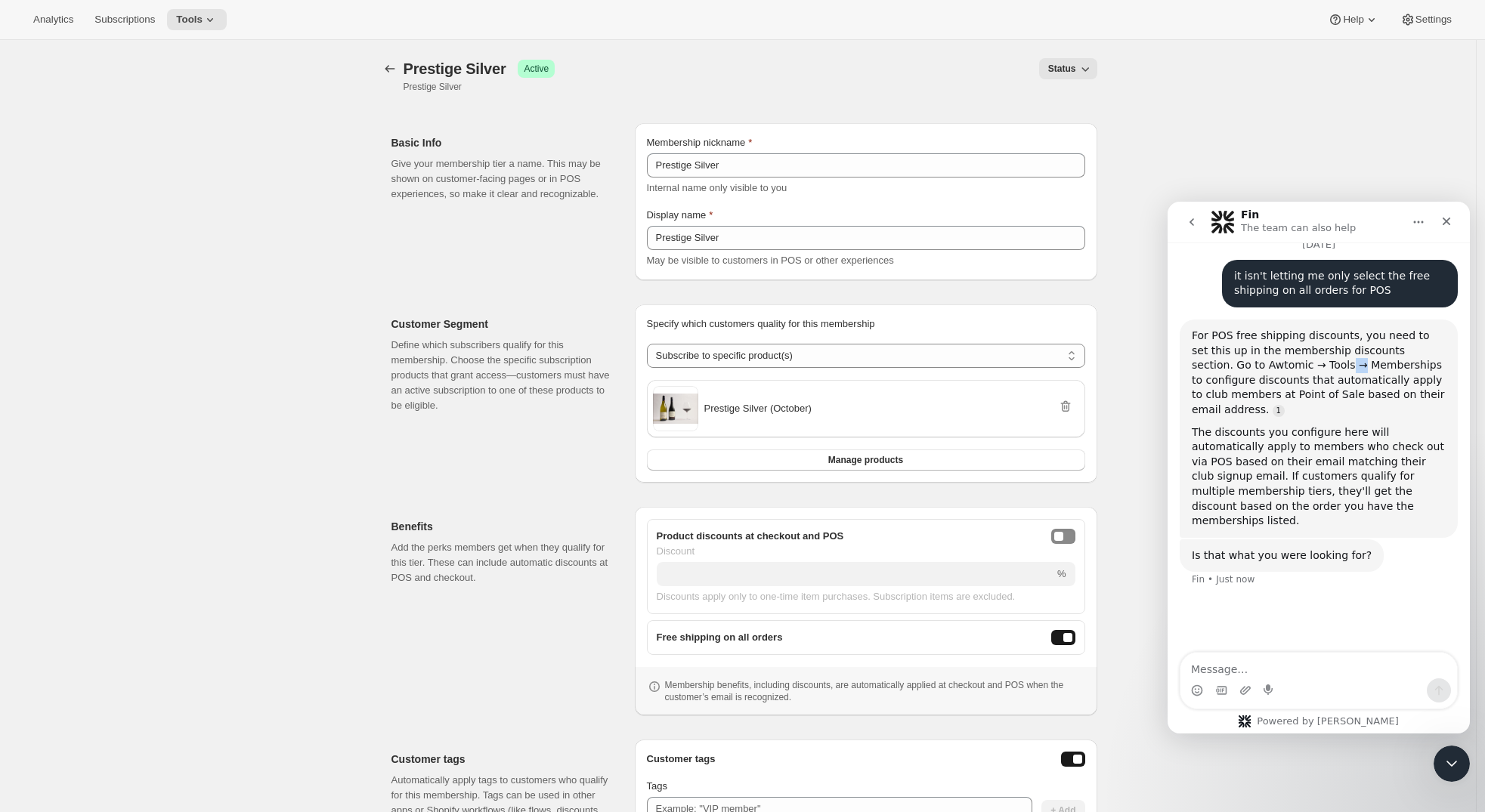
drag, startPoint x: 1299, startPoint y: 343, endPoint x: 1286, endPoint y: 332, distance: 17.0
click at [1286, 332] on div "For POS free shipping discounts, you need to set this up in the membership disc…" at bounding box center [1319, 372] width 254 height 89
drag, startPoint x: 1275, startPoint y: 322, endPoint x: 1417, endPoint y: 332, distance: 142.4
click at [1417, 332] on div "For POS free shipping discounts, you need to set this up in the membership disc…" at bounding box center [1319, 372] width 254 height 89
click at [203, 21] on icon at bounding box center [210, 19] width 15 height 15
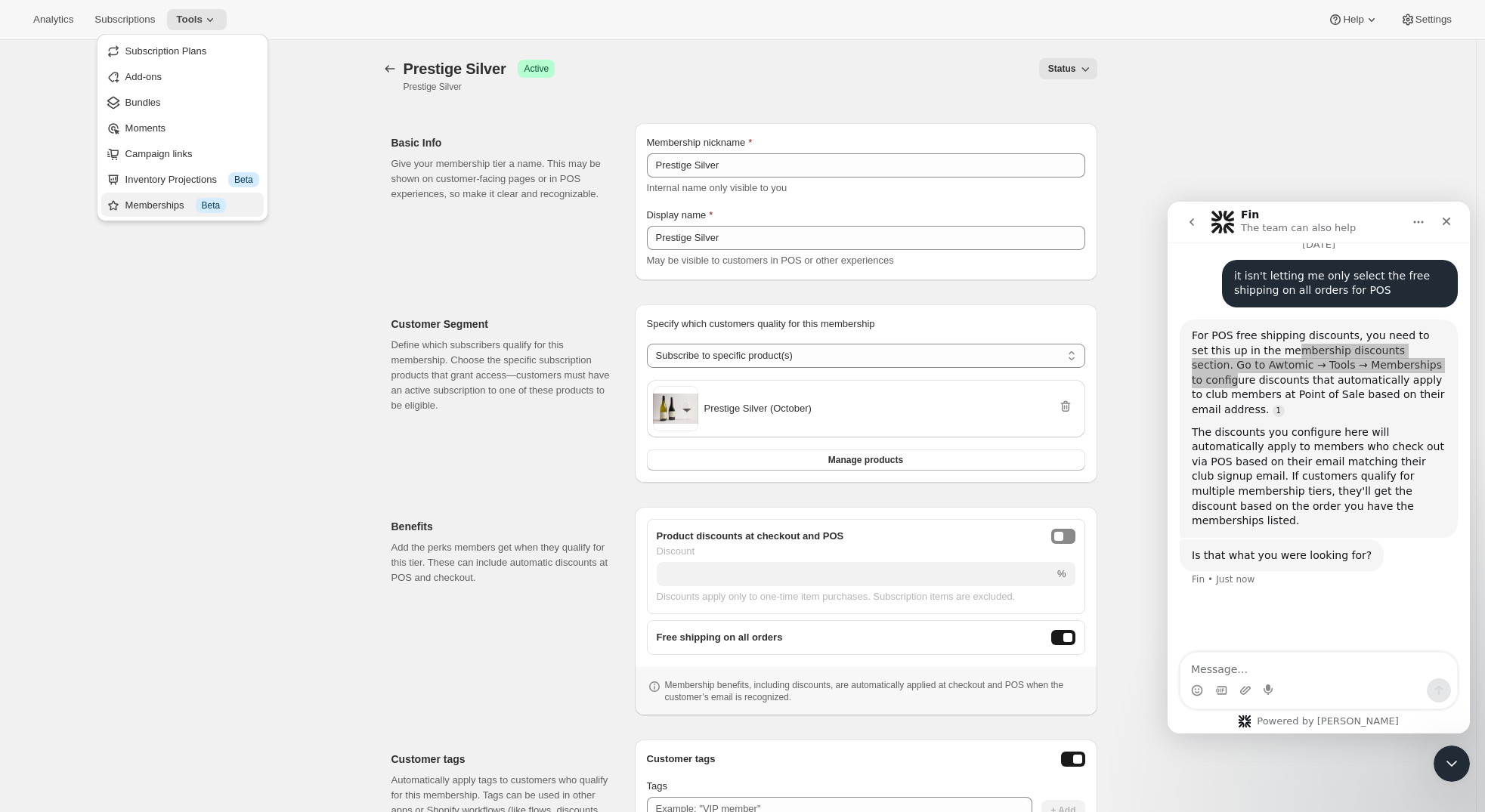
click at [146, 204] on div "Memberships Info Beta" at bounding box center [192, 205] width 133 height 15
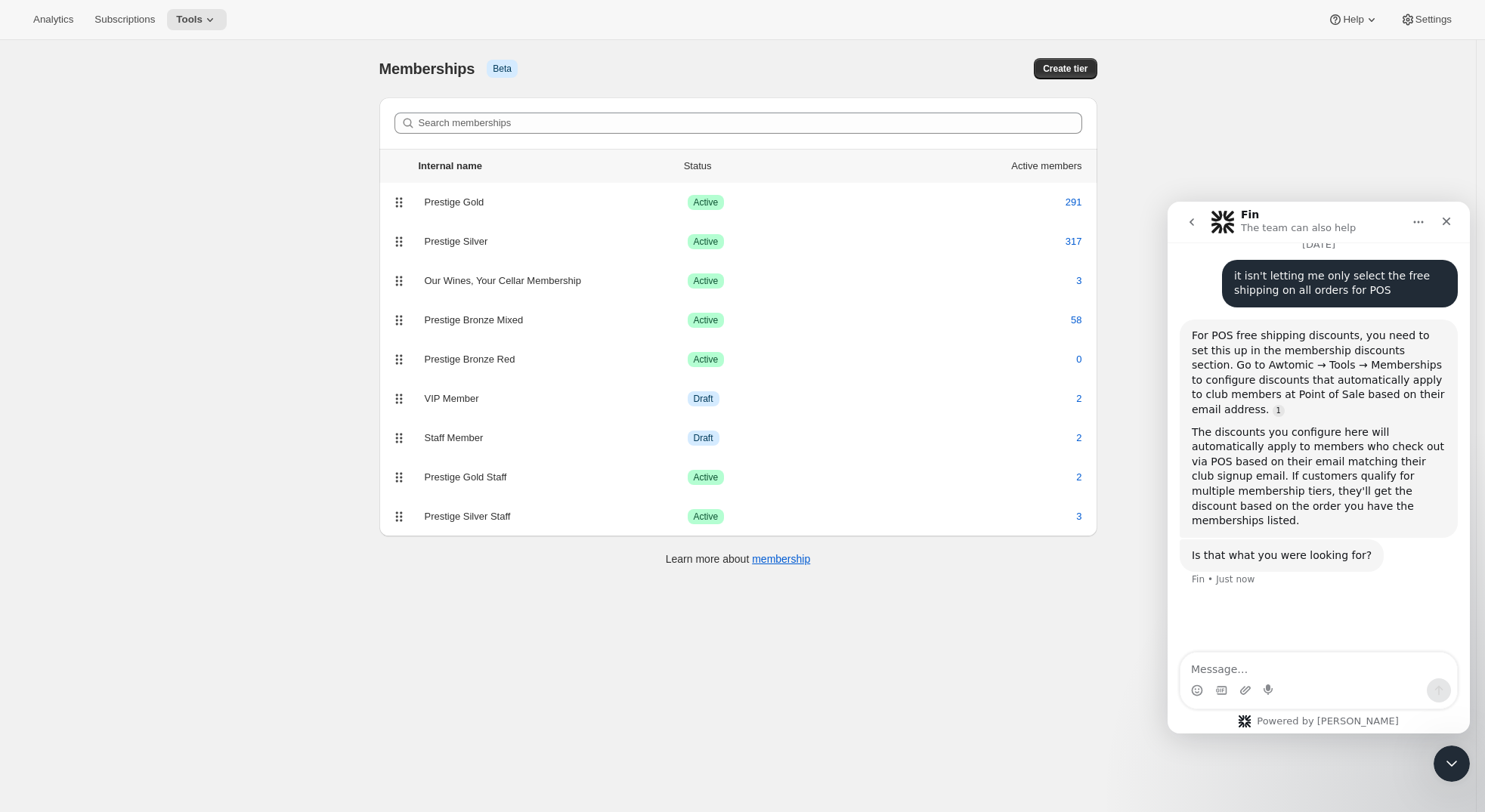
drag, startPoint x: 1303, startPoint y: 501, endPoint x: 1305, endPoint y: 492, distance: 9.2
click at [1303, 539] on div "Is that what you were looking for? Fin • Just now" at bounding box center [1281, 556] width 204 height 33
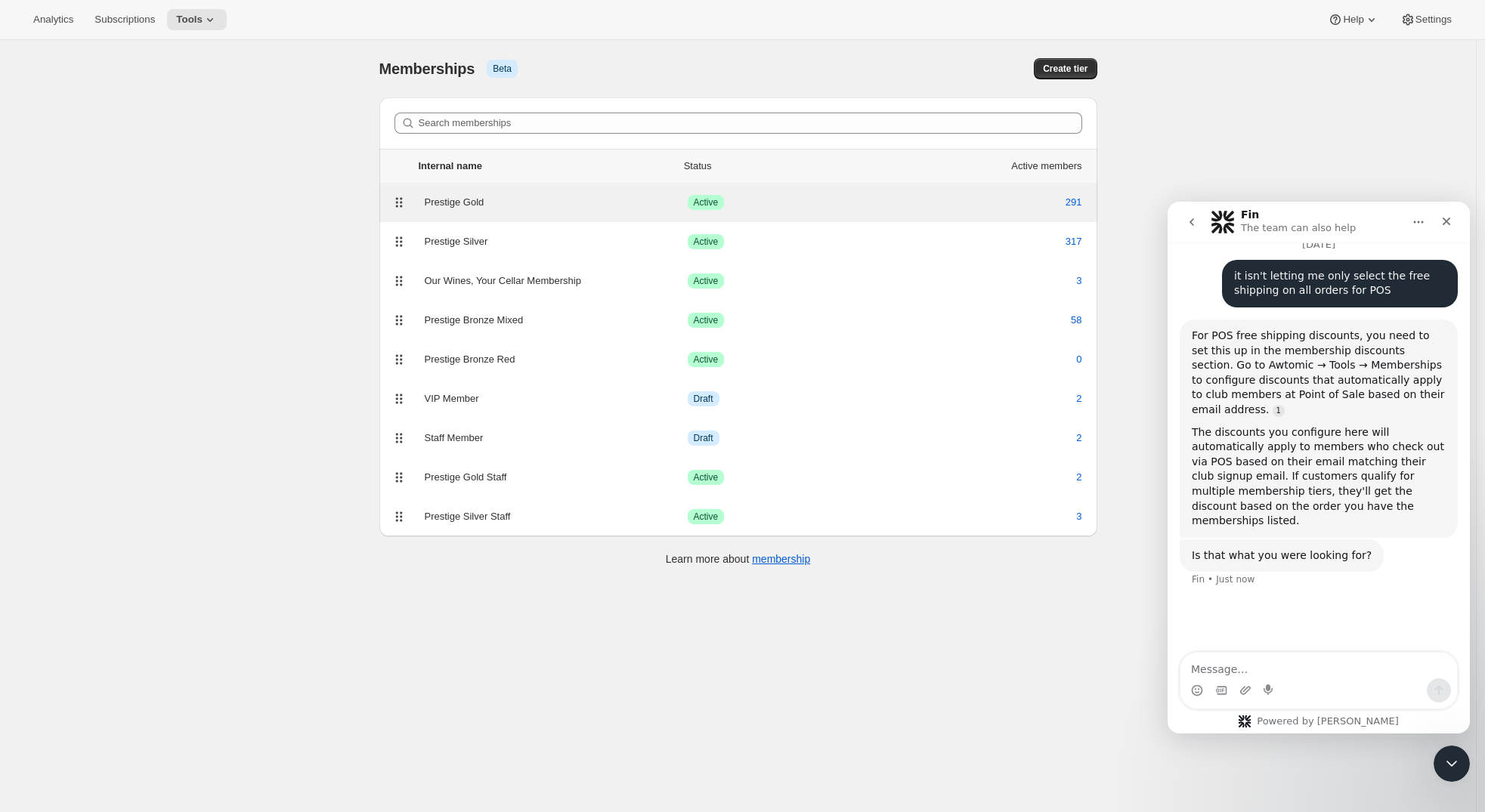
click at [502, 208] on div "Prestige Gold" at bounding box center [556, 202] width 263 height 15
select select "products"
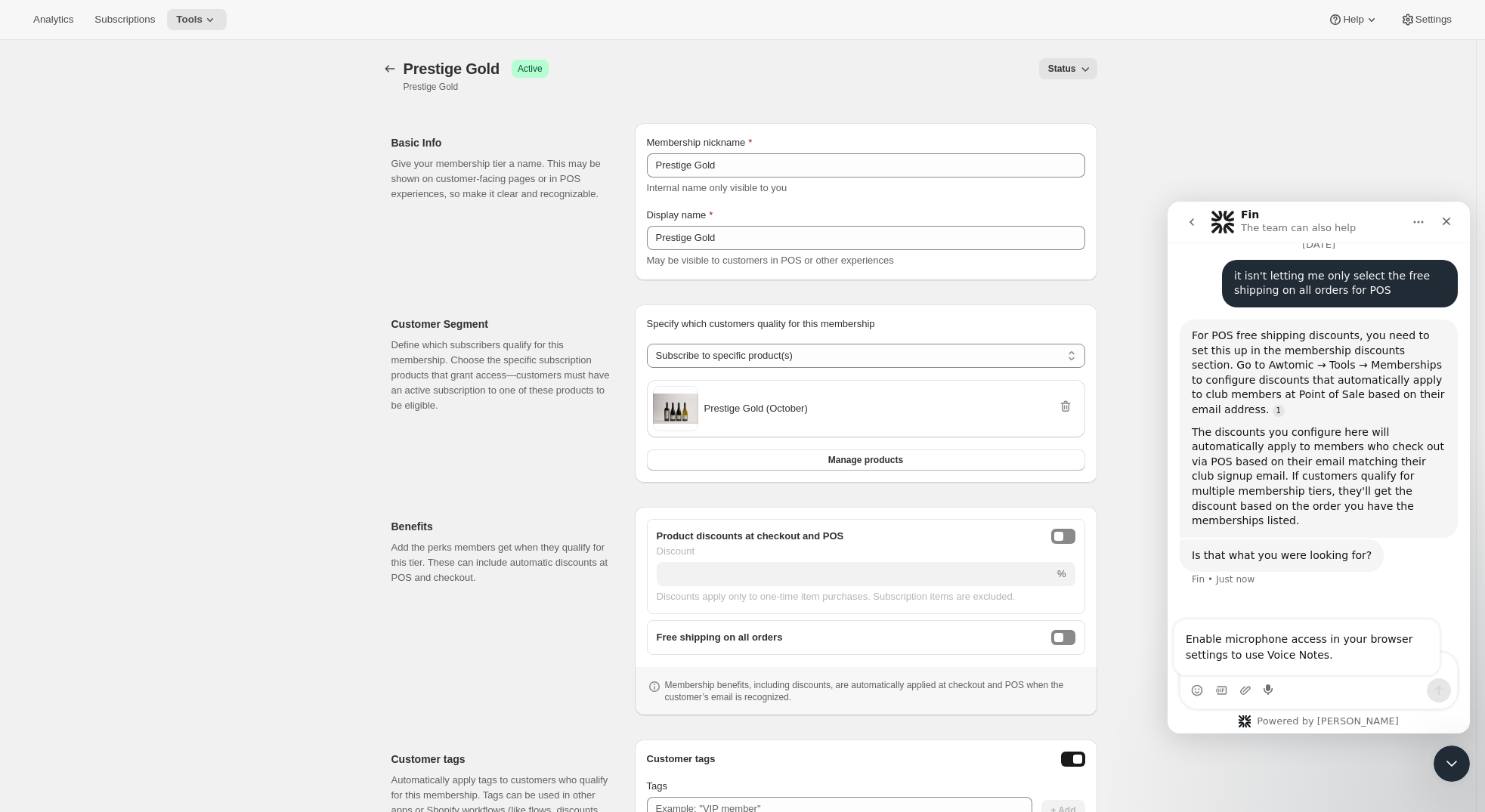
click at [1237, 543] on div "Is that what you were looking for? Fin • Just now" at bounding box center [1318, 572] width 278 height 66
click at [1206, 642] on div "September 8 How can I remove a customers club membership? Brad • 2d ago To remo…" at bounding box center [1318, 221] width 302 height 862
click at [1213, 671] on textarea "Message…" at bounding box center [1318, 665] width 276 height 26
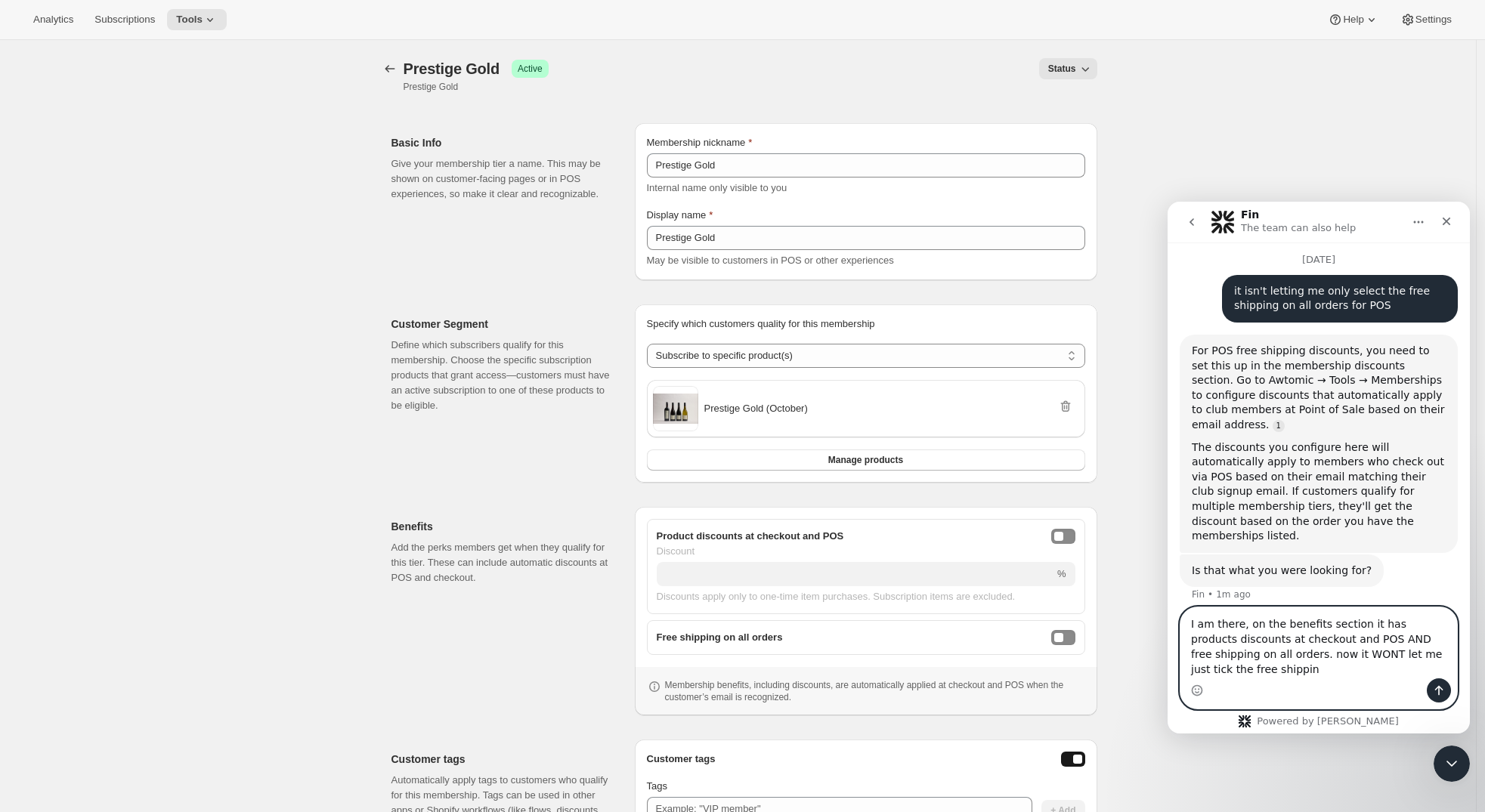
type textarea "I am there, on the benefits section it has products discounts at checkout and P…"
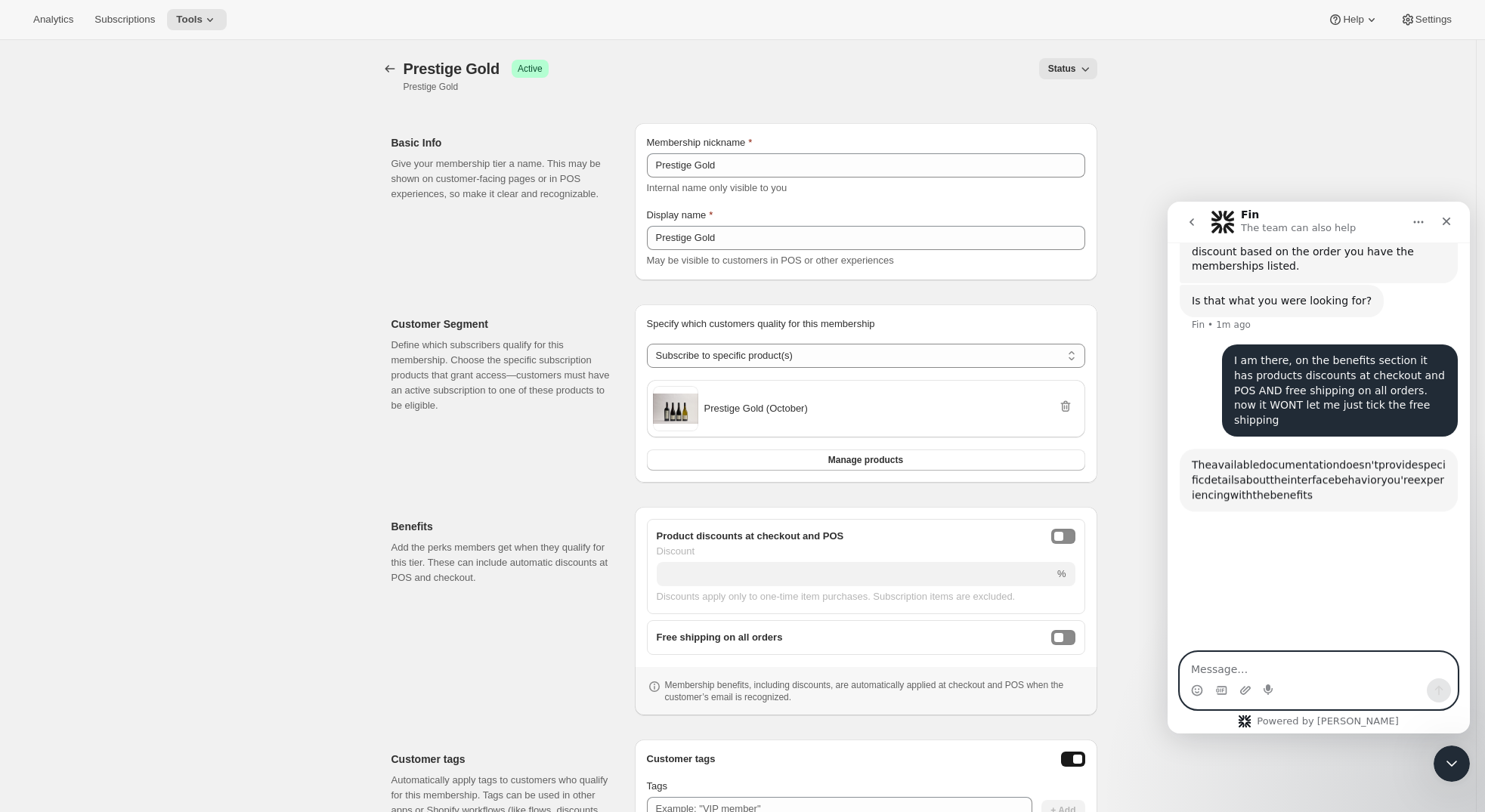
scroll to position [813, 0]
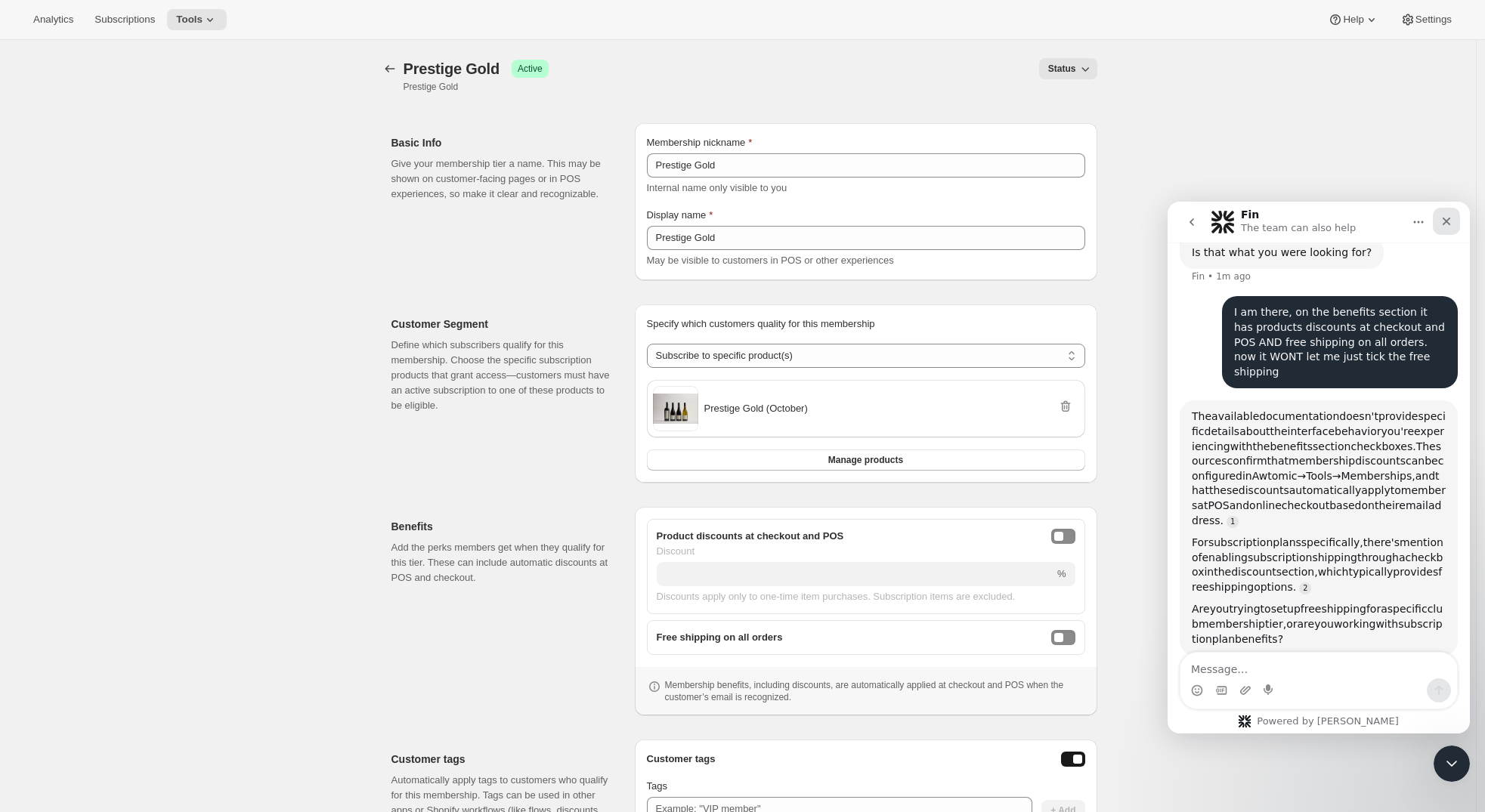
click at [1444, 217] on icon "Close" at bounding box center [1446, 221] width 12 height 12
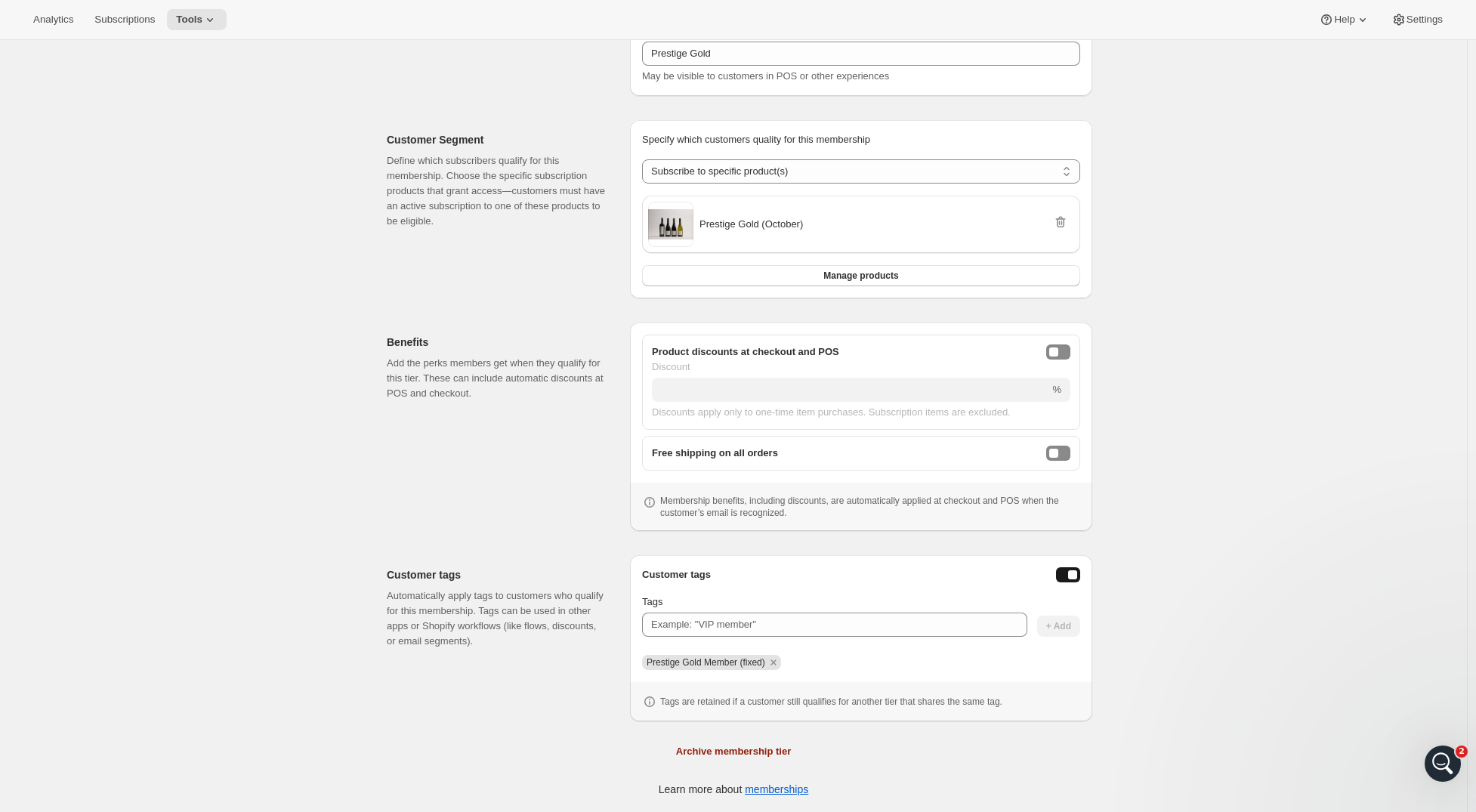
scroll to position [2, 0]
click at [1069, 456] on button "freeShippingEnabled" at bounding box center [1058, 453] width 24 height 15
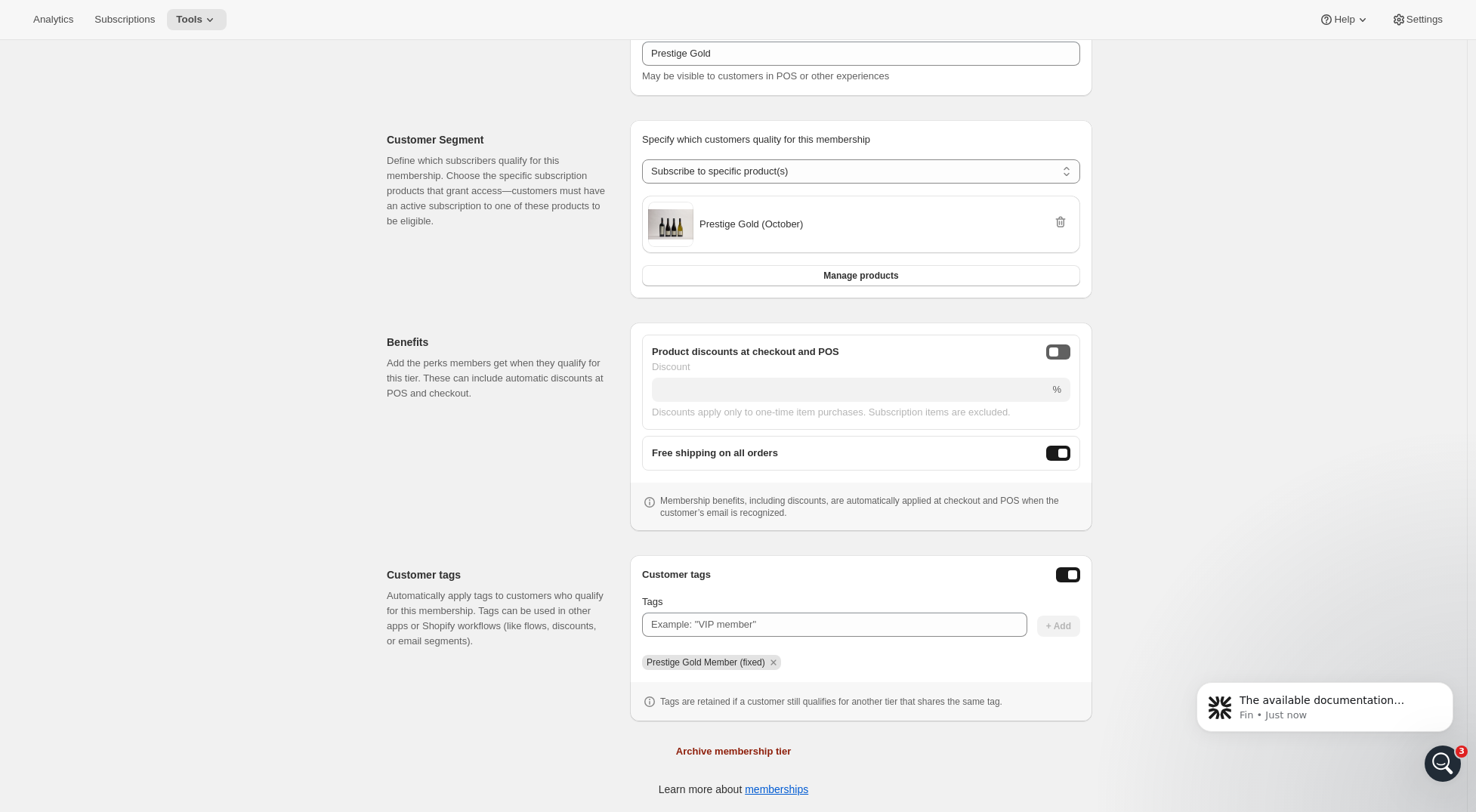
scroll to position [0, 0]
drag, startPoint x: 1072, startPoint y: 347, endPoint x: 1056, endPoint y: 369, distance: 27.2
click at [1070, 347] on button "onlineDiscountEnabled" at bounding box center [1058, 351] width 24 height 15
click at [965, 387] on input "Discount" at bounding box center [839, 390] width 375 height 24
type input "0"
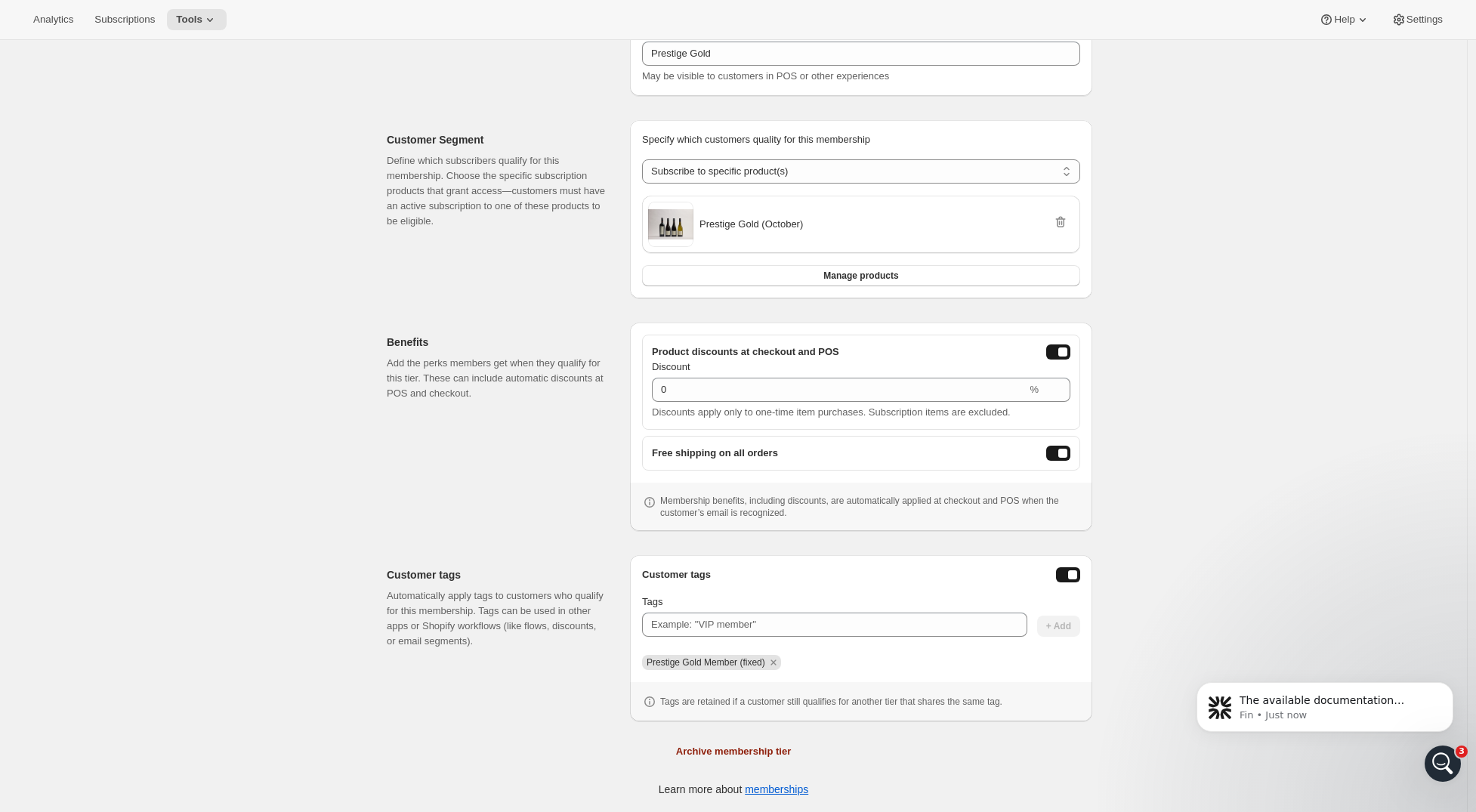
scroll to position [185, 0]
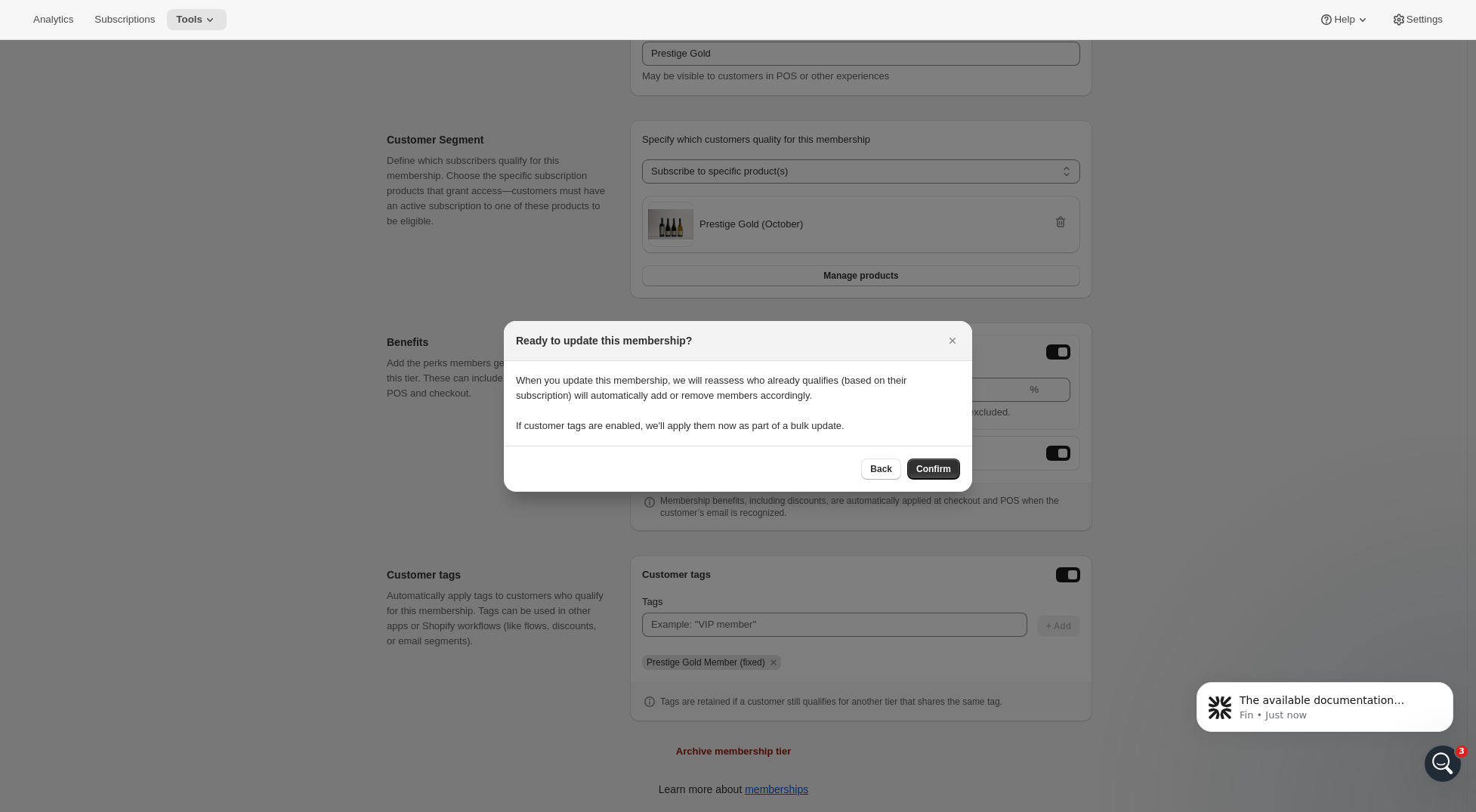
click at [928, 470] on span "Confirm" at bounding box center [934, 469] width 35 height 12
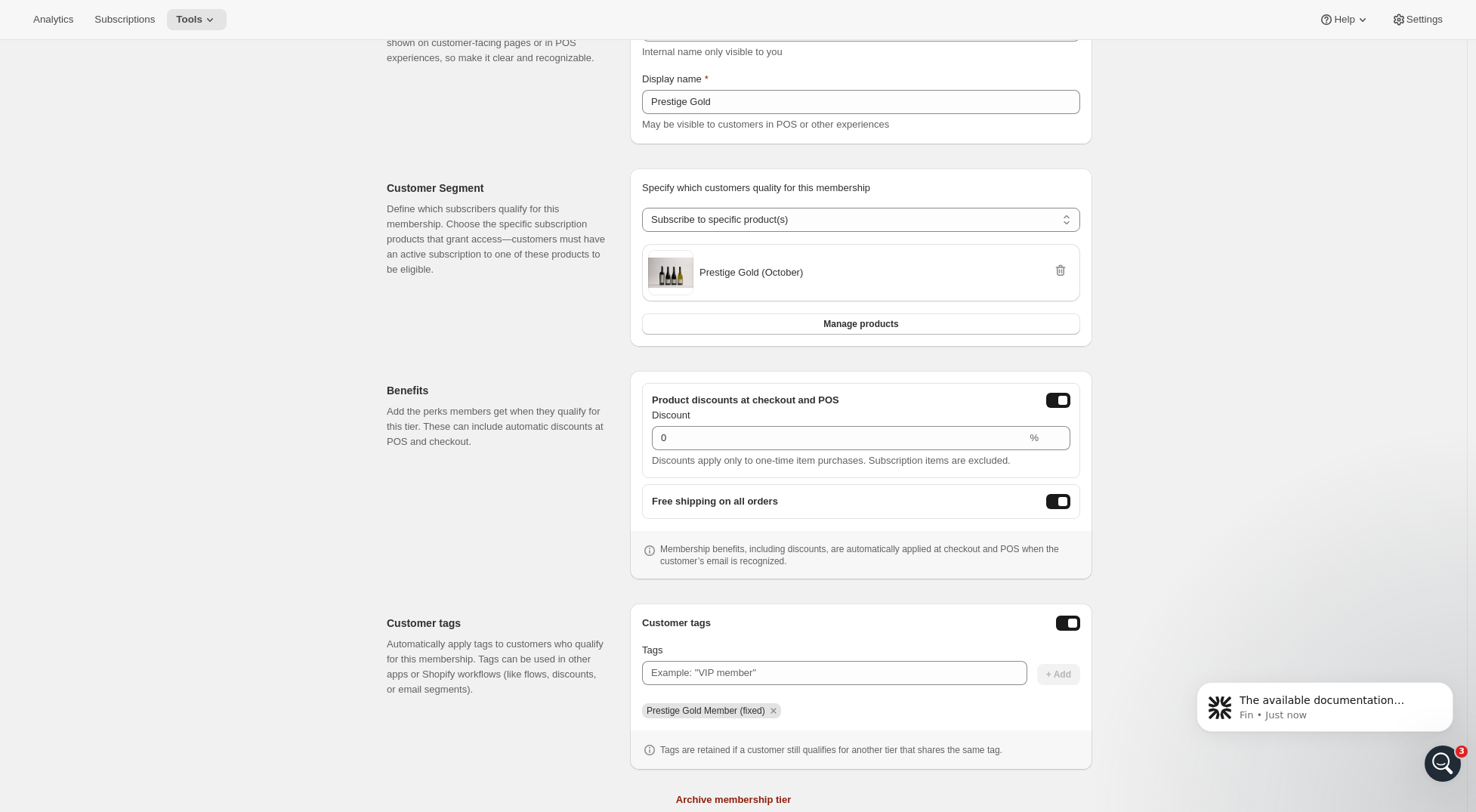
scroll to position [0, 0]
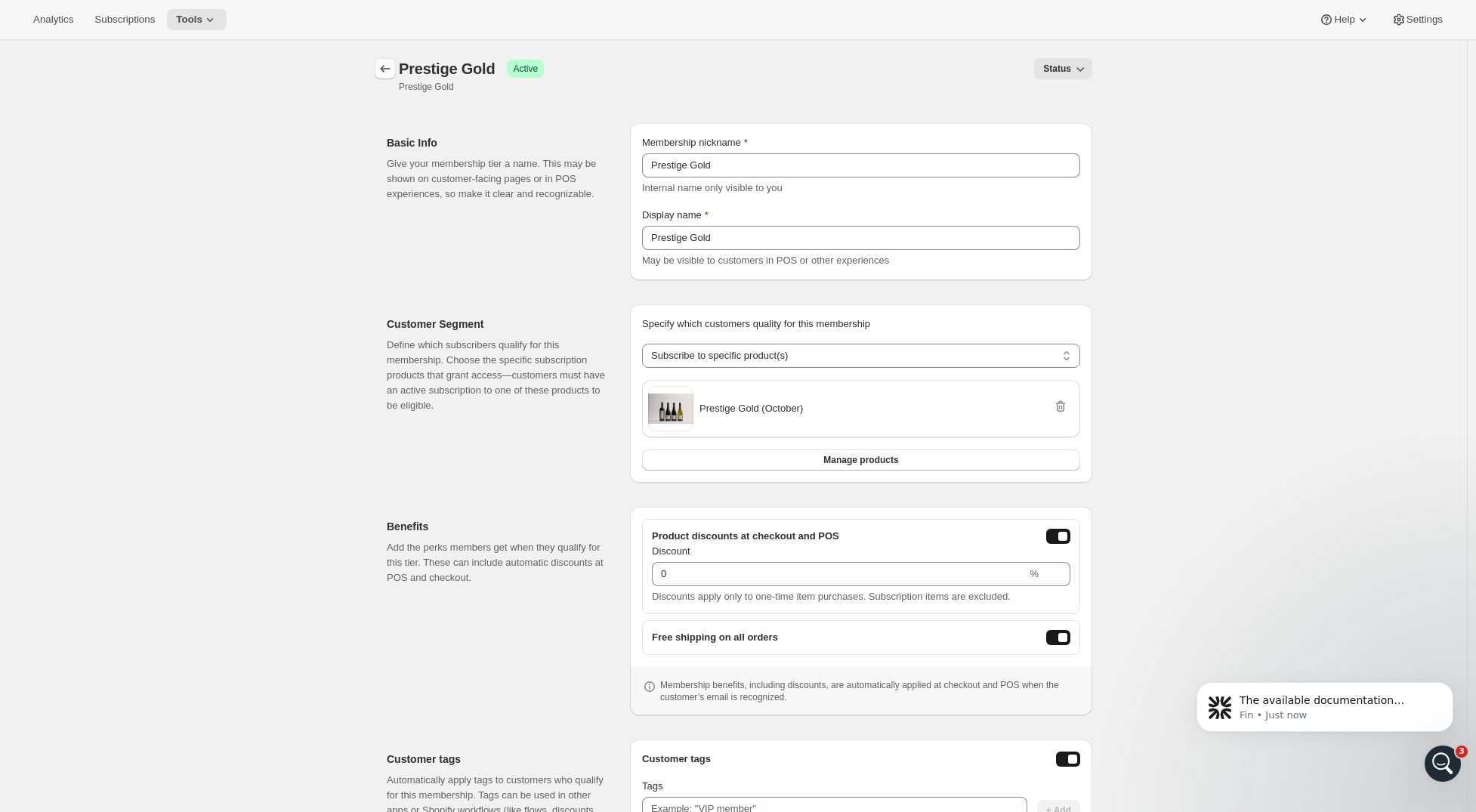
click at [388, 62] on button "Memberships" at bounding box center [385, 69] width 21 height 21
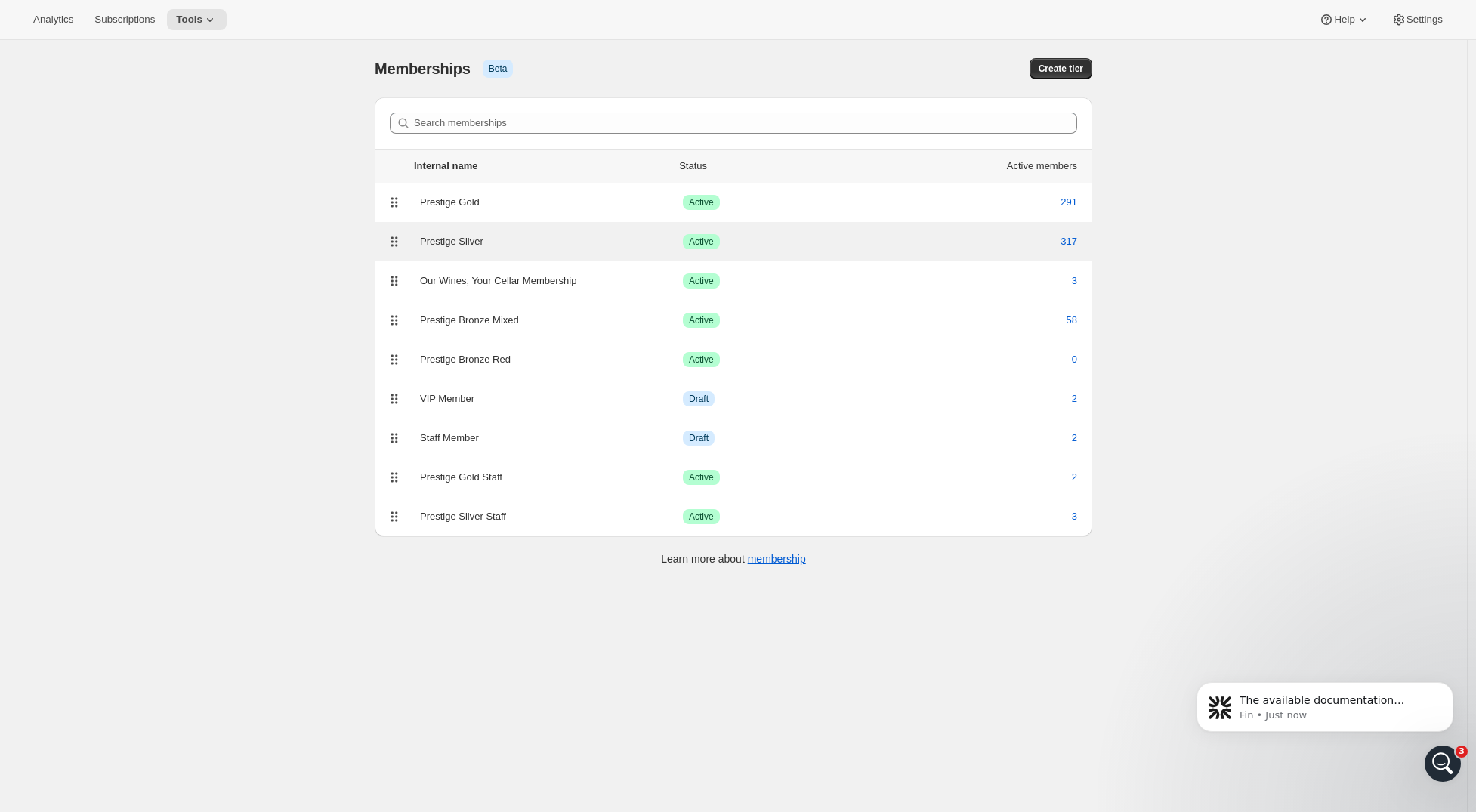
click at [535, 236] on div "Prestige Silver" at bounding box center [551, 241] width 263 height 15
select select "products"
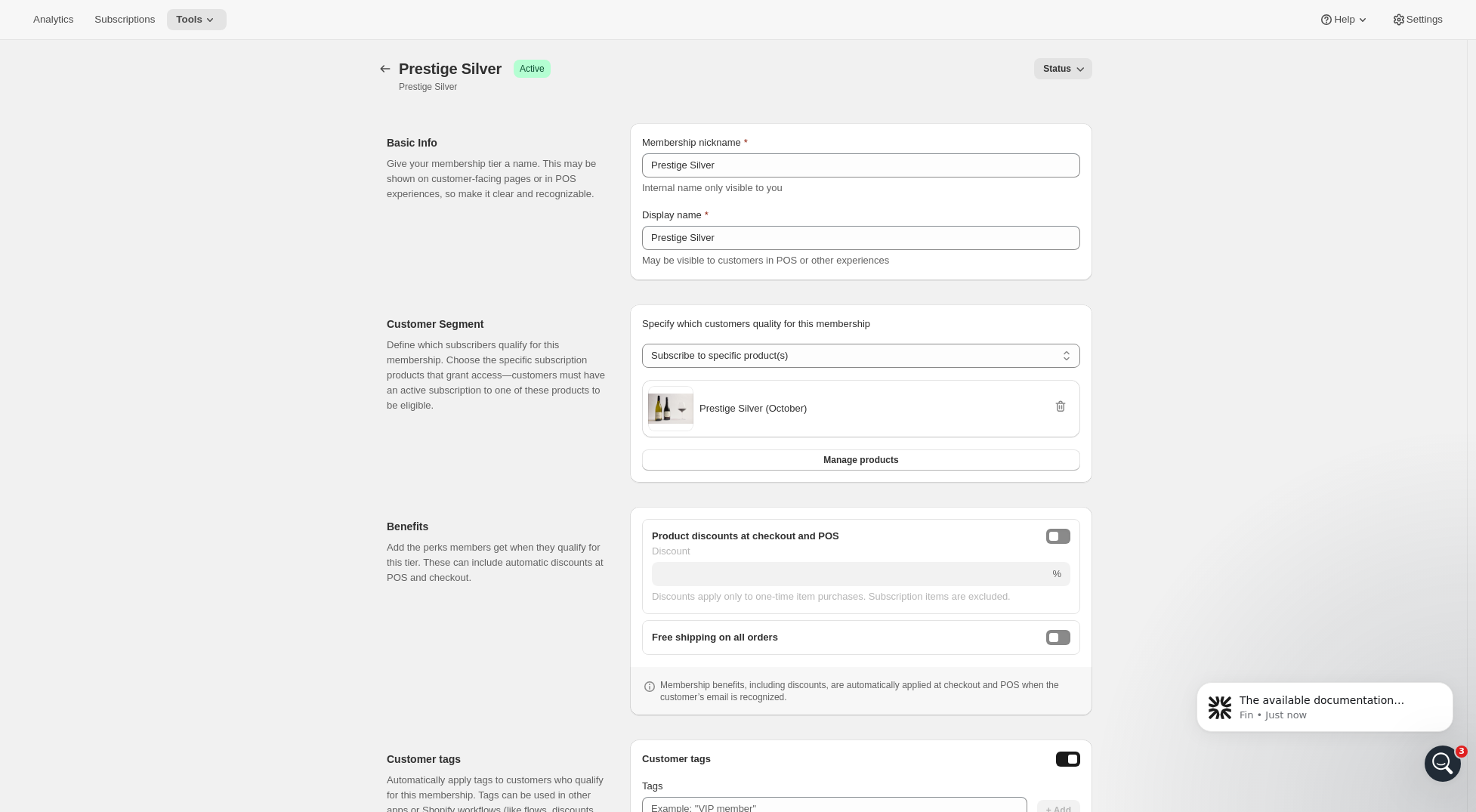
scroll to position [185, 0]
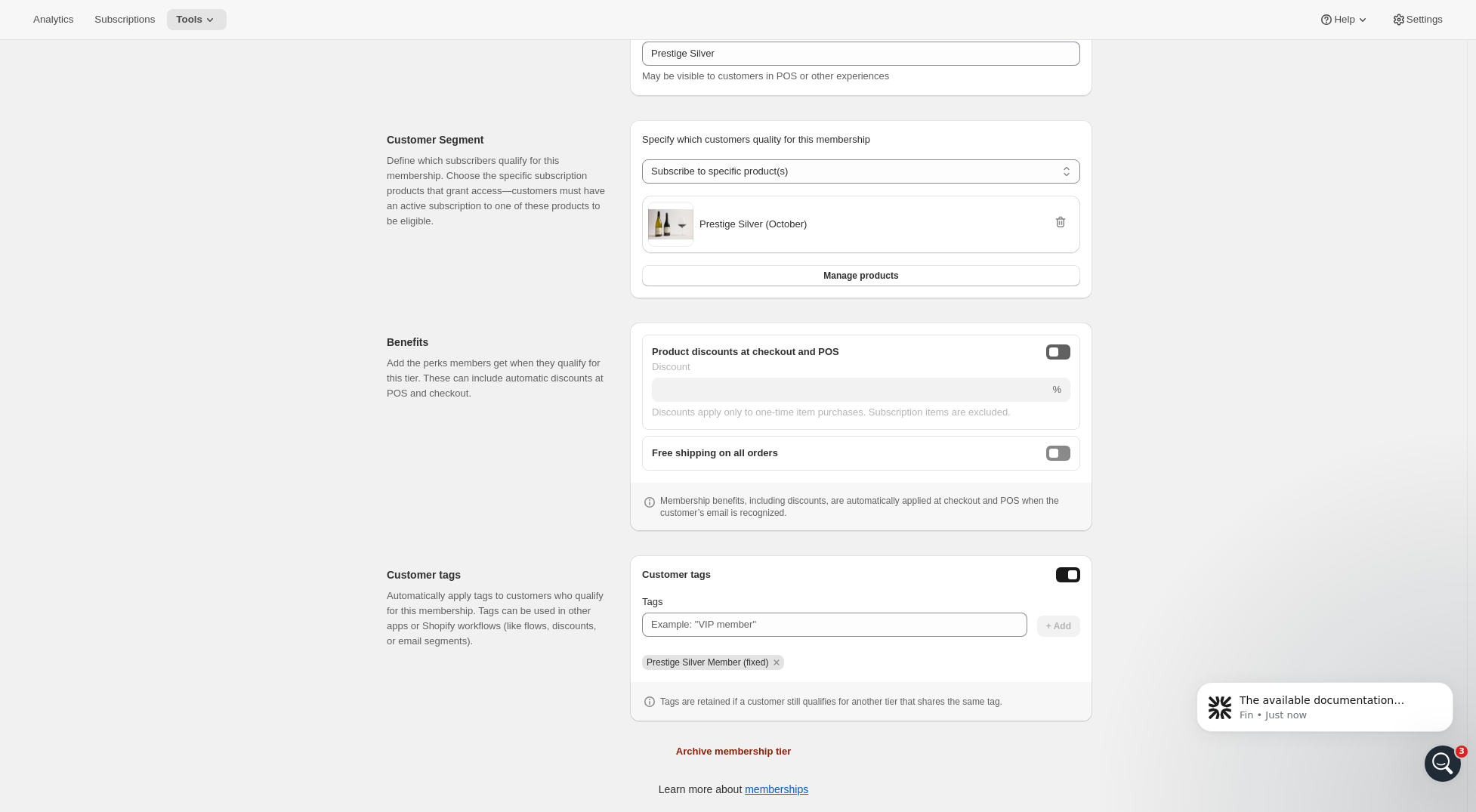
click at [1066, 351] on button "onlineDiscountEnabled" at bounding box center [1058, 351] width 24 height 15
drag, startPoint x: 1069, startPoint y: 449, endPoint x: 1039, endPoint y: 421, distance: 41.0
click at [1069, 448] on button "freeShippingEnabled" at bounding box center [1058, 453] width 24 height 15
click at [1006, 395] on input "Discount" at bounding box center [839, 390] width 375 height 24
type input "0"
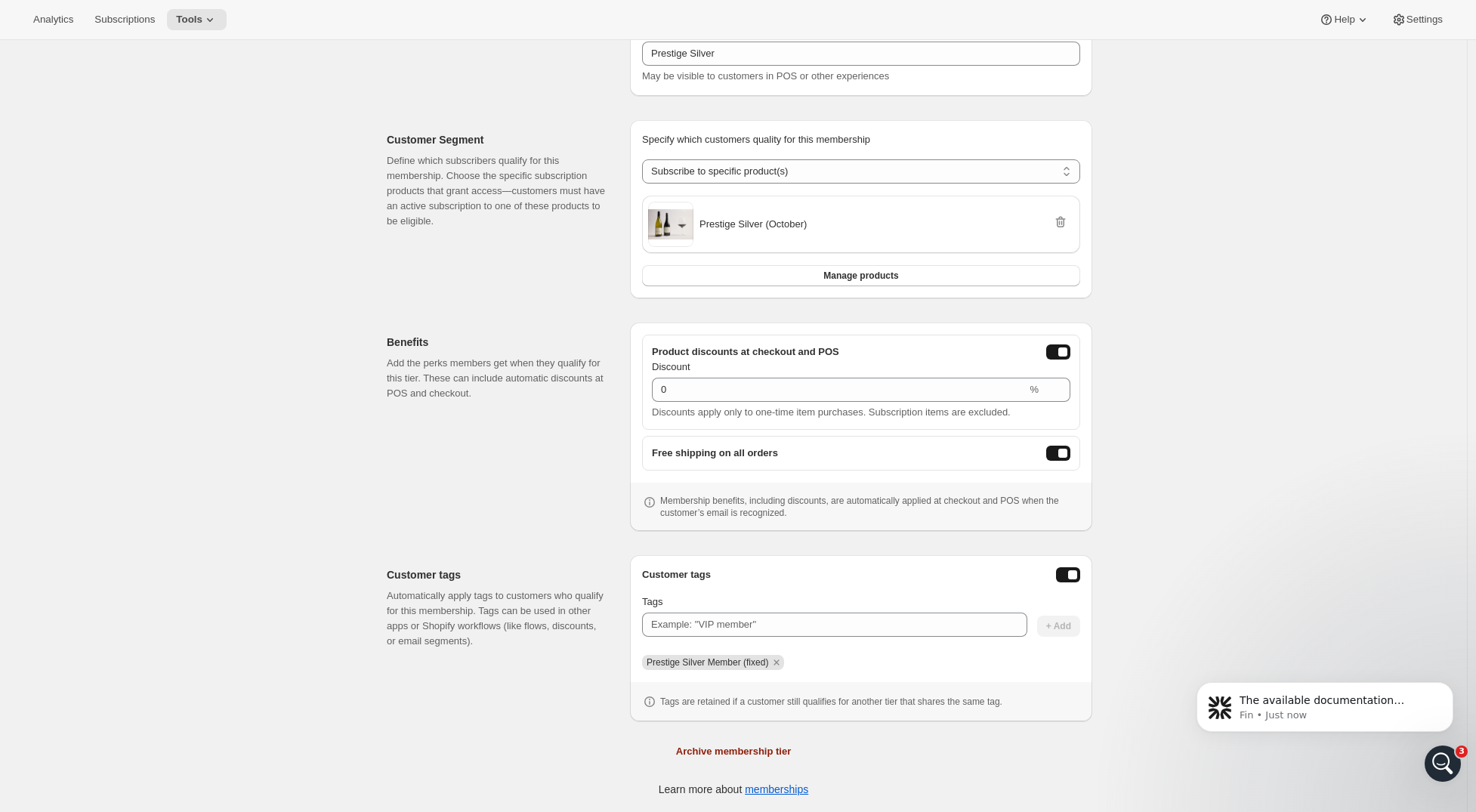
scroll to position [0, 0]
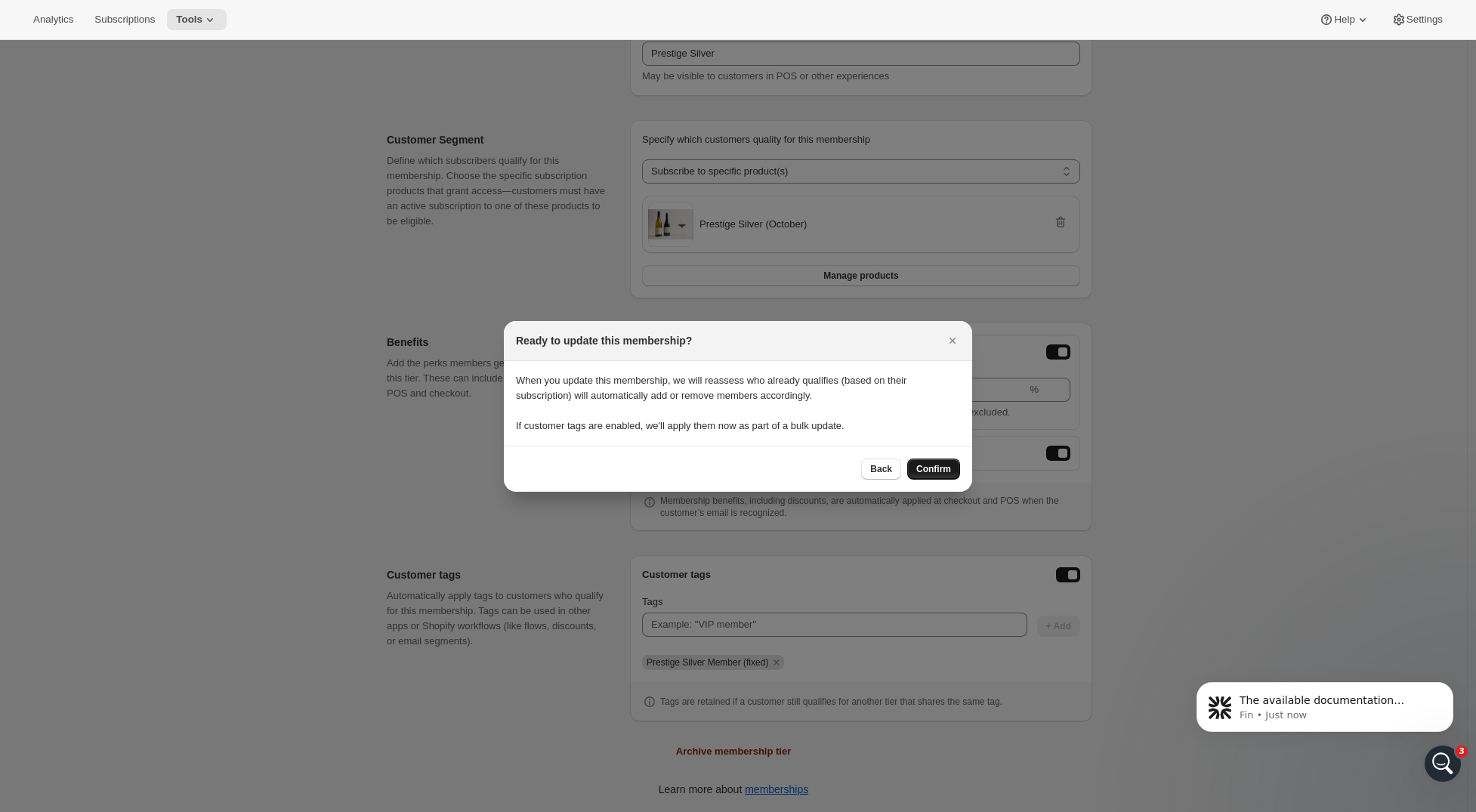
click at [947, 469] on span "Confirm" at bounding box center [934, 469] width 35 height 12
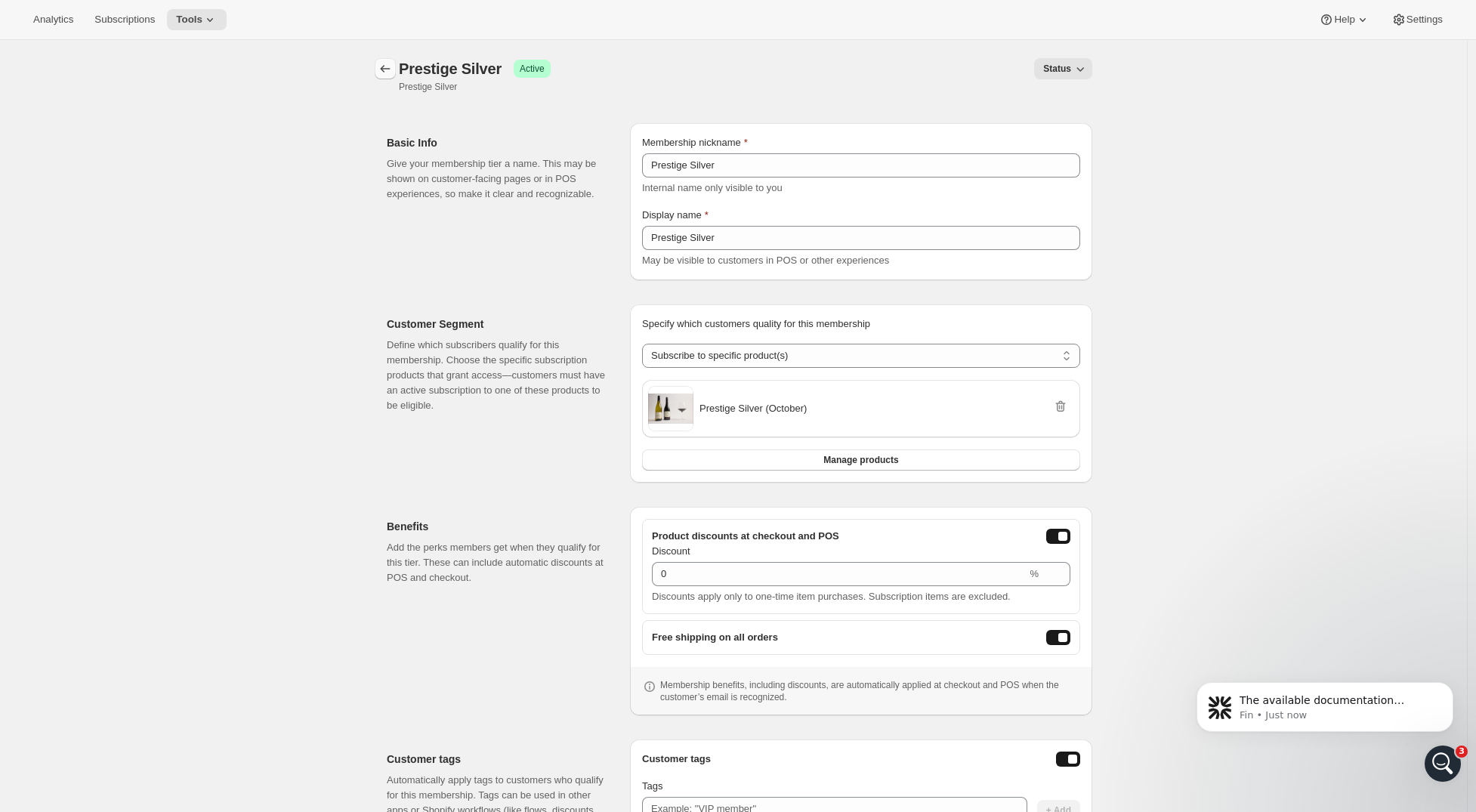
click at [393, 70] on icon "Memberships" at bounding box center [385, 69] width 15 height 15
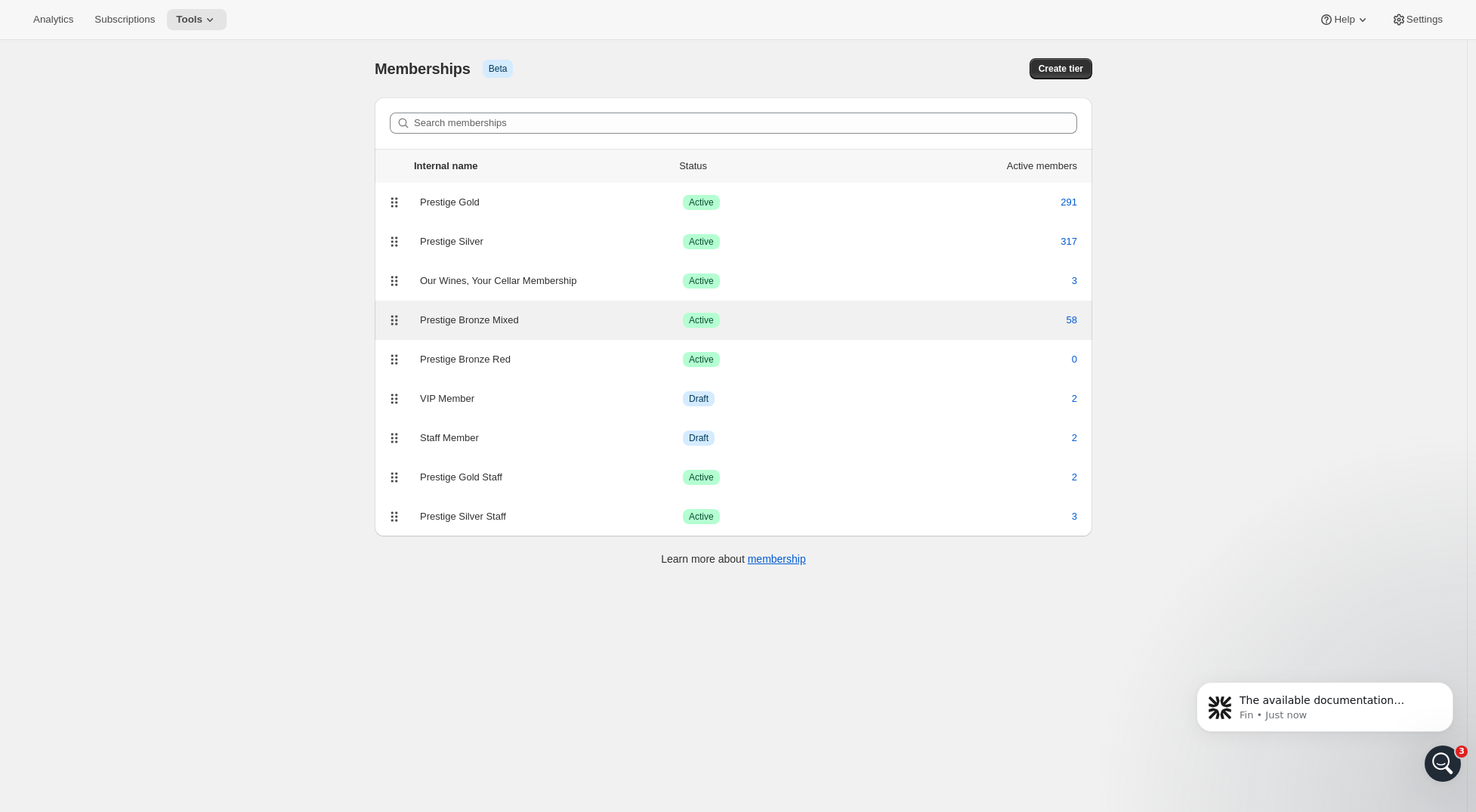
click at [568, 325] on div "Prestige Bronze Mixed" at bounding box center [551, 320] width 263 height 15
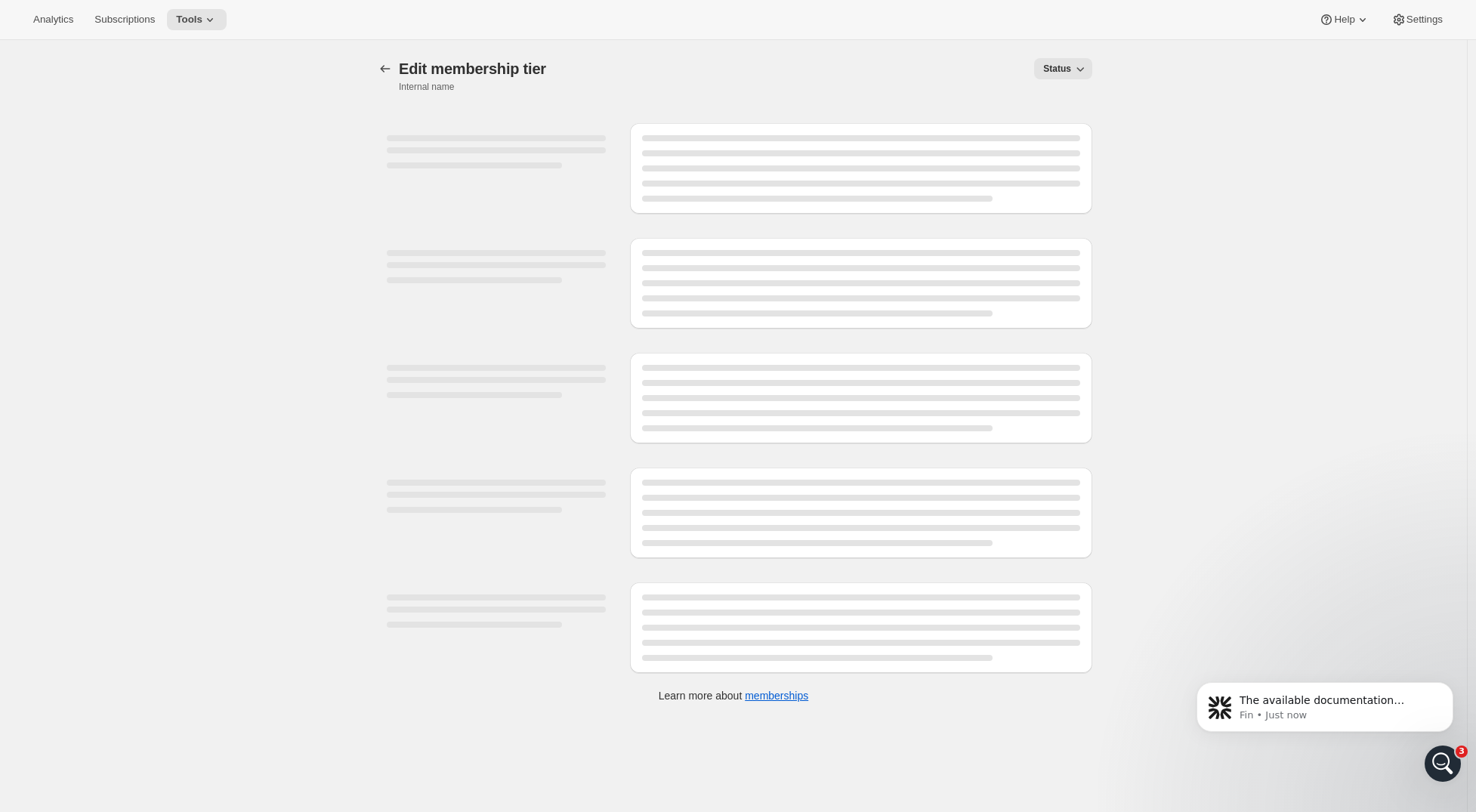
select select "products"
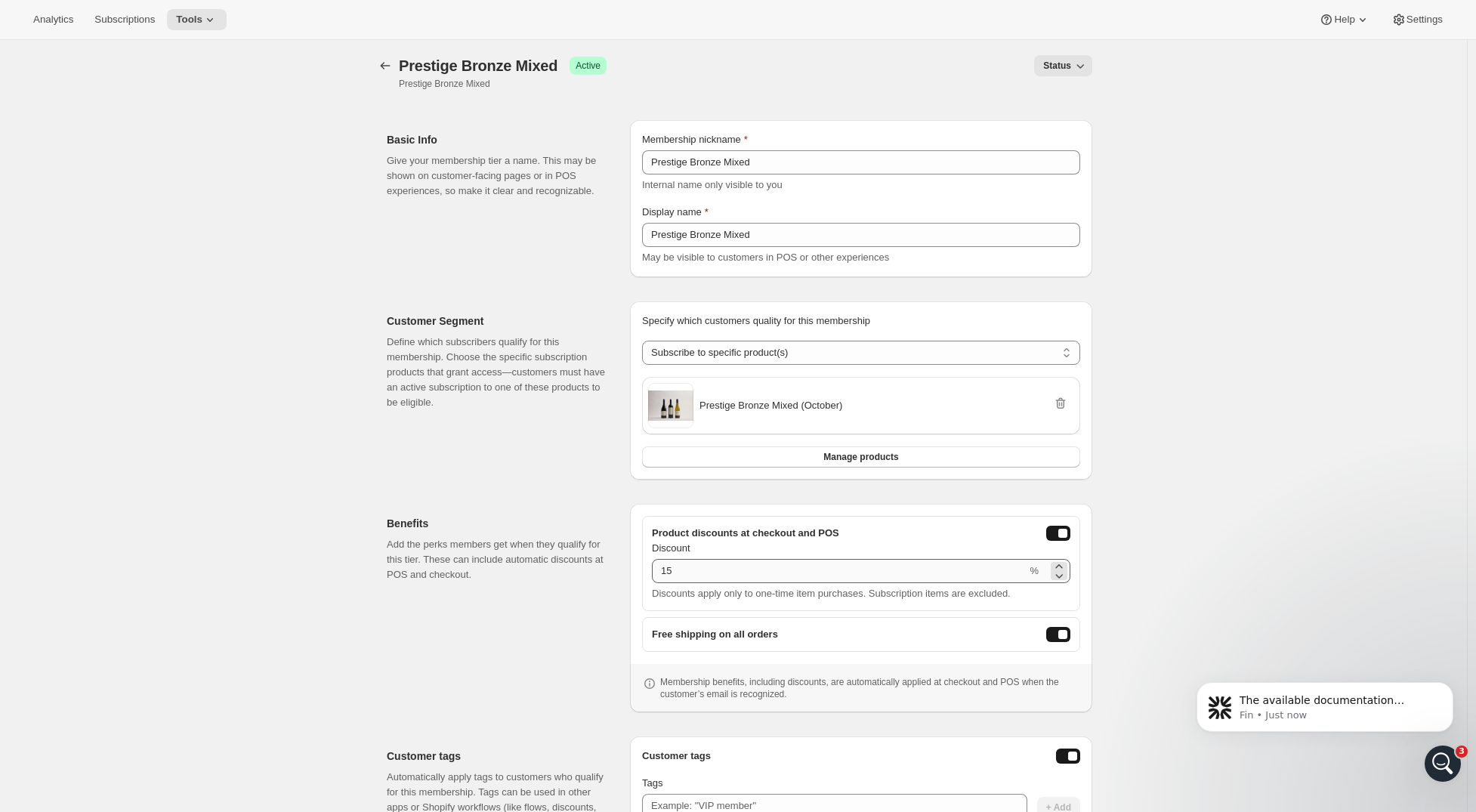
scroll to position [185, 0]
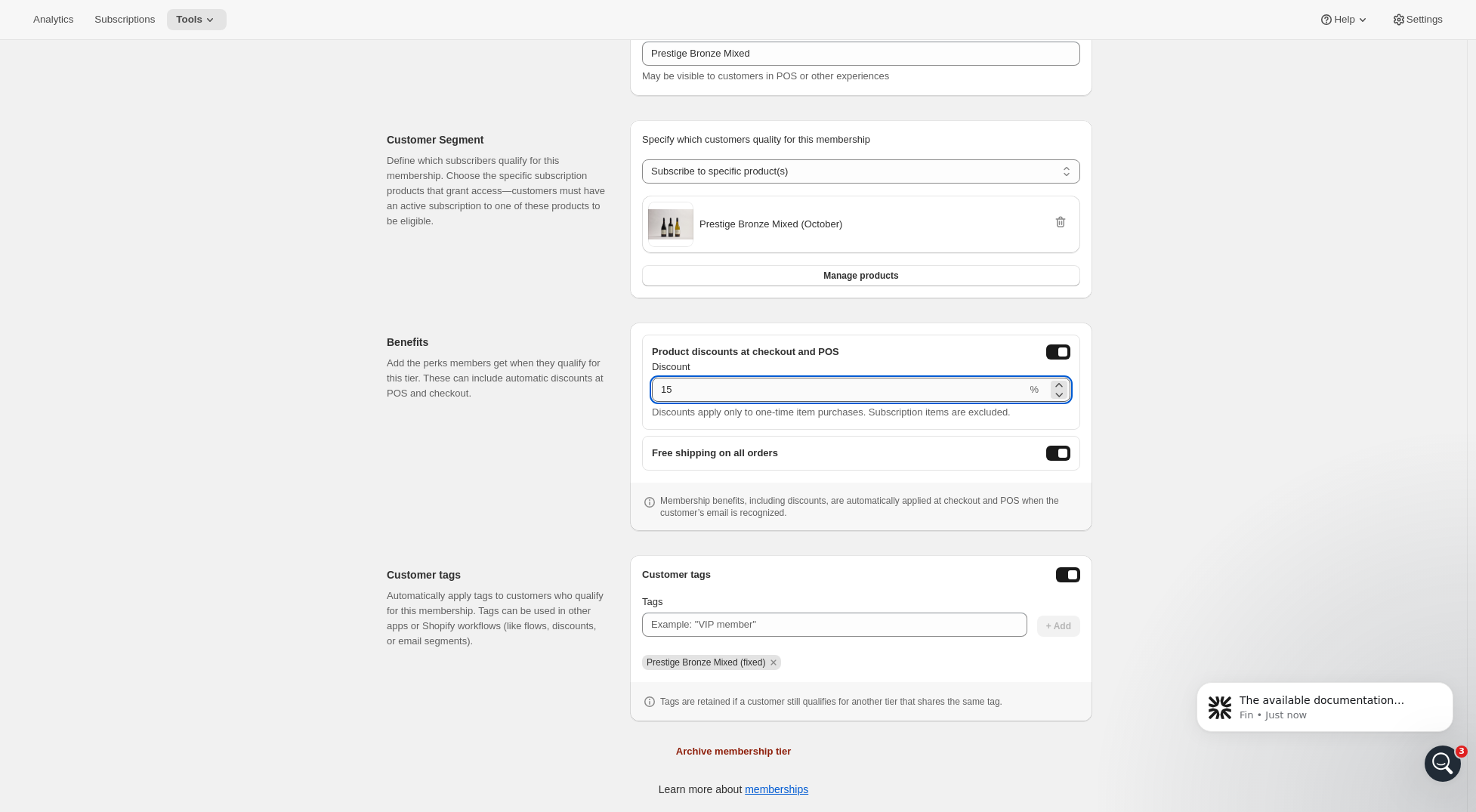
click at [676, 383] on input "15" at bounding box center [839, 390] width 375 height 24
click at [1364, 412] on div "[object Object]. This page is ready Prestige Bronze Mixed Success Active Presti…" at bounding box center [733, 334] width 1467 height 956
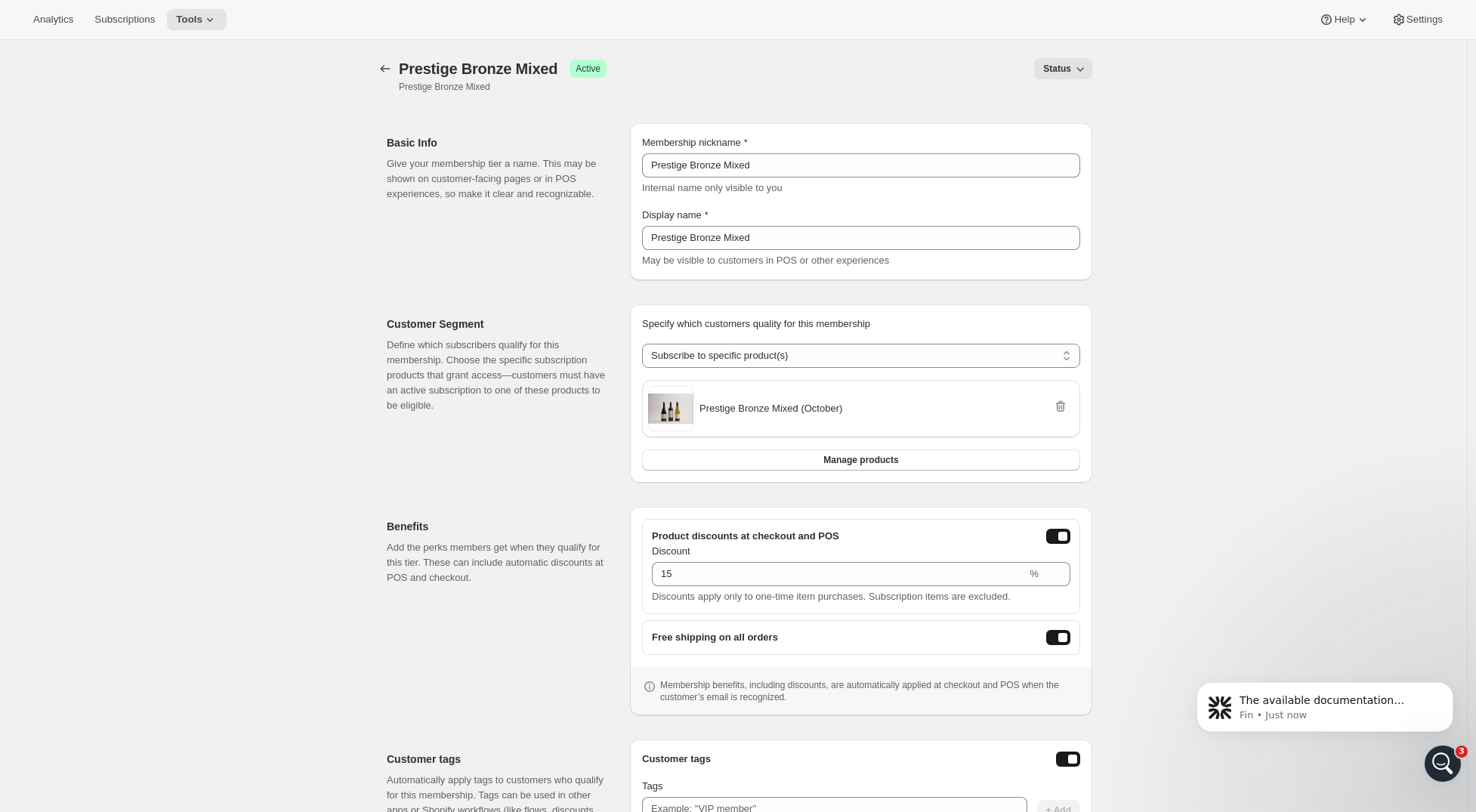
click at [372, 66] on div "[object Object]. This page is ready Prestige Bronze Mixed Success Active Presti…" at bounding box center [733, 518] width 754 height 956
click at [382, 66] on icon "Memberships" at bounding box center [385, 69] width 15 height 15
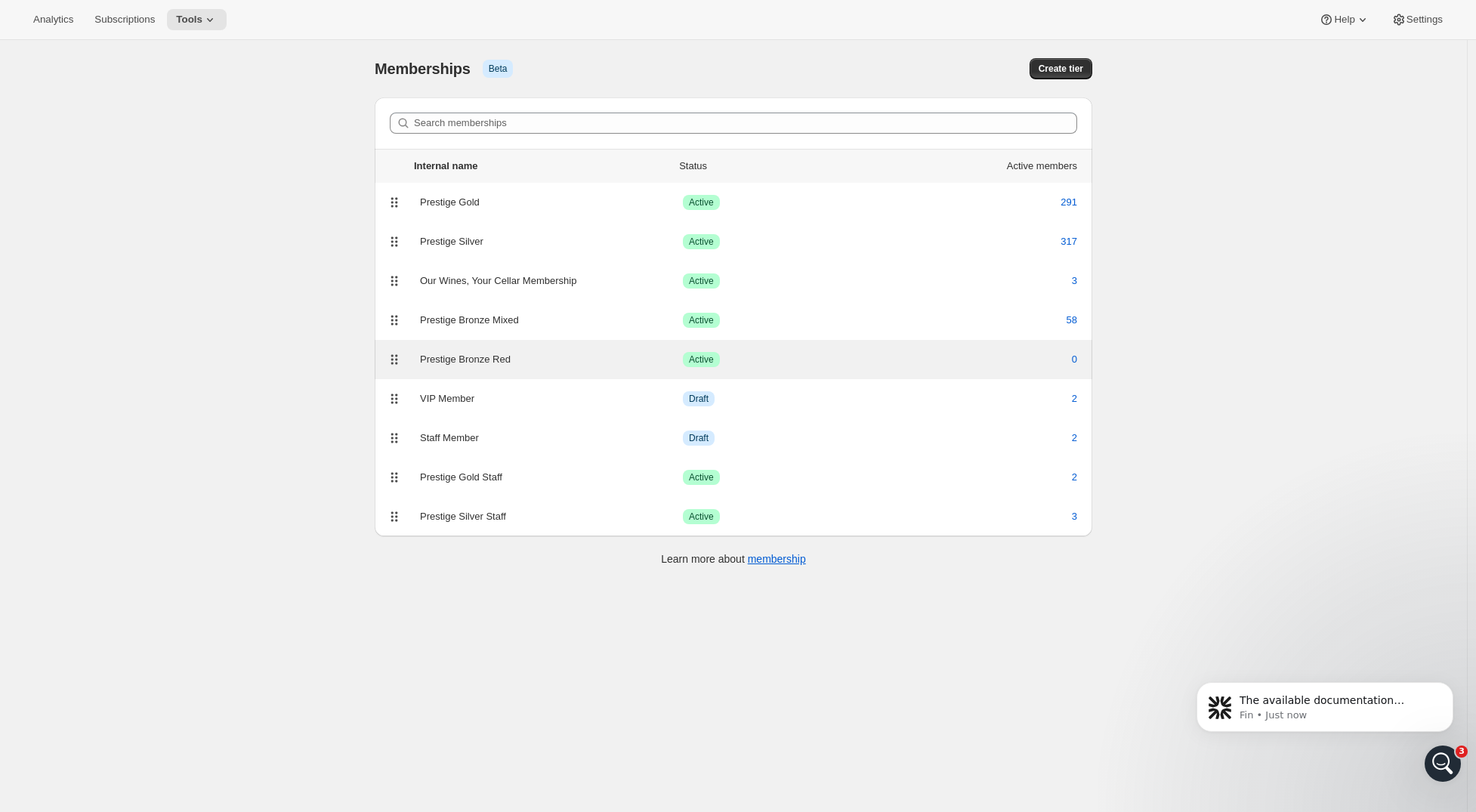
click at [550, 371] on div "Prestige Bronze Red Success Active 0" at bounding box center [733, 360] width 717 height 39
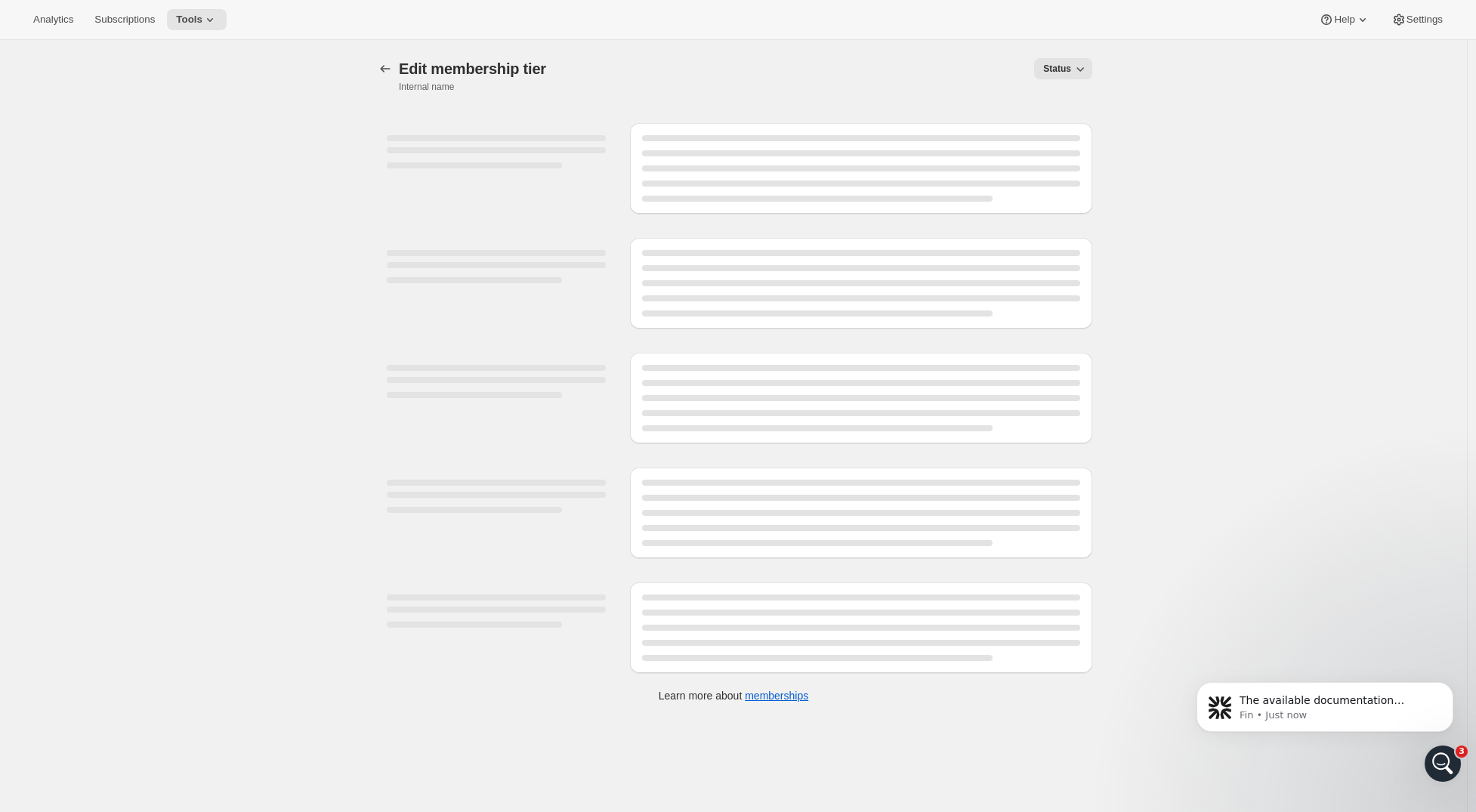
select select "products"
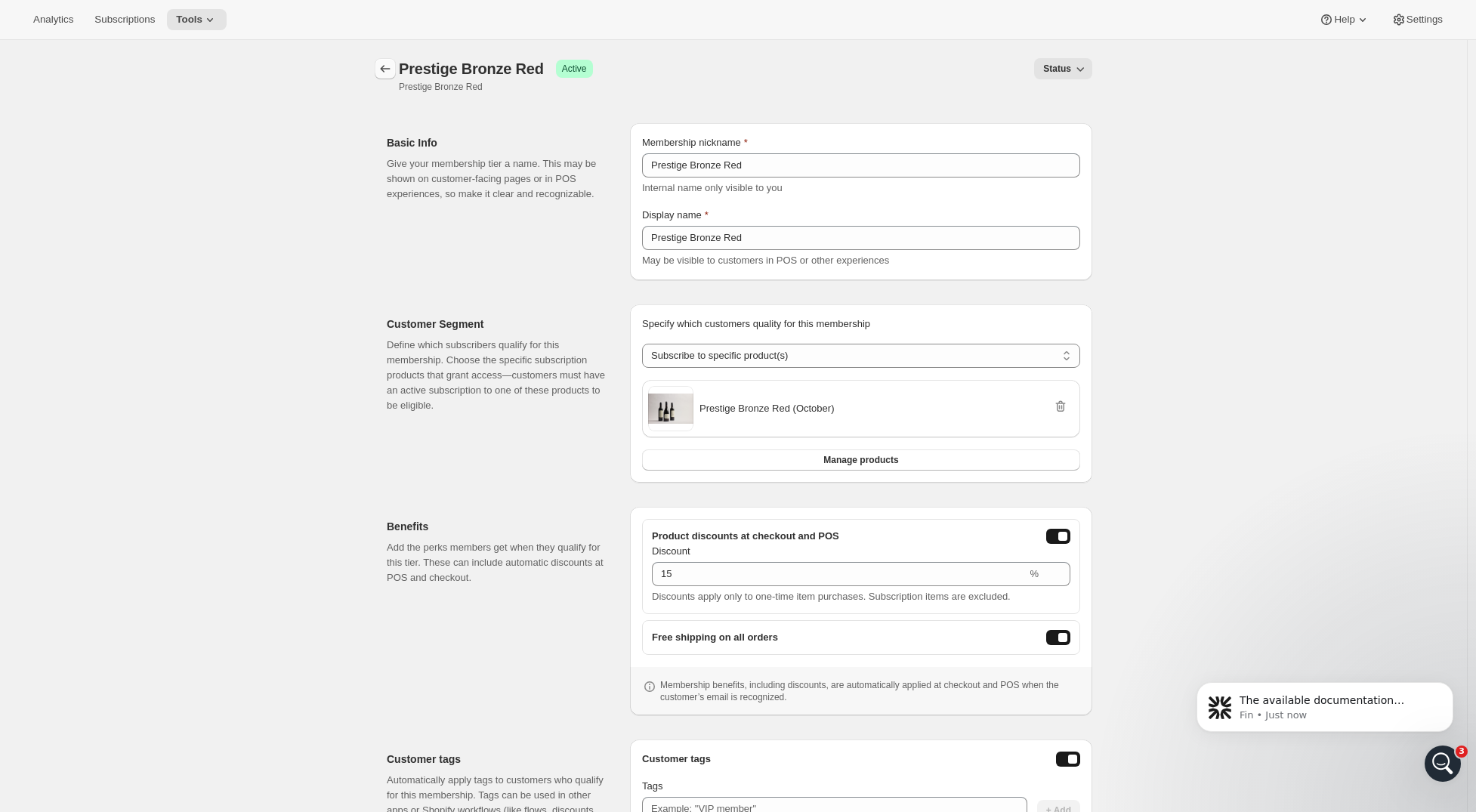
click at [387, 70] on icon "Memberships" at bounding box center [385, 69] width 15 height 15
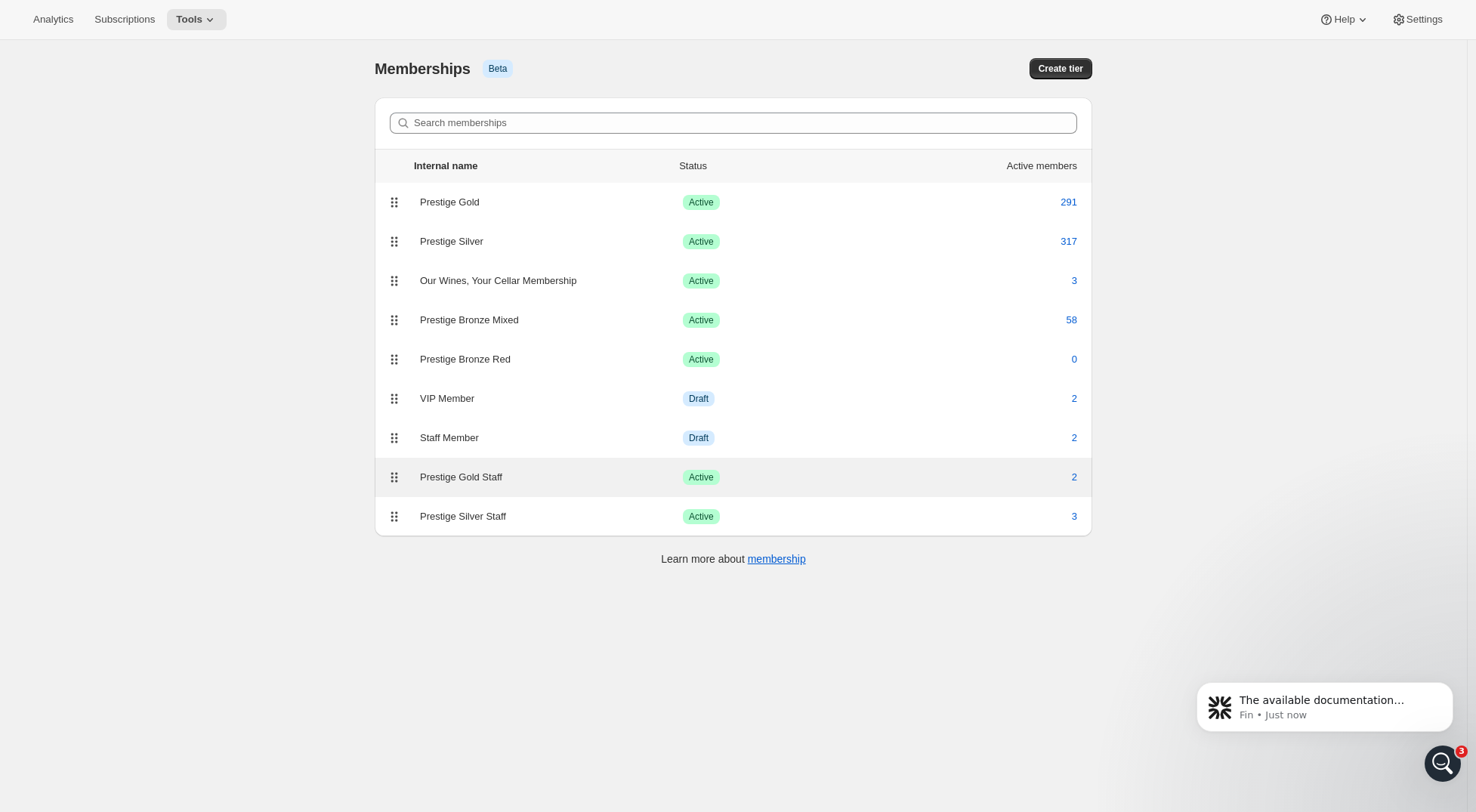
click at [572, 482] on div "Prestige Gold Staff" at bounding box center [551, 477] width 263 height 15
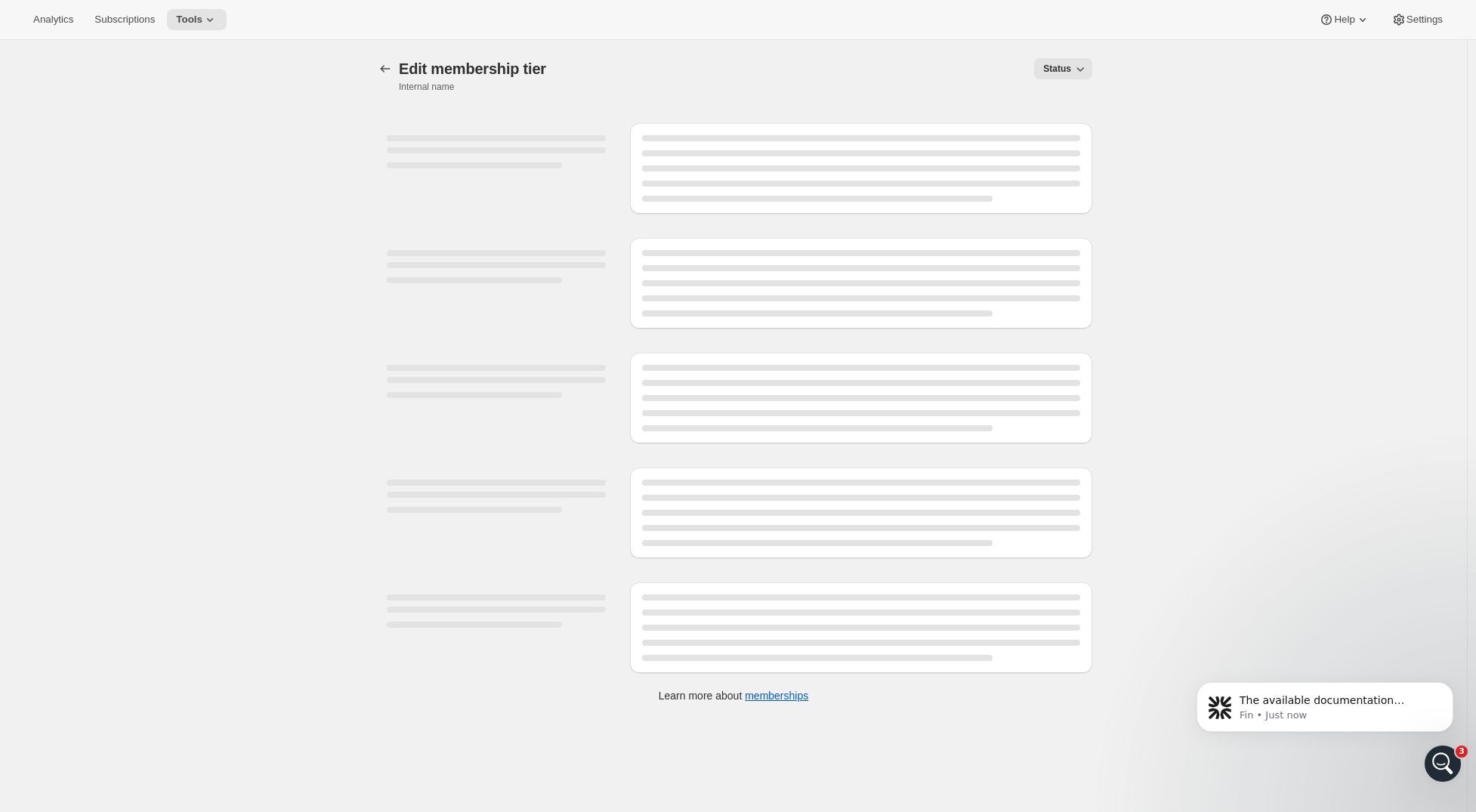
select select "products"
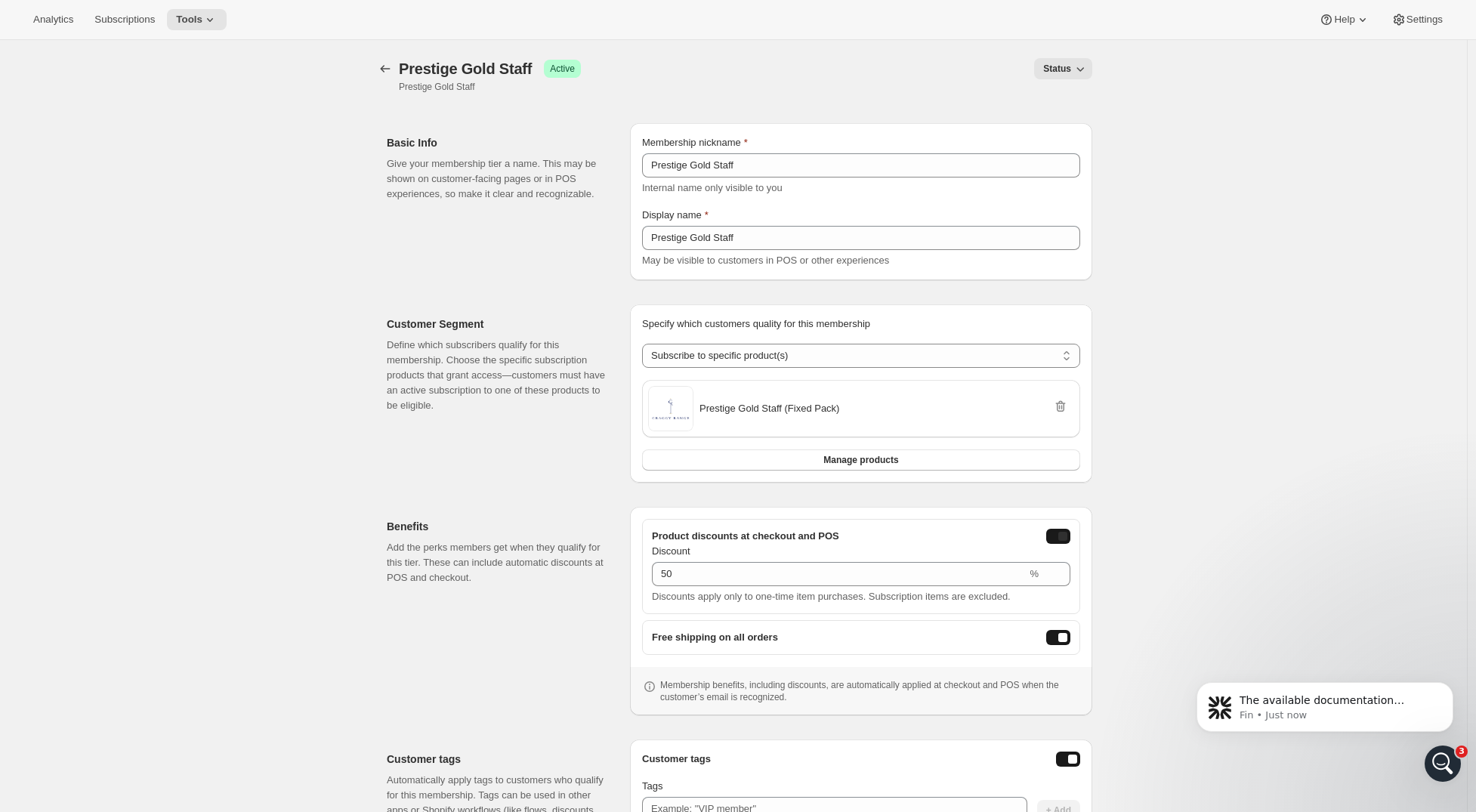
click at [1064, 538] on div "onlineDiscountEnabled" at bounding box center [1062, 536] width 9 height 9
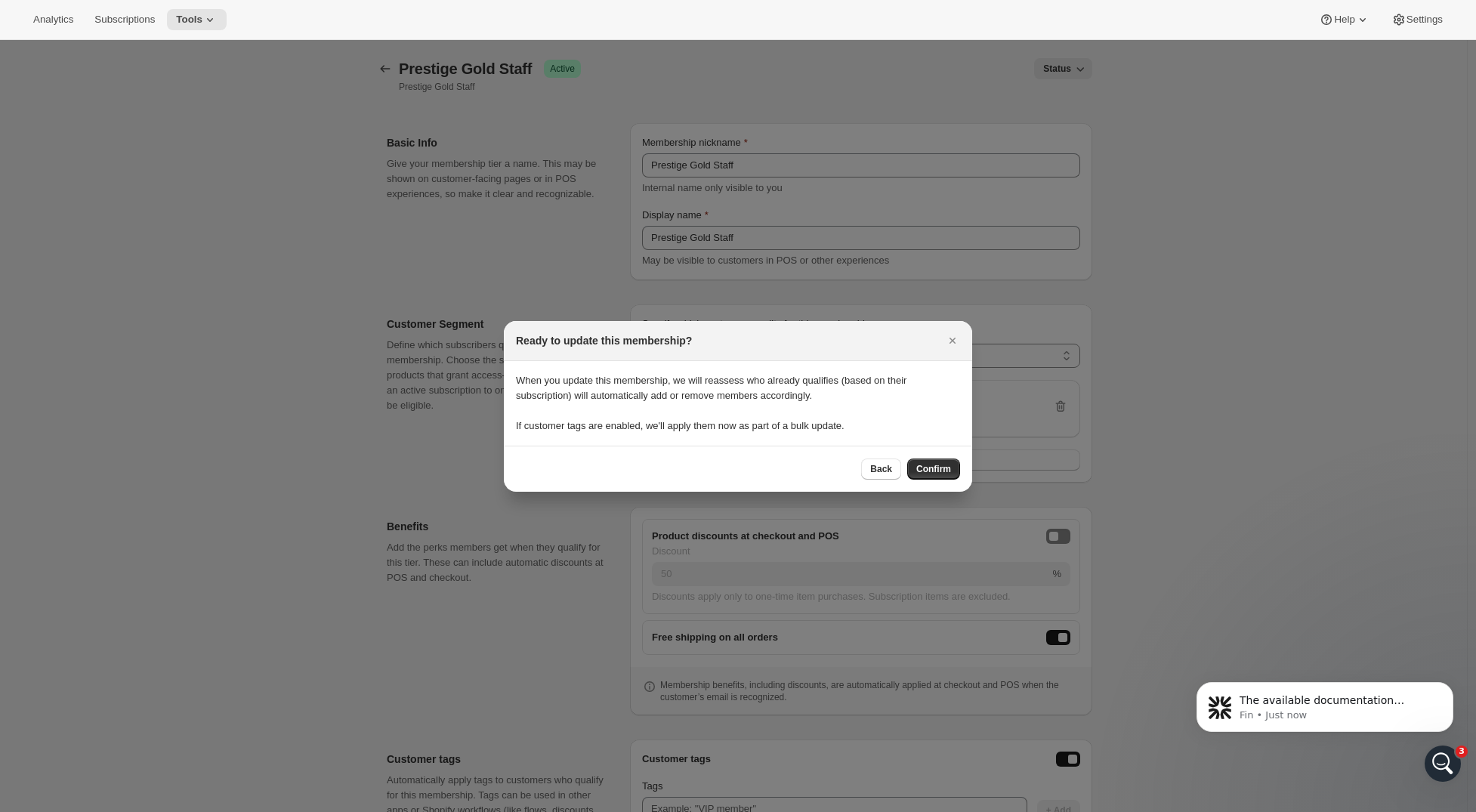
click at [944, 457] on div "Back Confirm" at bounding box center [737, 469] width 468 height 46
click at [945, 462] on button "Confirm" at bounding box center [934, 469] width 53 height 21
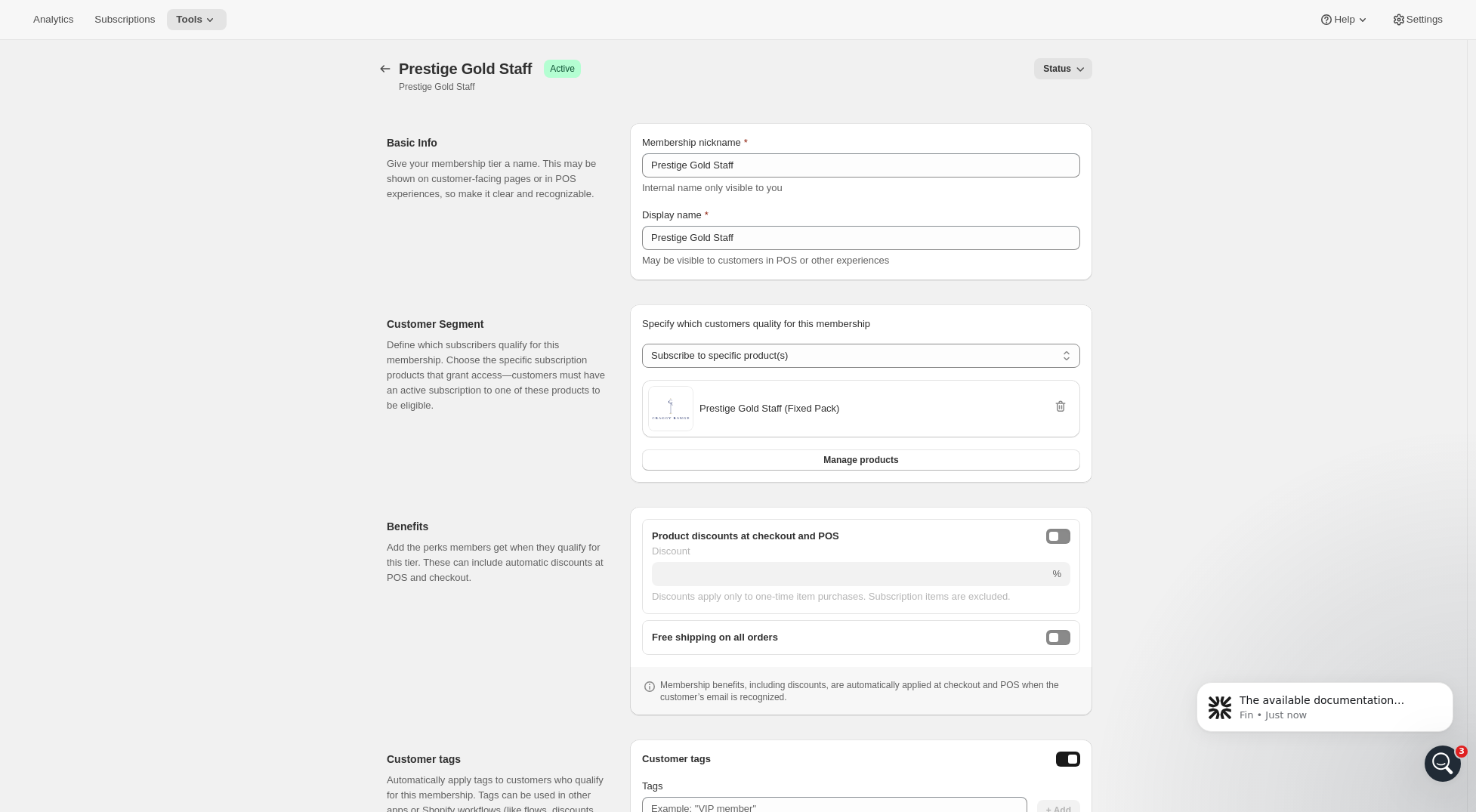
drag, startPoint x: 1061, startPoint y: 638, endPoint x: 1053, endPoint y: 616, distance: 23.4
click at [1058, 637] on div "freeShippingEnabled" at bounding box center [1054, 637] width 9 height 9
click at [1064, 529] on button "onlineDiscountEnabled" at bounding box center [1058, 536] width 24 height 15
drag, startPoint x: 998, startPoint y: 561, endPoint x: 995, endPoint y: 572, distance: 11.4
click at [998, 561] on div "Discount % Discounts apply only to one-time item purchases. Subscription items …" at bounding box center [861, 574] width 418 height 61
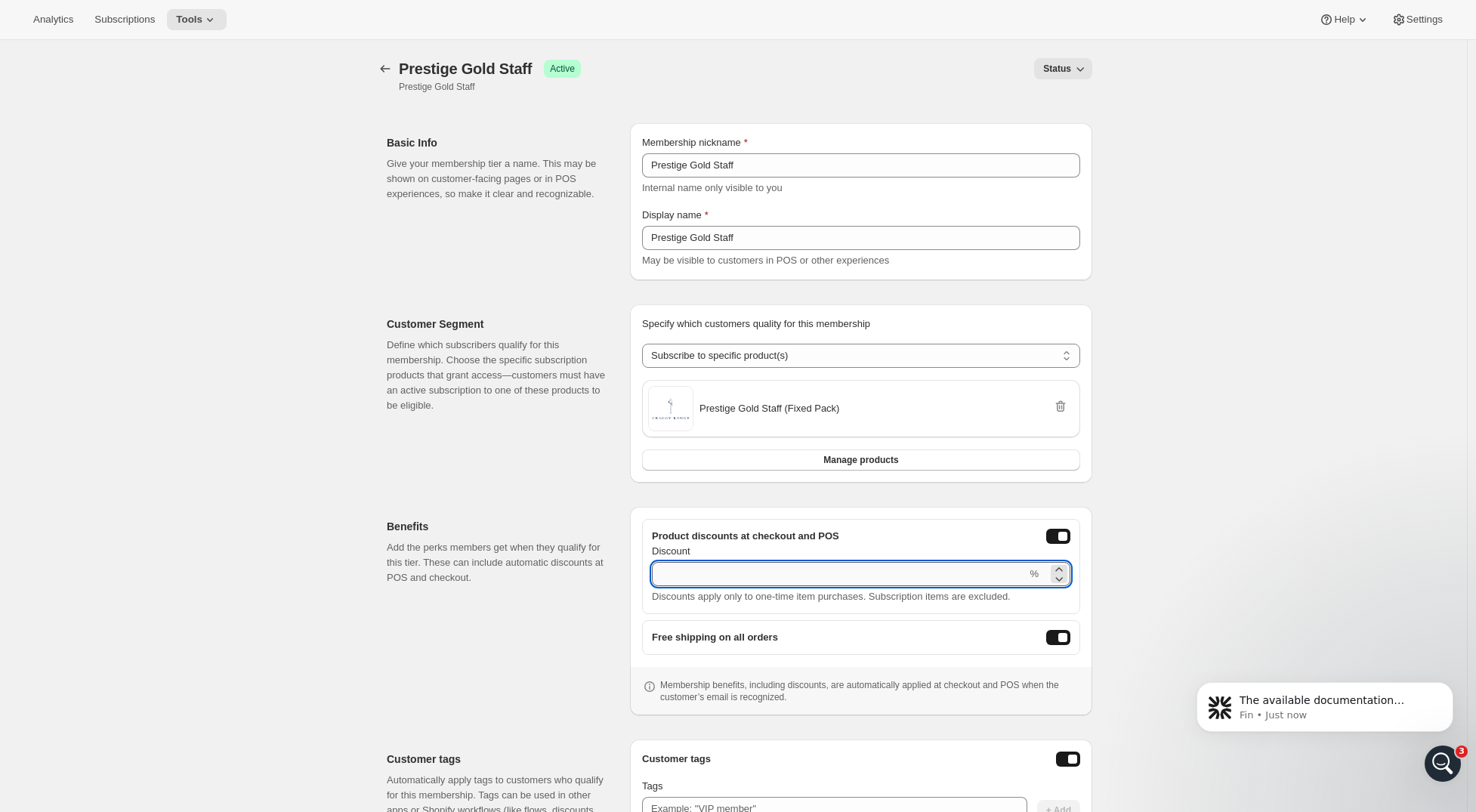
click at [994, 575] on input "Discount" at bounding box center [839, 574] width 375 height 24
type input "0"
click at [1142, 565] on div "[object Object]. This page is ready Prestige Gold Staff Success Active Prestige…" at bounding box center [733, 518] width 1467 height 956
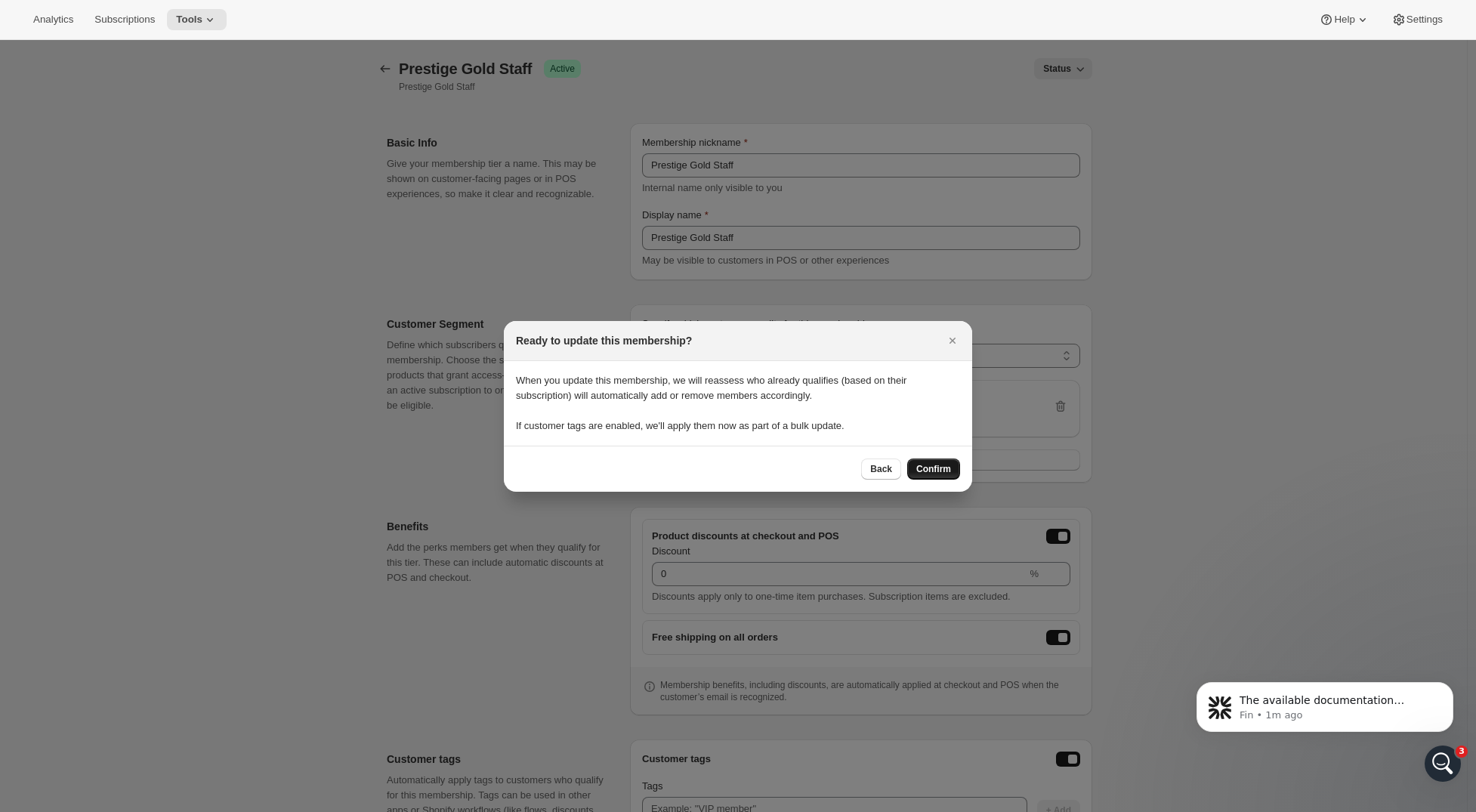
click at [944, 463] on button "Confirm" at bounding box center [934, 469] width 53 height 21
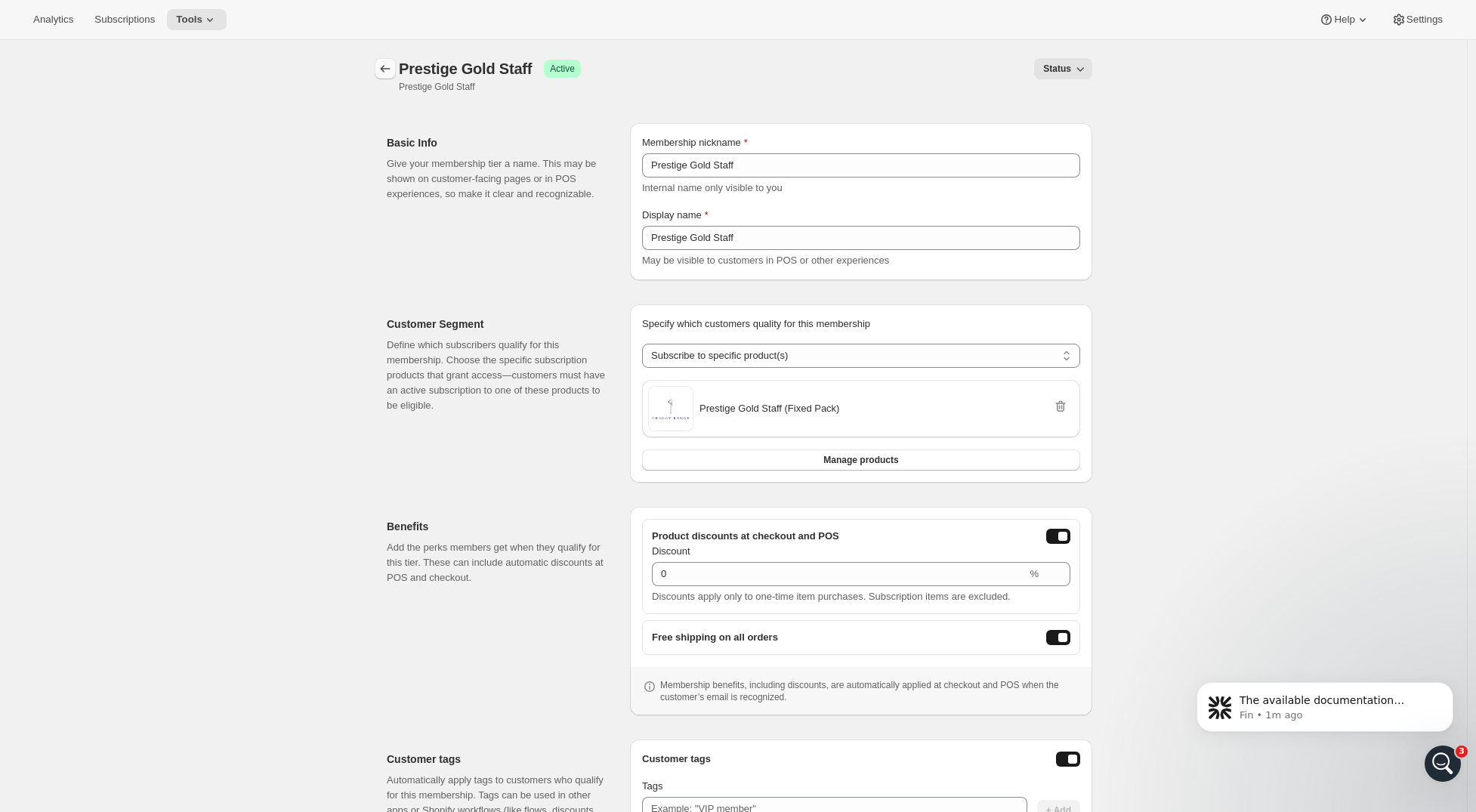
click at [389, 69] on icon "Memberships" at bounding box center [385, 69] width 15 height 15
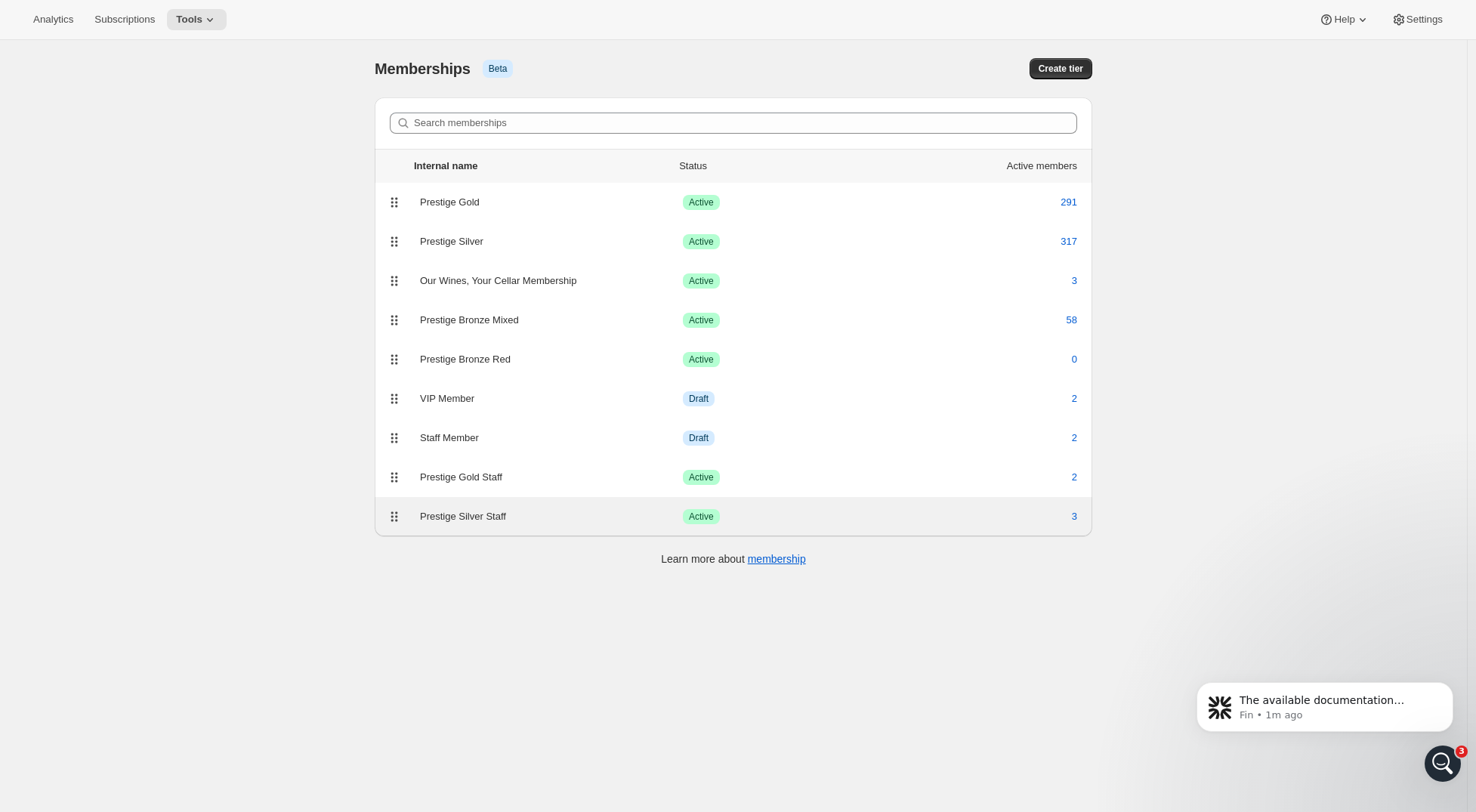
click at [492, 504] on div "Prestige Silver Staff Success Active 3" at bounding box center [733, 517] width 717 height 39
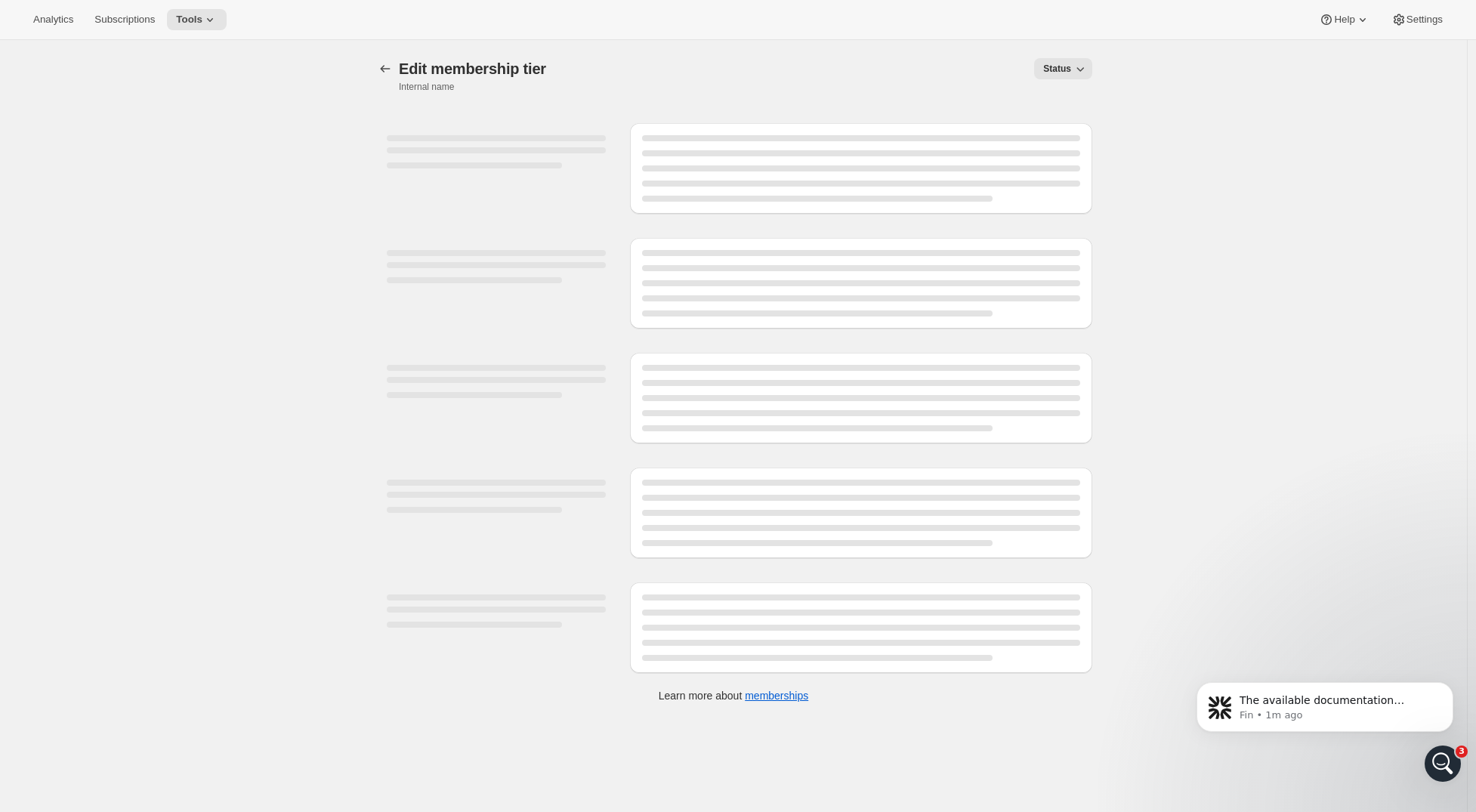
select select "products"
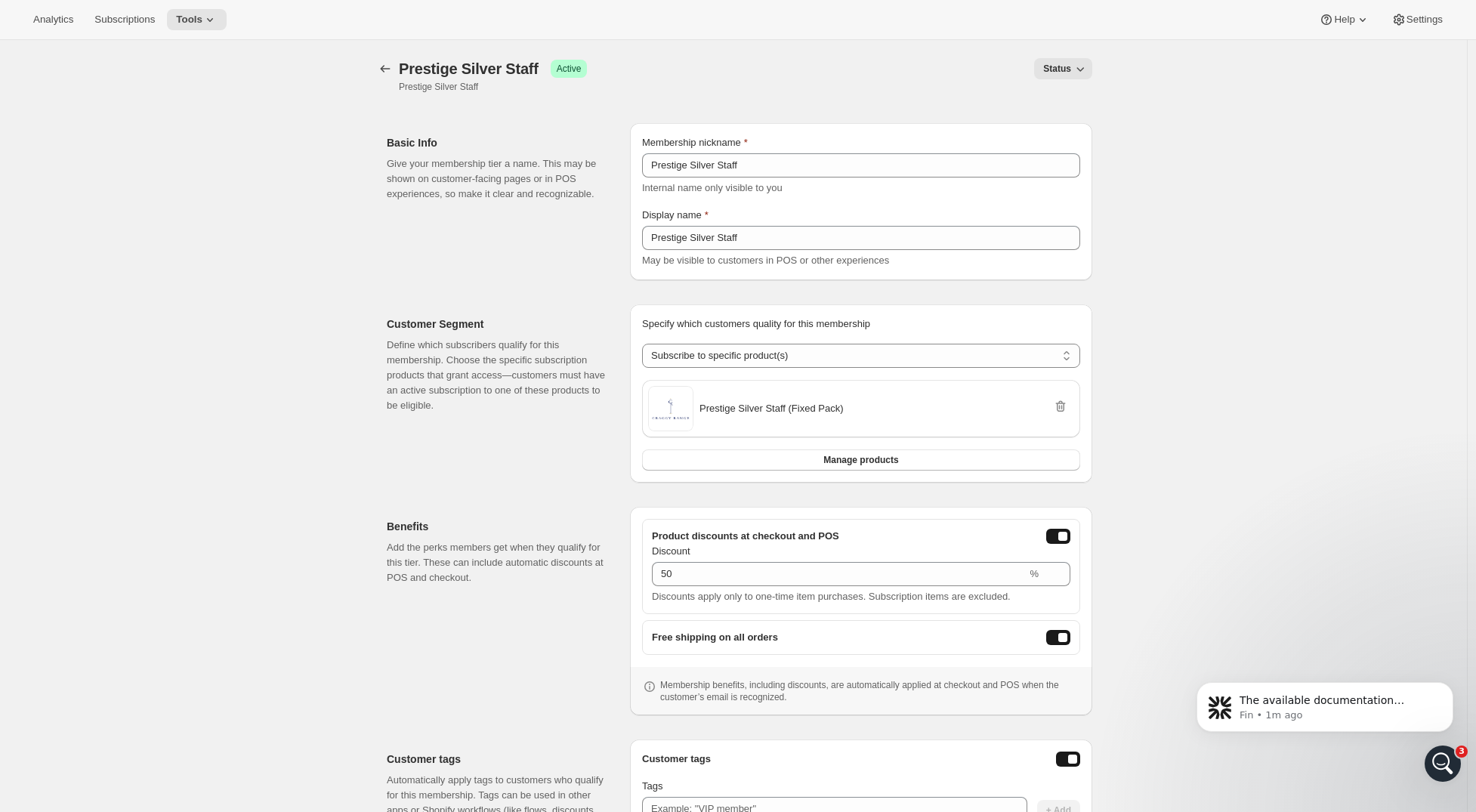
scroll to position [120, 0]
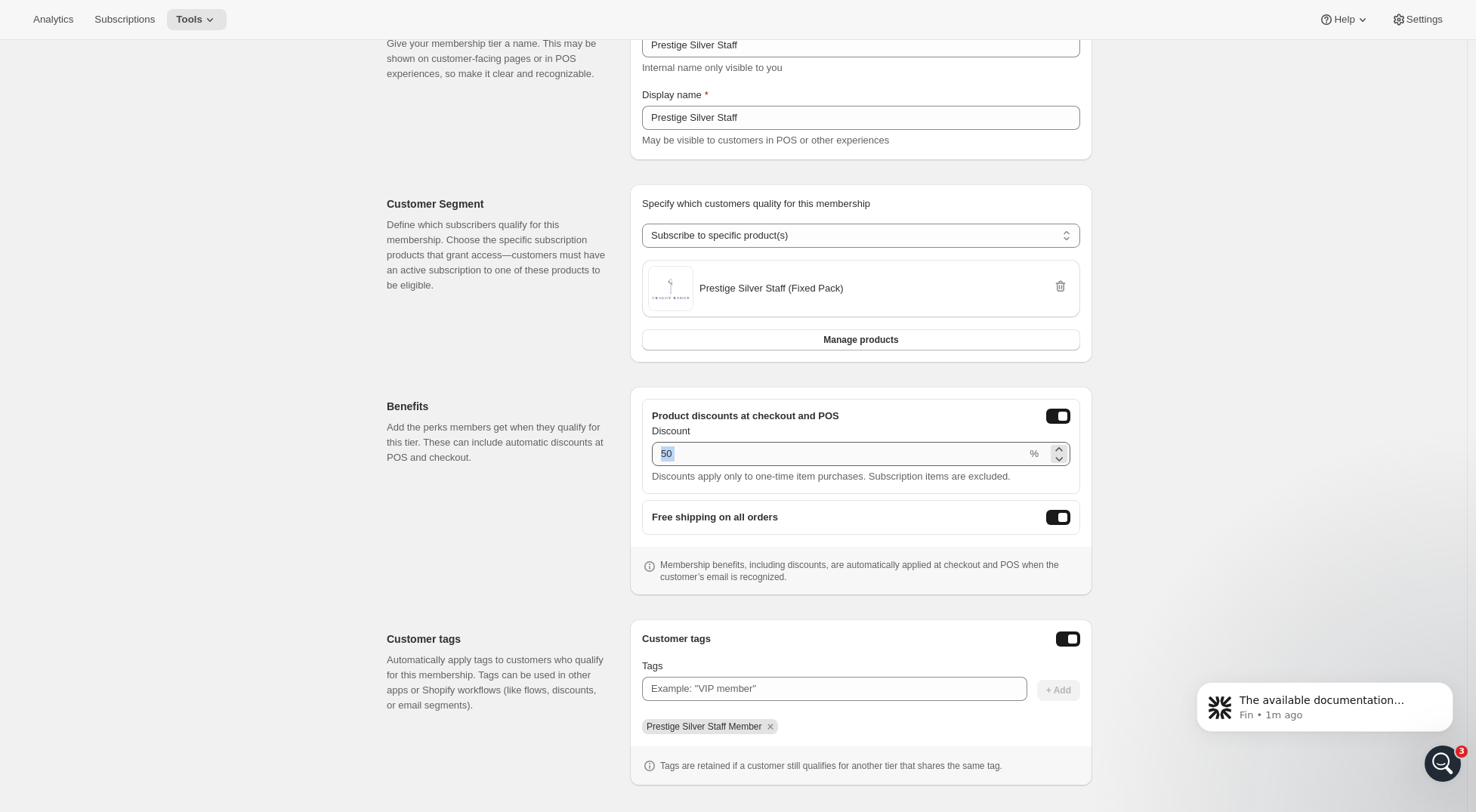
drag, startPoint x: 906, startPoint y: 458, endPoint x: 672, endPoint y: 463, distance: 234.1
click at [680, 464] on div "Discount 50 % Discounts apply only to one-time item purchases. Subscription ite…" at bounding box center [861, 454] width 418 height 61
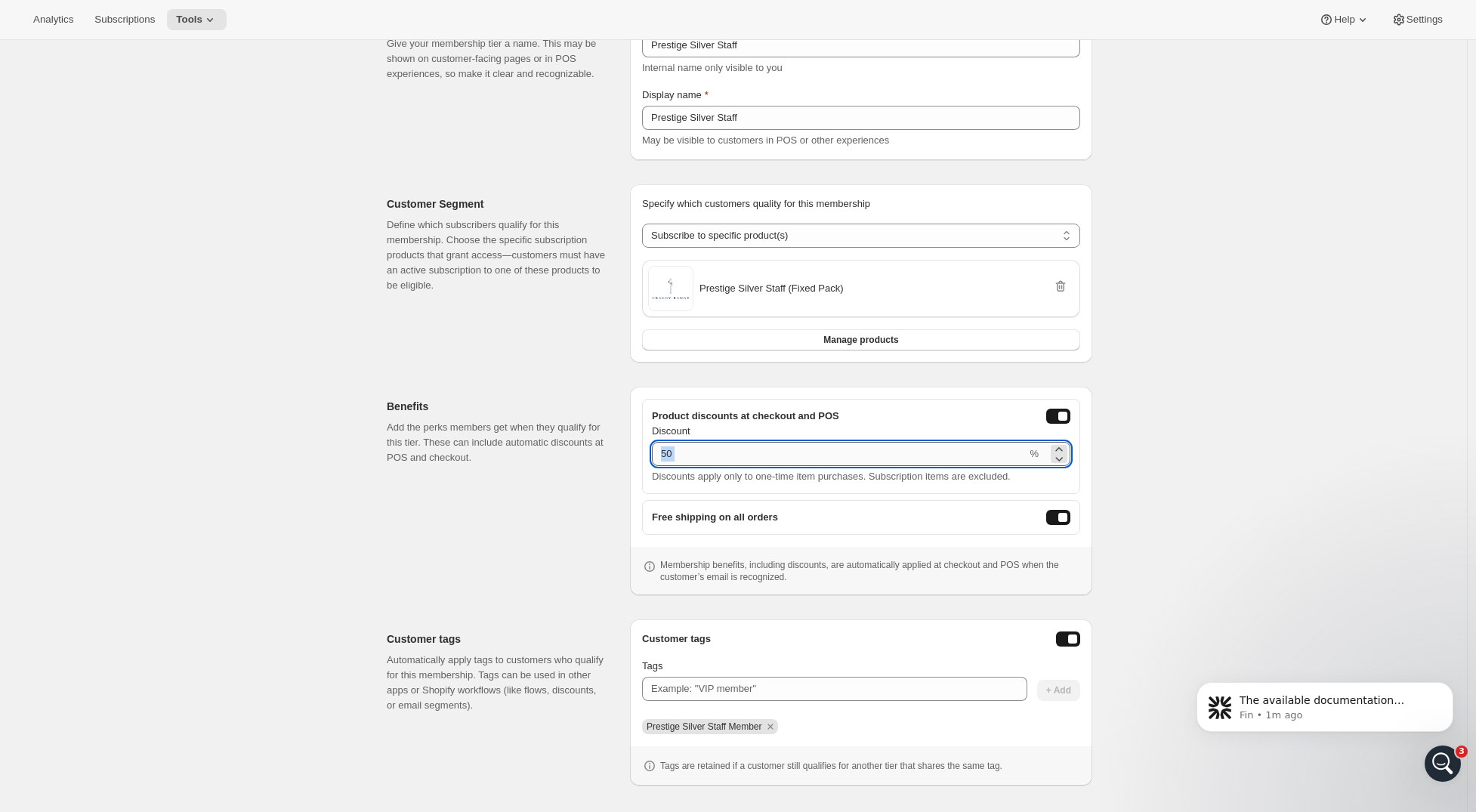
drag, startPoint x: 672, startPoint y: 463, endPoint x: 683, endPoint y: 459, distance: 11.7
click at [672, 463] on input "50" at bounding box center [839, 454] width 375 height 24
drag, startPoint x: 689, startPoint y: 456, endPoint x: 635, endPoint y: 456, distance: 54.0
click at [635, 456] on div "Product discounts at checkout and POS Discount 50 % Discounts apply only to one…" at bounding box center [861, 491] width 463 height 208
type input "0"
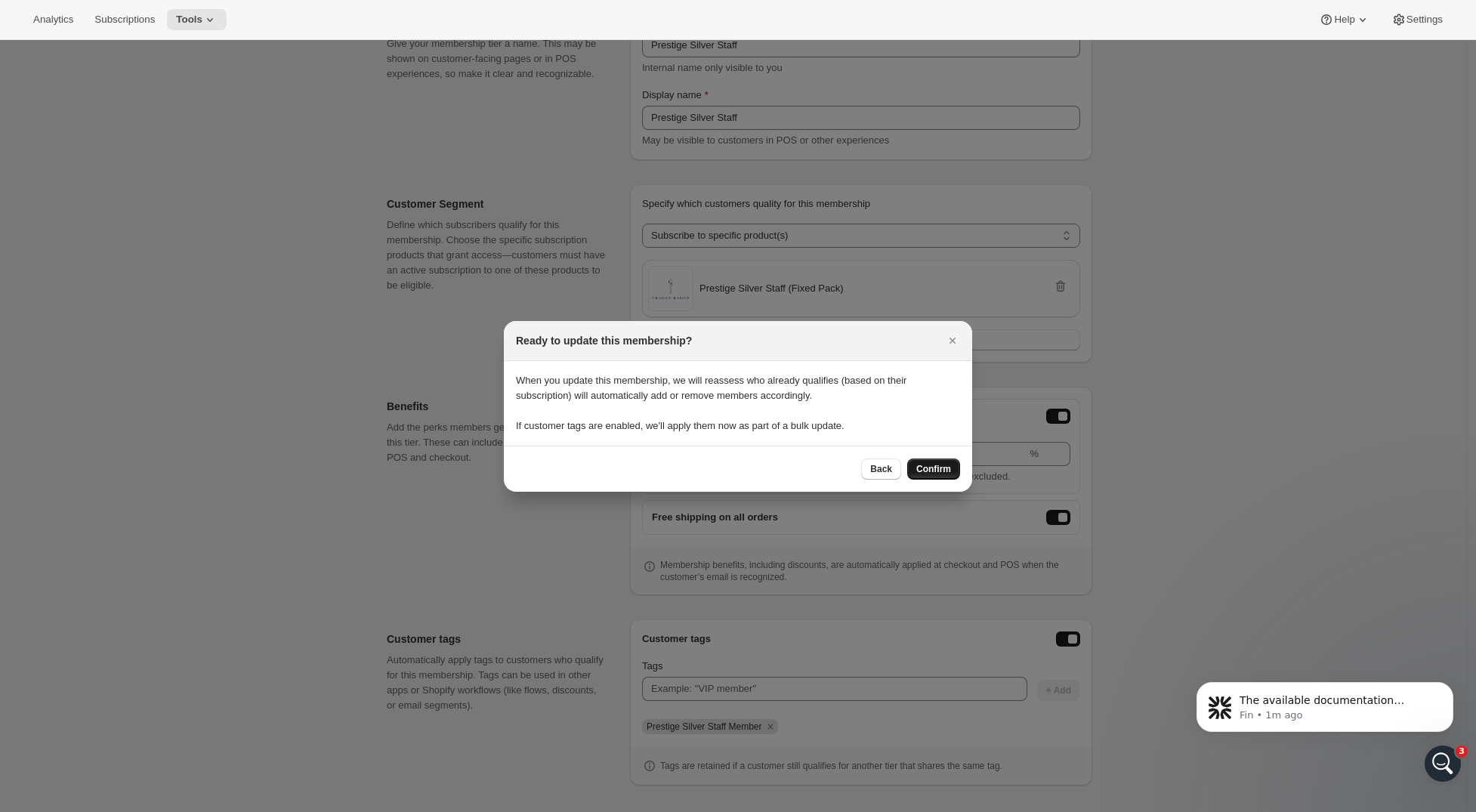
click at [927, 466] on span "Confirm" at bounding box center [934, 469] width 35 height 12
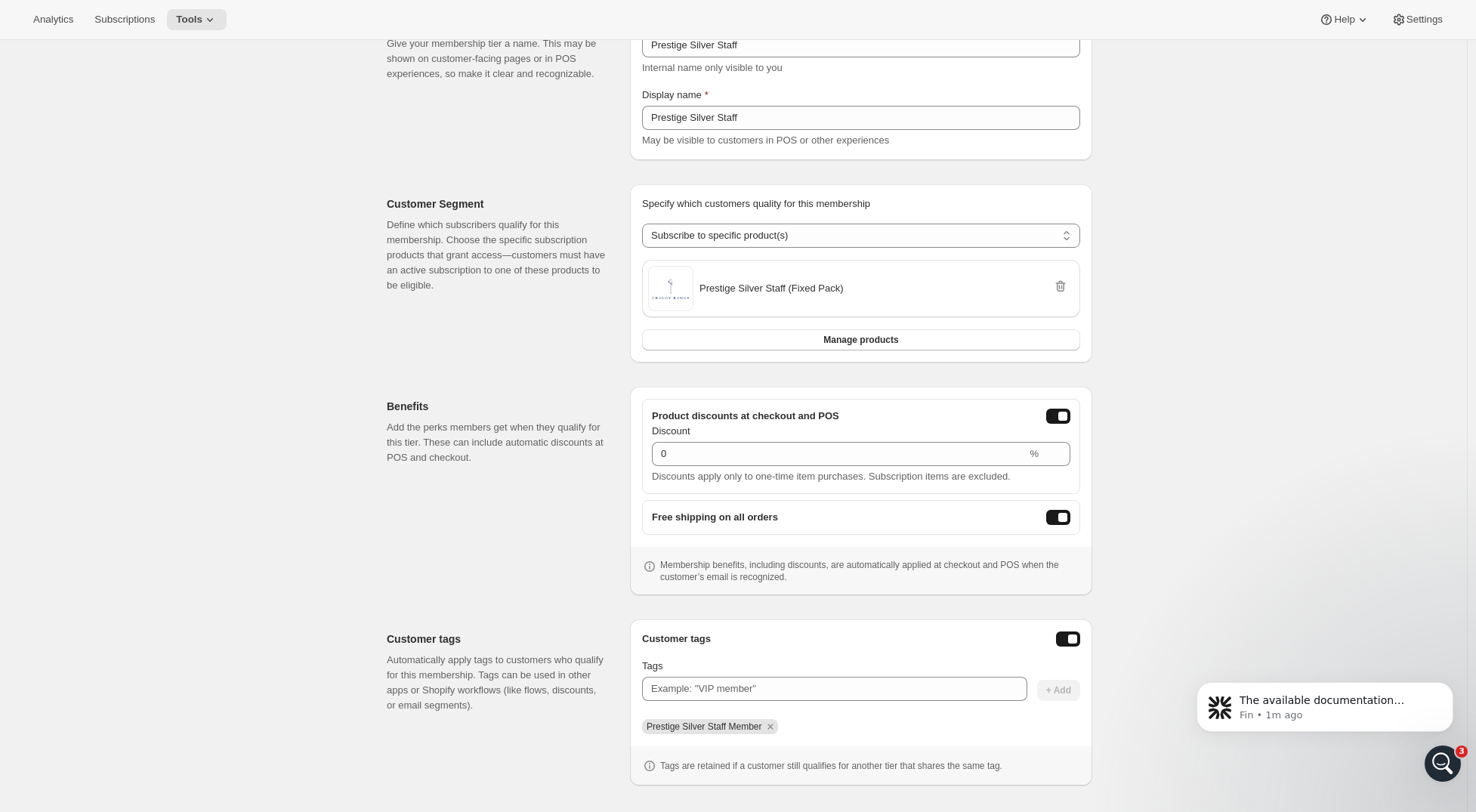
scroll to position [0, 0]
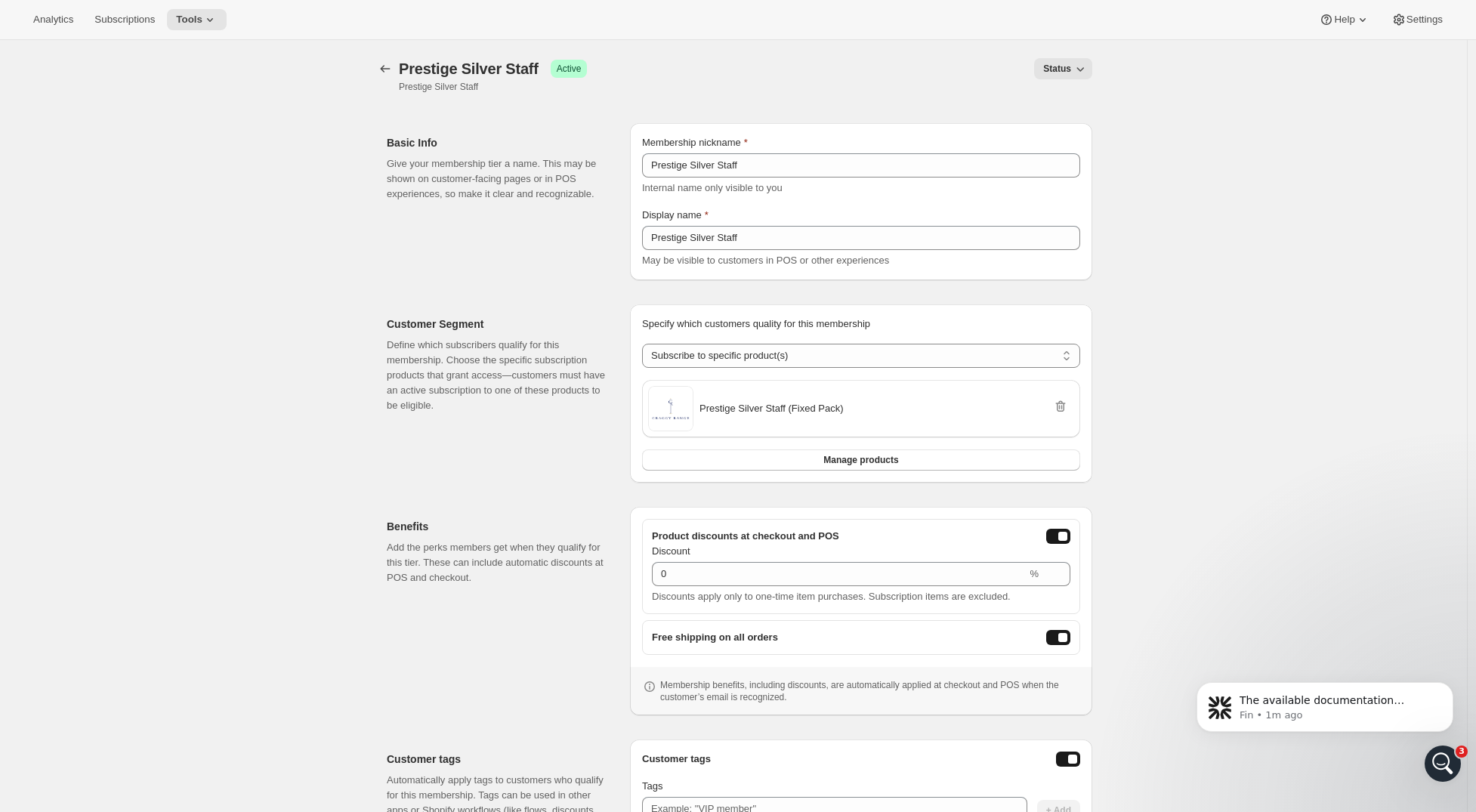
click at [401, 54] on div "[object Object]. This page is ready Prestige Silver Staff Success Active Presti…" at bounding box center [733, 76] width 717 height 71
click at [393, 66] on icon "Memberships" at bounding box center [385, 69] width 15 height 15
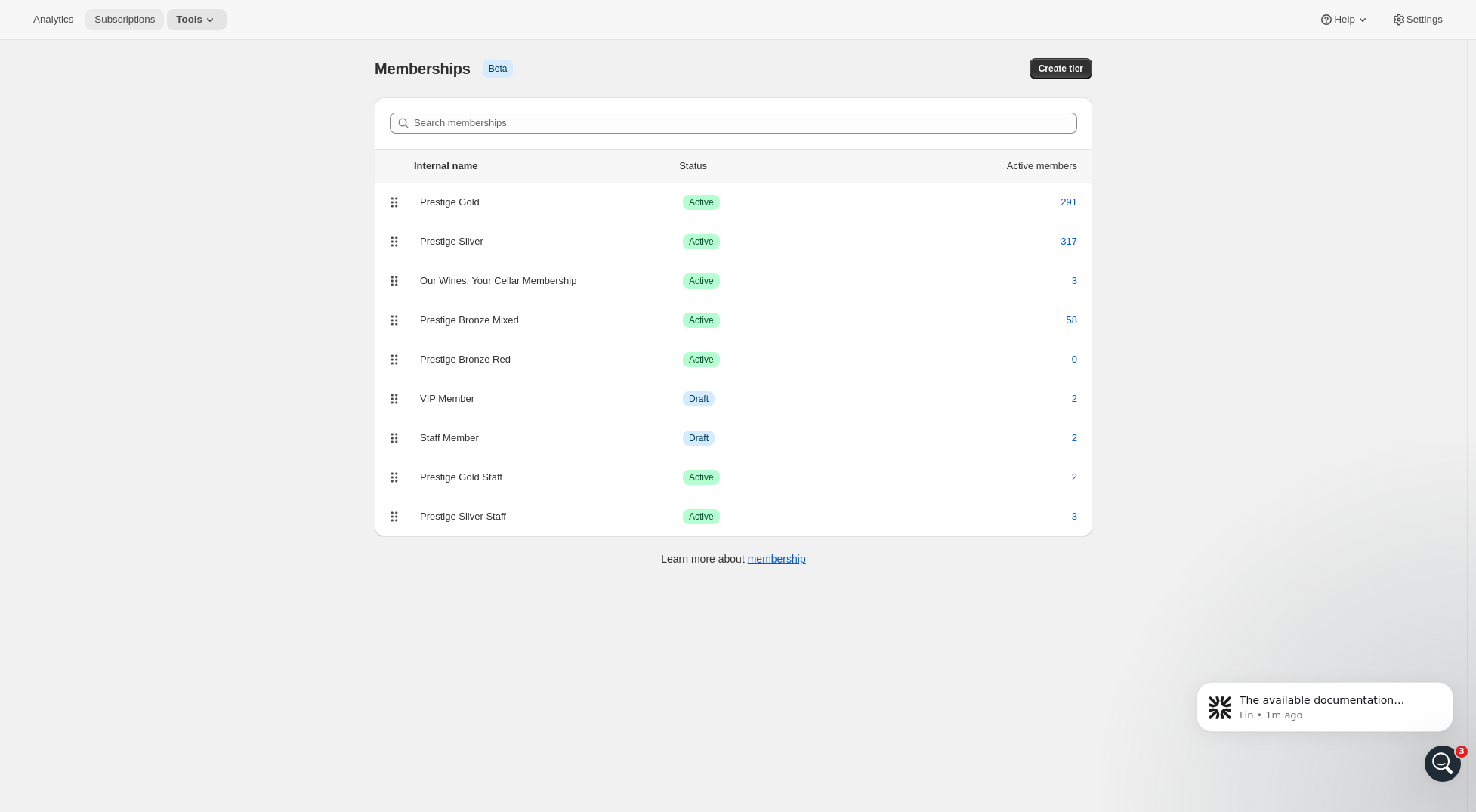
click at [112, 22] on span "Subscriptions" at bounding box center [125, 19] width 61 height 12
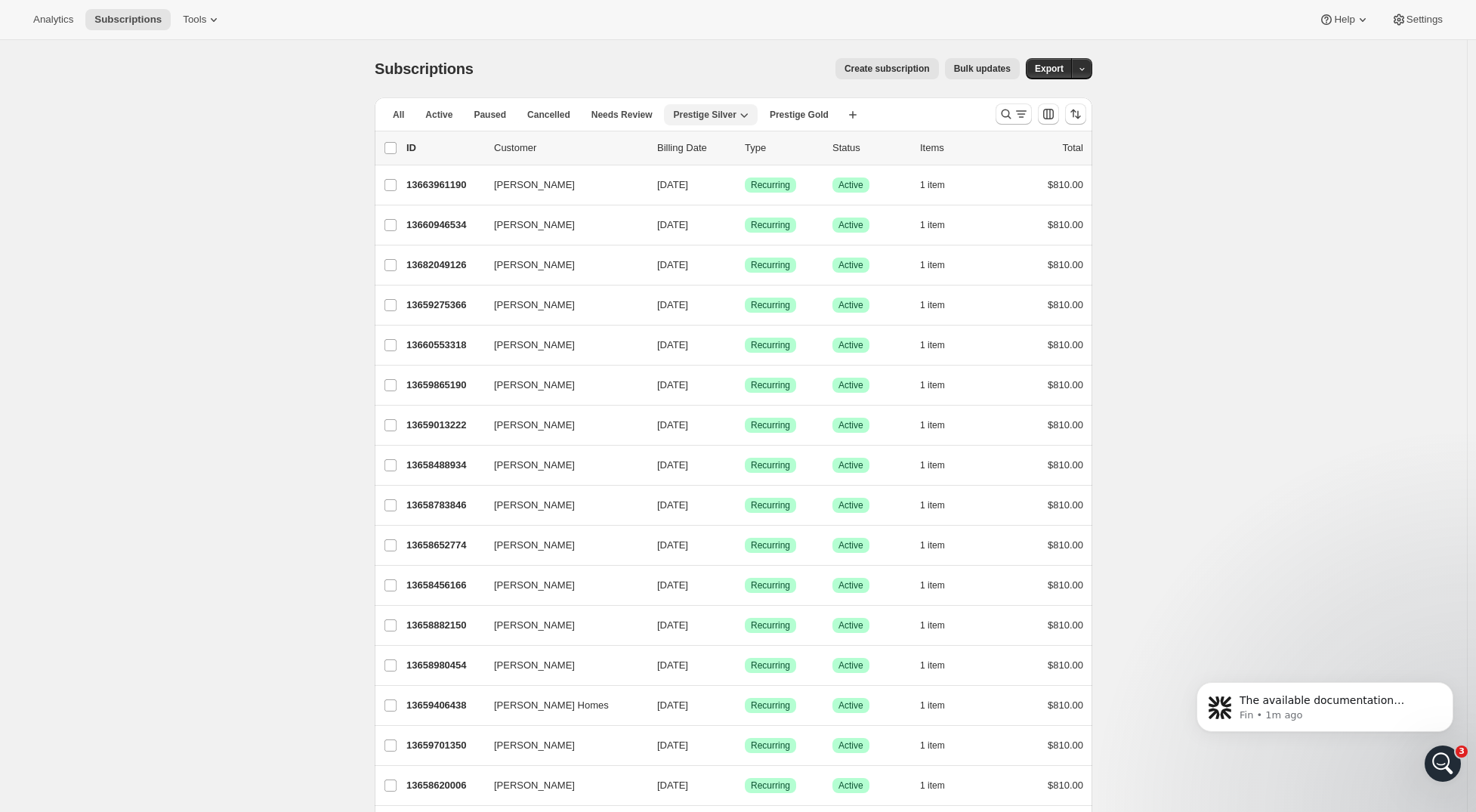
click at [711, 117] on span "Prestige Silver" at bounding box center [704, 114] width 62 height 12
click at [716, 114] on span "Prestige Silver" at bounding box center [704, 114] width 62 height 12
click at [822, 113] on span "Prestige Gold" at bounding box center [799, 114] width 59 height 12
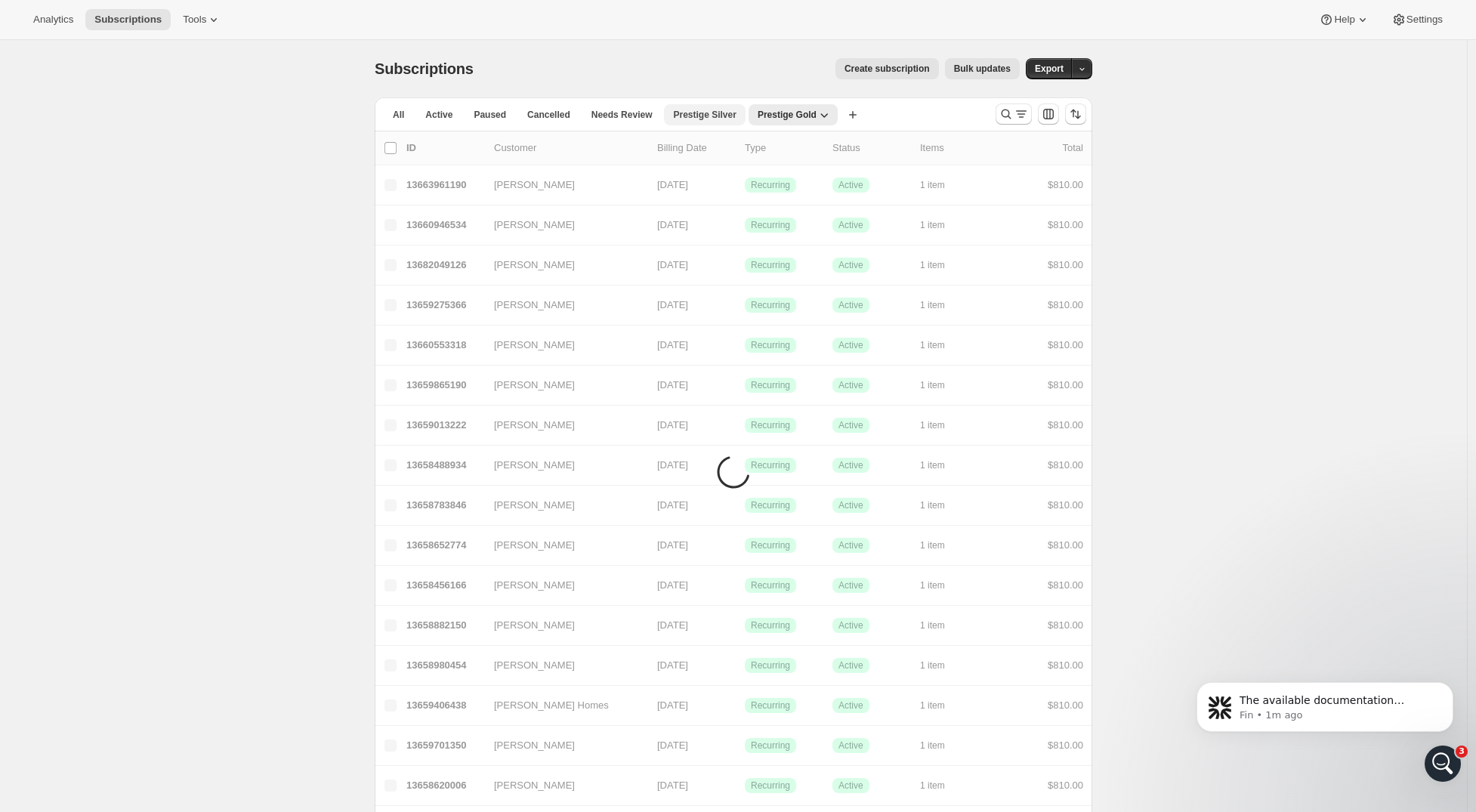
click at [717, 105] on button "Prestige Silver" at bounding box center [704, 114] width 81 height 21
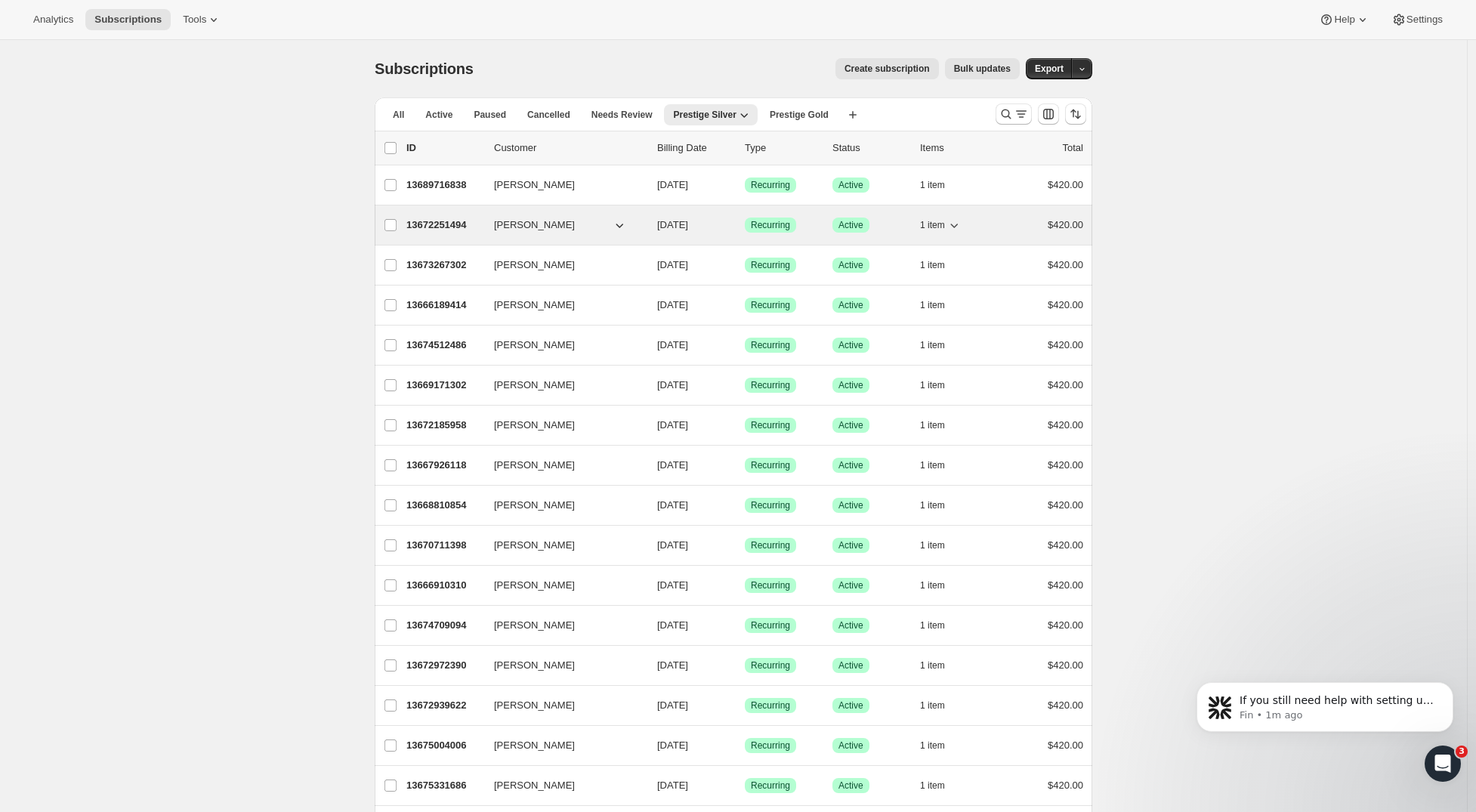
click at [530, 228] on span "[PERSON_NAME]" at bounding box center [534, 225] width 81 height 15
click at [463, 223] on p "13672251494" at bounding box center [444, 225] width 76 height 15
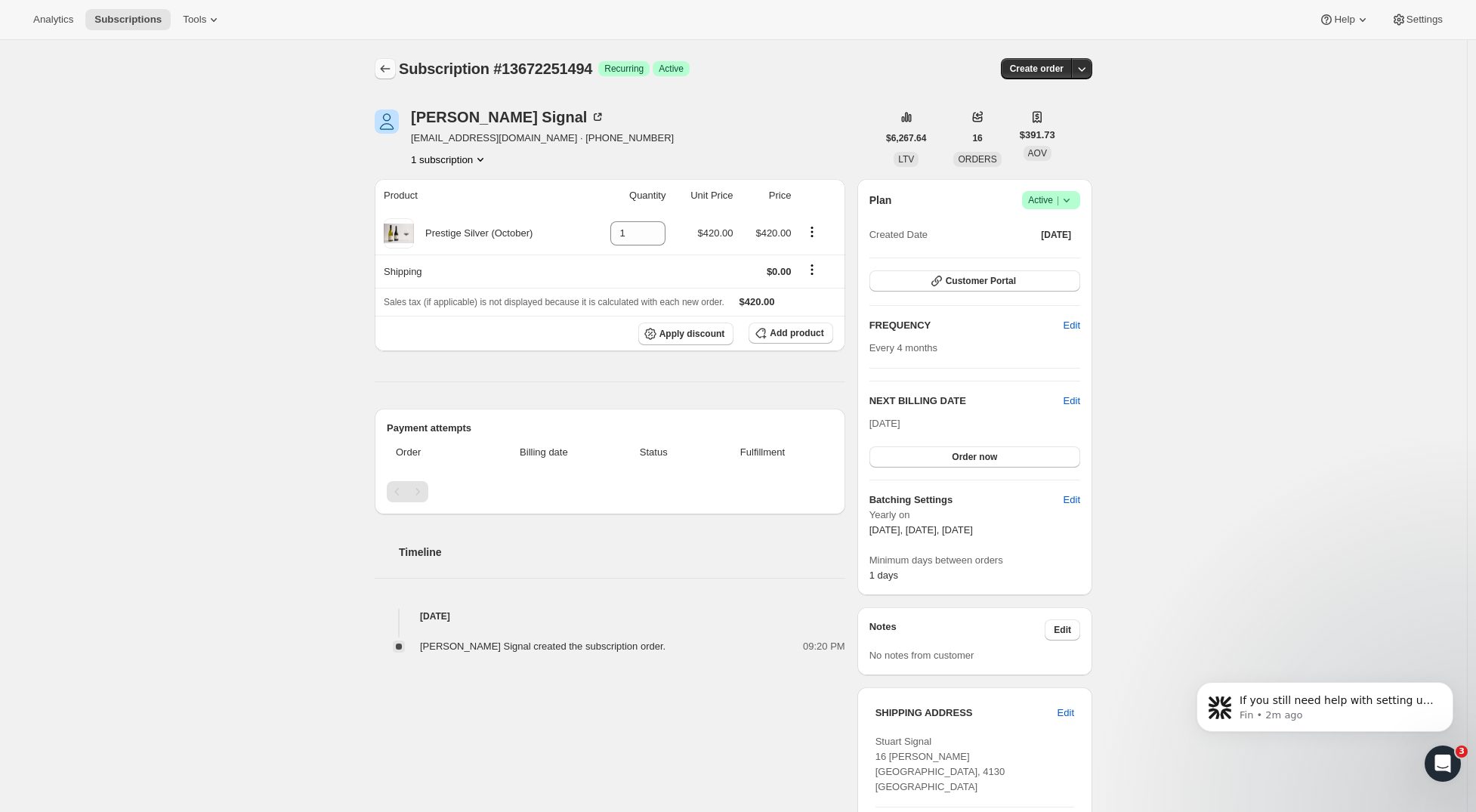
click at [393, 69] on icon "Subscriptions" at bounding box center [385, 69] width 15 height 15
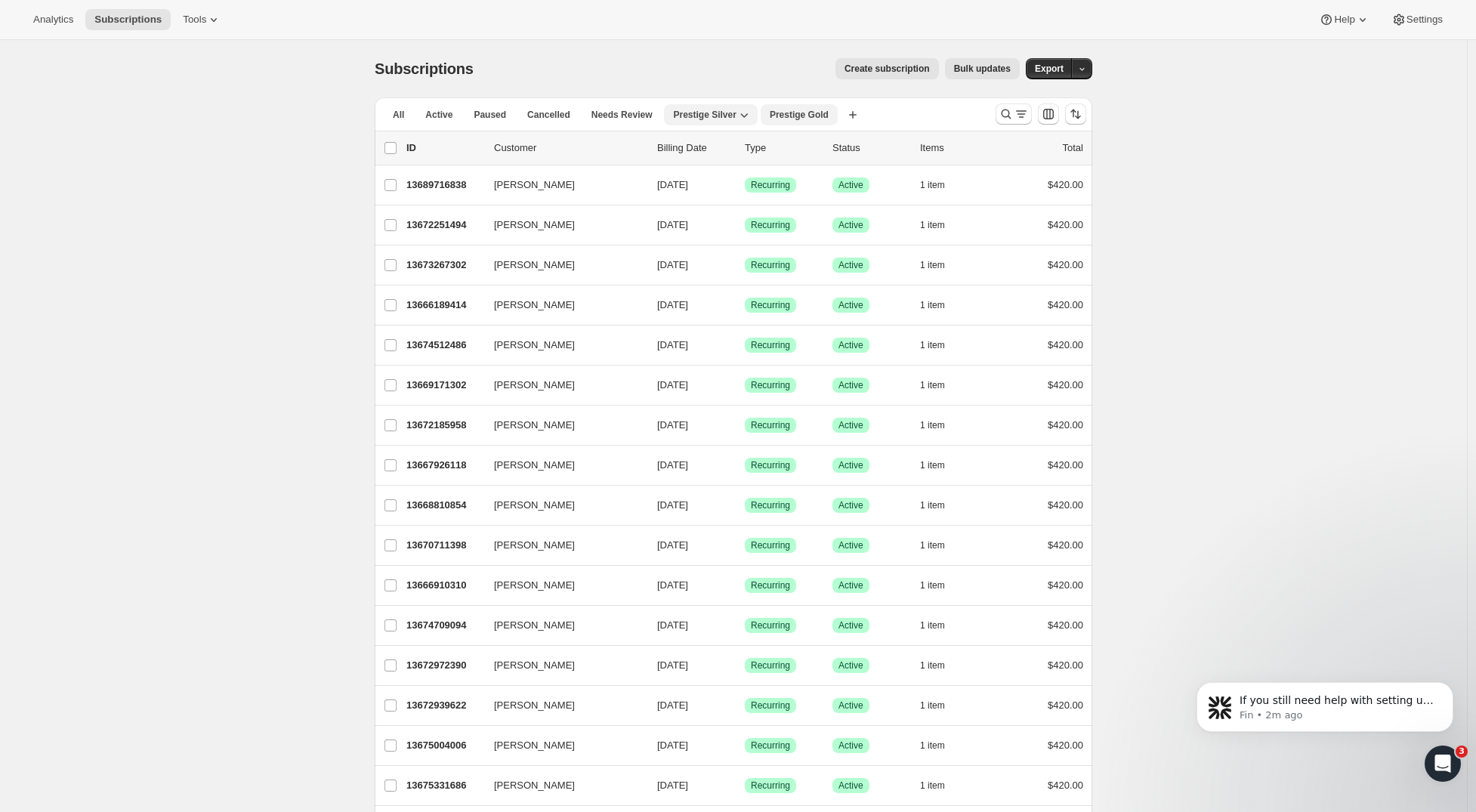
click at [819, 120] on span "Prestige Gold" at bounding box center [799, 114] width 59 height 12
